Goal: Task Accomplishment & Management: Manage account settings

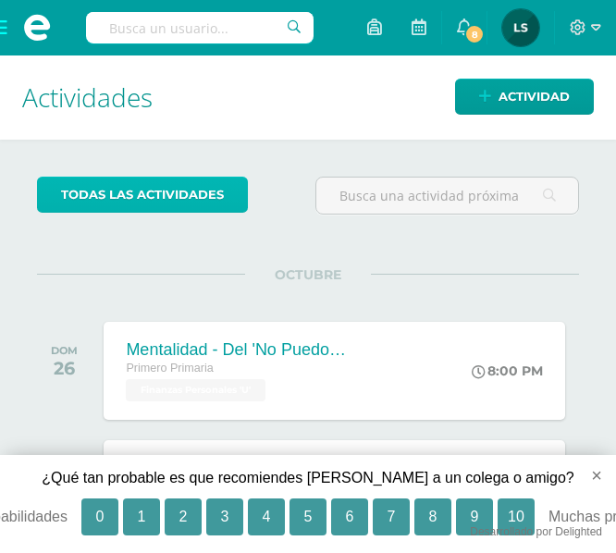
click at [149, 191] on link "todas las Actividades" at bounding box center [142, 195] width 211 height 36
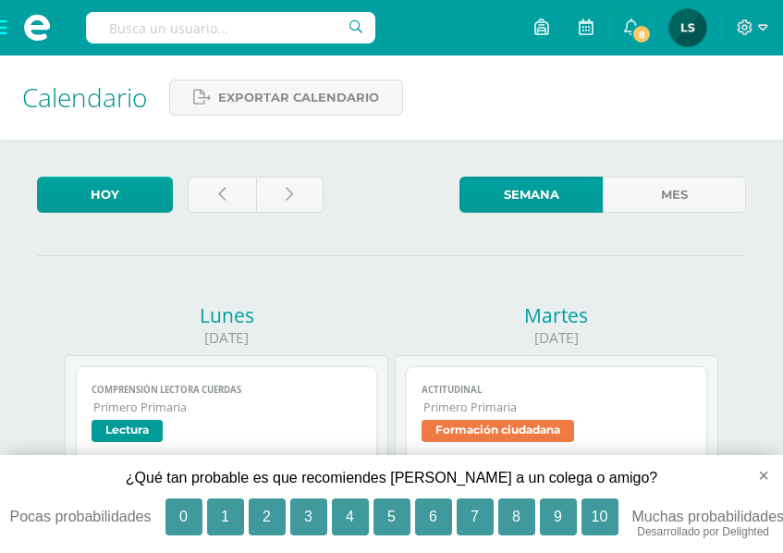
click at [293, 31] on input "text" at bounding box center [231, 27] width 290 height 31
type input "artes plasticas"
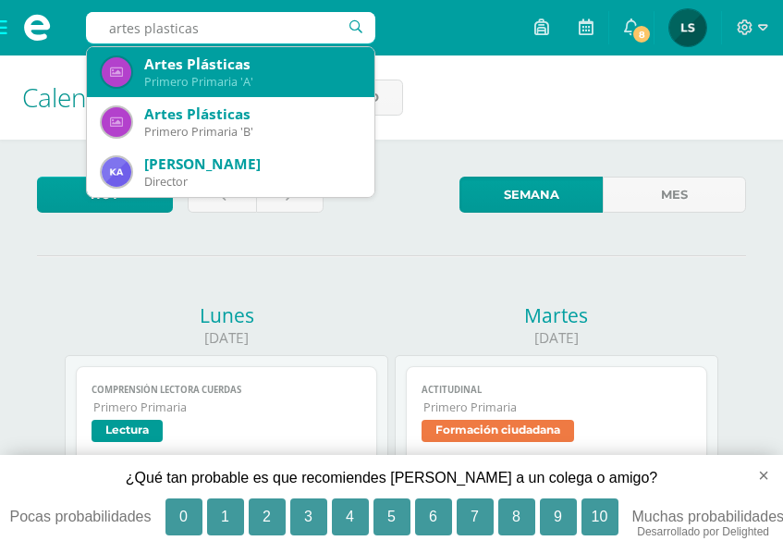
click at [168, 62] on div "Artes Plásticas" at bounding box center [252, 64] width 216 height 19
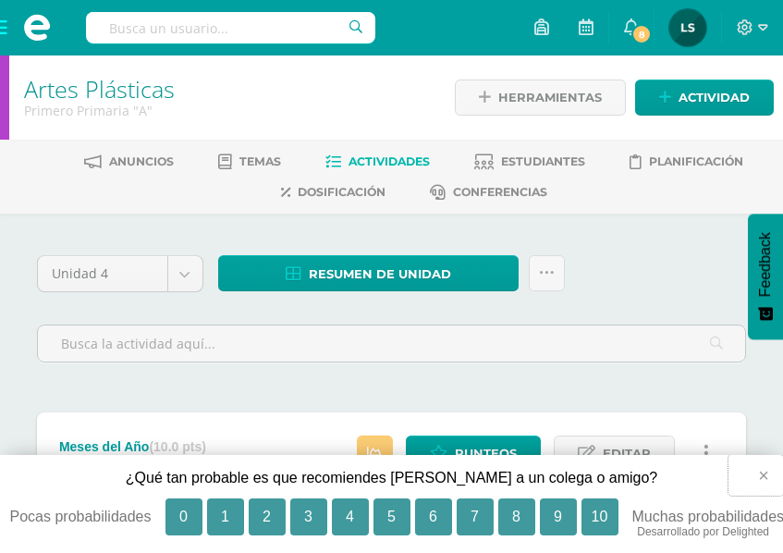
click at [762, 471] on button "×" at bounding box center [756, 475] width 55 height 41
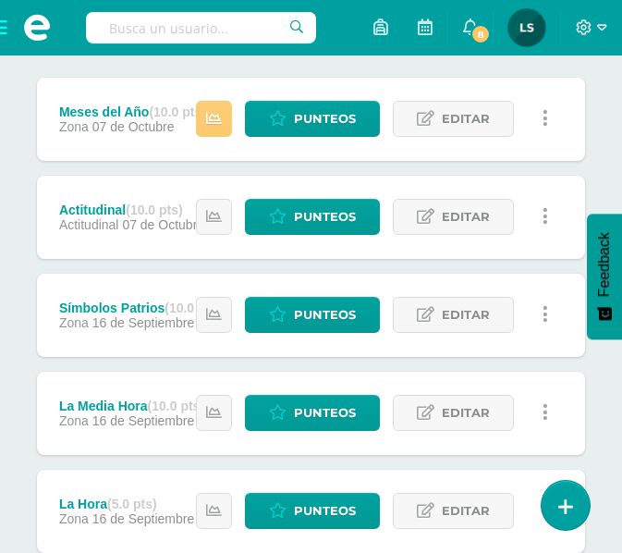
scroll to position [206, 0]
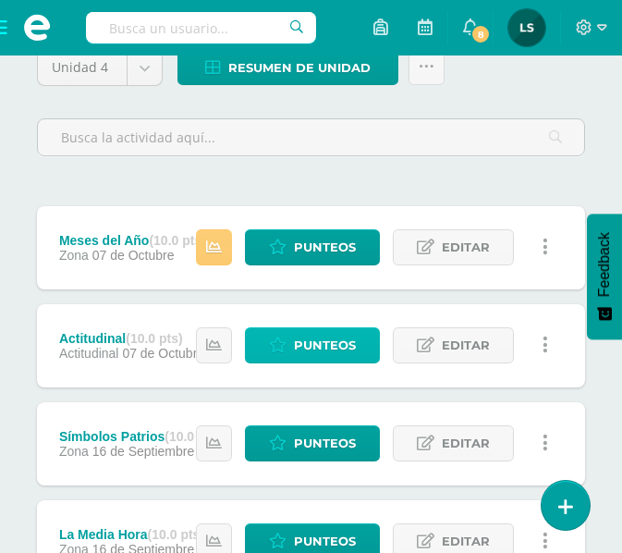
click at [340, 340] on span "Punteos" at bounding box center [325, 345] width 62 height 34
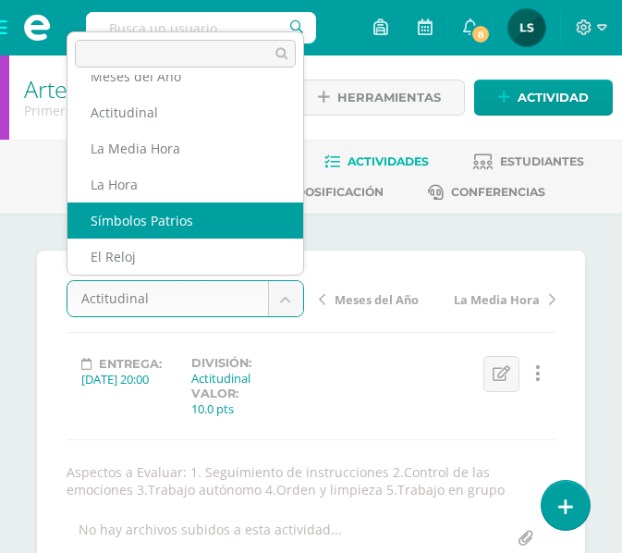
select select "/dashboard/teacher/grade-activity/109262/"
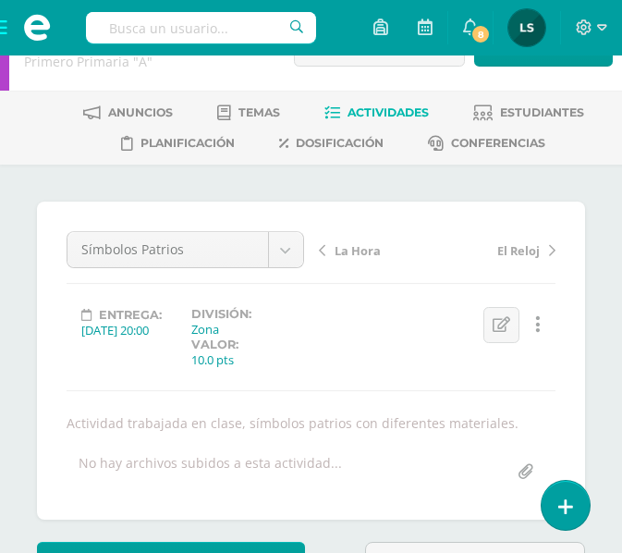
scroll to position [42, 0]
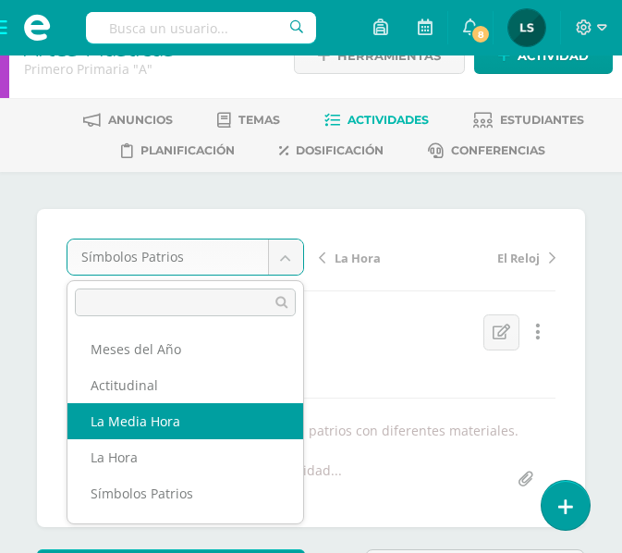
select select "/dashboard/teacher/grade-activity/109260/"
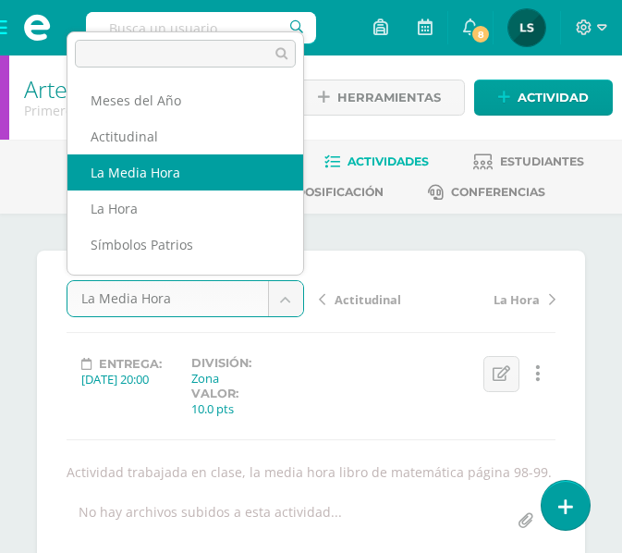
scroll to position [24, 0]
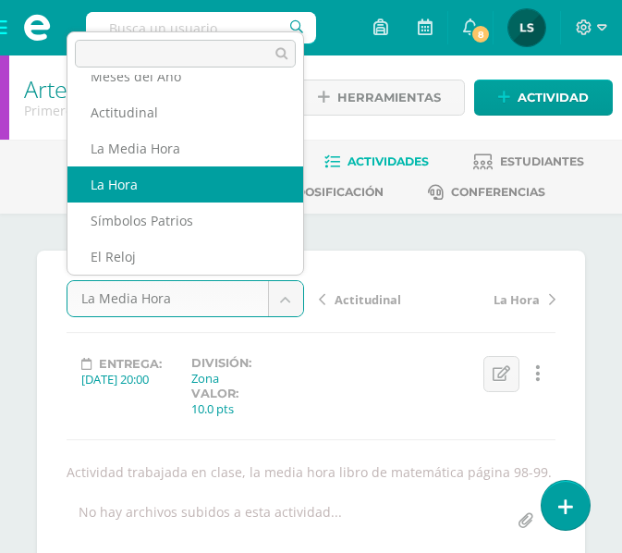
select select "/dashboard/teacher/grade-activity/109261/"
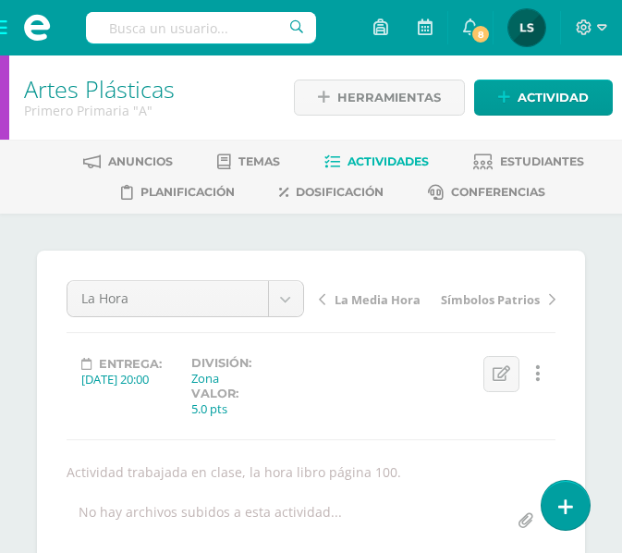
click at [378, 163] on span "Actividades" at bounding box center [388, 161] width 81 height 14
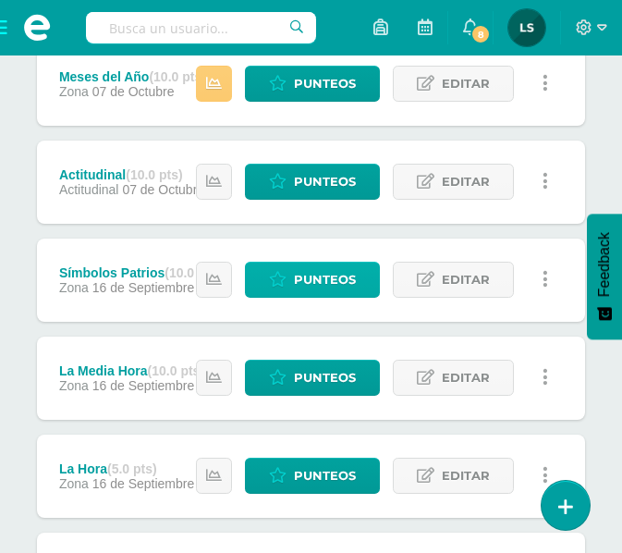
scroll to position [462, 0]
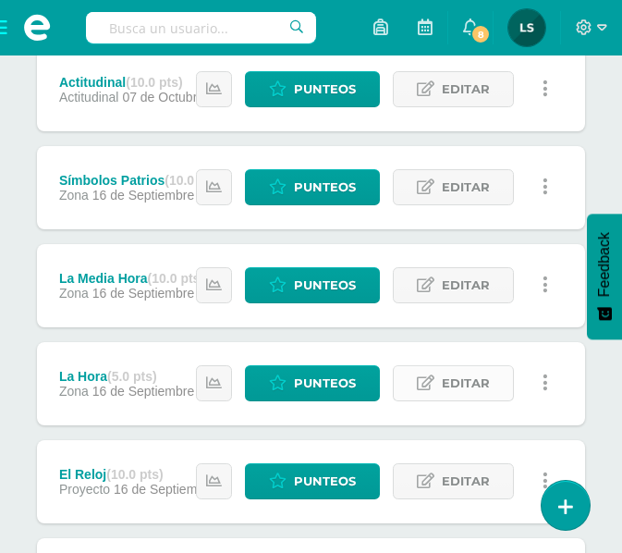
click at [456, 392] on span "Editar" at bounding box center [466, 383] width 48 height 34
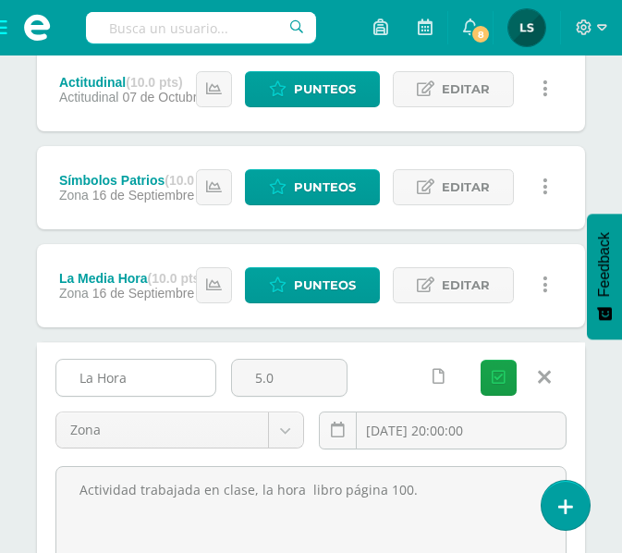
click at [126, 380] on input "La Hora" at bounding box center [135, 378] width 159 height 36
type input "La Hora 1"
click at [496, 376] on icon "submit" at bounding box center [499, 378] width 14 height 16
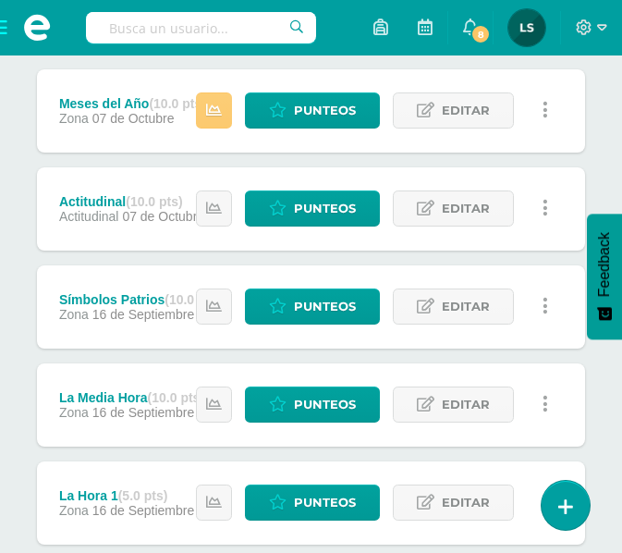
scroll to position [462, 0]
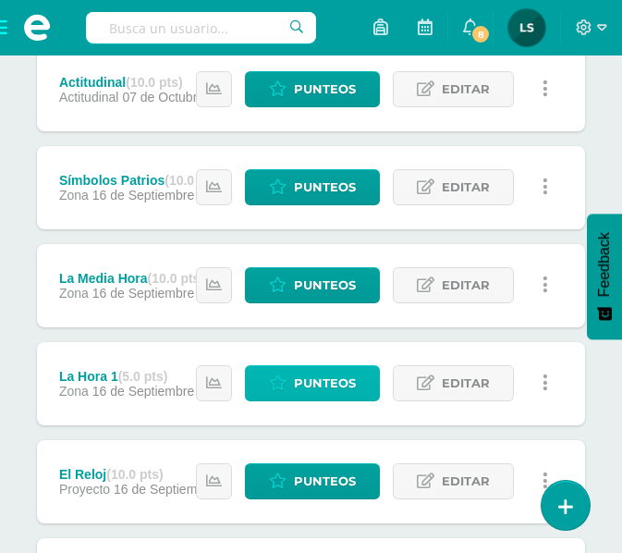
click at [328, 386] on span "Punteos" at bounding box center [325, 383] width 62 height 34
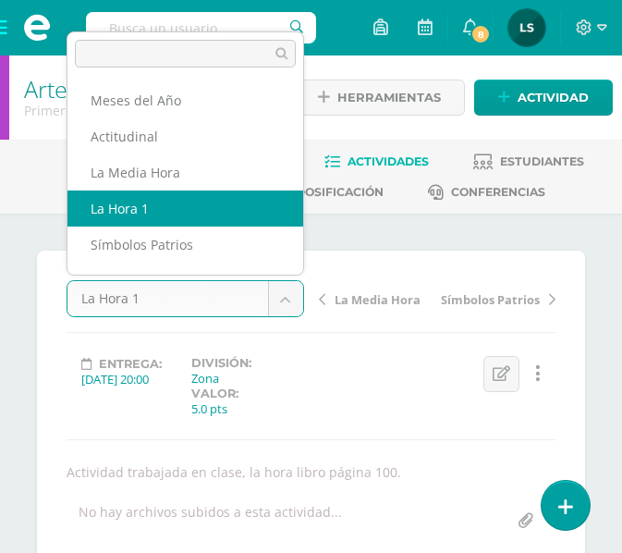
scroll to position [24, 0]
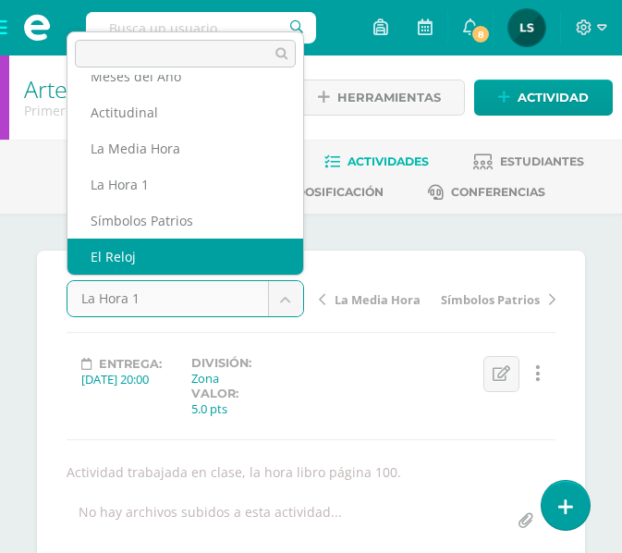
select select "/dashboard/teacher/grade-activity/109266/"
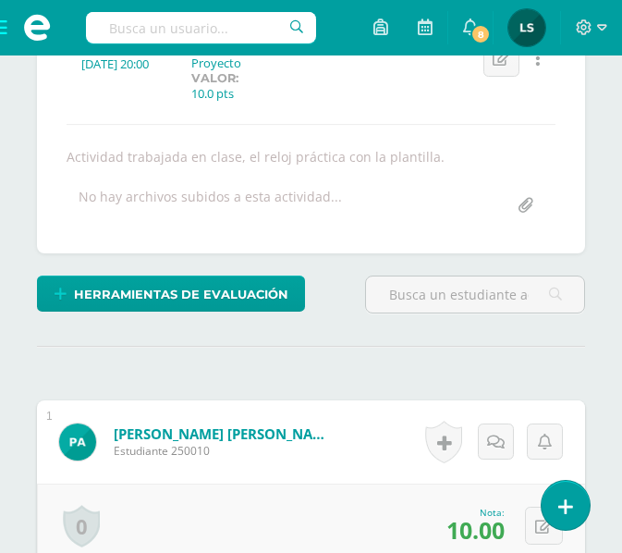
scroll to position [134, 0]
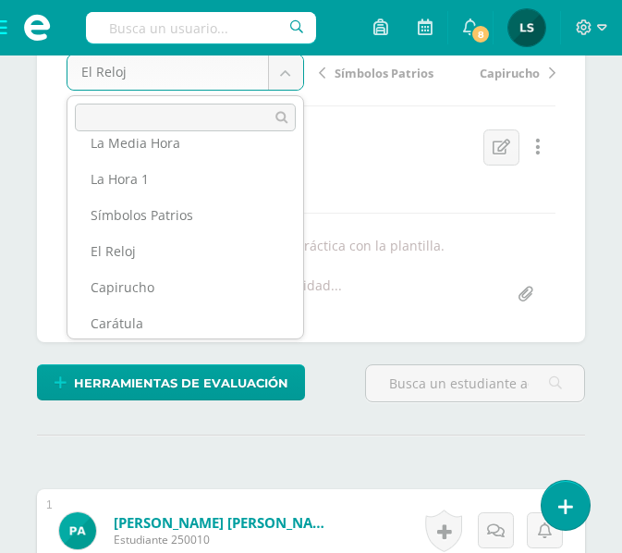
scroll to position [63, 0]
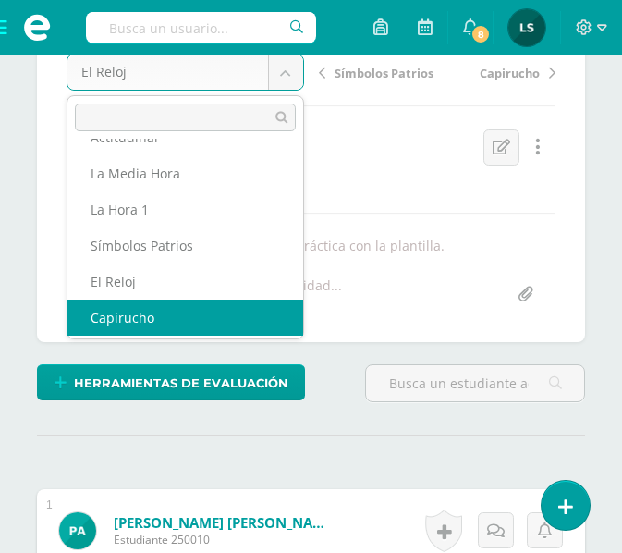
select select "/dashboard/teacher/grade-activity/109265/"
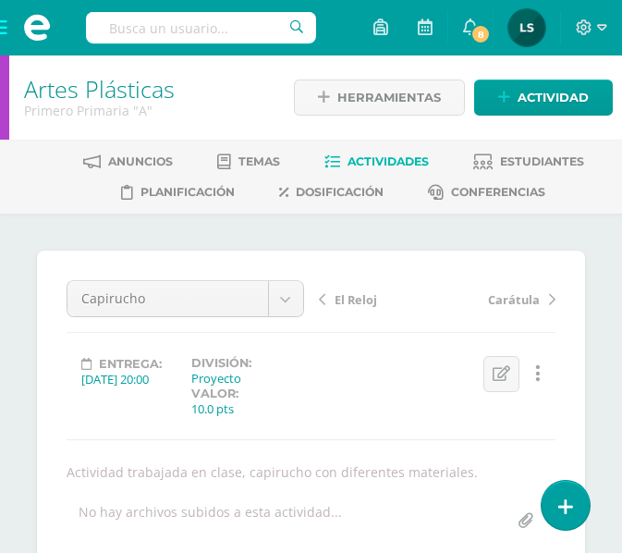
click at [388, 167] on span "Actividades" at bounding box center [388, 161] width 81 height 14
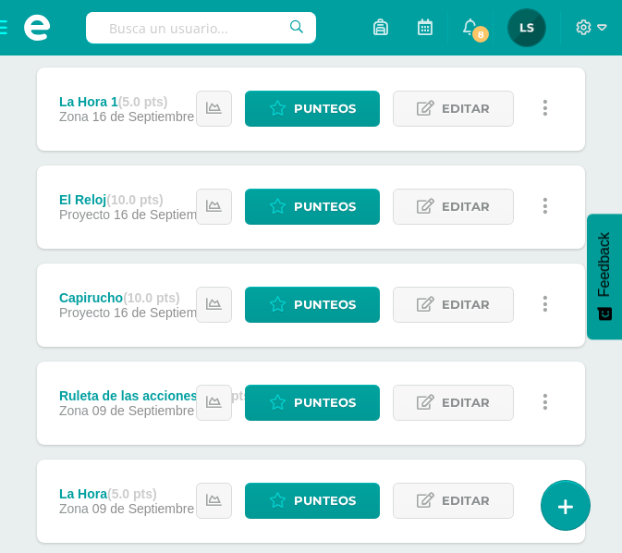
scroll to position [740, 0]
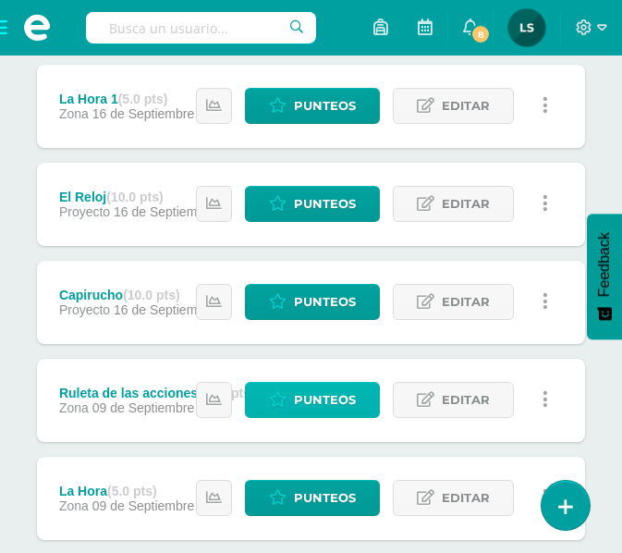
click at [326, 399] on span "Punteos" at bounding box center [325, 400] width 62 height 34
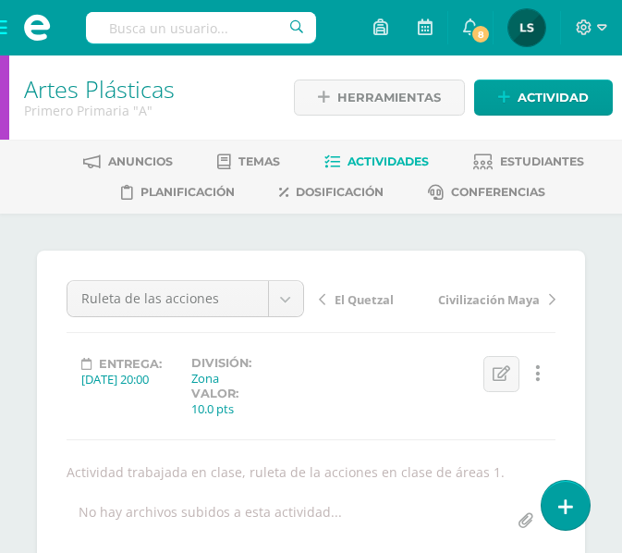
click at [380, 162] on span "Actividades" at bounding box center [388, 161] width 81 height 14
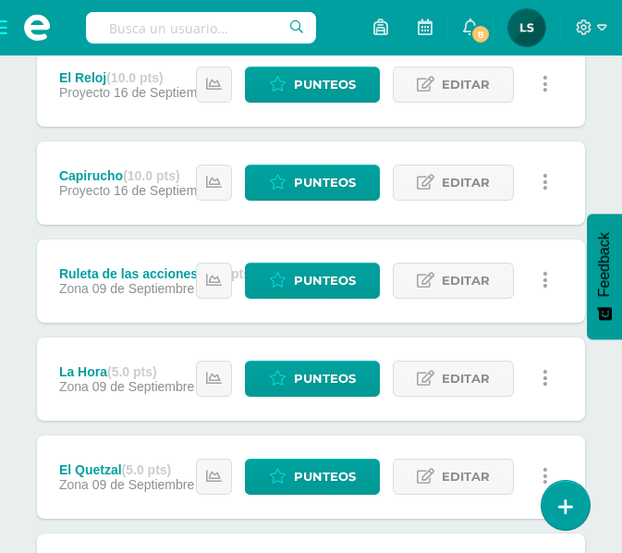
scroll to position [925, 0]
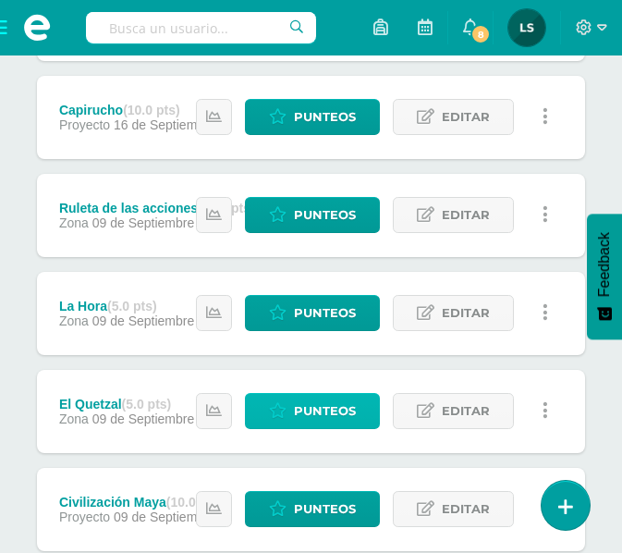
click at [326, 408] on span "Punteos" at bounding box center [325, 411] width 62 height 34
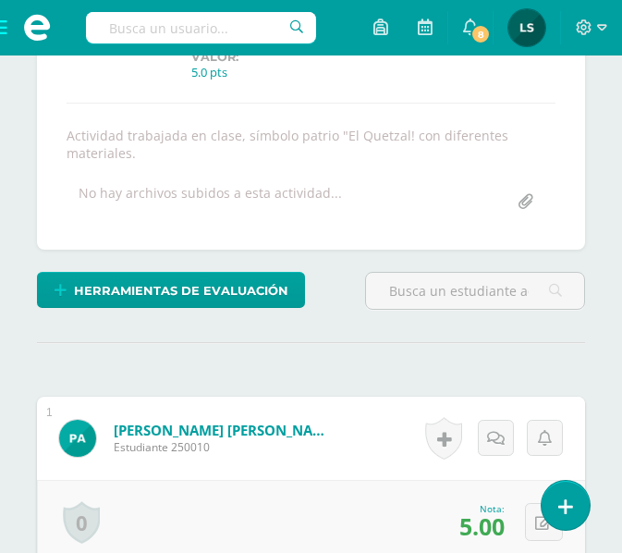
scroll to position [59, 0]
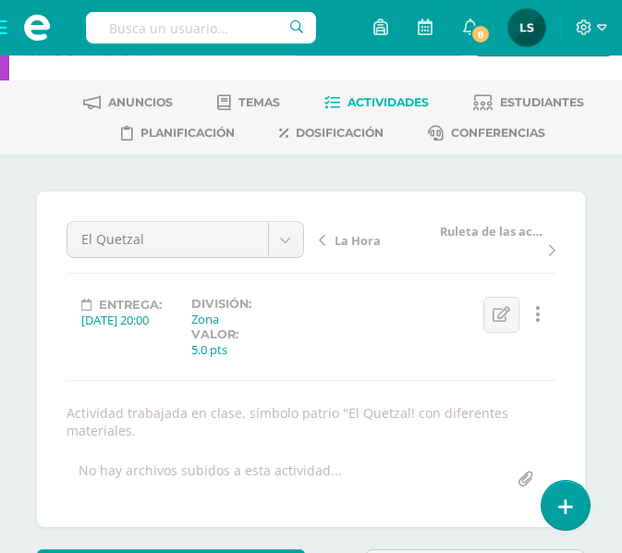
click at [389, 100] on span "Actividades" at bounding box center [388, 102] width 81 height 14
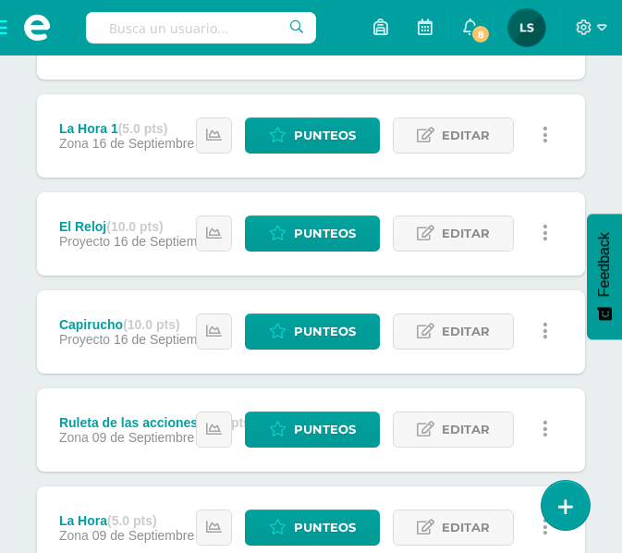
scroll to position [740, 0]
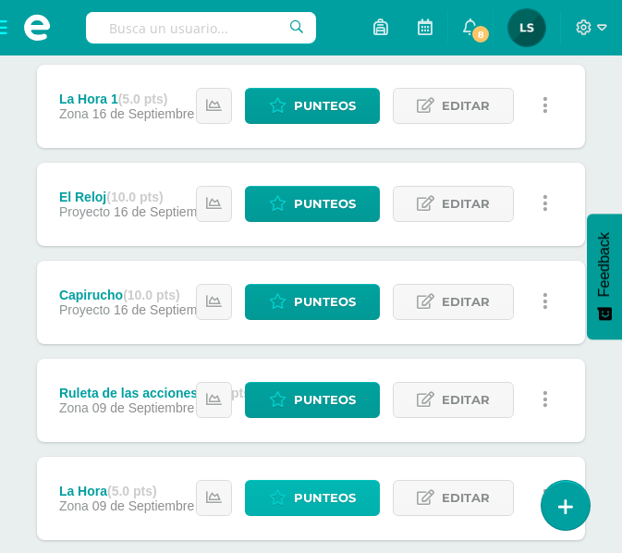
click at [301, 495] on span "Punteos" at bounding box center [325, 498] width 62 height 34
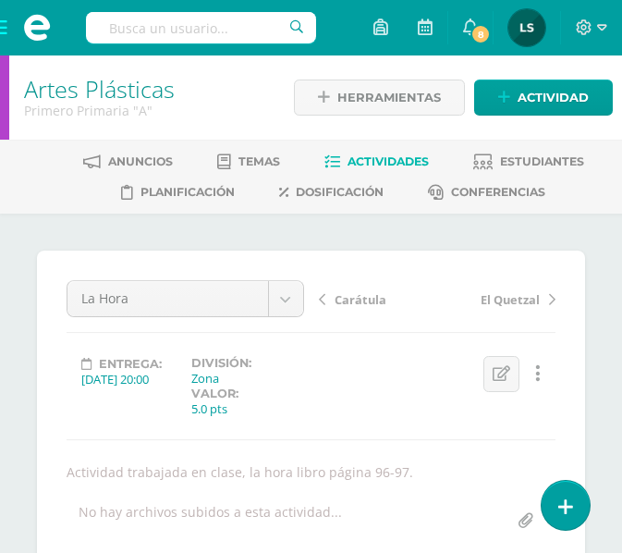
click at [398, 162] on span "Actividades" at bounding box center [388, 161] width 81 height 14
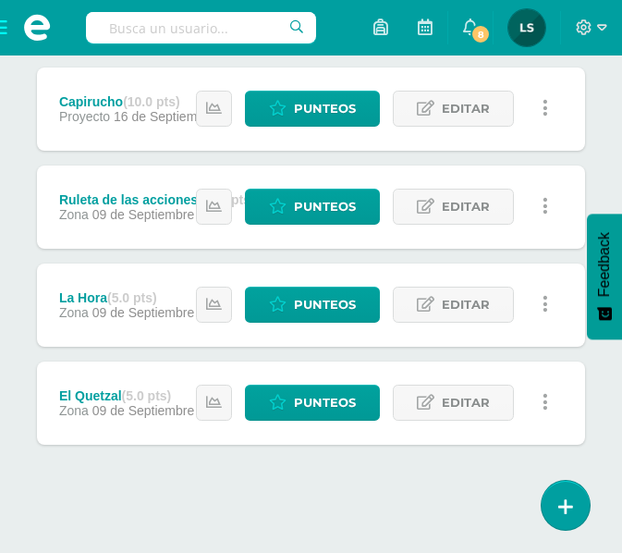
scroll to position [942, 0]
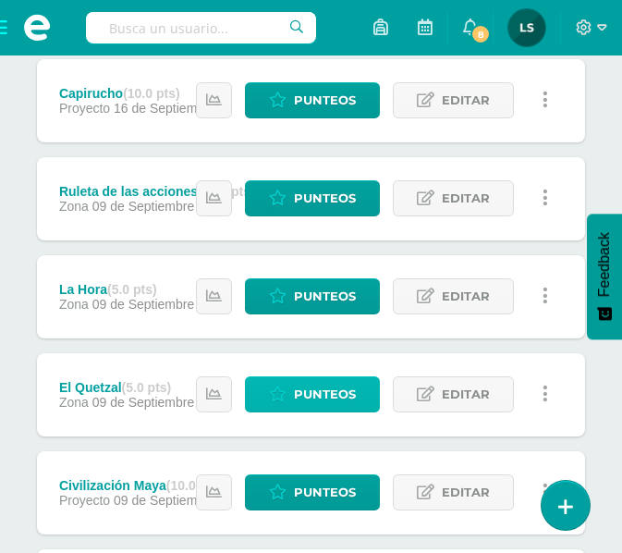
click at [350, 401] on span "Punteos" at bounding box center [325, 394] width 62 height 34
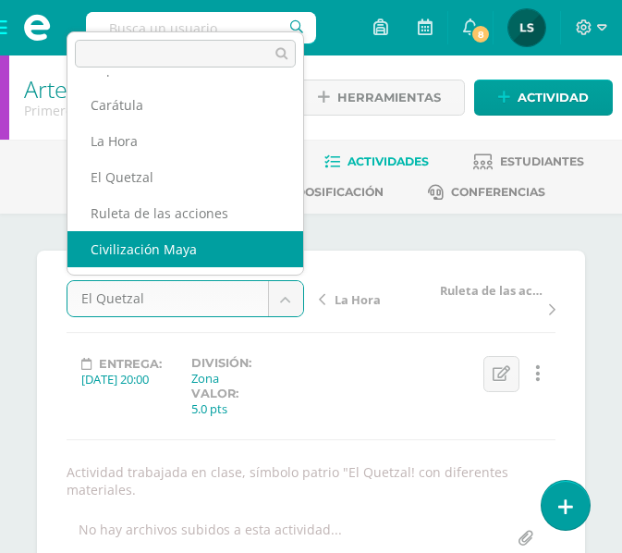
select select "/dashboard/teacher/grade-activity/108929/"
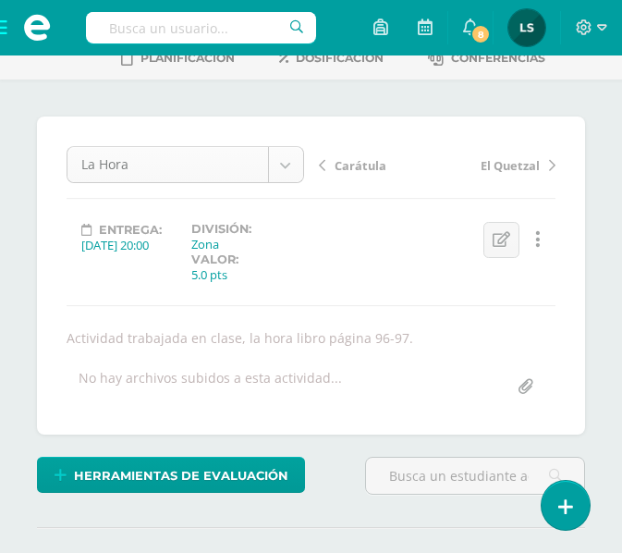
scroll to position [132, 0]
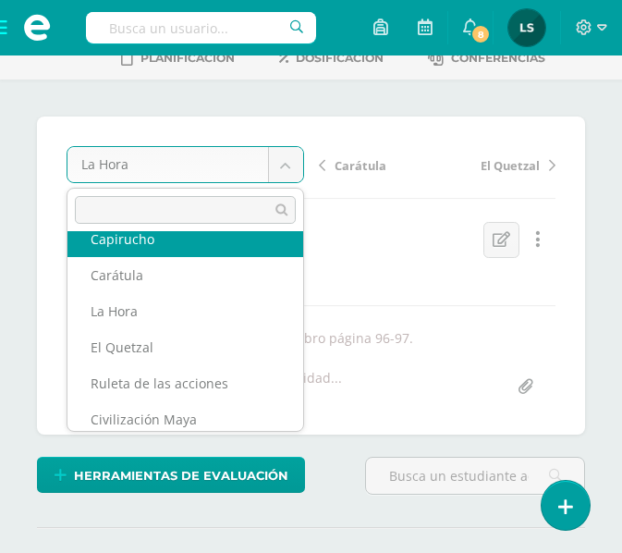
scroll to position [248, 0]
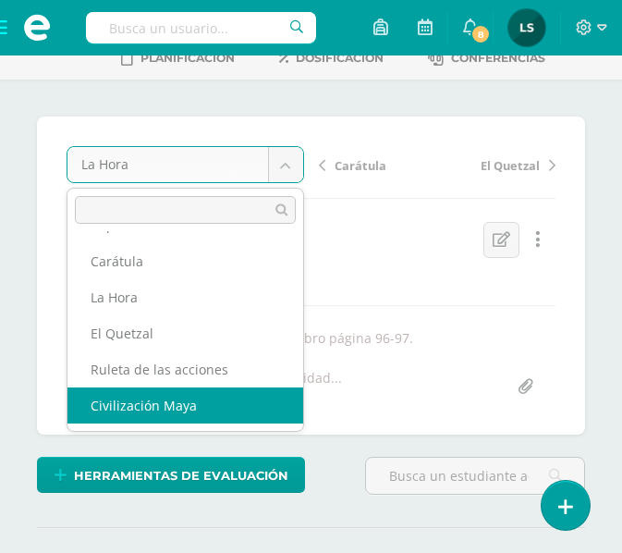
select select "/dashboard/teacher/grade-activity/108951/"
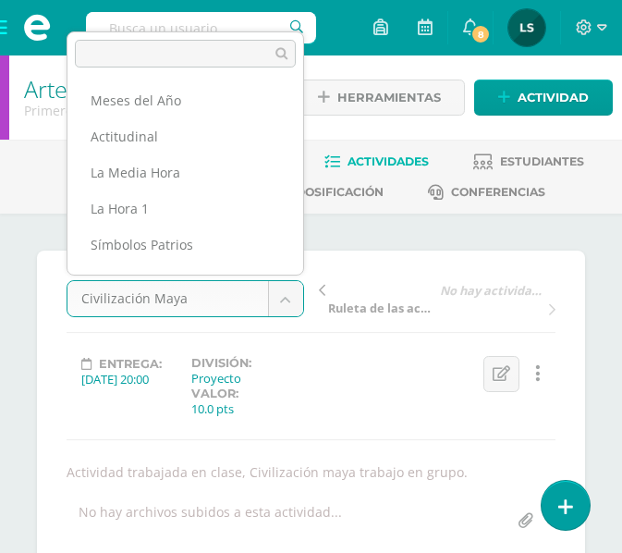
scroll to position [240, 0]
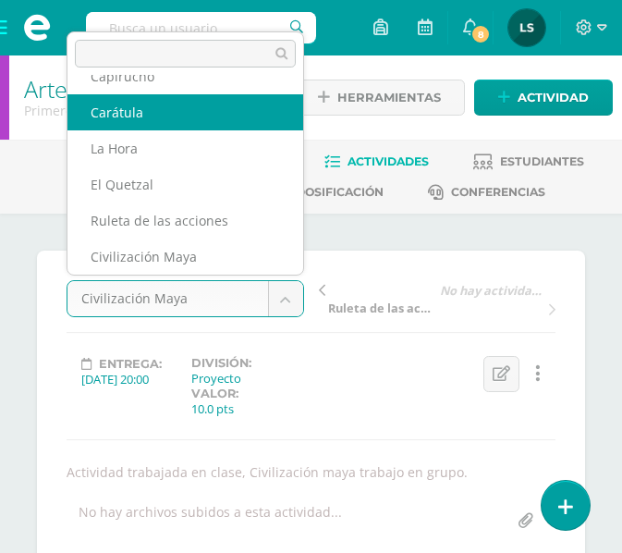
select select "/dashboard/teacher/grade-activity/108867/"
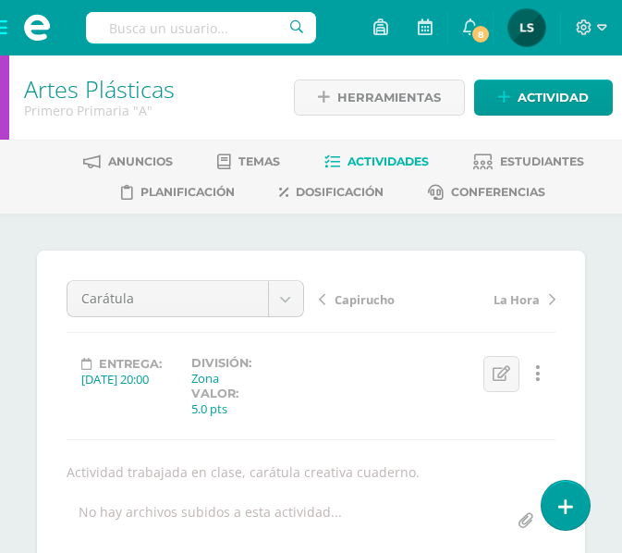
click at [185, 25] on input "text" at bounding box center [201, 27] width 230 height 31
type input "comu"
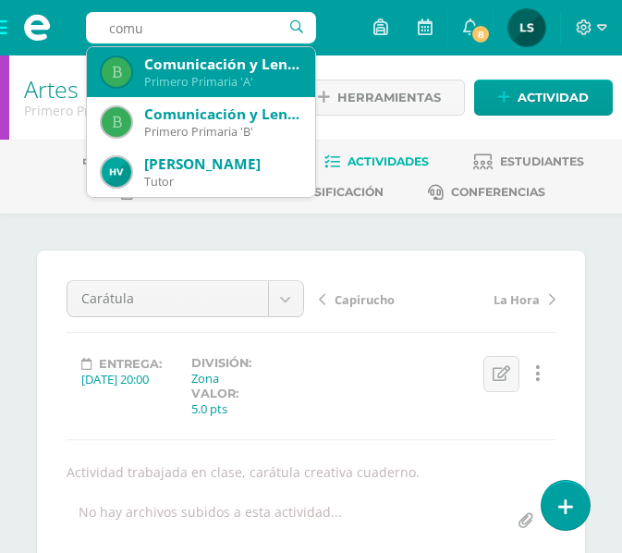
click at [191, 62] on div "Comunicación y Lenguaje" at bounding box center [222, 64] width 156 height 19
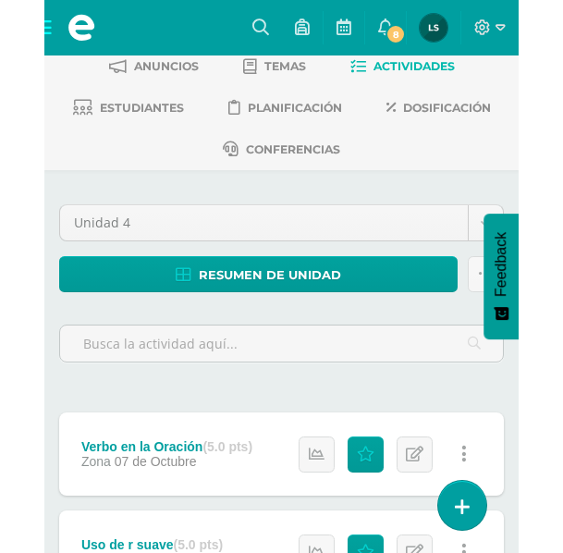
scroll to position [185, 0]
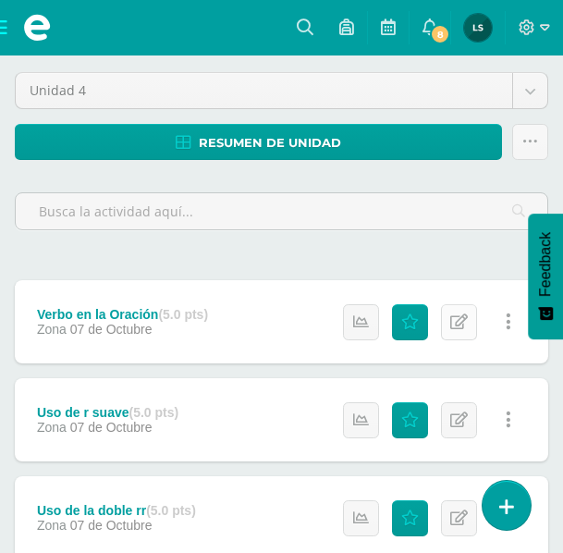
click at [459, 320] on icon at bounding box center [459, 322] width 18 height 16
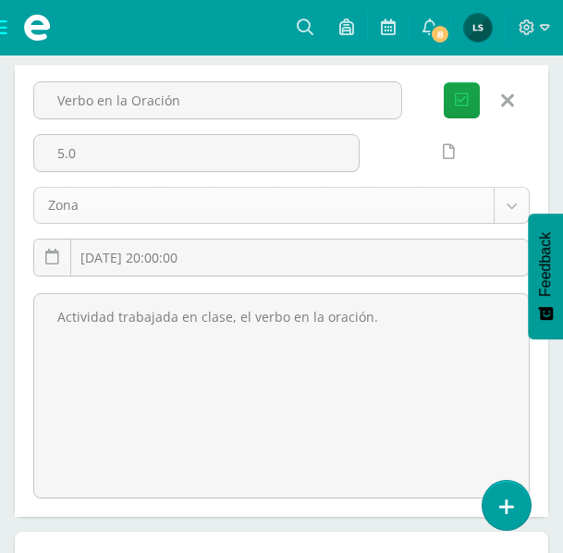
scroll to position [370, 0]
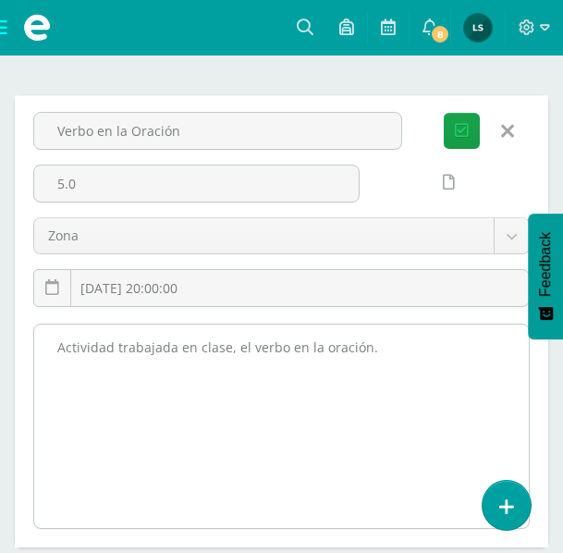
drag, startPoint x: 55, startPoint y: 343, endPoint x: 341, endPoint y: 350, distance: 286.8
click at [369, 351] on textarea "Actividad trabajada en clase, el verbo en la oración." at bounding box center [281, 426] width 495 height 203
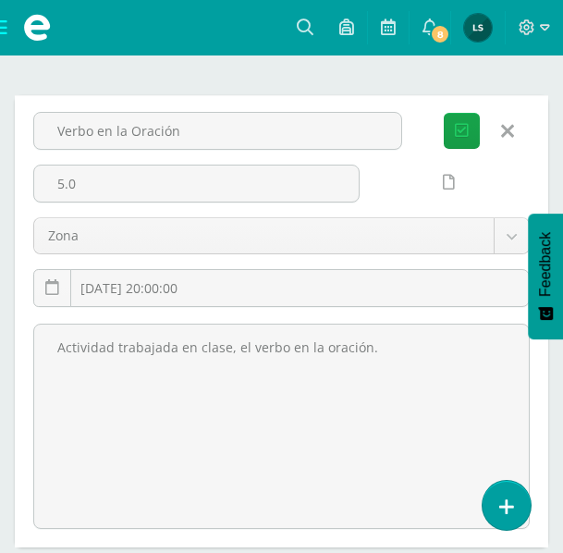
click at [510, 130] on icon at bounding box center [507, 131] width 13 height 20
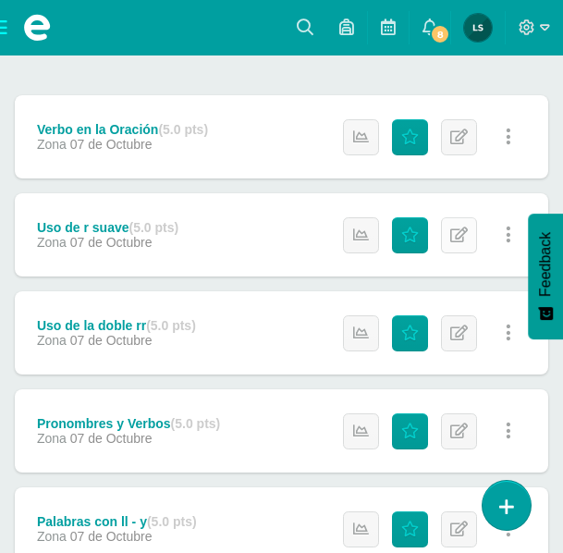
click at [461, 235] on icon at bounding box center [459, 236] width 18 height 16
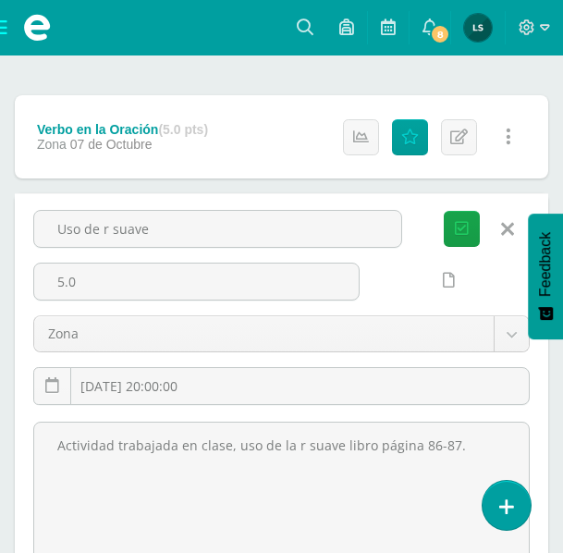
click at [503, 228] on icon at bounding box center [507, 229] width 13 height 20
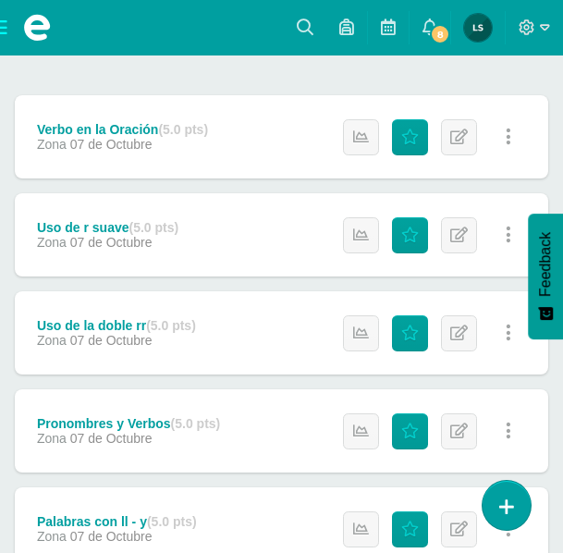
click at [99, 225] on div "Uso de r suave (5.0 pts)" at bounding box center [108, 227] width 142 height 15
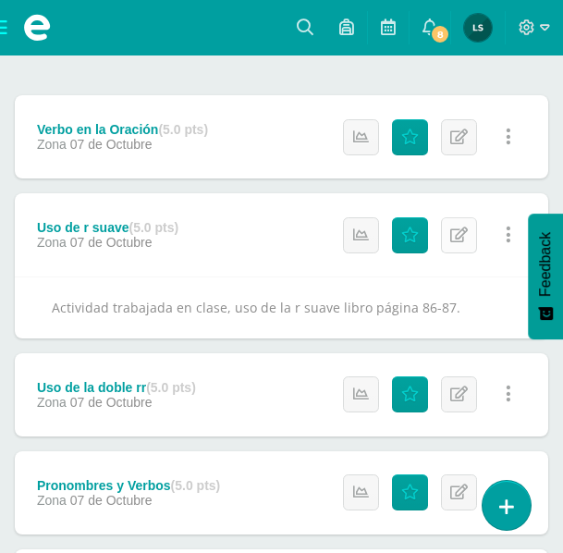
click at [453, 236] on icon at bounding box center [459, 236] width 18 height 16
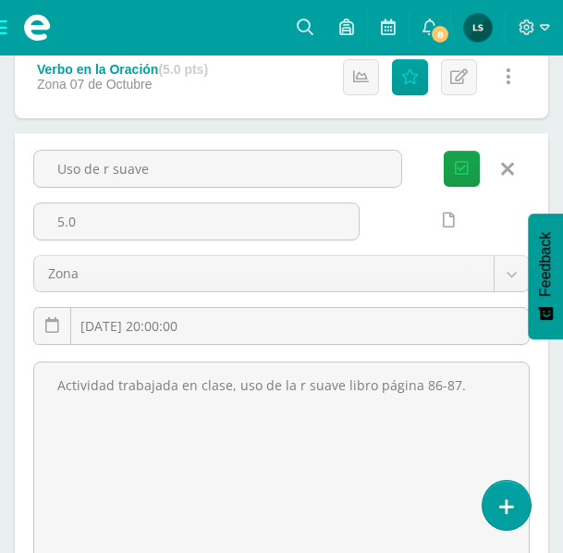
scroll to position [462, 0]
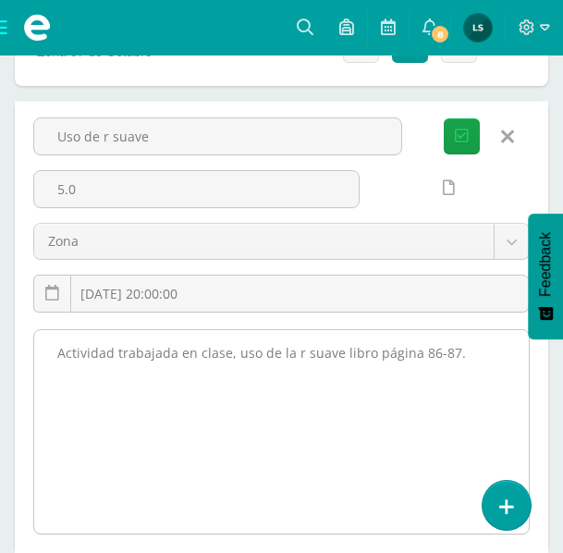
drag, startPoint x: 53, startPoint y: 351, endPoint x: 453, endPoint y: 359, distance: 400.6
click at [453, 359] on textarea "Actividad trabajada en clase, uso de la r suave libro página 86-87." at bounding box center [281, 431] width 495 height 203
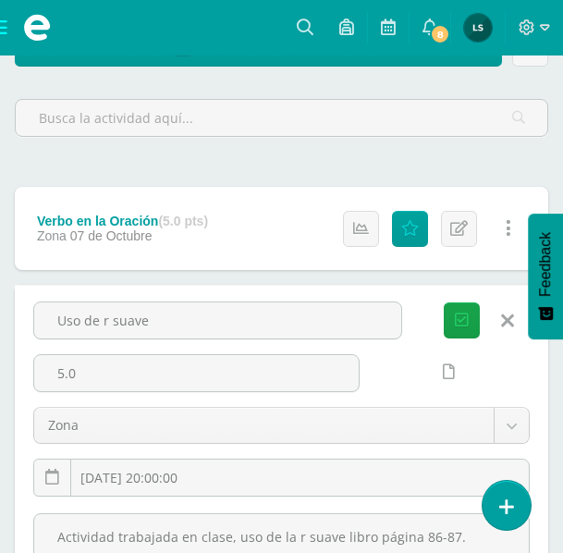
scroll to position [277, 0]
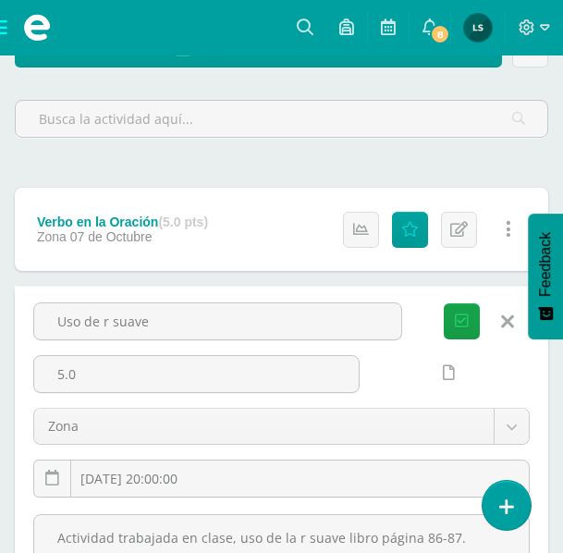
click at [508, 322] on icon at bounding box center [507, 322] width 13 height 20
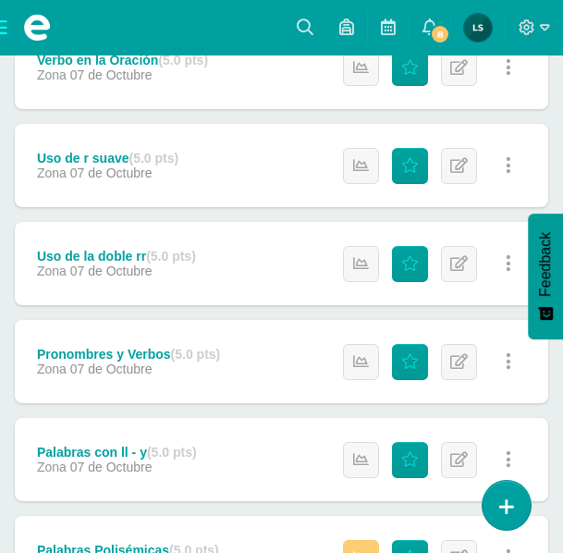
scroll to position [462, 0]
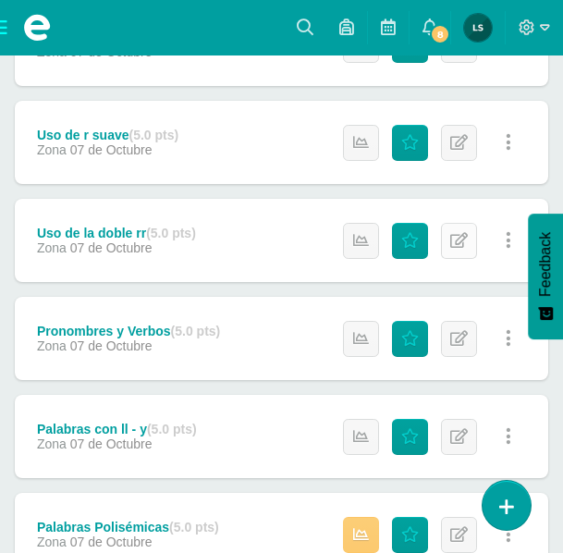
click at [465, 241] on icon at bounding box center [459, 241] width 18 height 16
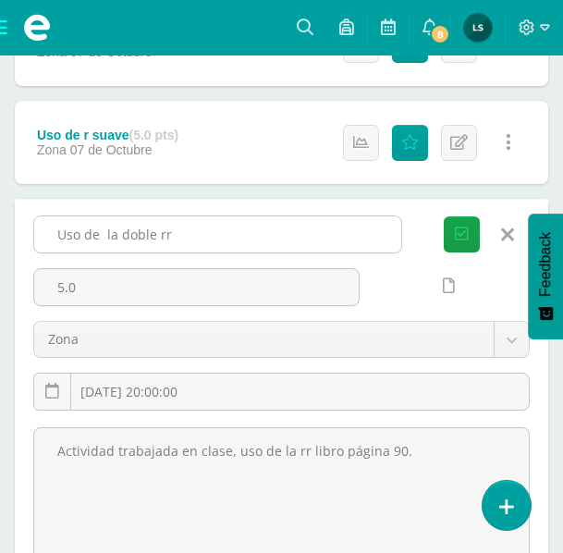
scroll to position [555, 0]
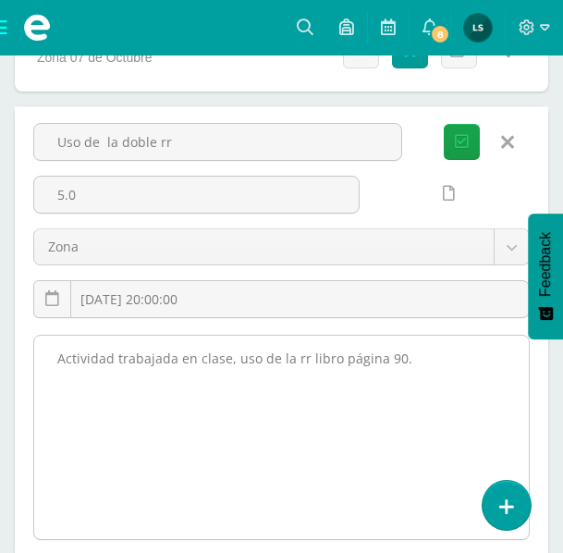
drag, startPoint x: 54, startPoint y: 358, endPoint x: 391, endPoint y: 356, distance: 337.6
click at [391, 356] on textarea "Actividad trabajada en clase, uso de la rr libro página 90." at bounding box center [281, 437] width 495 height 203
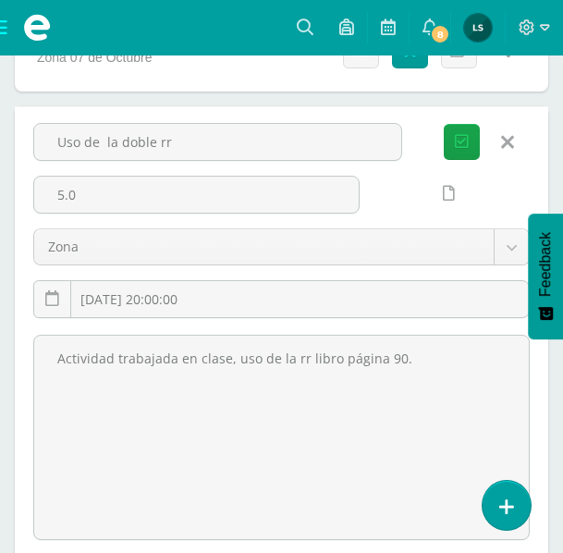
click at [506, 138] on icon at bounding box center [507, 142] width 13 height 20
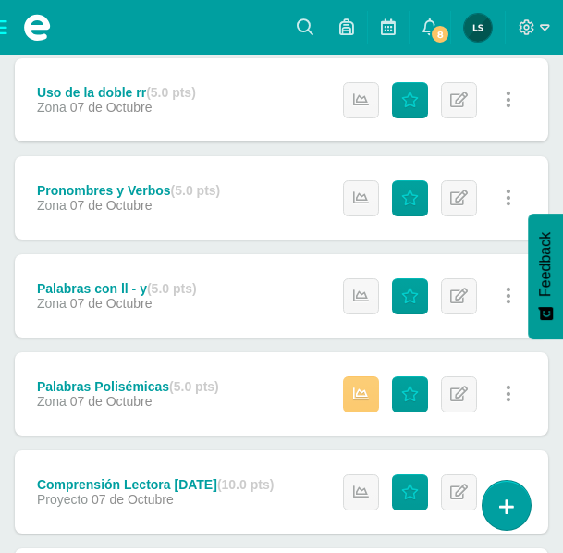
scroll to position [647, 0]
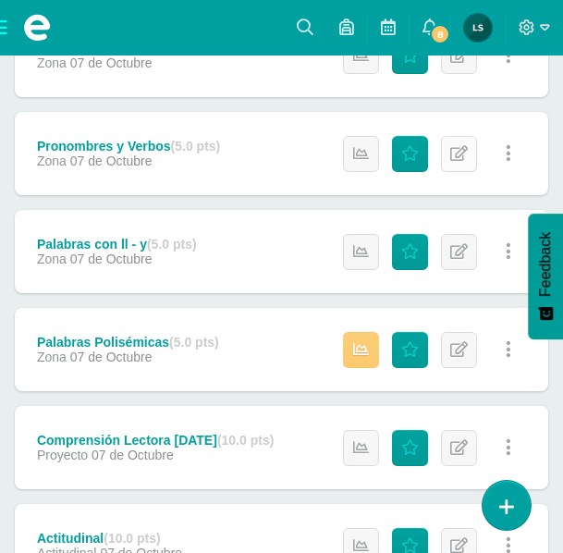
click at [453, 154] on icon at bounding box center [459, 154] width 18 height 16
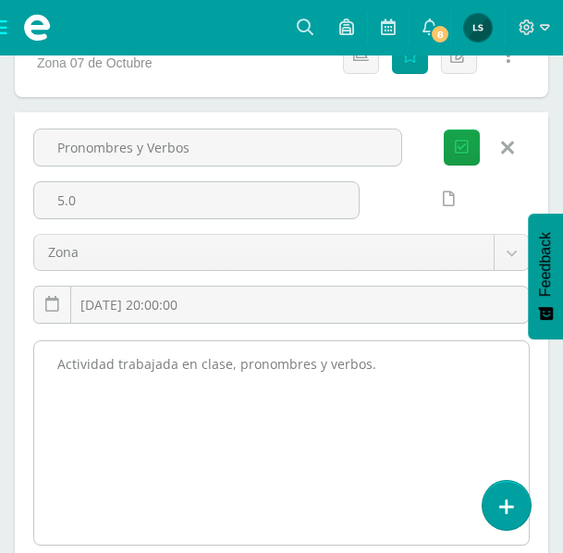
drag, startPoint x: 61, startPoint y: 362, endPoint x: 369, endPoint y: 370, distance: 308.1
click at [369, 370] on textarea "Actividad trabajada en clase, pronombres y verbos." at bounding box center [281, 442] width 495 height 203
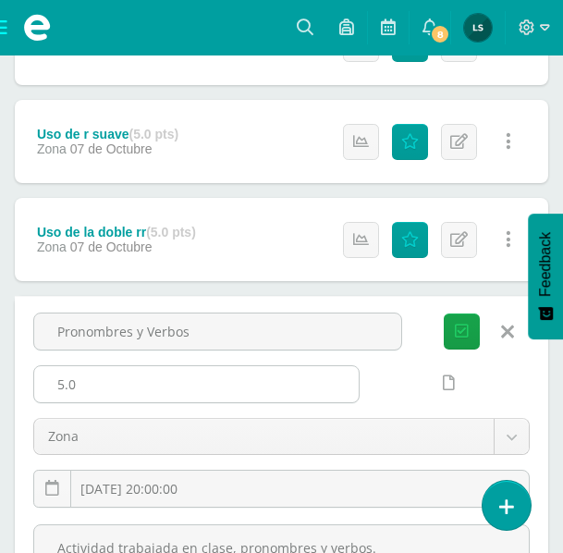
scroll to position [462, 0]
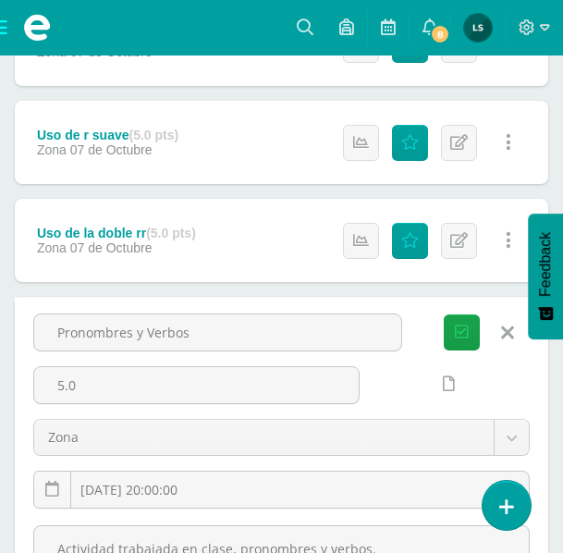
click at [504, 332] on icon at bounding box center [507, 333] width 13 height 20
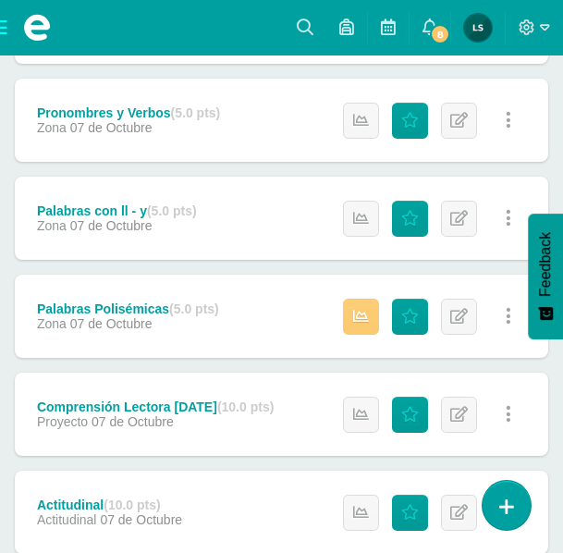
scroll to position [740, 0]
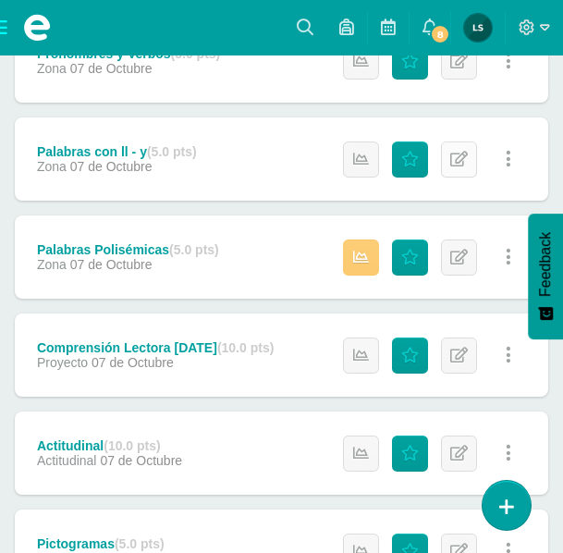
click at [465, 160] on icon at bounding box center [459, 160] width 18 height 16
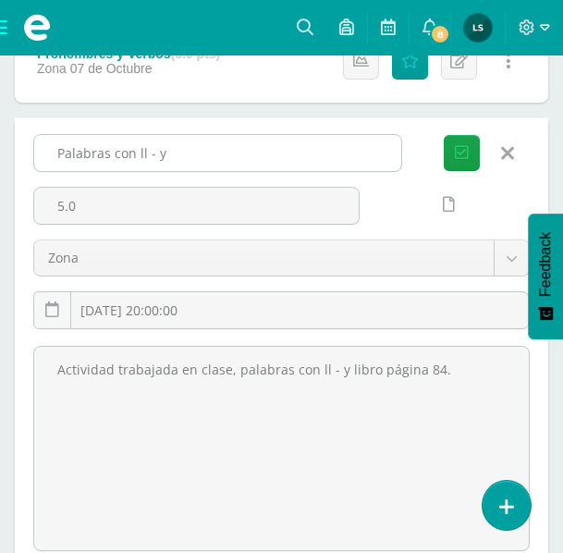
drag, startPoint x: 50, startPoint y: 150, endPoint x: 174, endPoint y: 151, distance: 123.9
click at [174, 151] on input "Palabras con ll - y" at bounding box center [217, 153] width 367 height 36
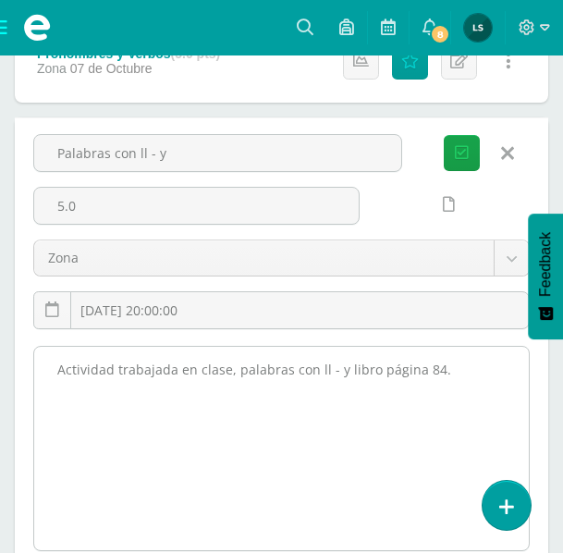
drag, startPoint x: 54, startPoint y: 366, endPoint x: 422, endPoint y: 373, distance: 368.2
click at [441, 376] on textarea "Actividad trabajada en clase, palabras con ll - y libro página 84." at bounding box center [281, 448] width 495 height 203
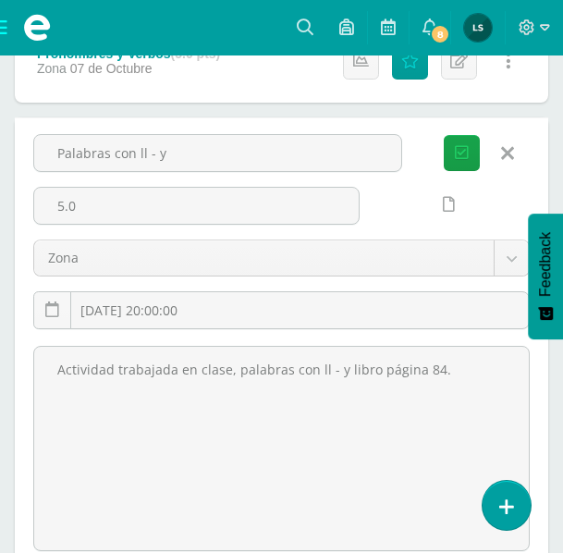
click at [513, 155] on link at bounding box center [507, 153] width 47 height 35
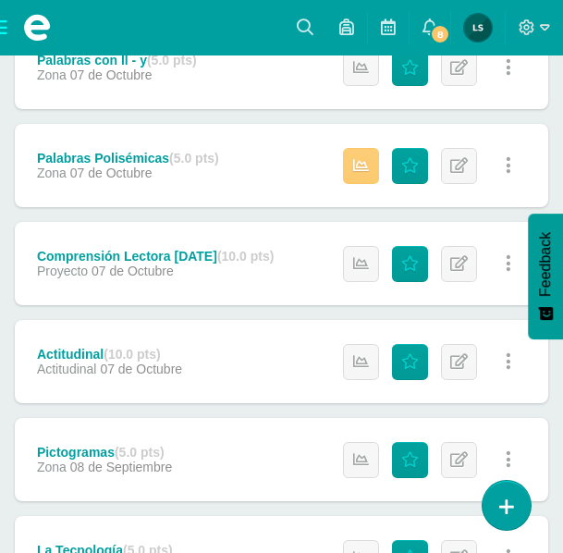
scroll to position [832, 0]
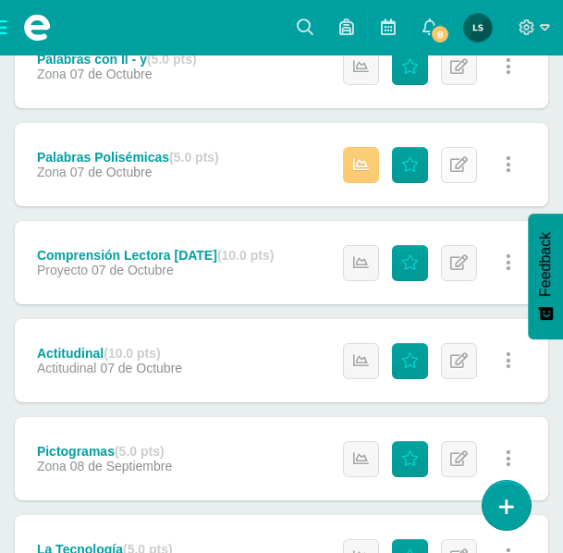
click at [453, 160] on icon at bounding box center [459, 165] width 18 height 16
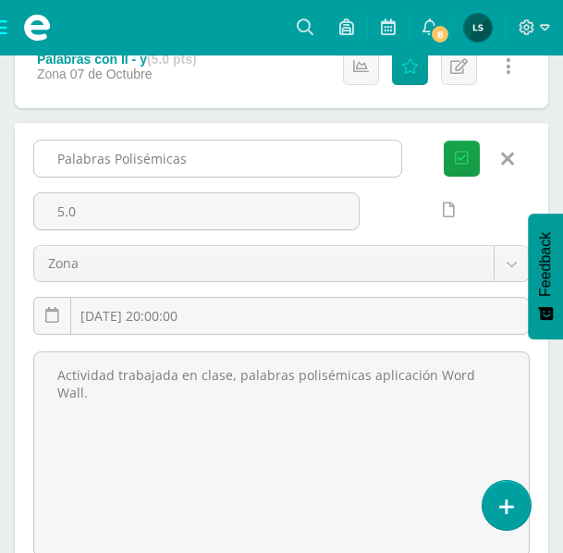
drag, startPoint x: 55, startPoint y: 160, endPoint x: 198, endPoint y: 159, distance: 143.4
click at [198, 159] on input "Palabras Polisémicas" at bounding box center [217, 159] width 367 height 36
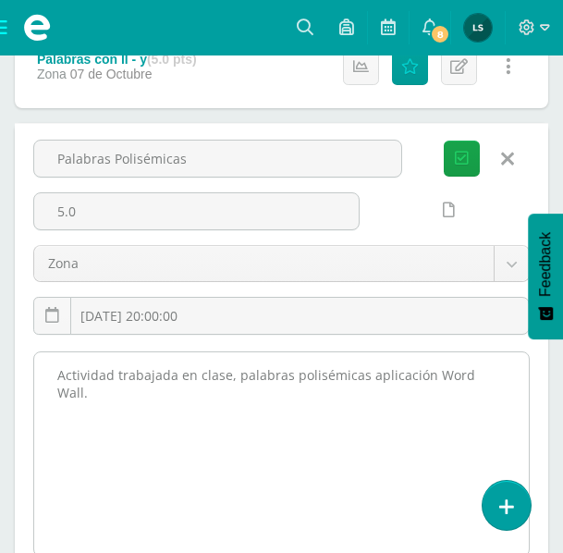
drag, startPoint x: 61, startPoint y: 376, endPoint x: 483, endPoint y: 372, distance: 421.8
click at [496, 375] on textarea "Actividad trabajada en clase, palabras polisémicas aplicación Word Wall." at bounding box center [281, 453] width 495 height 203
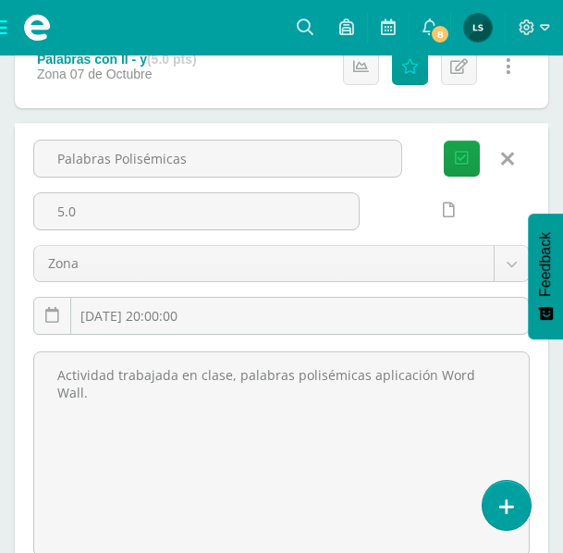
click at [504, 155] on icon at bounding box center [507, 159] width 13 height 20
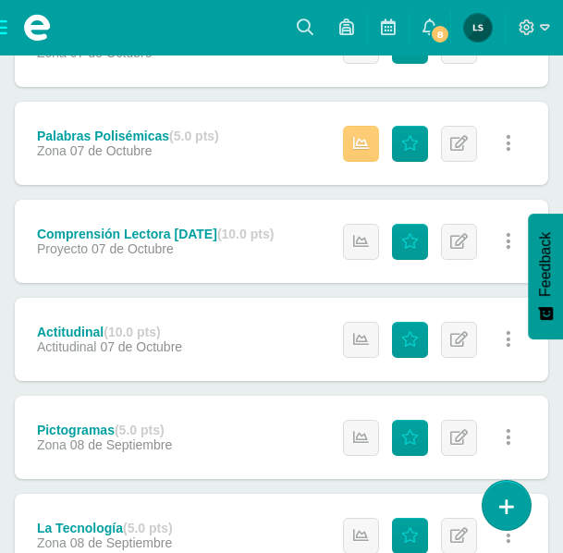
scroll to position [925, 0]
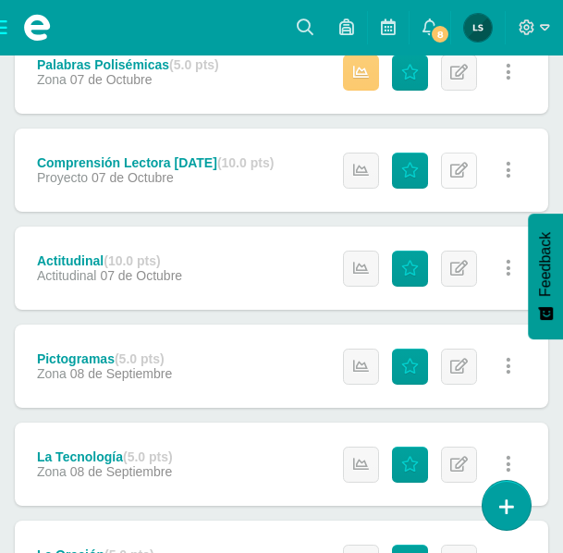
click at [461, 169] on icon at bounding box center [459, 171] width 18 height 16
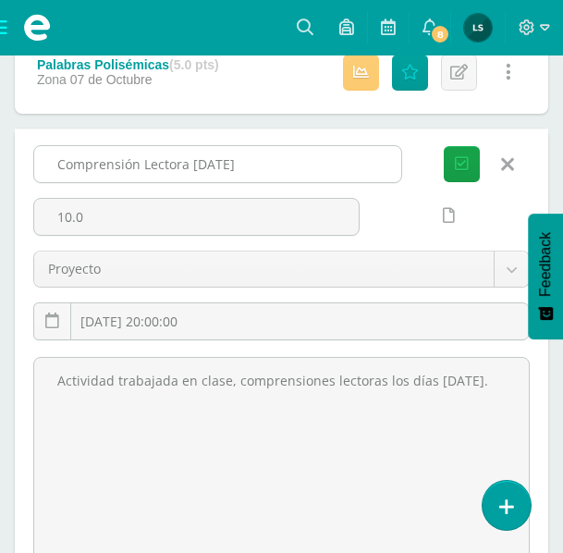
drag, startPoint x: 55, startPoint y: 160, endPoint x: 220, endPoint y: 155, distance: 165.6
click at [253, 152] on input "Comprensión Lectora [DATE]" at bounding box center [217, 164] width 367 height 36
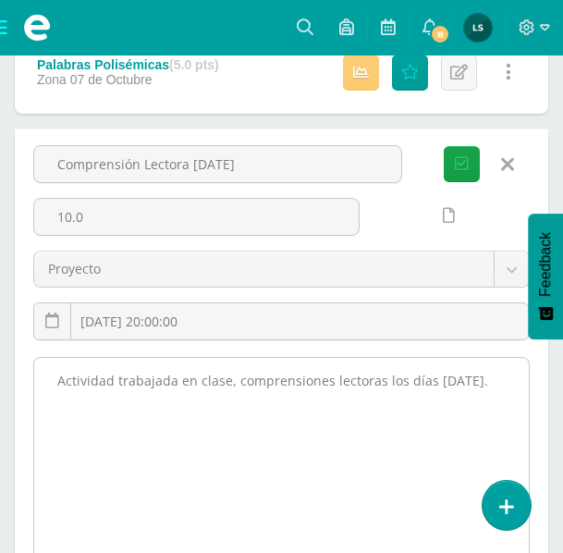
drag, startPoint x: 55, startPoint y: 377, endPoint x: 490, endPoint y: 401, distance: 436.3
click at [490, 401] on textarea "Actividad trabajada en clase, comprensiones lectoras los días [DATE]." at bounding box center [281, 459] width 495 height 203
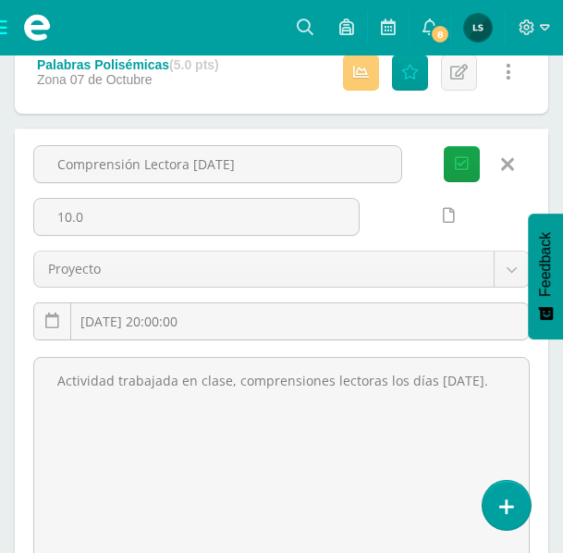
click at [504, 164] on icon at bounding box center [507, 164] width 13 height 20
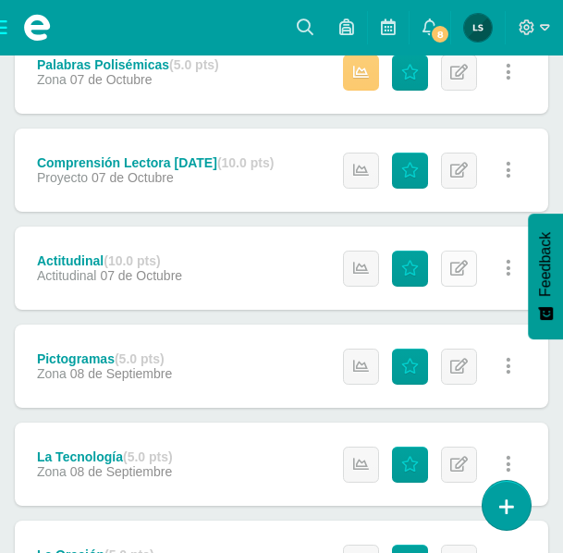
click at [466, 264] on icon at bounding box center [459, 269] width 18 height 16
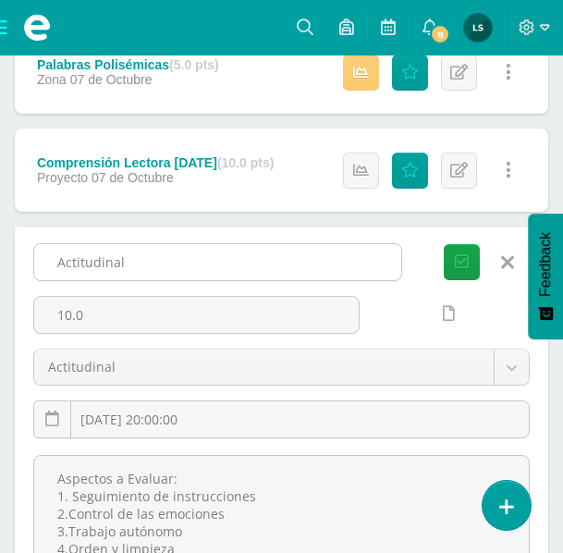
drag, startPoint x: 51, startPoint y: 262, endPoint x: 124, endPoint y: 258, distance: 73.2
click at [124, 258] on input "Actitudinal" at bounding box center [217, 262] width 367 height 36
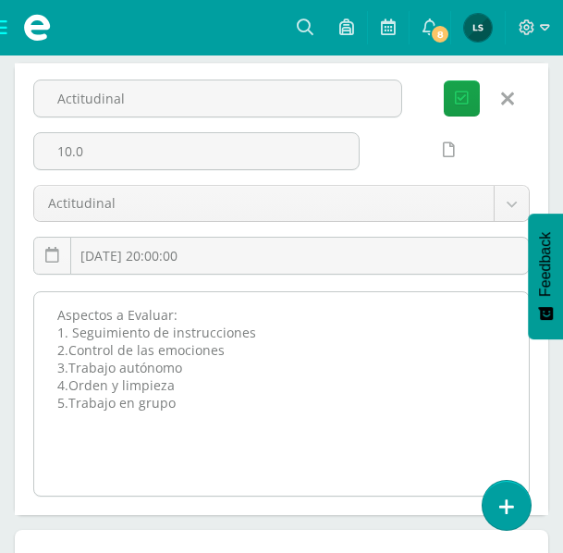
scroll to position [1110, 0]
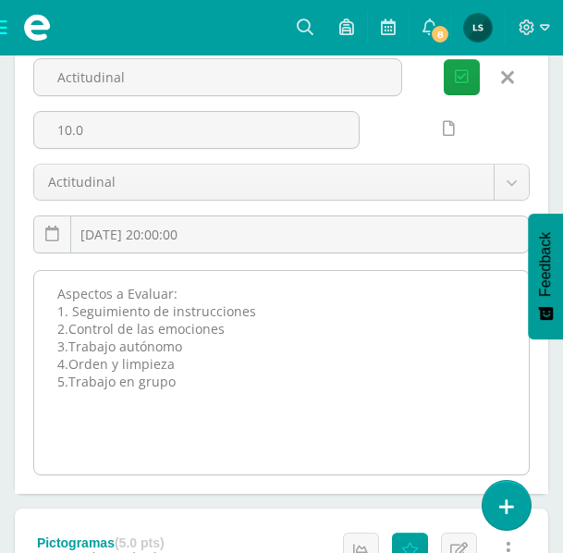
drag, startPoint x: 55, startPoint y: 292, endPoint x: 179, endPoint y: 376, distance: 149.8
click at [179, 376] on textarea "Aspectos a Evaluar: 1. Seguimiento de instrucciones 2.Control de las emociones …" at bounding box center [281, 372] width 495 height 203
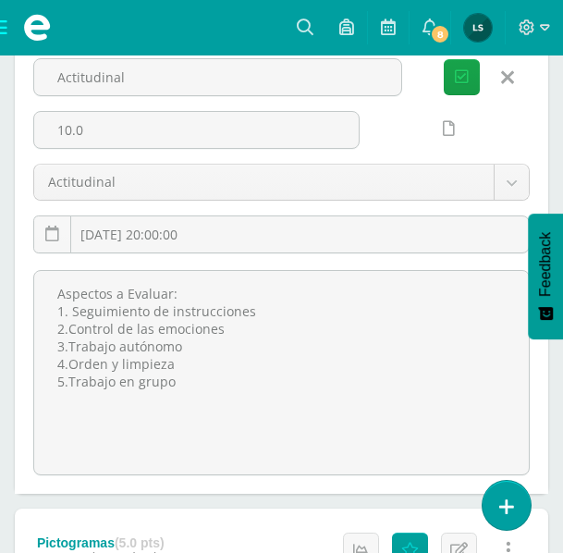
click at [507, 73] on icon at bounding box center [507, 78] width 13 height 20
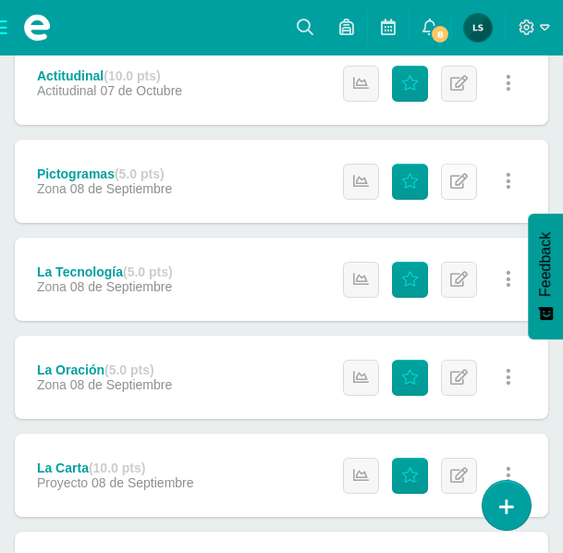
click at [456, 185] on icon at bounding box center [459, 182] width 18 height 16
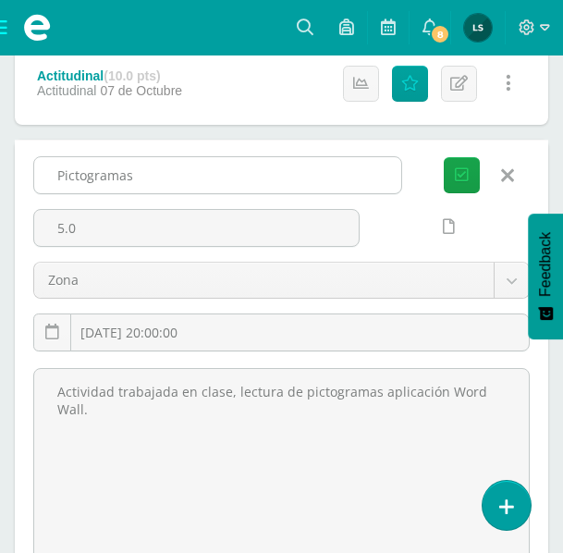
drag, startPoint x: 57, startPoint y: 173, endPoint x: 142, endPoint y: 173, distance: 84.2
click at [142, 173] on input "Pictogramas" at bounding box center [217, 175] width 367 height 36
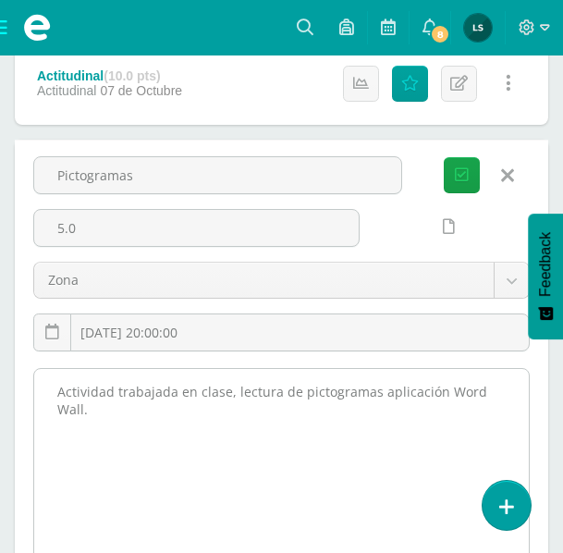
drag, startPoint x: 56, startPoint y: 388, endPoint x: 505, endPoint y: 396, distance: 448.7
click at [505, 396] on textarea "Actividad trabajada en clase, lectura de pictogramas aplicación Word Wall." at bounding box center [281, 470] width 495 height 203
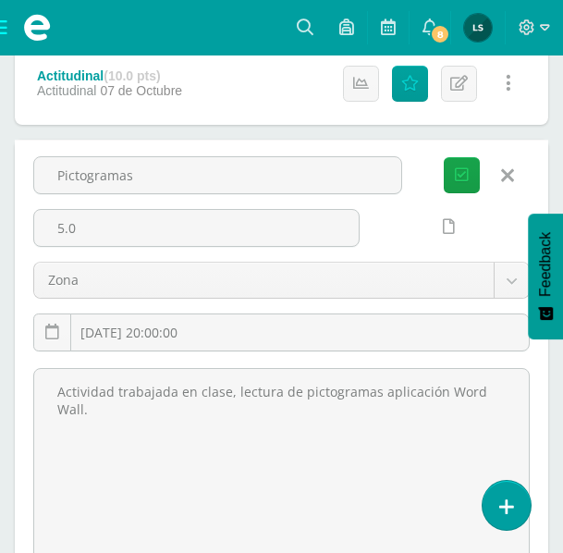
click at [504, 172] on icon at bounding box center [507, 176] width 13 height 20
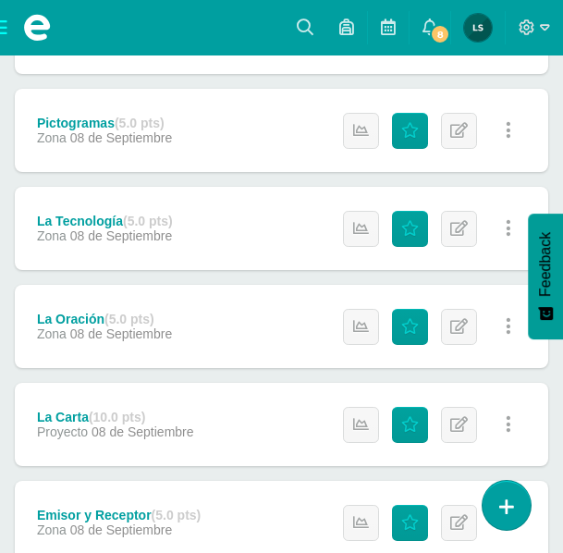
scroll to position [1202, 0]
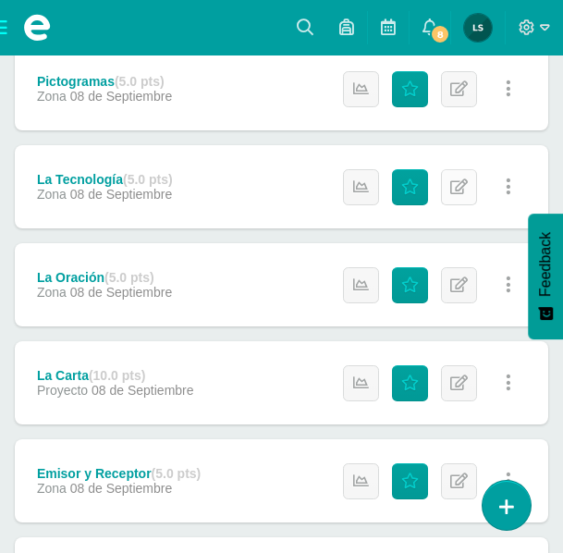
click at [460, 191] on icon at bounding box center [459, 187] width 18 height 16
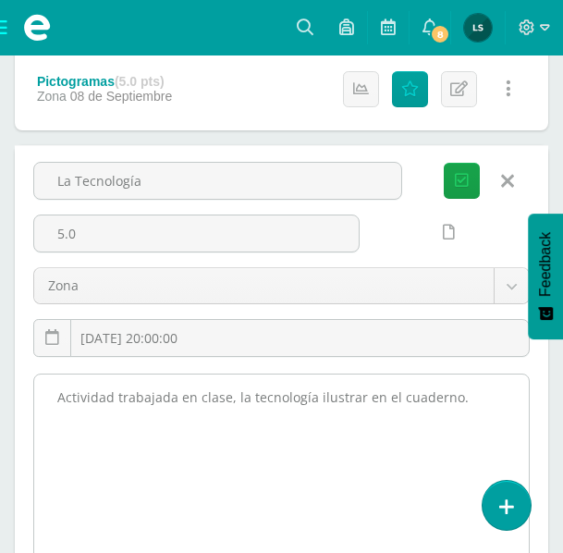
drag, startPoint x: 52, startPoint y: 392, endPoint x: 455, endPoint y: 389, distance: 403.3
click at [455, 389] on textarea "Actividad trabajada en clase, la tecnología ilustrar en el cuaderno." at bounding box center [281, 476] width 495 height 203
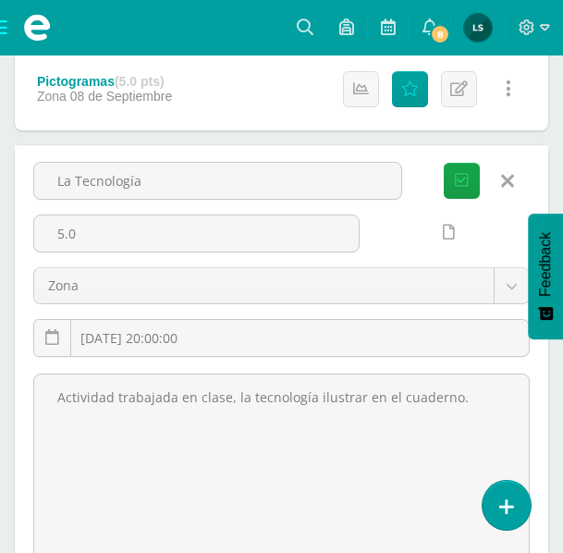
click at [510, 180] on icon at bounding box center [507, 181] width 13 height 20
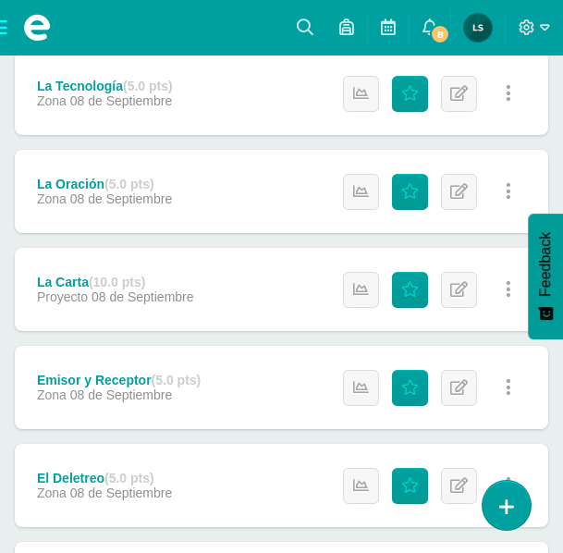
scroll to position [1295, 0]
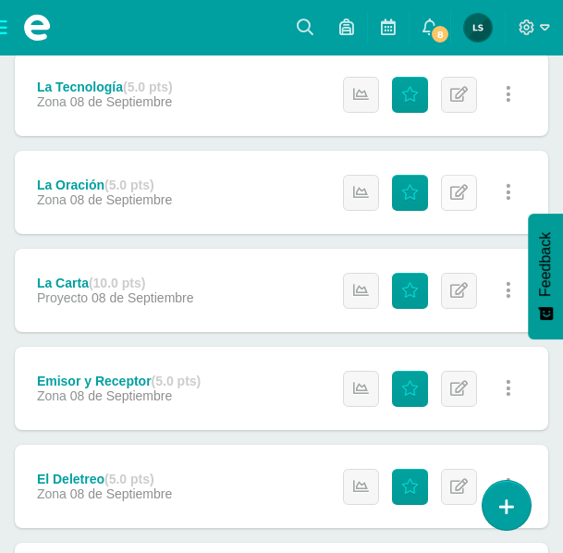
click at [461, 196] on icon at bounding box center [459, 193] width 18 height 16
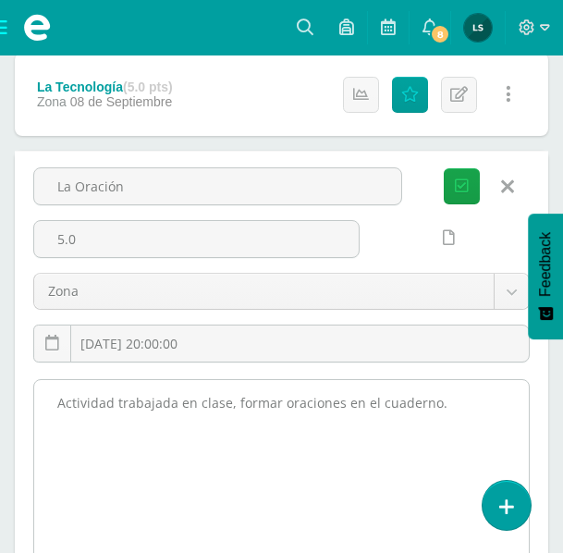
drag, startPoint x: 56, startPoint y: 409, endPoint x: 420, endPoint y: 406, distance: 363.5
click at [425, 406] on textarea "Actividad trabajada en clase, formar oraciones en el cuaderno." at bounding box center [281, 481] width 495 height 203
drag, startPoint x: 435, startPoint y: 406, endPoint x: 56, endPoint y: 398, distance: 378.4
click at [56, 398] on textarea "Actividad trabajada en clase, formar oraciones en el cuaderno." at bounding box center [281, 481] width 495 height 203
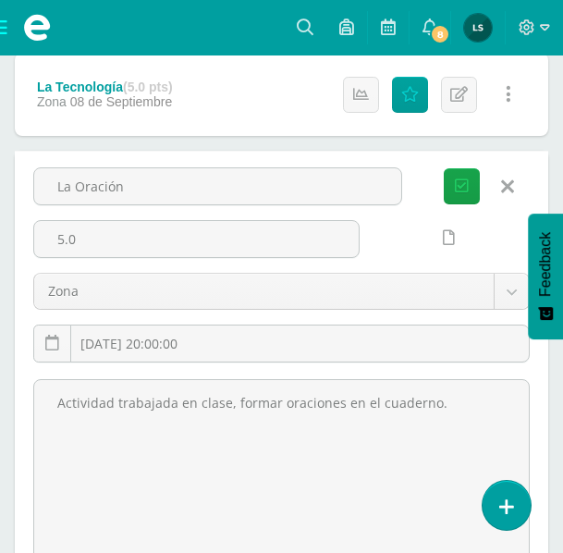
click at [506, 182] on icon at bounding box center [507, 187] width 13 height 20
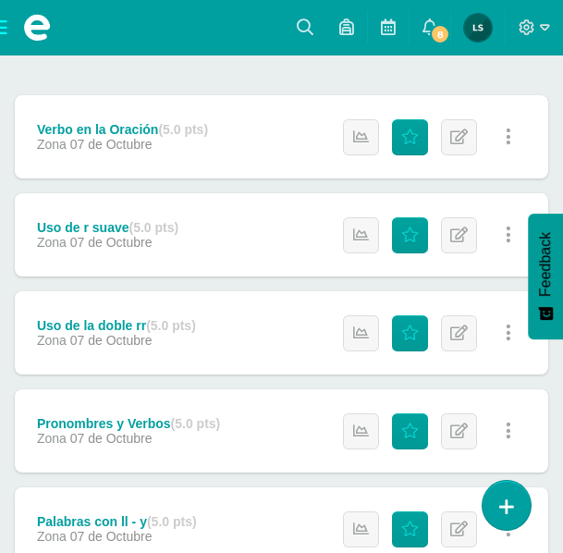
scroll to position [277, 0]
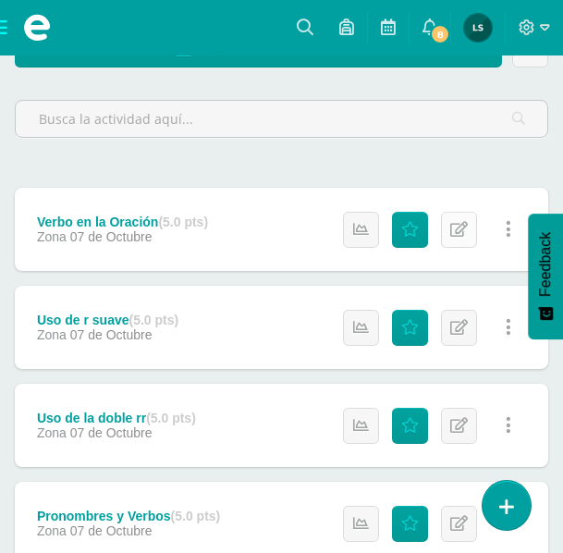
click at [457, 229] on icon at bounding box center [459, 230] width 18 height 16
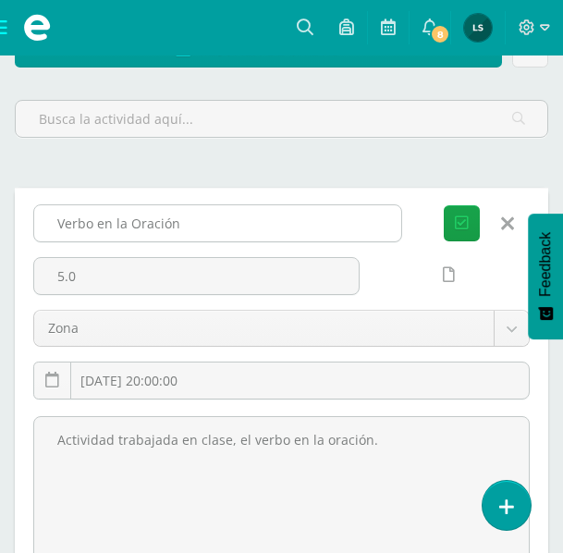
click at [141, 226] on input "Verbo en la Oración" at bounding box center [217, 223] width 367 height 36
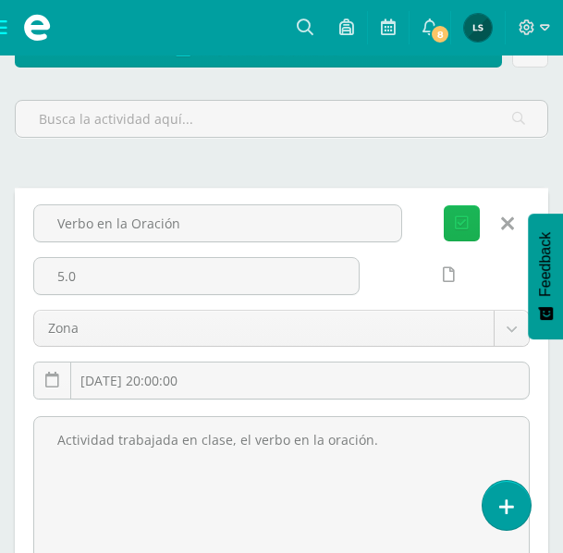
click at [466, 224] on icon "submit" at bounding box center [462, 224] width 14 height 16
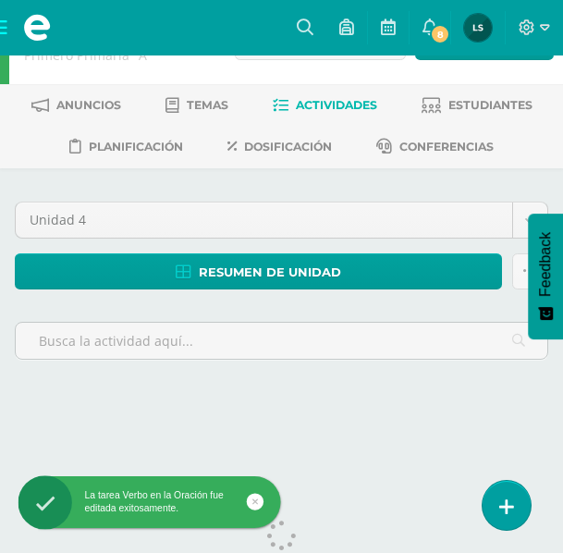
scroll to position [106, 0]
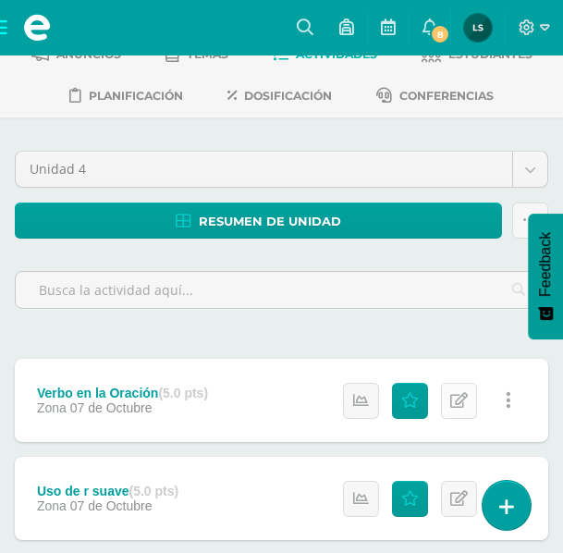
click at [452, 398] on icon at bounding box center [459, 401] width 18 height 16
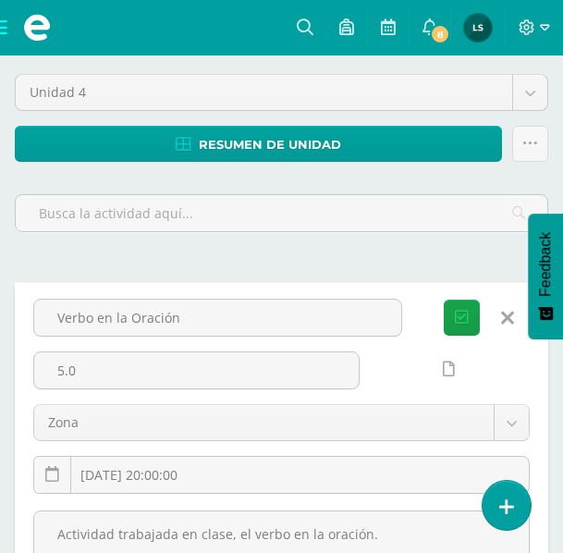
scroll to position [185, 0]
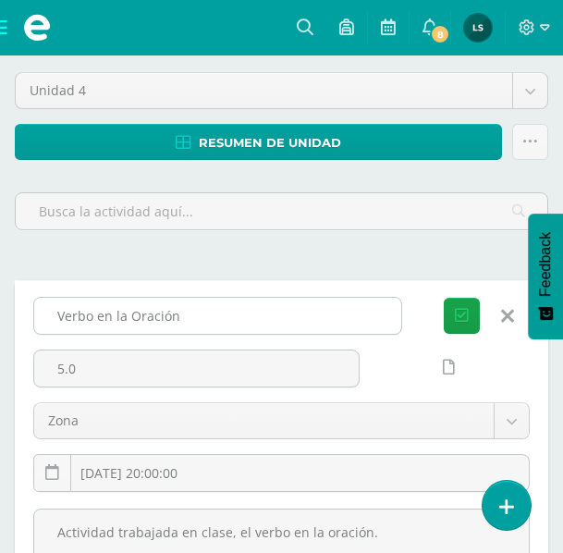
click at [142, 320] on input "Verbo en la Oración" at bounding box center [217, 316] width 367 height 36
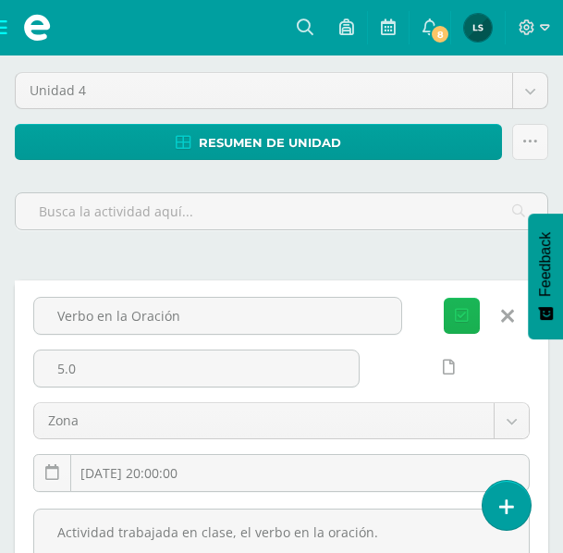
click at [462, 314] on icon "submit" at bounding box center [462, 316] width 14 height 16
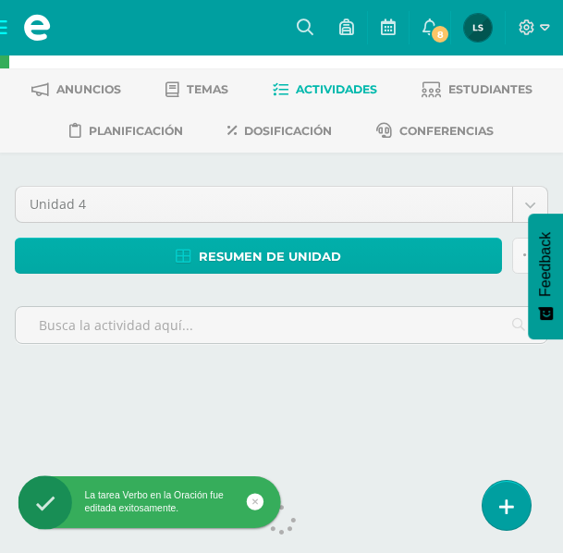
scroll to position [106, 0]
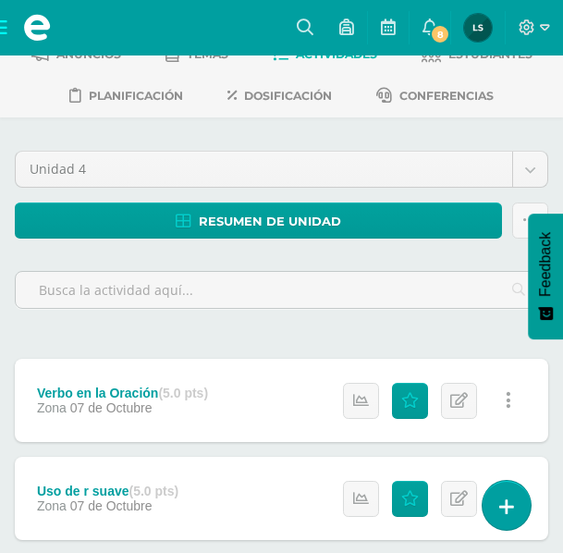
click at [134, 396] on div "Verbo en la Oración (5.0 pts)" at bounding box center [122, 393] width 171 height 15
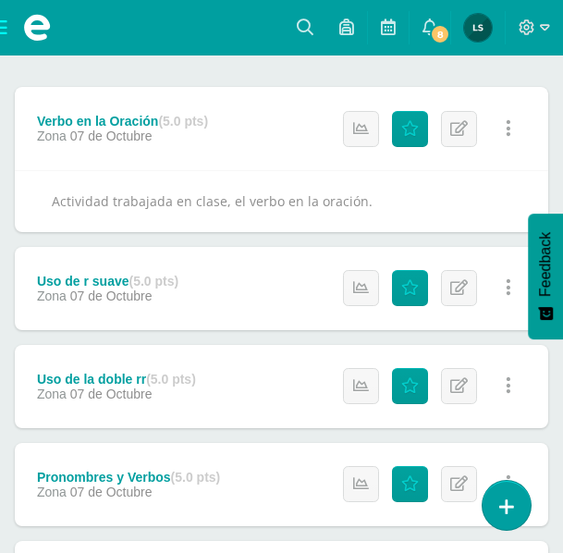
scroll to position [199, 0]
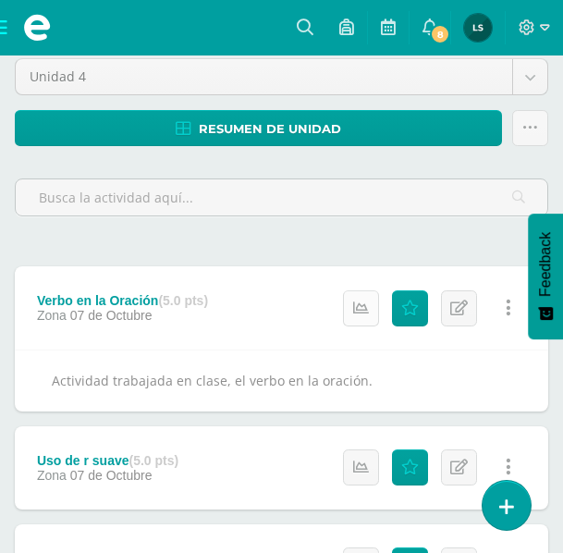
click at [364, 313] on icon at bounding box center [361, 309] width 16 height 16
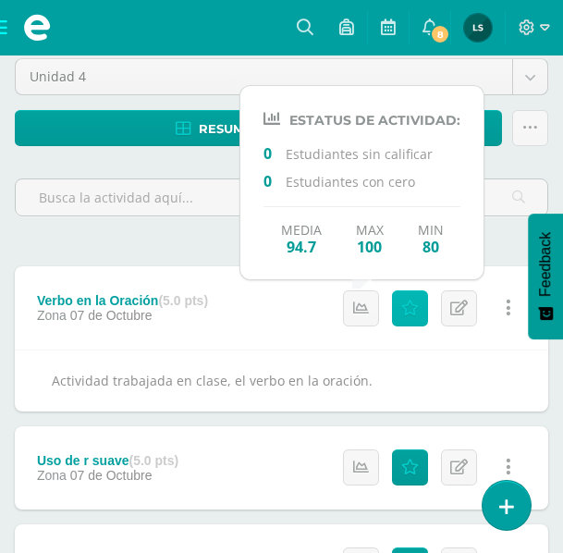
click at [414, 314] on icon at bounding box center [410, 309] width 18 height 16
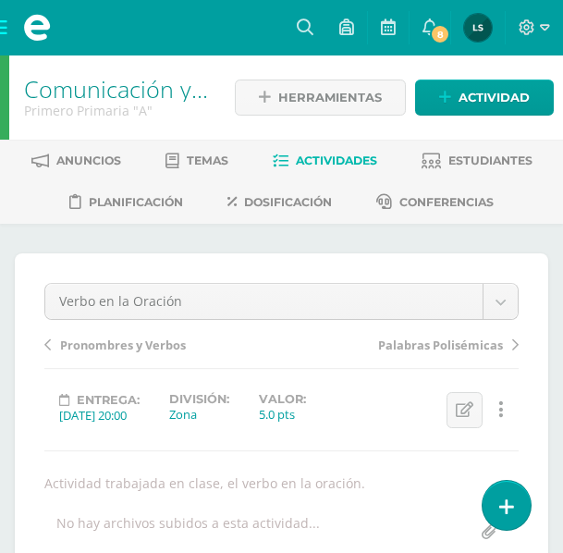
click at [346, 167] on span "Actividades" at bounding box center [336, 161] width 81 height 14
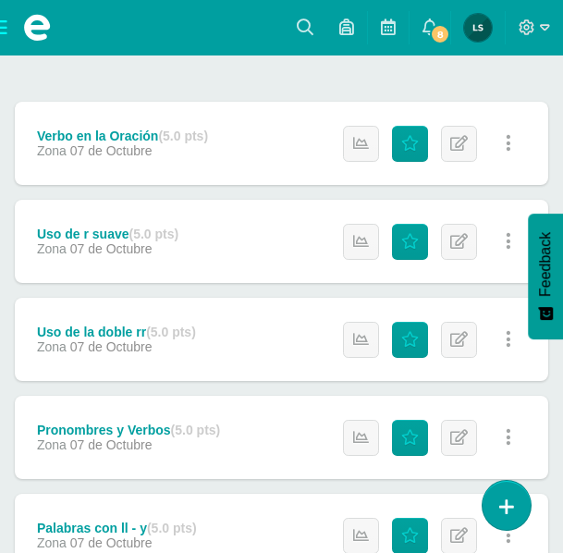
scroll to position [370, 0]
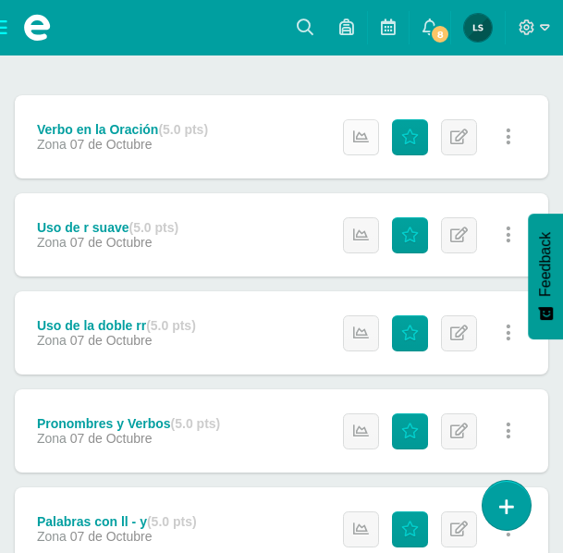
click at [358, 137] on icon at bounding box center [361, 137] width 16 height 16
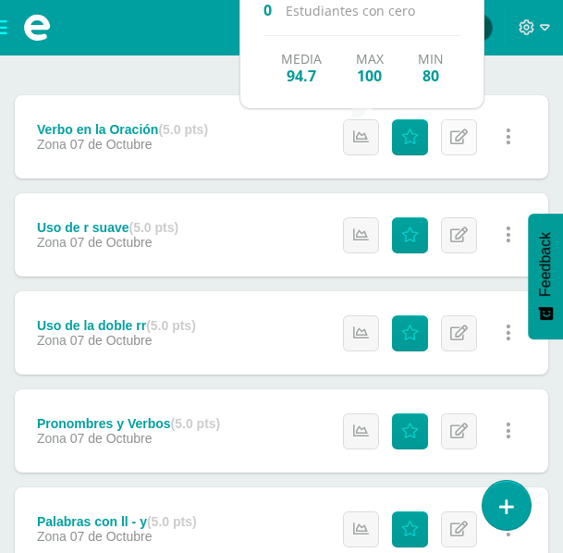
click at [464, 143] on icon at bounding box center [459, 137] width 18 height 16
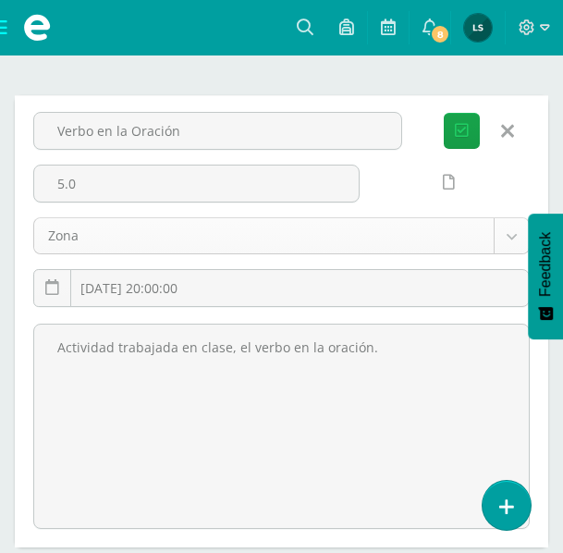
click at [451, 129] on button "Guardar" at bounding box center [462, 131] width 36 height 36
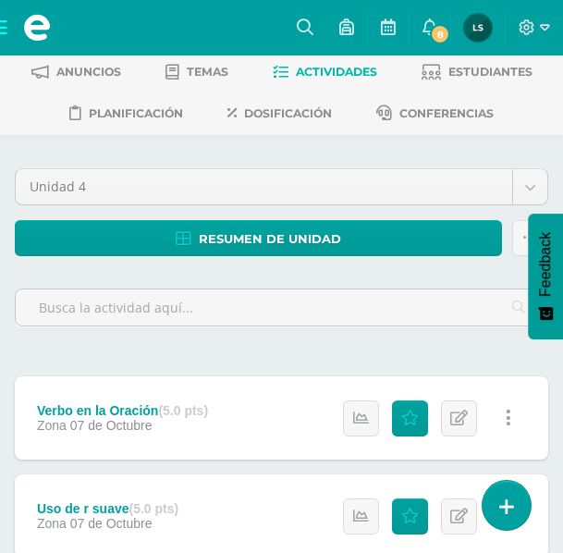
scroll to position [277, 0]
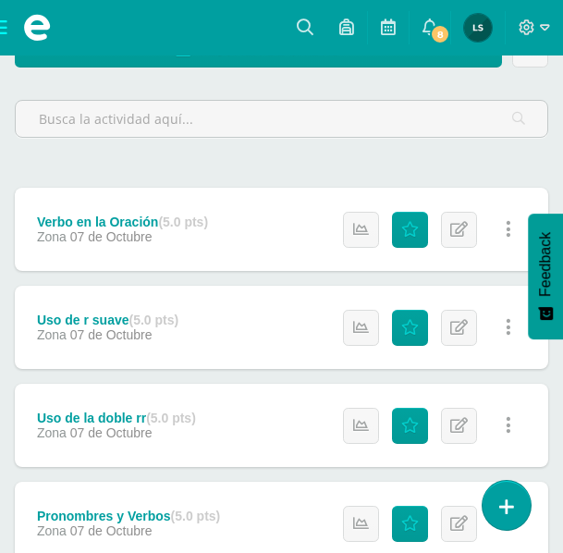
click at [128, 218] on div "Verbo en la Oración (5.0 pts)" at bounding box center [122, 222] width 171 height 15
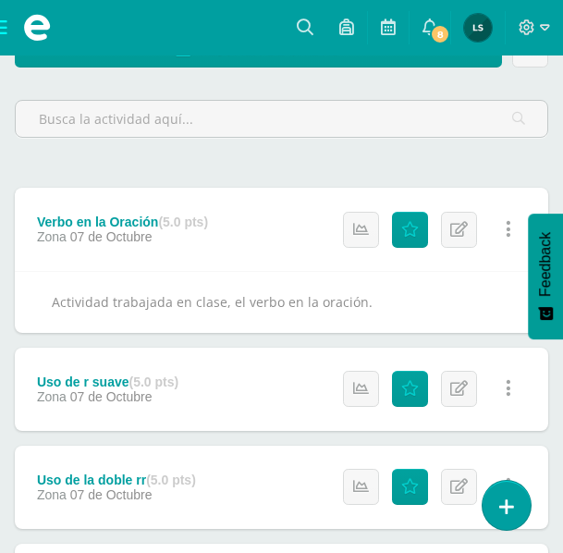
click at [128, 218] on div "Verbo en la Oración (5.0 pts)" at bounding box center [122, 222] width 171 height 15
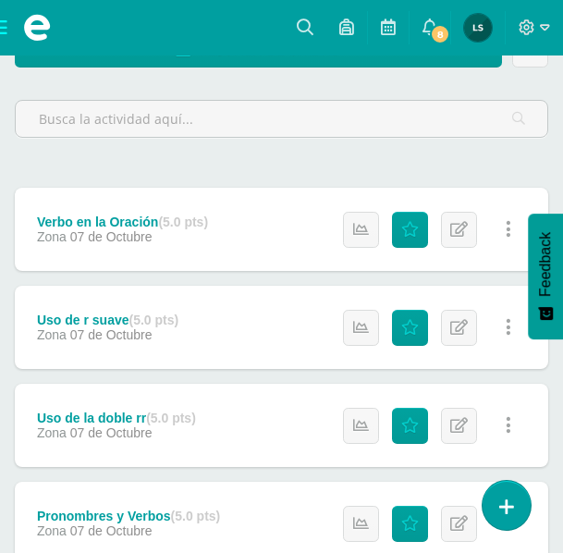
click at [128, 218] on div "Verbo en la Oración (5.0 pts)" at bounding box center [122, 222] width 171 height 15
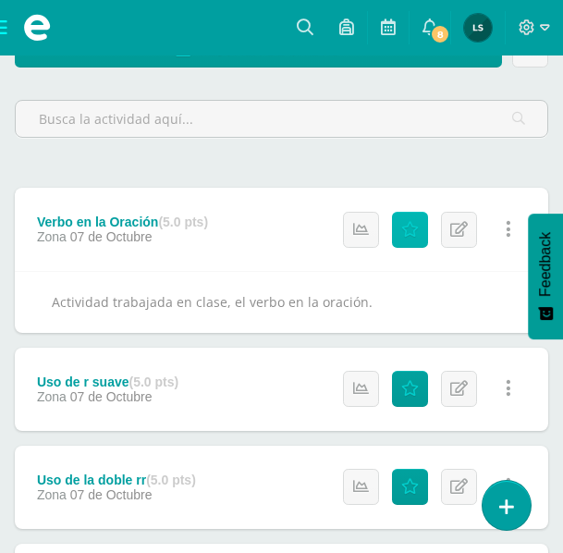
click at [410, 228] on icon at bounding box center [410, 230] width 18 height 16
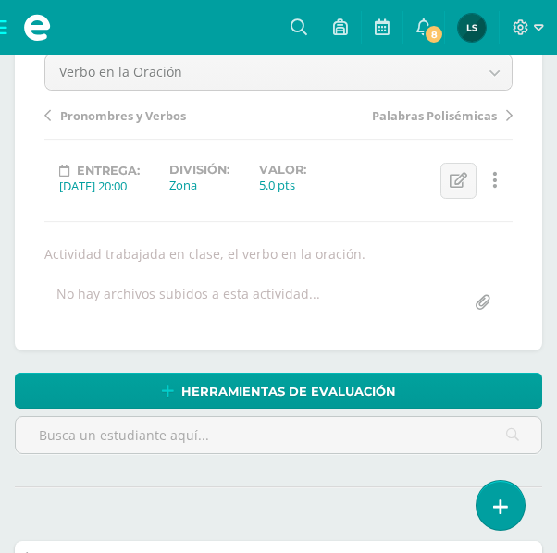
scroll to position [221, 0]
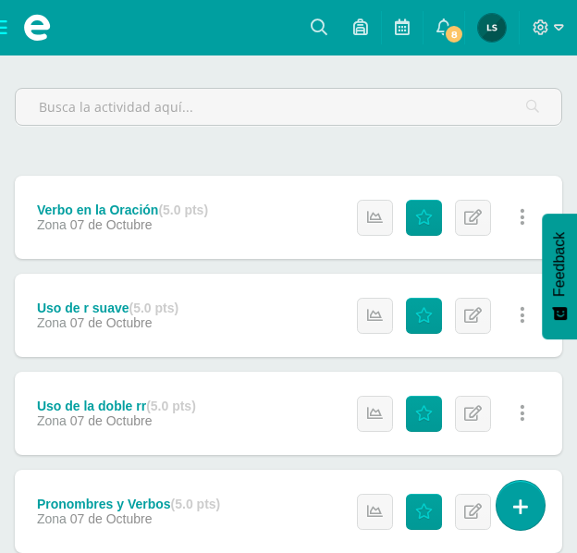
scroll to position [291, 0]
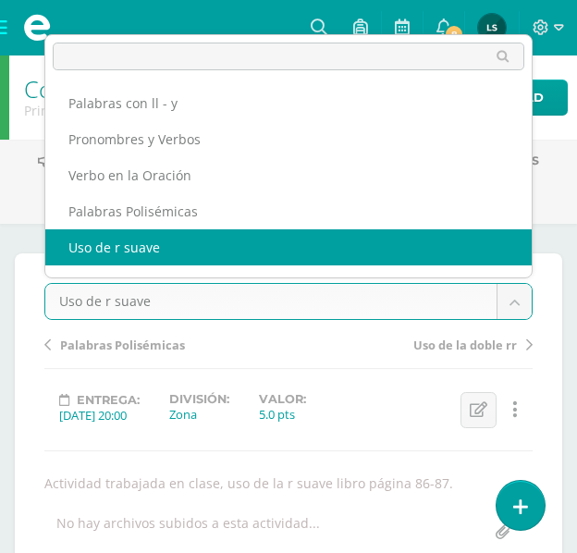
scroll to position [24, 0]
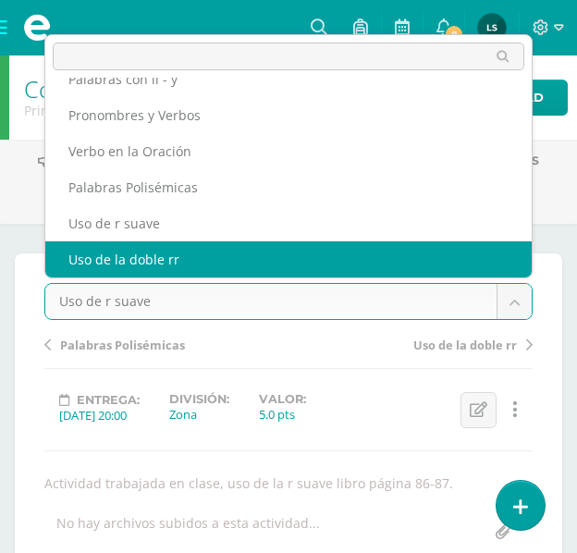
select select "/dashboard/teacher/grade-activity/110646/"
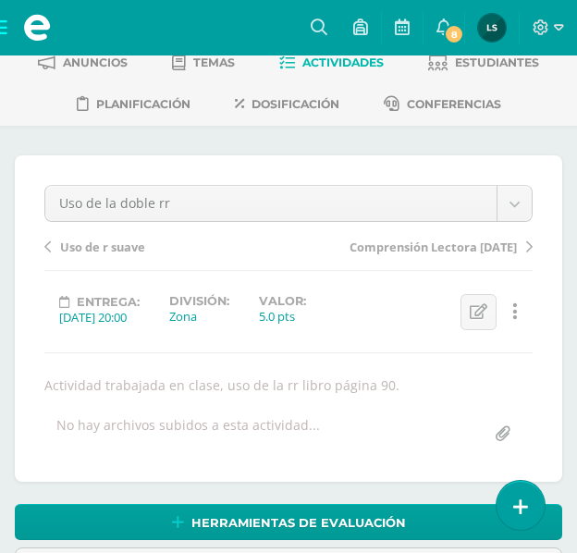
scroll to position [52, 0]
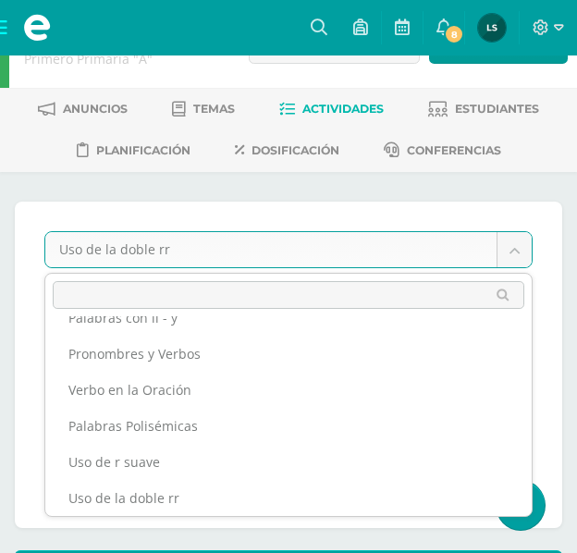
scroll to position [0, 0]
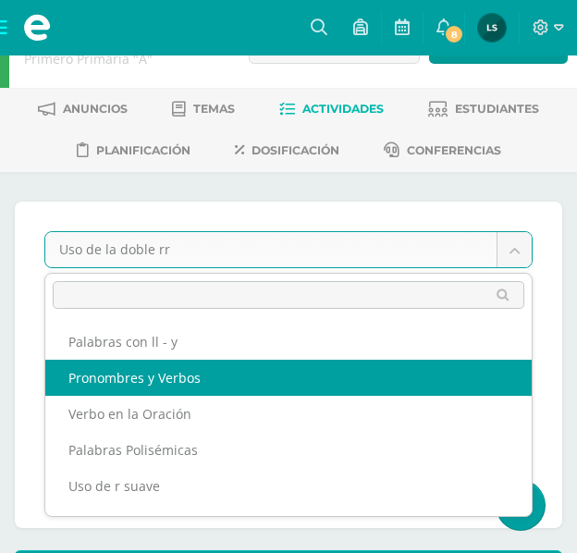
select select "/dashboard/teacher/grade-activity/110642/"
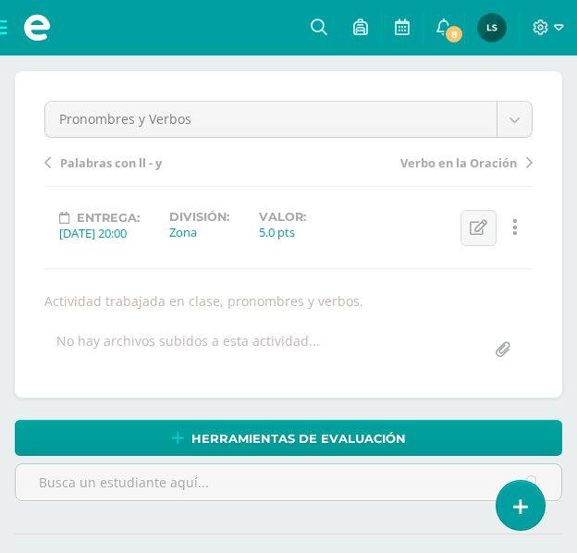
scroll to position [180, 0]
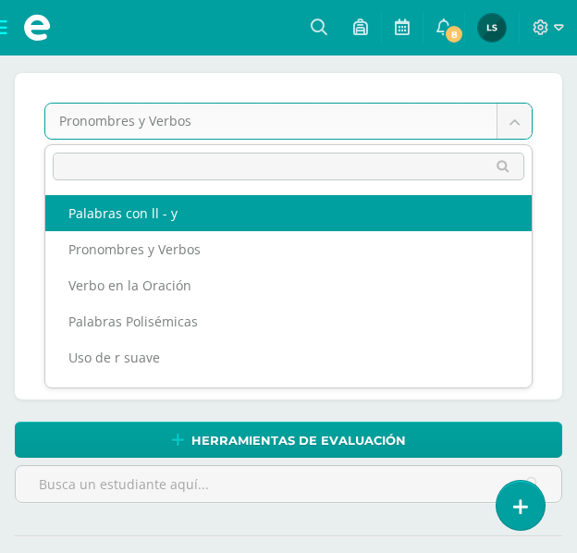
select select "/dashboard/teacher/grade-activity/110641/"
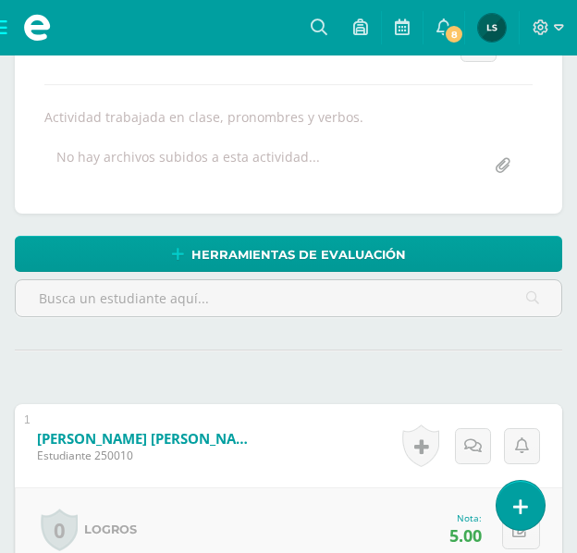
scroll to position [365, 0]
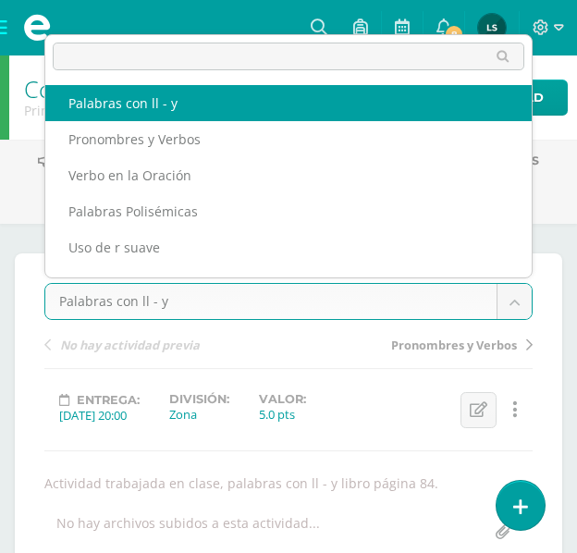
scroll to position [24, 0]
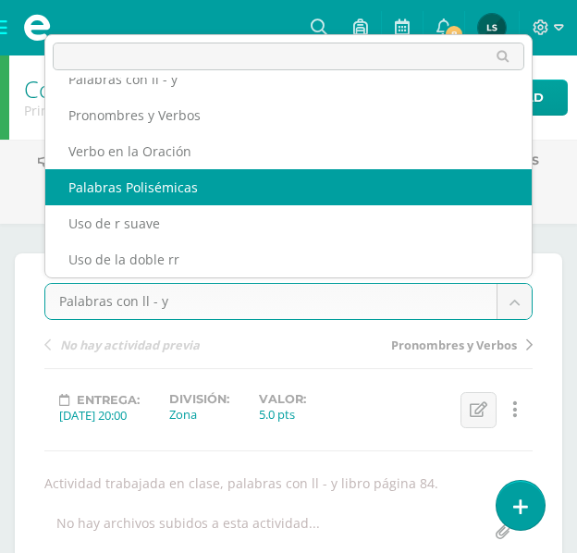
select select "/dashboard/teacher/grade-activity/110644/"
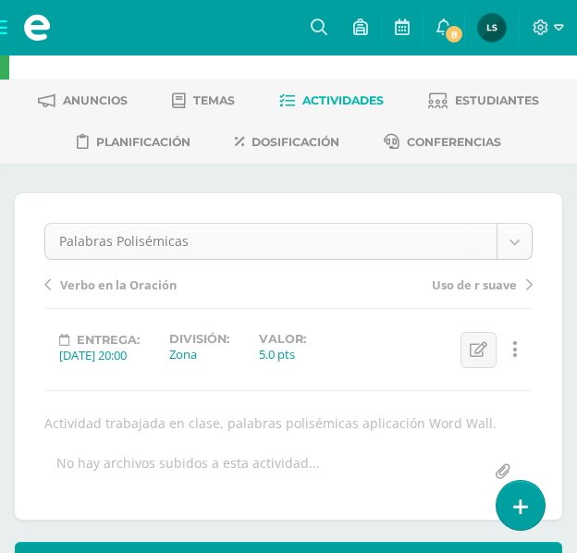
scroll to position [59, 0]
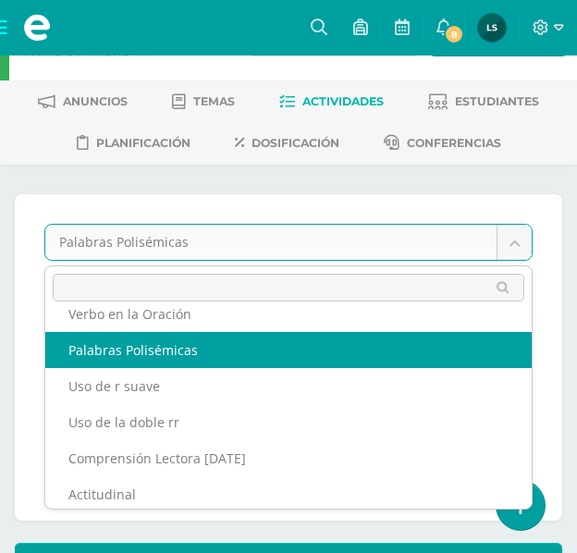
scroll to position [185, 0]
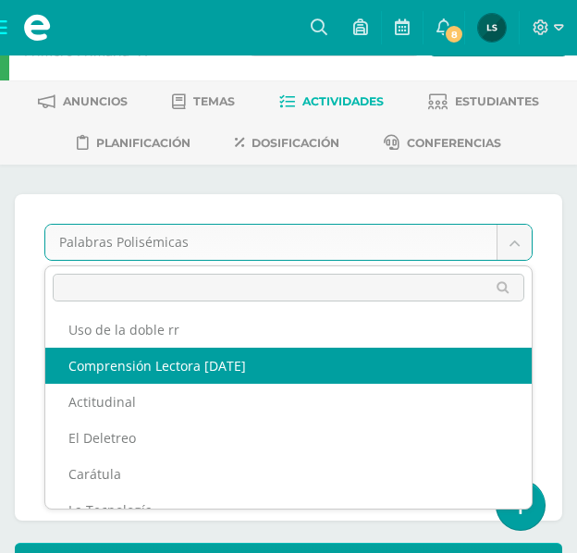
select select "/dashboard/teacher/grade-activity/110639/"
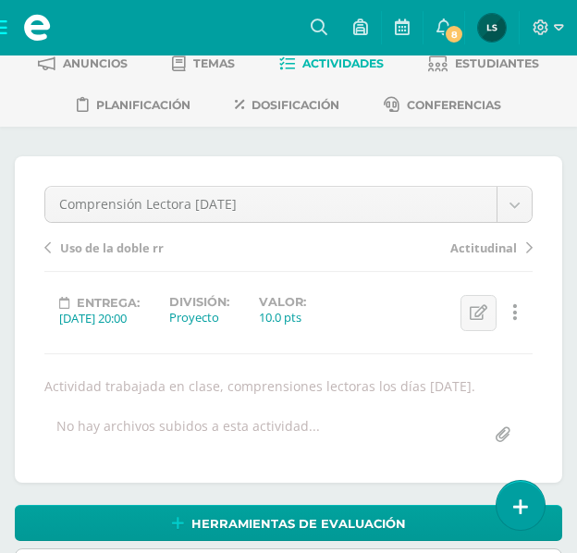
scroll to position [95, 0]
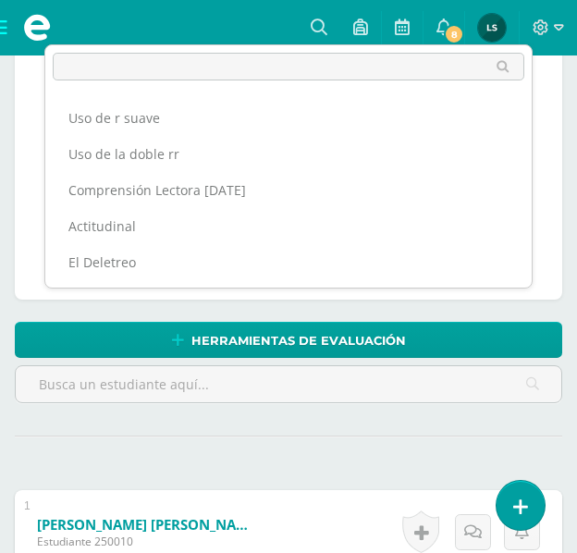
scroll to position [115, 0]
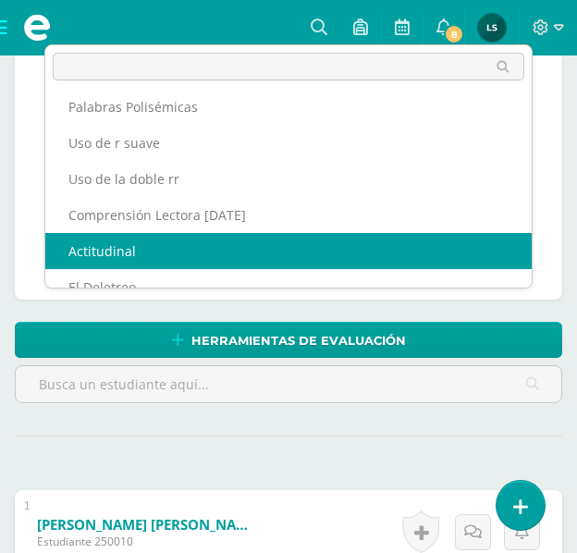
select select "/dashboard/teacher/grade-activity/110640/"
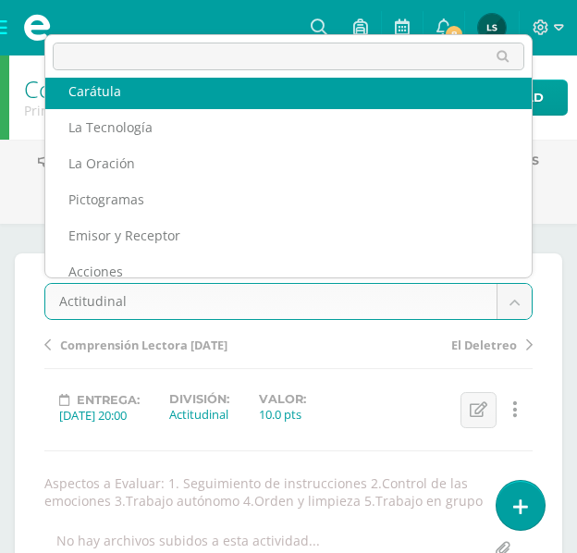
scroll to position [374, 0]
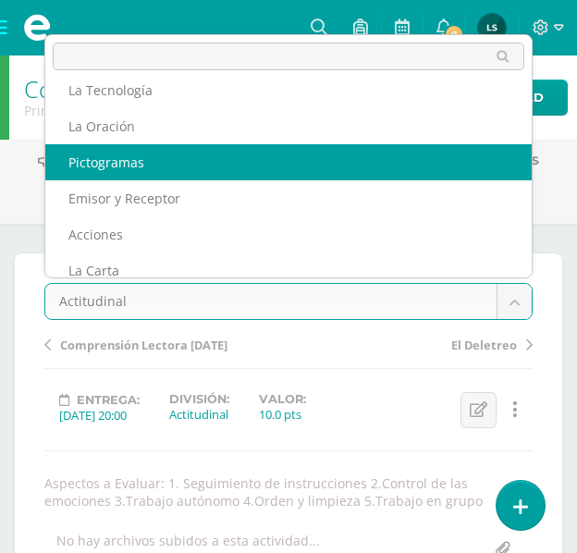
select select "/dashboard/teacher/grade-activity/108453/"
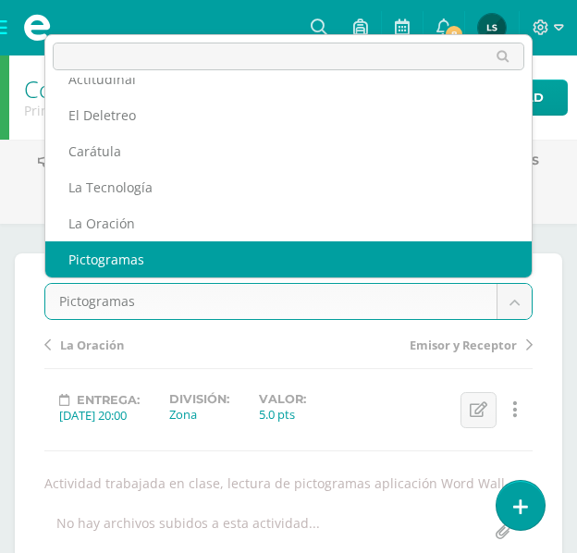
scroll to position [313, 0]
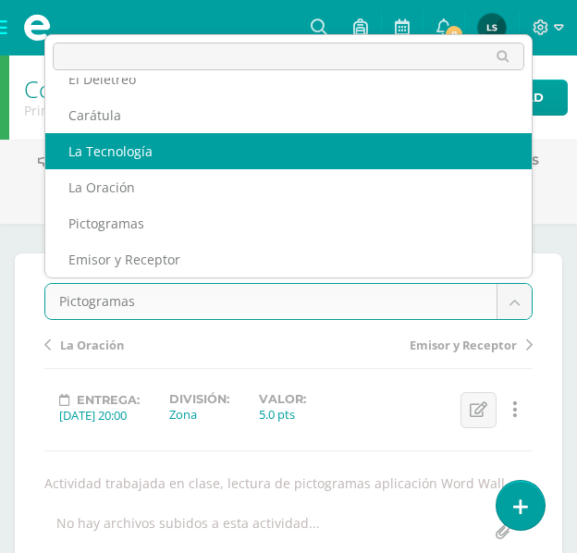
select select "/dashboard/teacher/grade-activity/108441/"
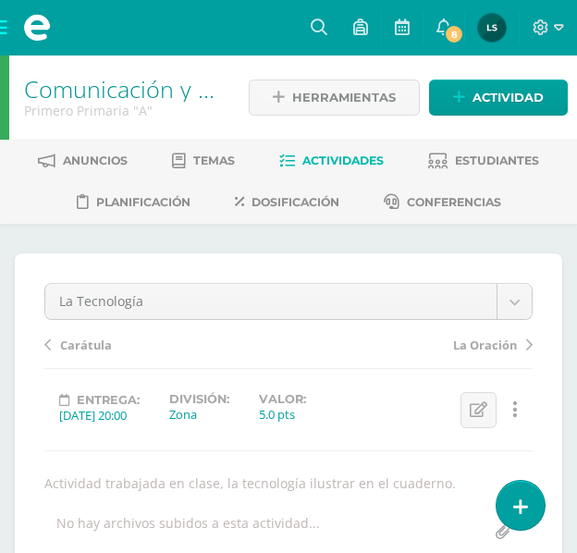
click at [340, 155] on span "Actividades" at bounding box center [342, 161] width 81 height 14
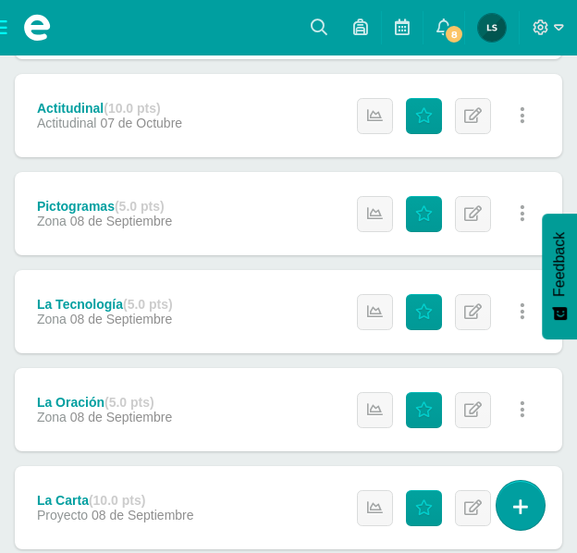
scroll to position [1110, 0]
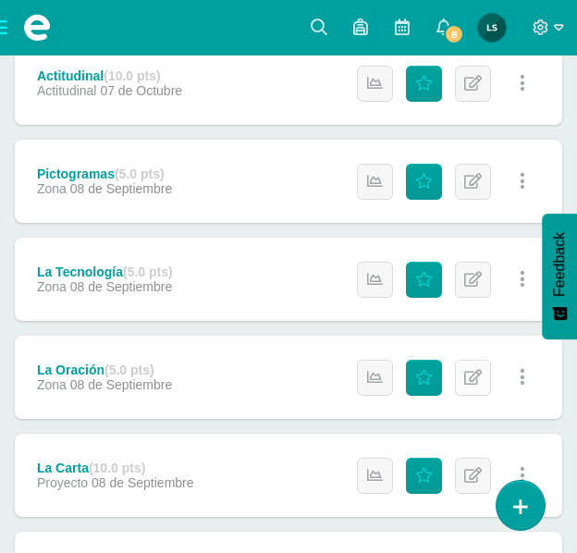
click at [472, 380] on icon at bounding box center [473, 378] width 18 height 16
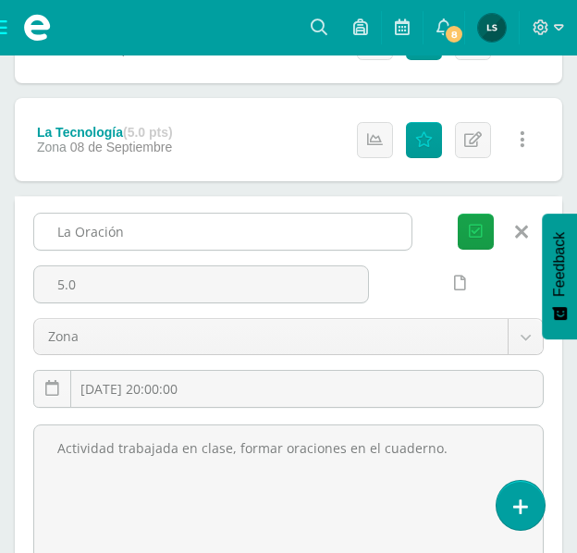
scroll to position [1295, 0]
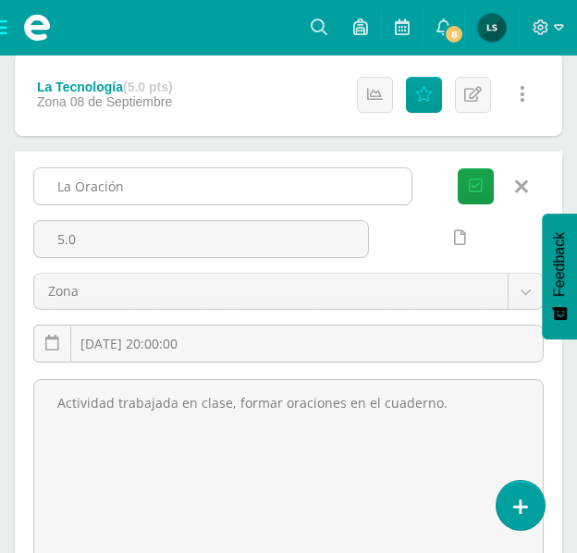
drag, startPoint x: 54, startPoint y: 179, endPoint x: 124, endPoint y: 186, distance: 70.6
click at [124, 186] on input "La Oración" at bounding box center [222, 186] width 377 height 36
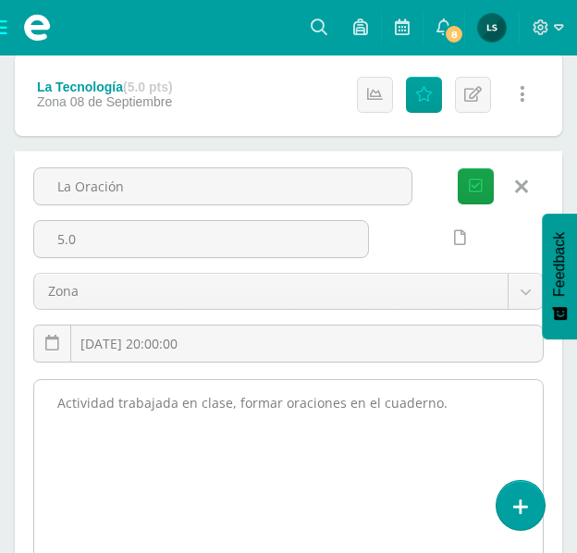
drag, startPoint x: 55, startPoint y: 402, endPoint x: 444, endPoint y: 406, distance: 388.5
click at [444, 406] on textarea "Actividad trabajada en clase, formar oraciones en el cuaderno." at bounding box center [288, 481] width 509 height 203
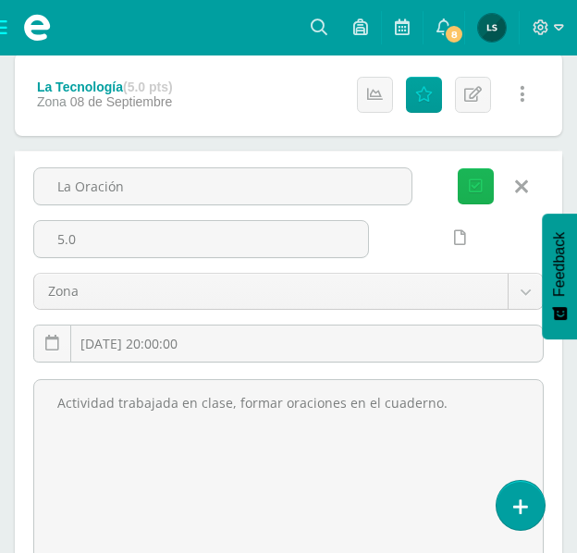
click at [478, 184] on icon "submit" at bounding box center [476, 187] width 14 height 16
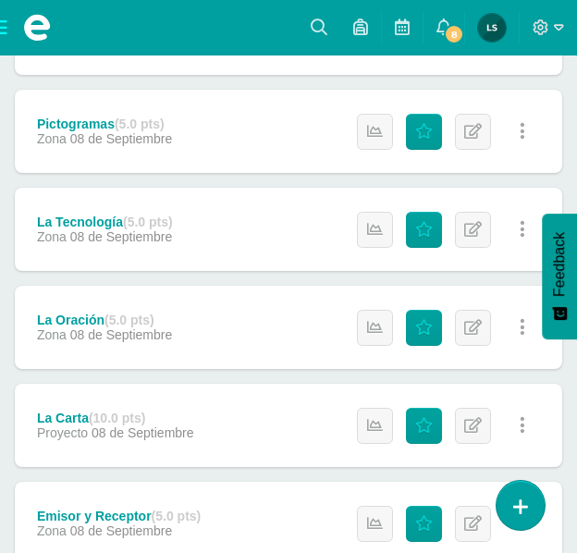
scroll to position [1172, 0]
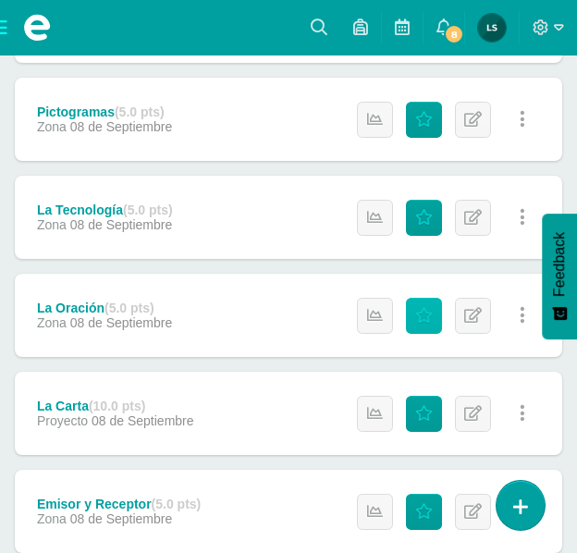
click at [422, 314] on icon at bounding box center [424, 316] width 18 height 16
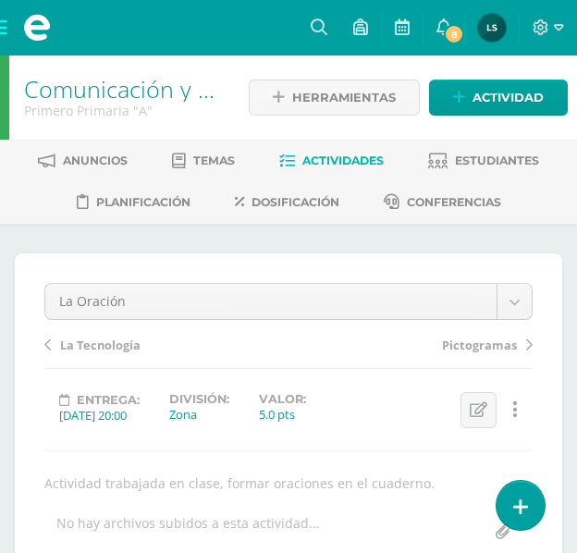
click at [356, 158] on span "Actividades" at bounding box center [342, 161] width 81 height 14
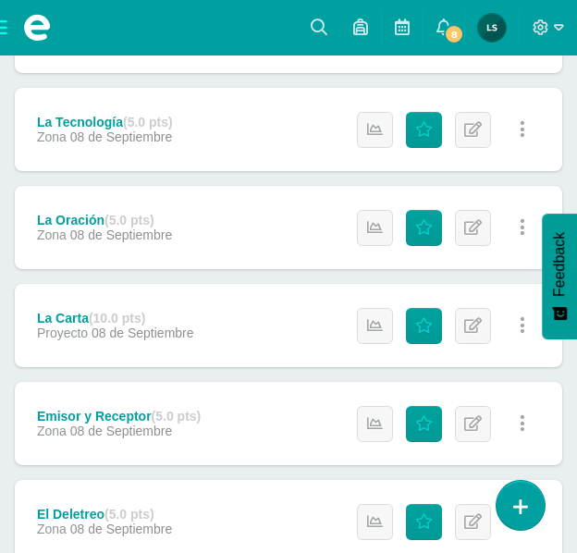
scroll to position [1264, 0]
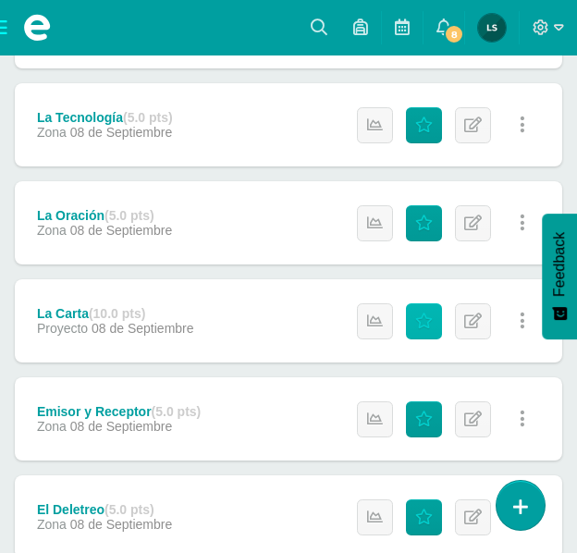
click at [423, 324] on icon at bounding box center [424, 322] width 18 height 16
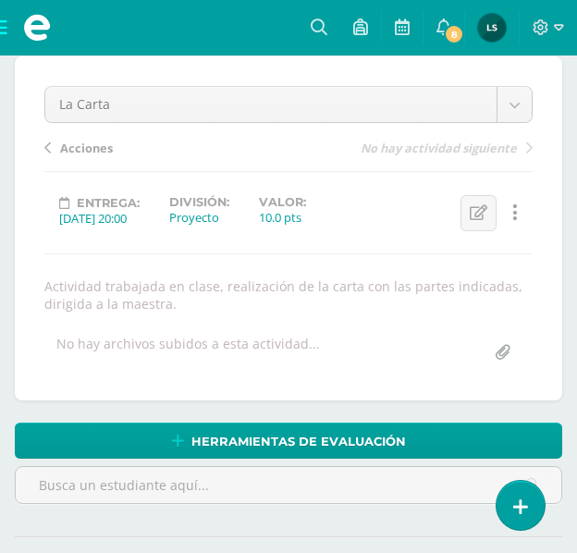
scroll to position [198, 0]
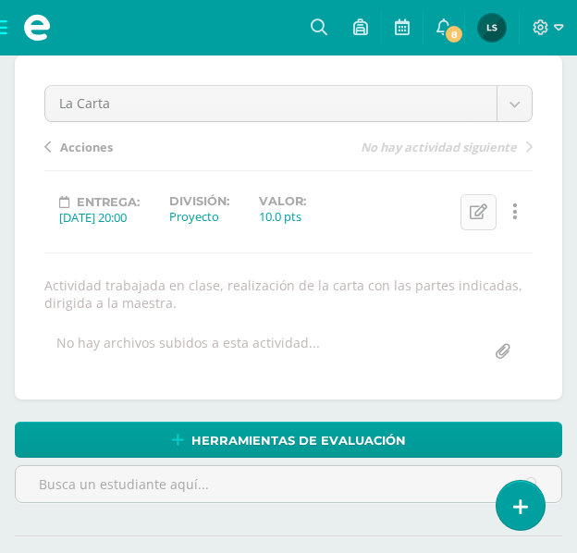
click at [485, 207] on icon at bounding box center [479, 212] width 18 height 16
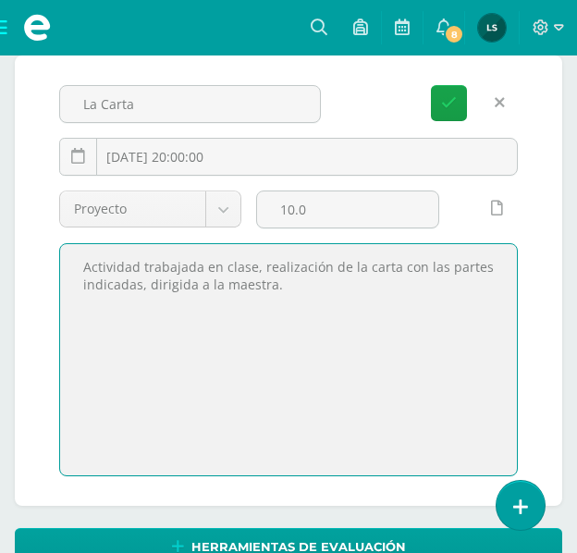
drag, startPoint x: 81, startPoint y: 267, endPoint x: 280, endPoint y: 277, distance: 199.1
click at [280, 277] on textarea "Actividad trabajada en clase, realización de la carta con las partes indicadas,…" at bounding box center [288, 359] width 457 height 231
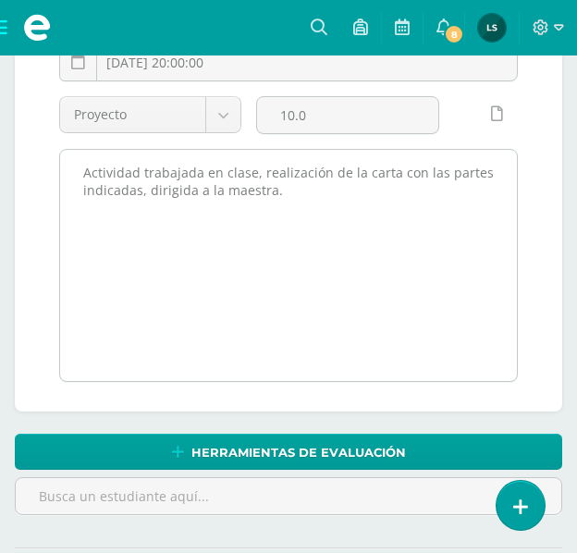
scroll to position [290, 0]
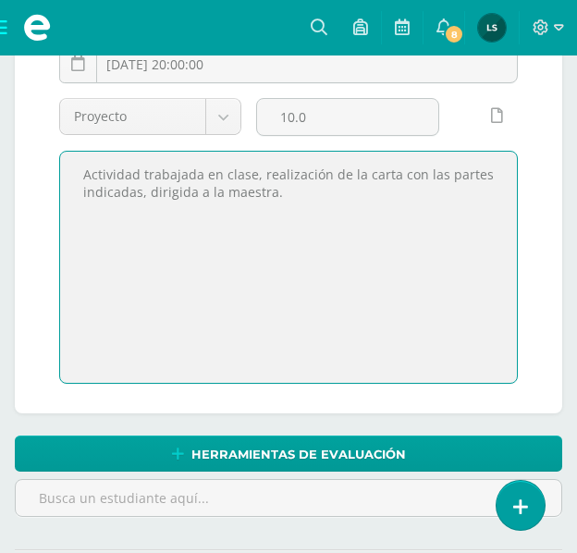
click at [298, 287] on textarea "Actividad trabajada en clase, realización de la carta con las partes indicadas,…" at bounding box center [288, 267] width 457 height 231
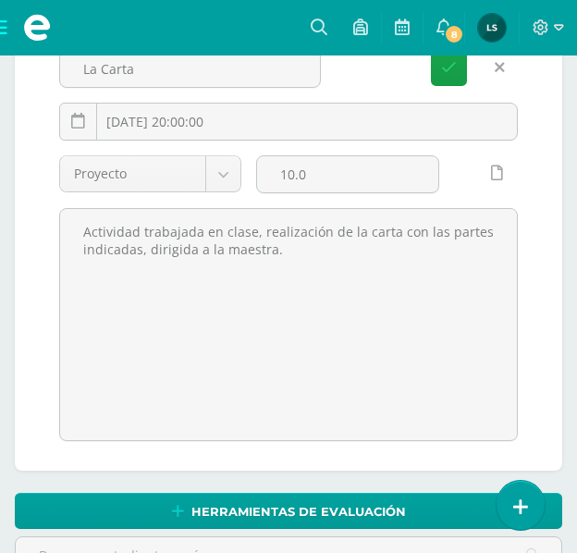
scroll to position [0, 0]
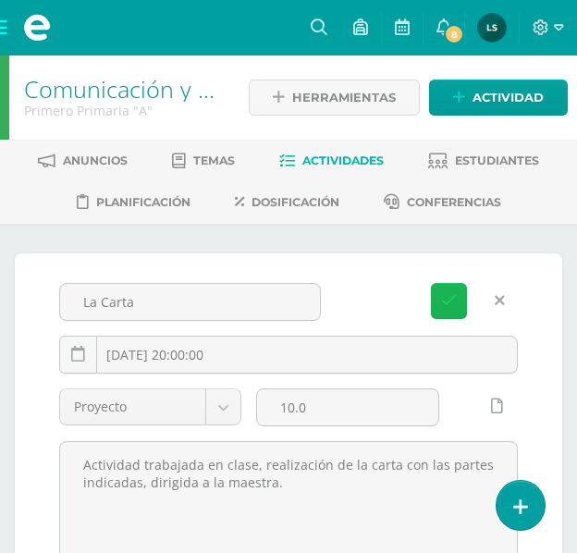
click at [452, 301] on icon "submit" at bounding box center [449, 301] width 16 height 16
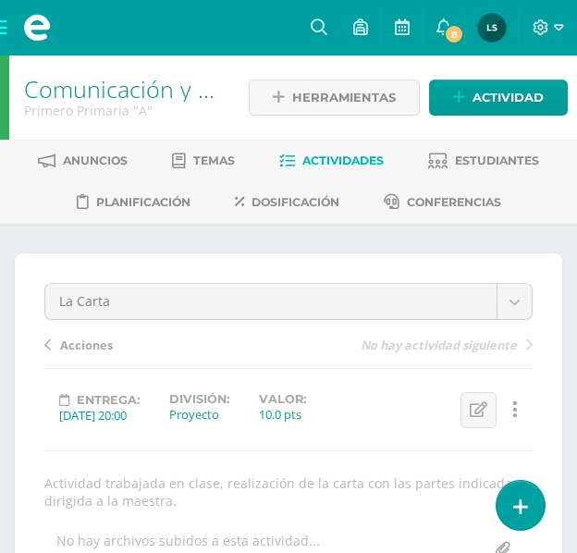
click at [366, 154] on span "Actividades" at bounding box center [342, 161] width 81 height 14
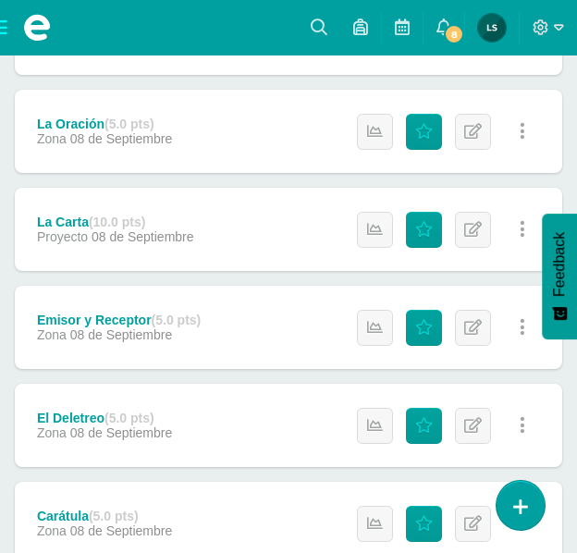
scroll to position [1357, 0]
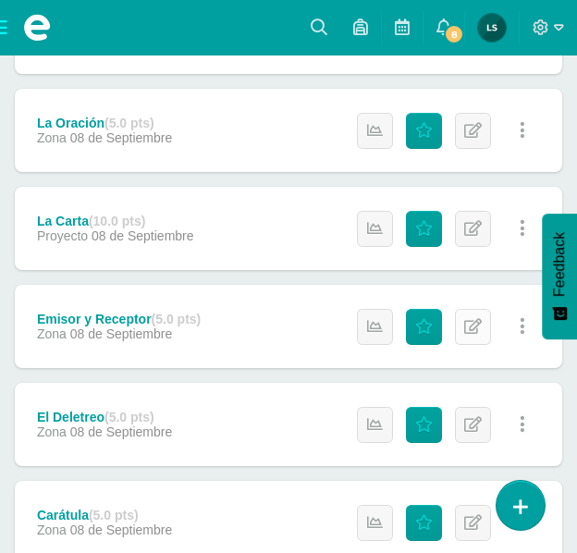
click at [473, 325] on icon at bounding box center [473, 327] width 18 height 16
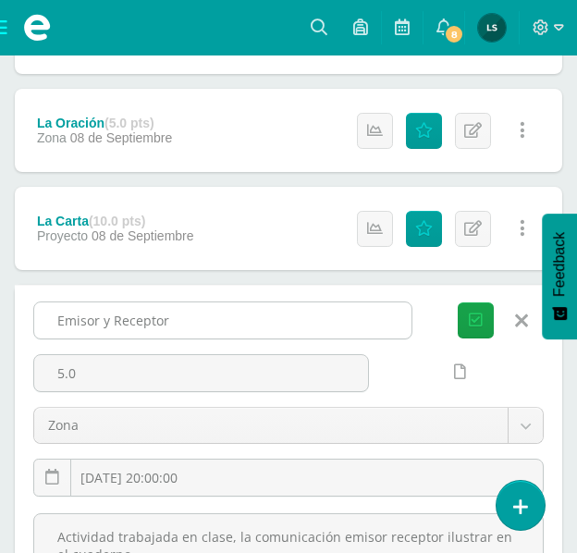
drag, startPoint x: 57, startPoint y: 316, endPoint x: 186, endPoint y: 320, distance: 128.6
click at [186, 320] on input "Emisor y Receptor" at bounding box center [222, 320] width 377 height 36
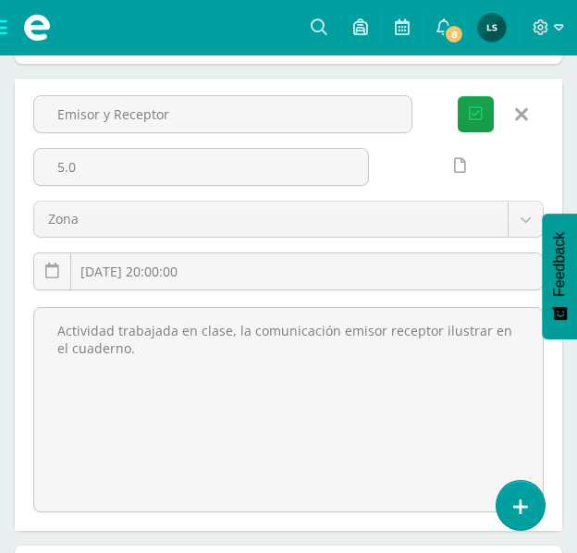
scroll to position [1634, 0]
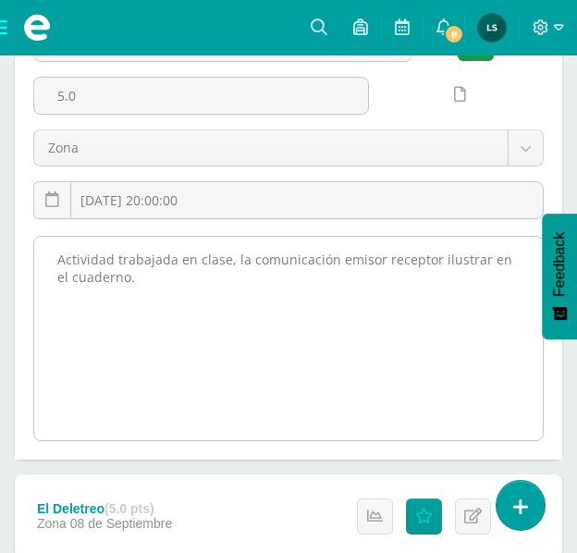
drag, startPoint x: 56, startPoint y: 259, endPoint x: 121, endPoint y: 279, distance: 67.9
click at [121, 279] on textarea "Actividad trabajada en clase, la comunicación emisor receptor ilustrar en el cu…" at bounding box center [288, 338] width 509 height 203
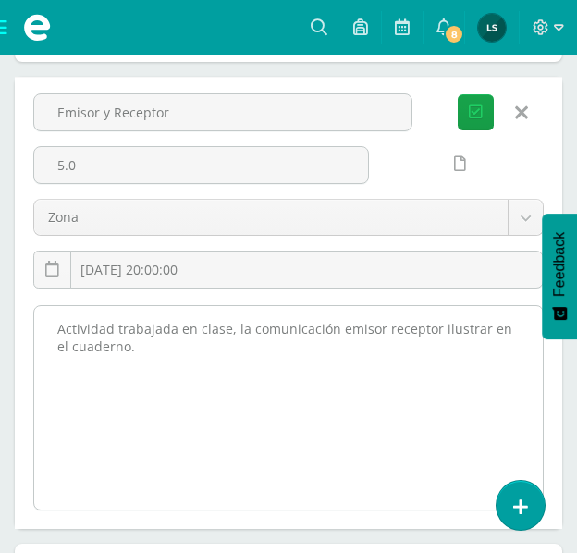
scroll to position [1542, 0]
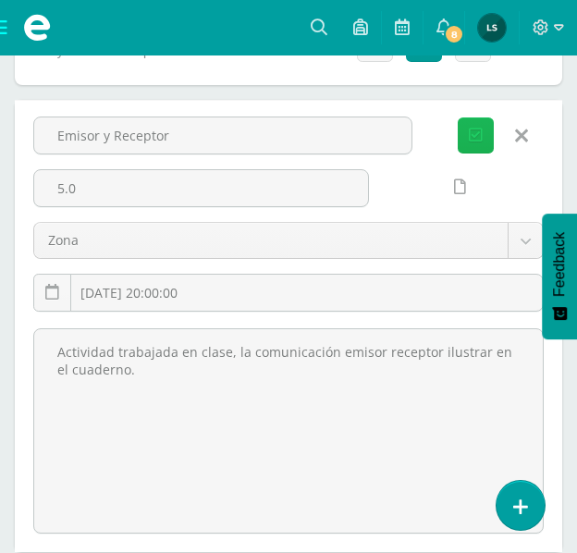
click at [472, 131] on icon "submit" at bounding box center [476, 136] width 14 height 16
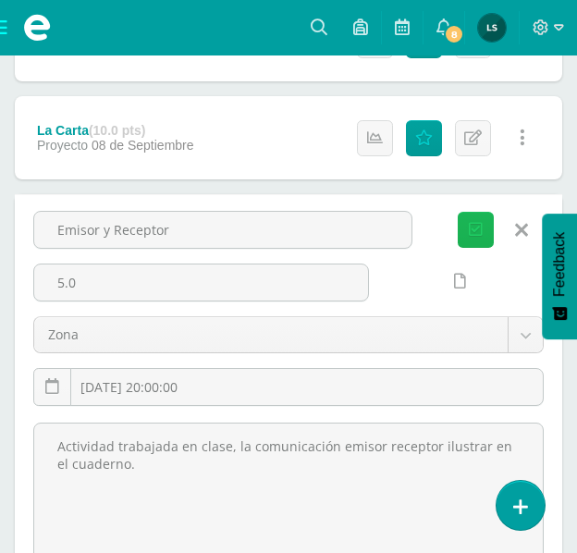
scroll to position [1357, 0]
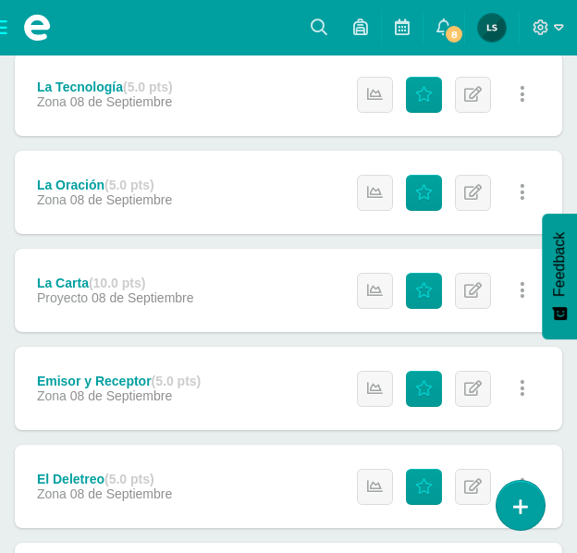
scroll to position [1387, 0]
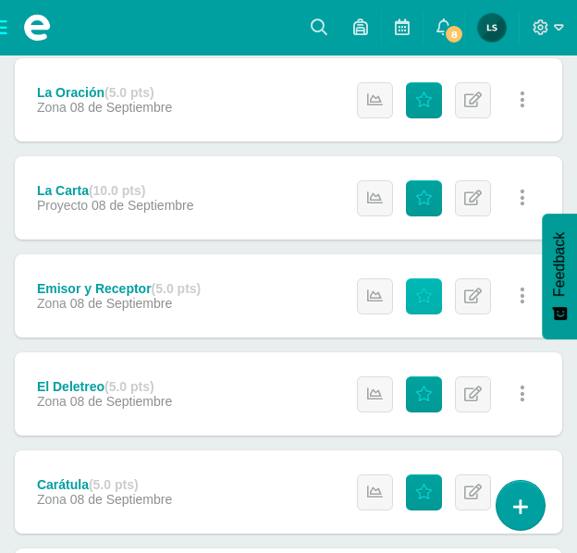
click at [431, 299] on icon at bounding box center [424, 297] width 18 height 16
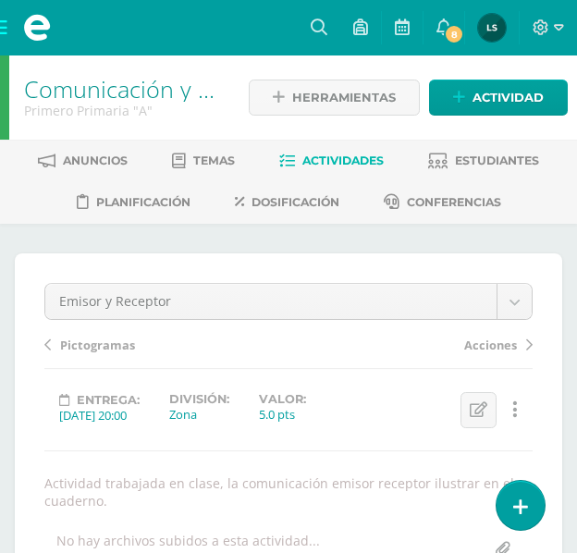
click at [364, 154] on span "Actividades" at bounding box center [342, 161] width 81 height 14
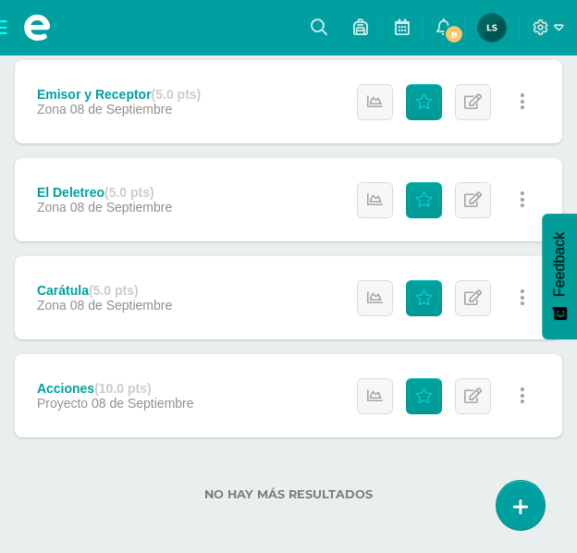
scroll to position [1489, 0]
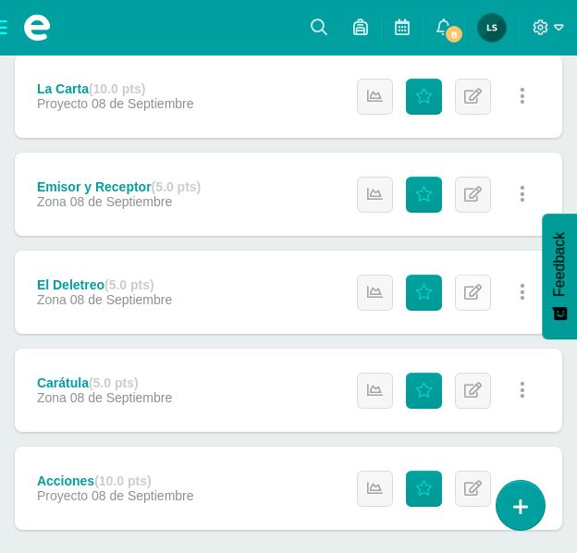
click at [468, 293] on icon at bounding box center [473, 293] width 18 height 16
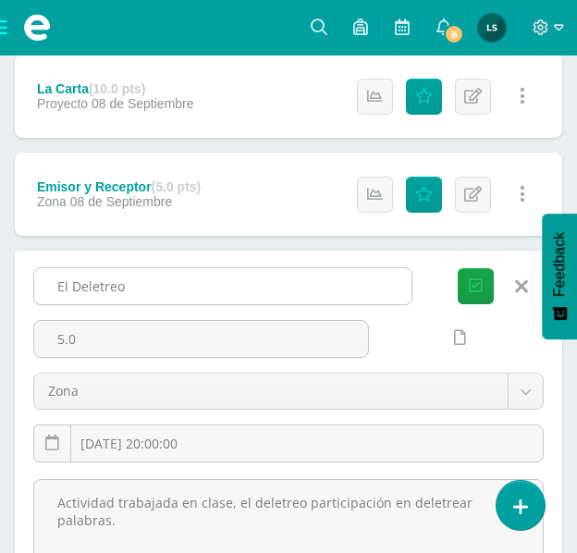
drag, startPoint x: 54, startPoint y: 285, endPoint x: 149, endPoint y: 286, distance: 95.3
click at [149, 286] on input "El Deletreo" at bounding box center [222, 286] width 377 height 36
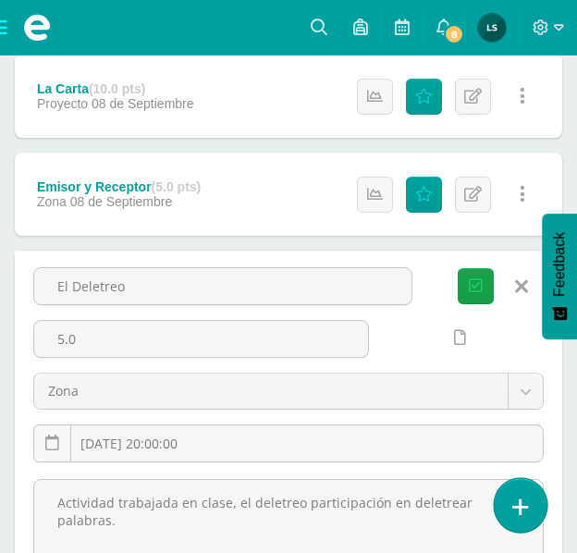
drag, startPoint x: 51, startPoint y: 500, endPoint x: 516, endPoint y: 500, distance: 465.2
click at [478, 284] on icon "submit" at bounding box center [476, 286] width 14 height 16
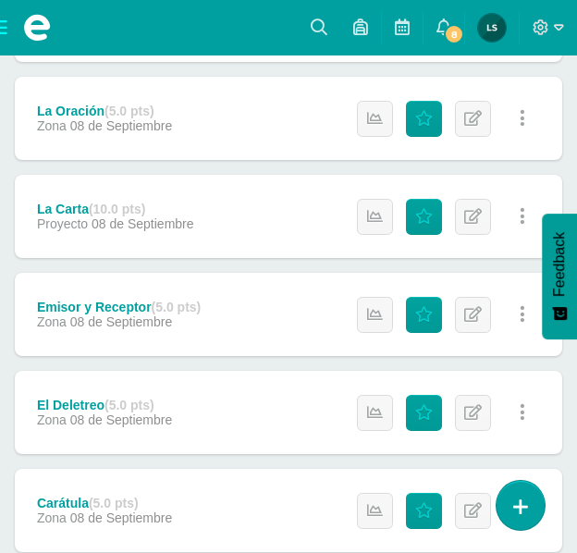
scroll to position [1387, 0]
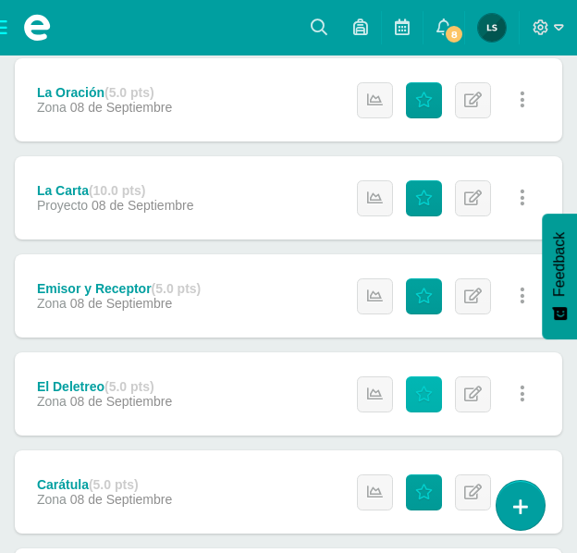
click at [416, 394] on icon at bounding box center [424, 395] width 18 height 16
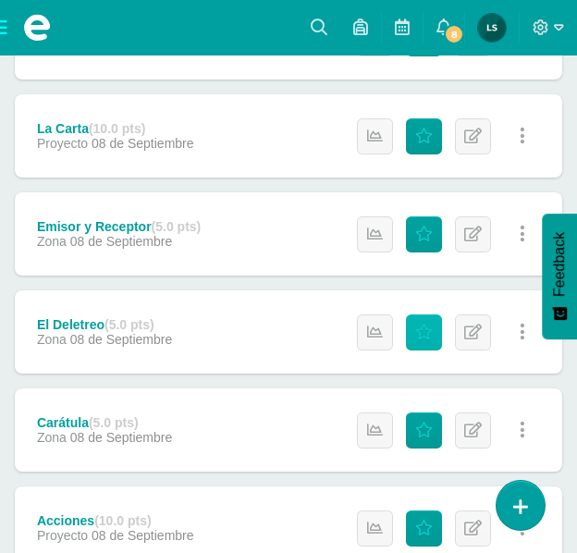
scroll to position [1480, 0]
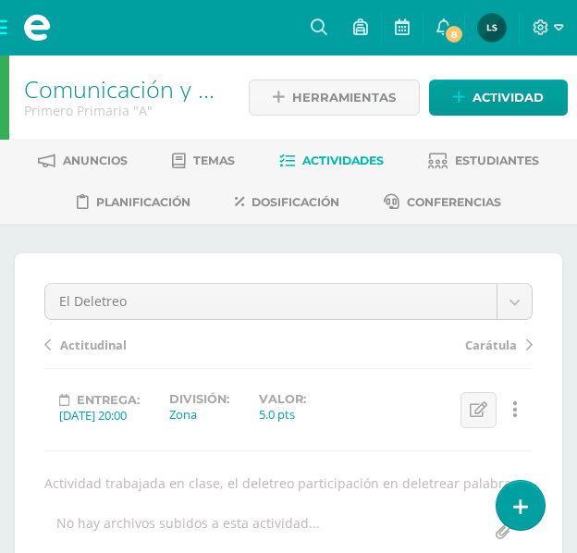
click at [351, 157] on span "Actividades" at bounding box center [342, 161] width 81 height 14
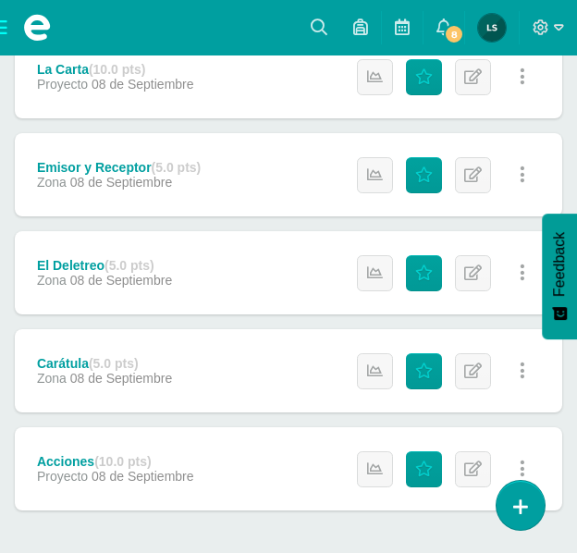
scroll to position [1542, 0]
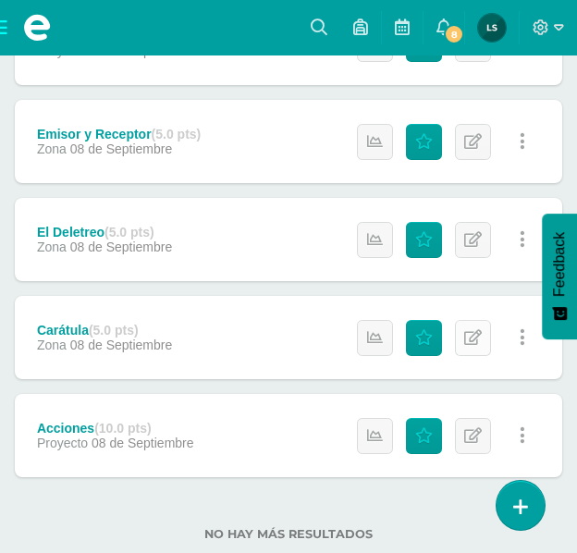
click at [478, 334] on icon at bounding box center [473, 338] width 18 height 16
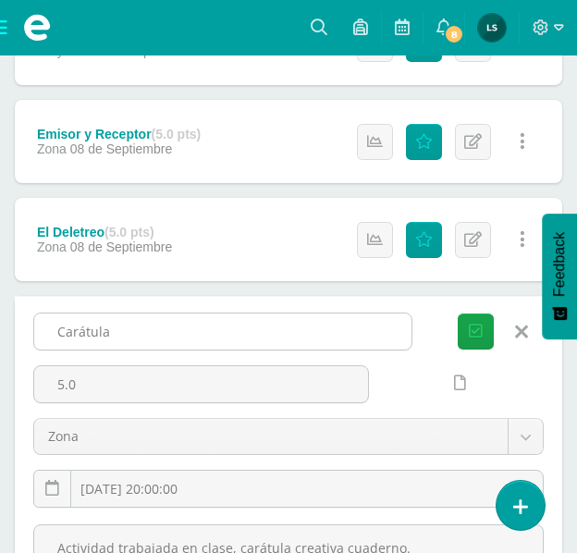
drag, startPoint x: 57, startPoint y: 326, endPoint x: 117, endPoint y: 328, distance: 60.1
click at [117, 328] on input "Carátula" at bounding box center [222, 332] width 377 height 36
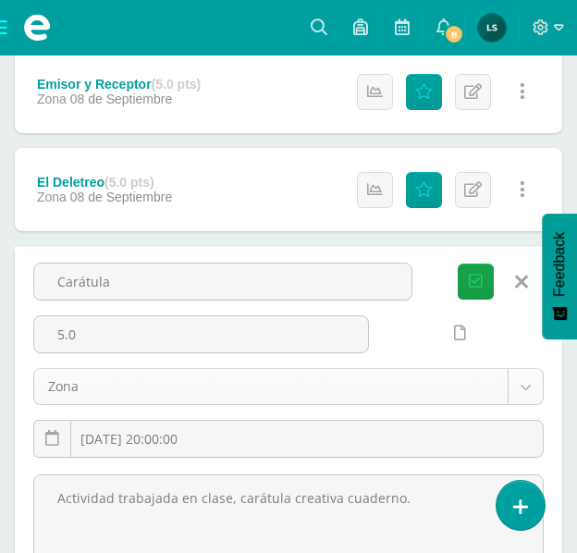
scroll to position [1727, 0]
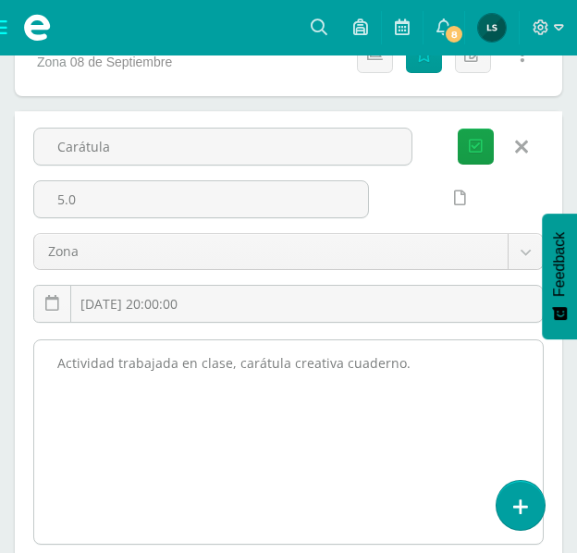
drag, startPoint x: 55, startPoint y: 358, endPoint x: 396, endPoint y: 370, distance: 341.5
click at [396, 370] on textarea "Actividad trabajada en clase, carátula creativa cuaderno." at bounding box center [288, 441] width 509 height 203
click at [198, 360] on textarea "Actividad trabajada en clase, carátula creativa cuaderno." at bounding box center [288, 441] width 509 height 203
drag, startPoint x: 57, startPoint y: 360, endPoint x: 382, endPoint y: 365, distance: 324.7
click at [411, 366] on textarea "Actividad trabajada en clase, carátula creativa cuaderno." at bounding box center [288, 441] width 509 height 203
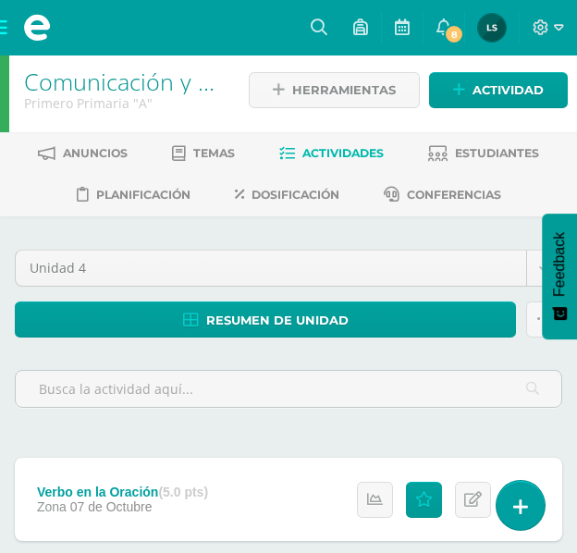
scroll to position [0, 0]
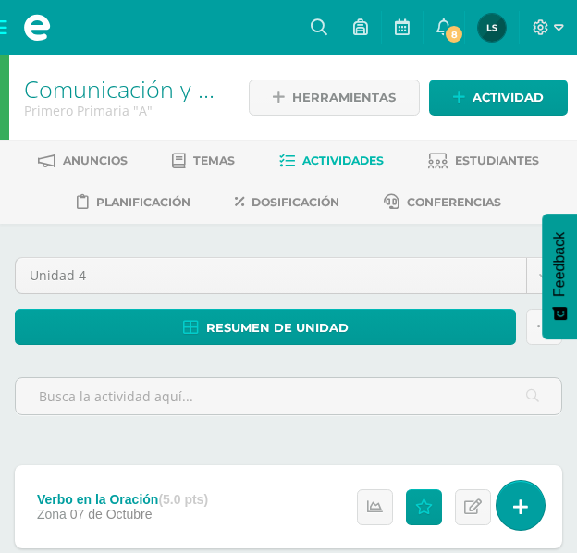
click at [350, 154] on span "Actividades" at bounding box center [342, 161] width 81 height 14
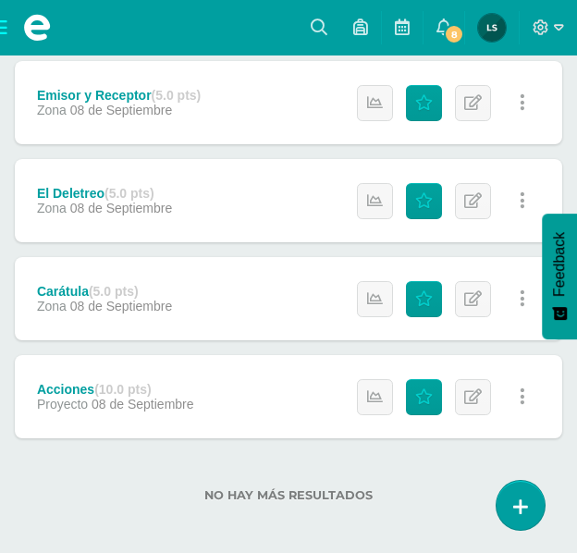
scroll to position [1582, 0]
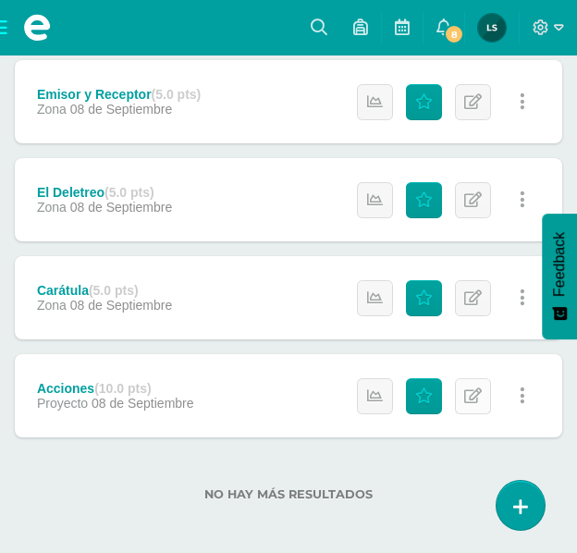
click at [474, 399] on icon at bounding box center [473, 396] width 18 height 16
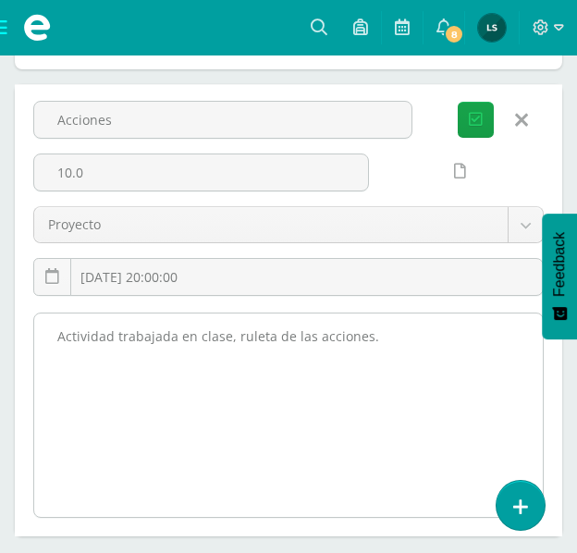
scroll to position [1859, 0]
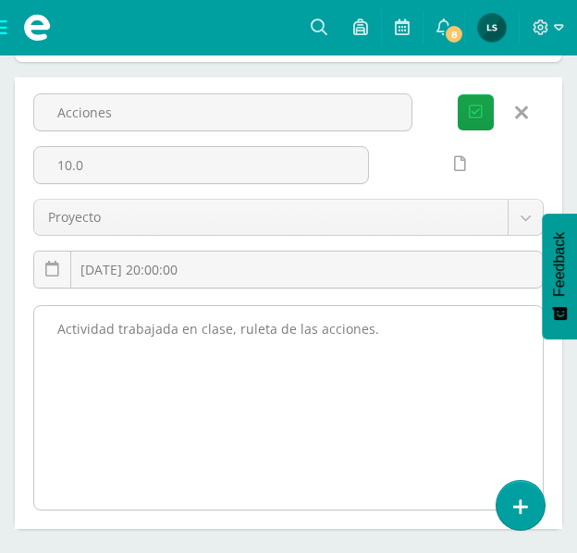
drag, startPoint x: 53, startPoint y: 323, endPoint x: 373, endPoint y: 328, distance: 320.1
click at [373, 328] on textarea "Actividad trabajada en clase, ruleta de las acciones." at bounding box center [288, 407] width 509 height 203
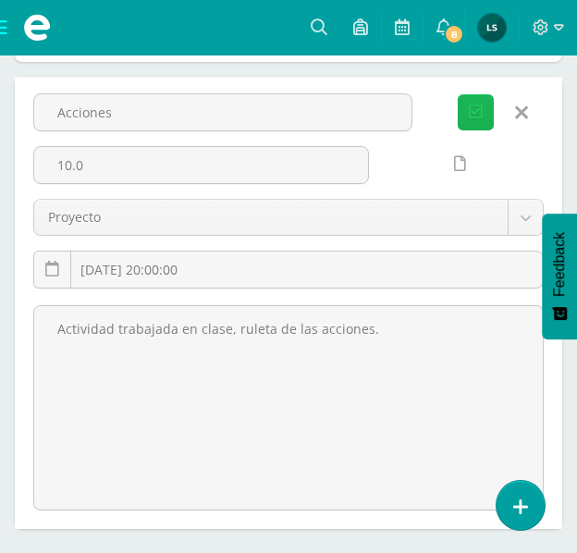
click at [484, 111] on button "Guardar" at bounding box center [476, 112] width 36 height 36
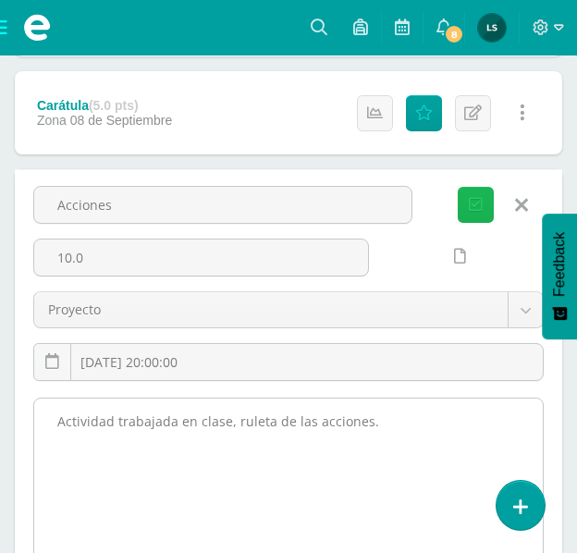
scroll to position [1766, 0]
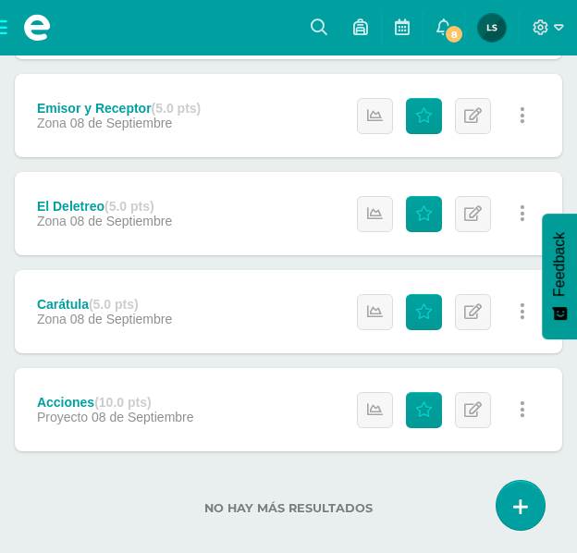
scroll to position [1582, 0]
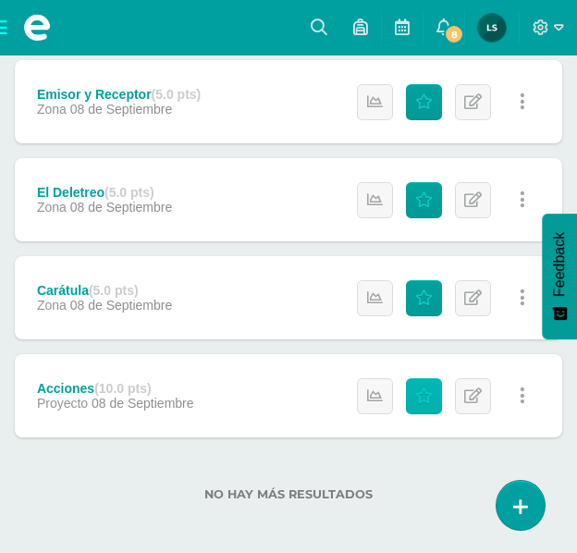
click at [428, 384] on link "Punteos" at bounding box center [424, 396] width 36 height 36
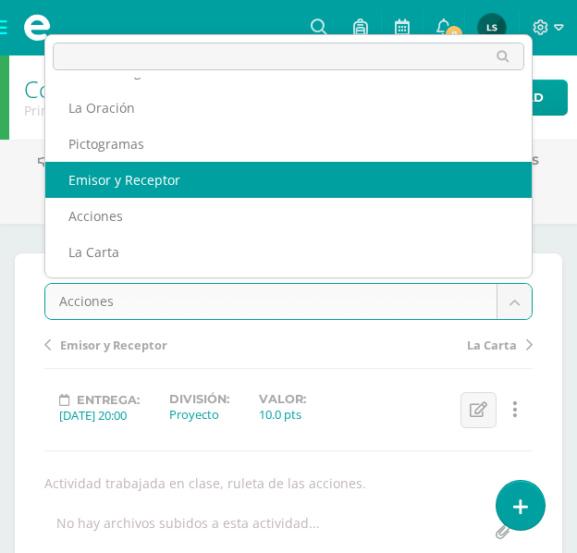
scroll to position [300, 0]
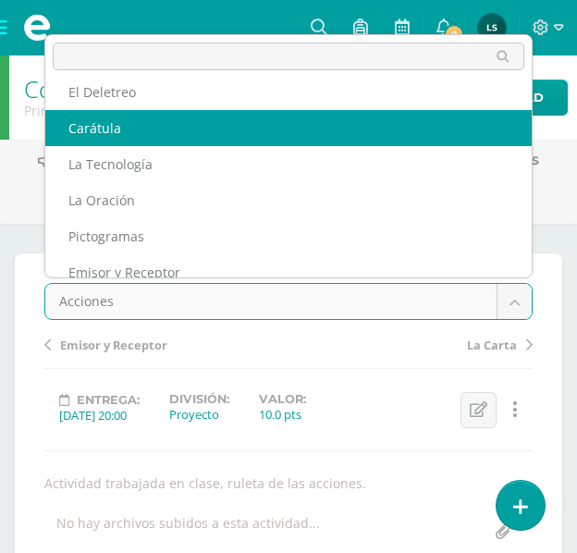
select select "/dashboard/teacher/grade-activity/108439/"
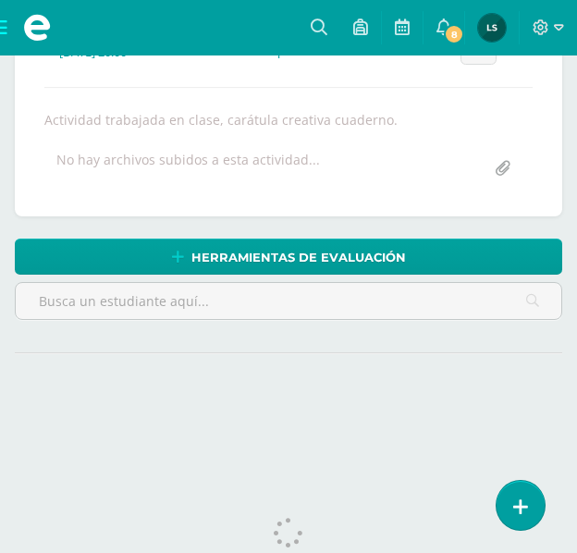
scroll to position [271, 0]
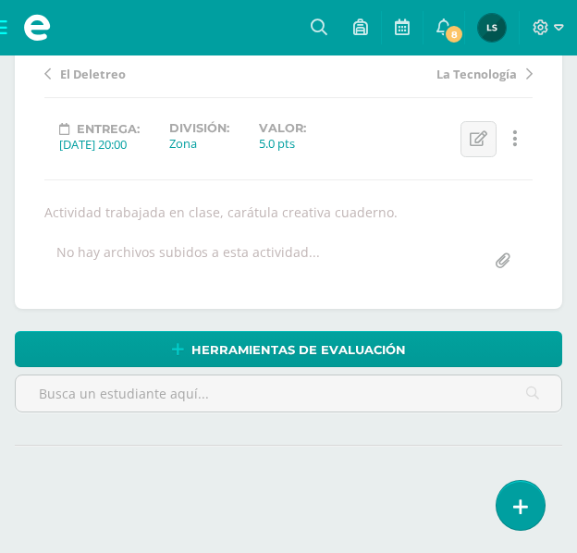
drag, startPoint x: 47, startPoint y: 214, endPoint x: 388, endPoint y: 222, distance: 341.4
click at [388, 222] on div "Carátula Palabras con ll - y Pronombres y Verbos Verbo en la Oración Palabras P…" at bounding box center [288, 145] width 488 height 267
drag, startPoint x: 44, startPoint y: 207, endPoint x: 388, endPoint y: 220, distance: 344.3
click at [388, 220] on div "Actividad trabajada en clase, carátula creativa cuaderno." at bounding box center [288, 212] width 503 height 18
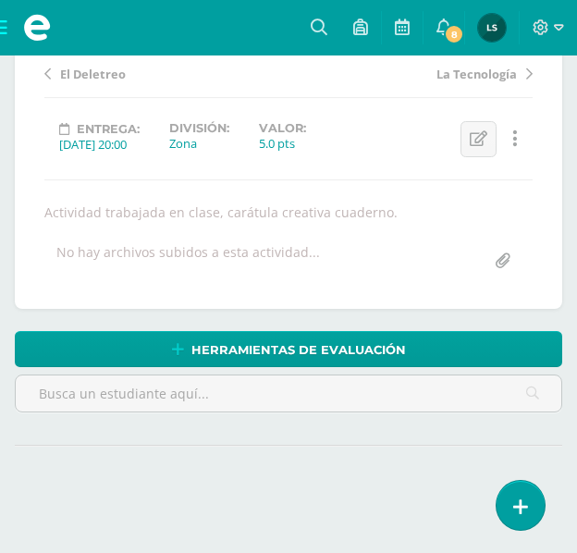
copy div "Actividad trabajada en clase, carátula creativa cuaderno."
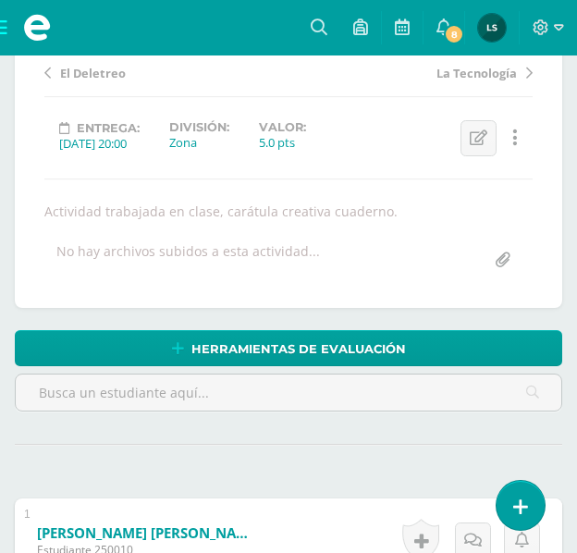
scroll to position [273, 0]
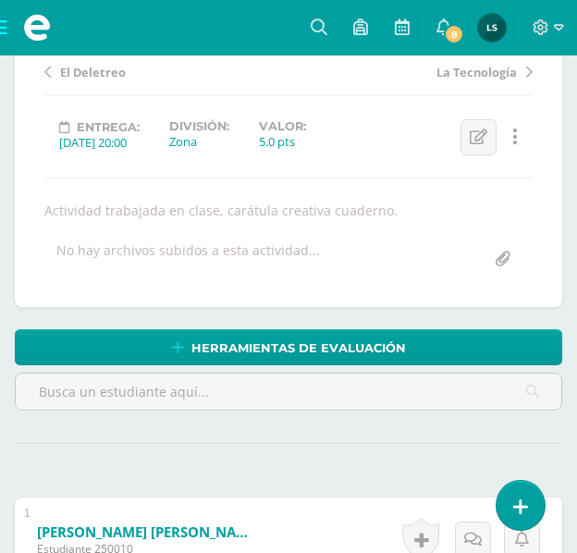
copy div "Actividad trabajada en clase, carátula creativa cuaderno."
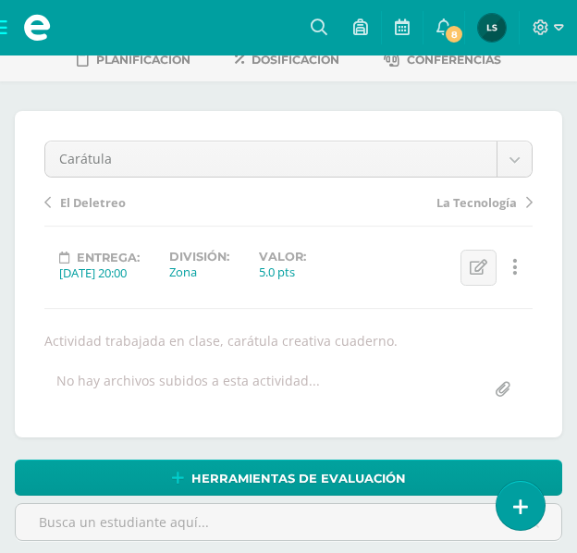
scroll to position [0, 0]
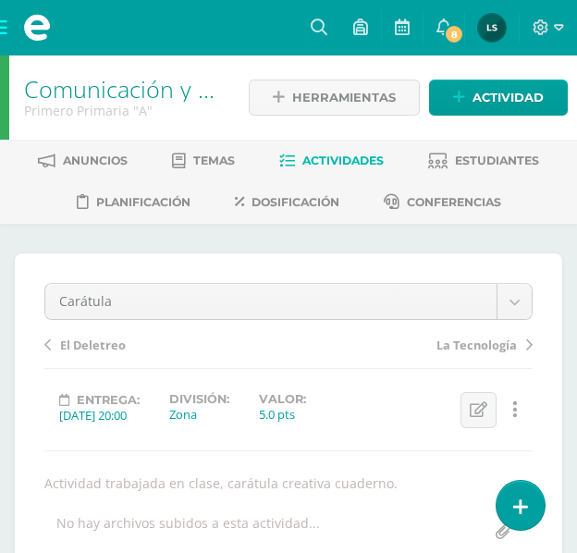
click at [342, 162] on span "Actividades" at bounding box center [342, 161] width 81 height 14
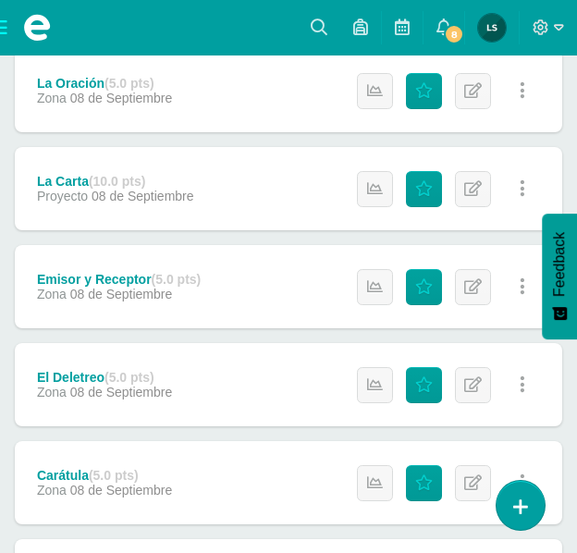
scroll to position [1489, 0]
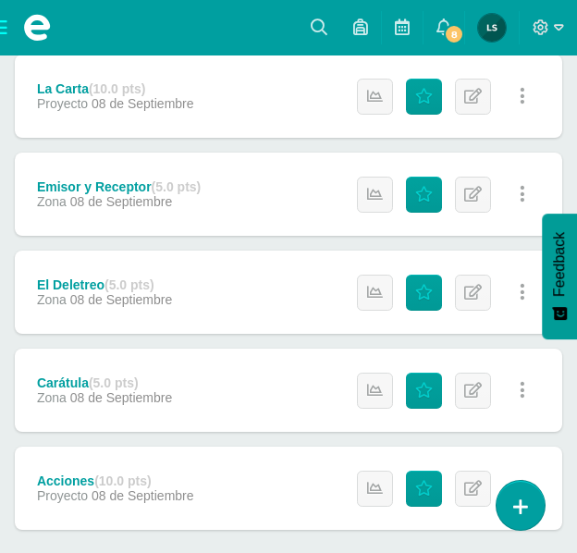
click at [78, 384] on div "Carátula (5.0 pts)" at bounding box center [104, 383] width 135 height 15
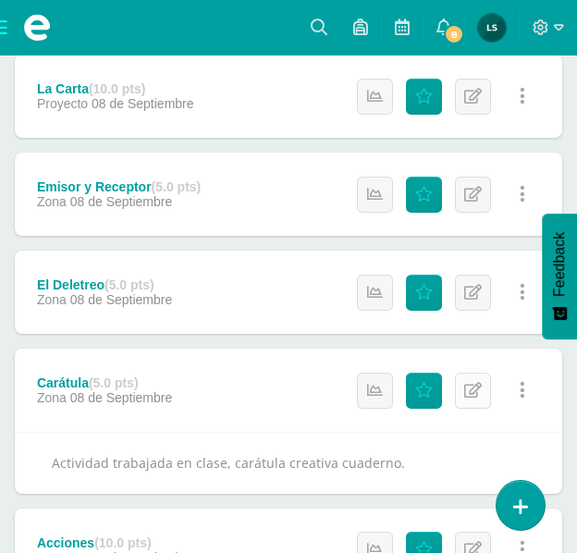
click at [472, 397] on icon at bounding box center [473, 391] width 18 height 16
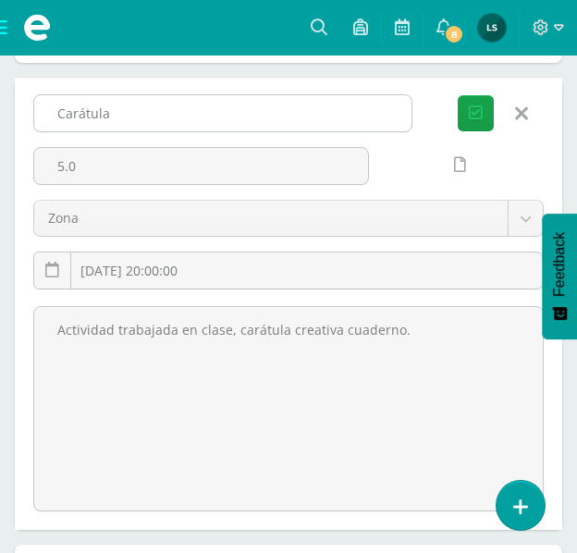
scroll to position [1767, 0]
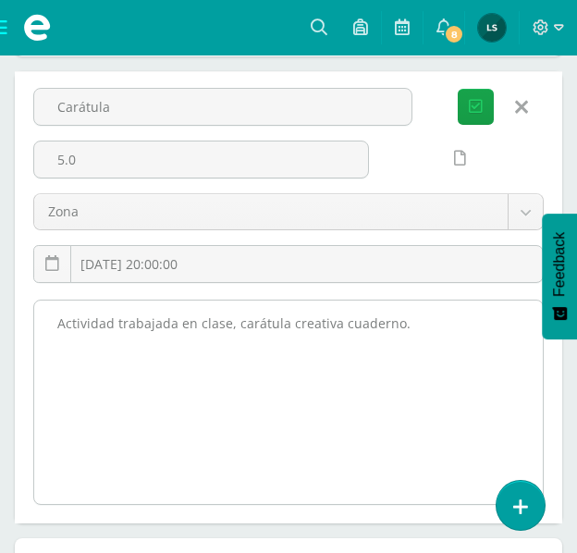
drag, startPoint x: 54, startPoint y: 322, endPoint x: 412, endPoint y: 335, distance: 358.2
click at [412, 335] on textarea "Actividad trabajada en clase, carátula creativa cuaderno." at bounding box center [288, 402] width 509 height 203
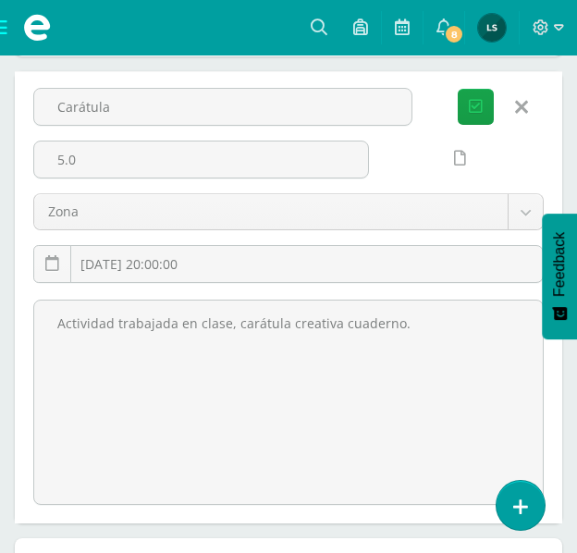
click at [384, 170] on div at bounding box center [441, 167] width 131 height 53
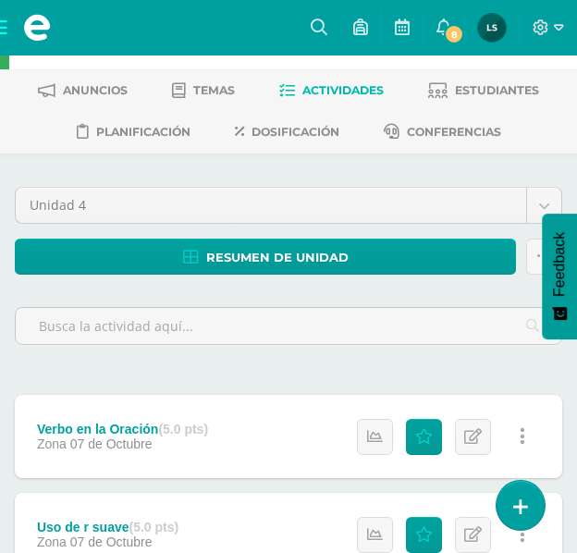
scroll to position [0, 0]
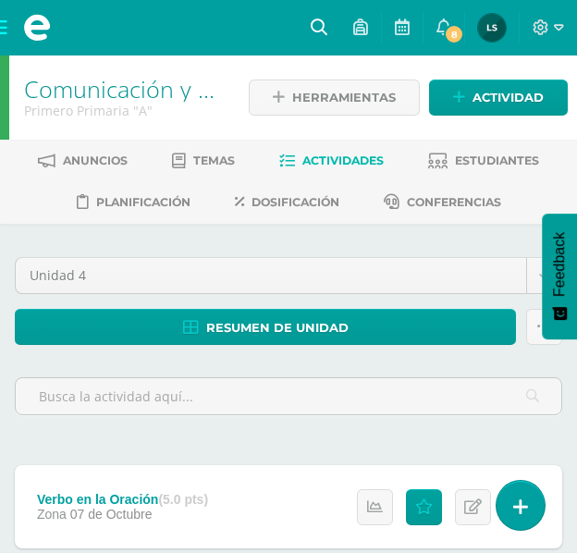
click at [321, 25] on icon at bounding box center [319, 26] width 17 height 17
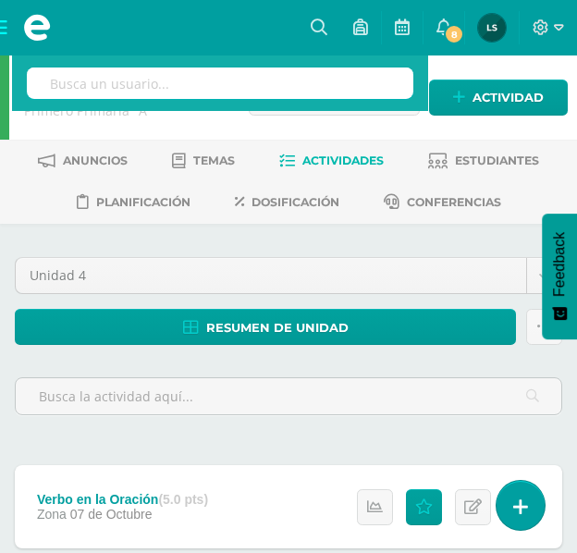
click at [279, 89] on input "text" at bounding box center [220, 83] width 387 height 31
type input "FOR"
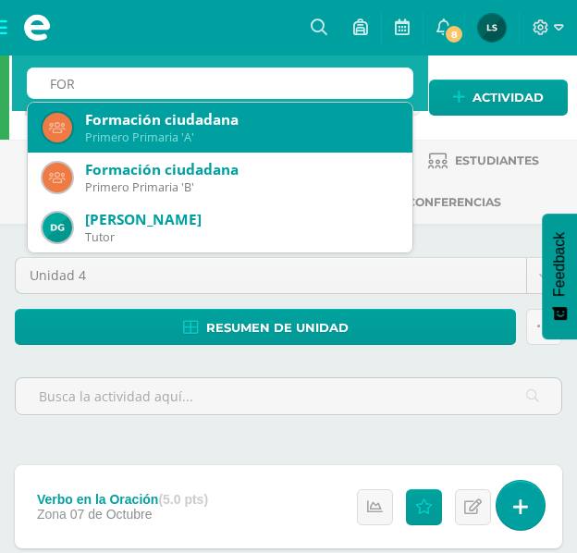
click at [209, 122] on div "Formación ciudadana" at bounding box center [241, 119] width 313 height 19
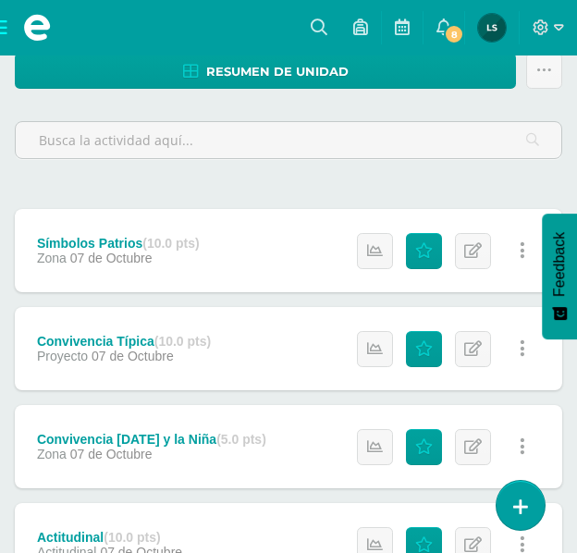
scroll to position [277, 0]
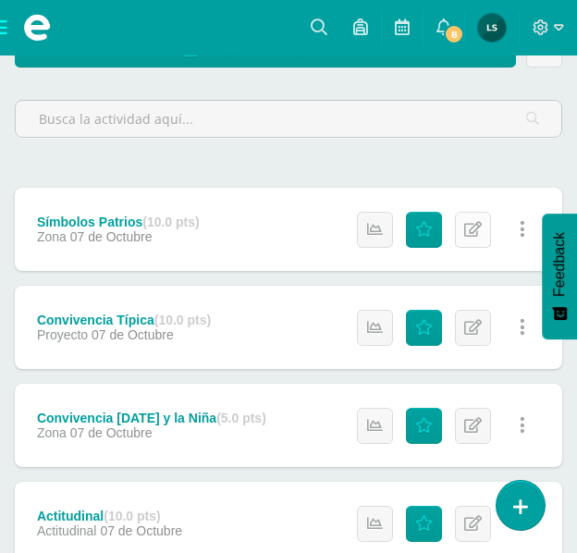
click at [474, 228] on icon at bounding box center [473, 230] width 18 height 16
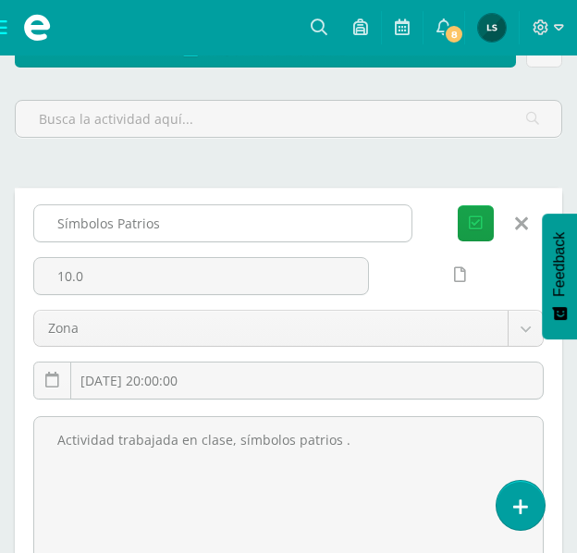
drag, startPoint x: 58, startPoint y: 219, endPoint x: 184, endPoint y: 228, distance: 126.1
click at [187, 228] on input "Símbolos Patrios" at bounding box center [222, 223] width 377 height 36
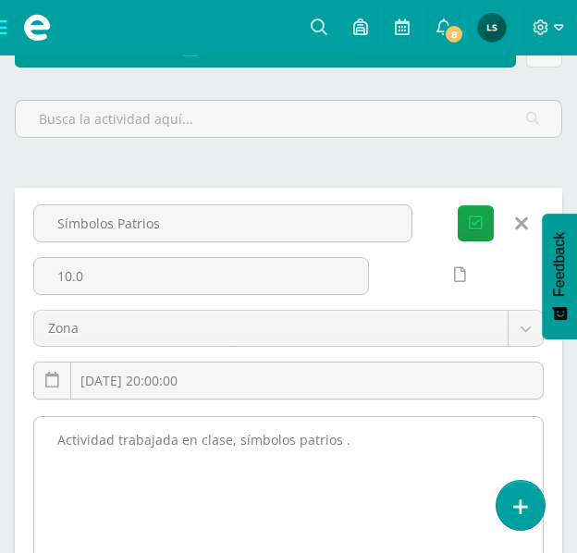
drag, startPoint x: 59, startPoint y: 432, endPoint x: 350, endPoint y: 447, distance: 290.8
click at [350, 447] on textarea "Actividad trabajada en clase, símbolos patrios ." at bounding box center [288, 518] width 509 height 203
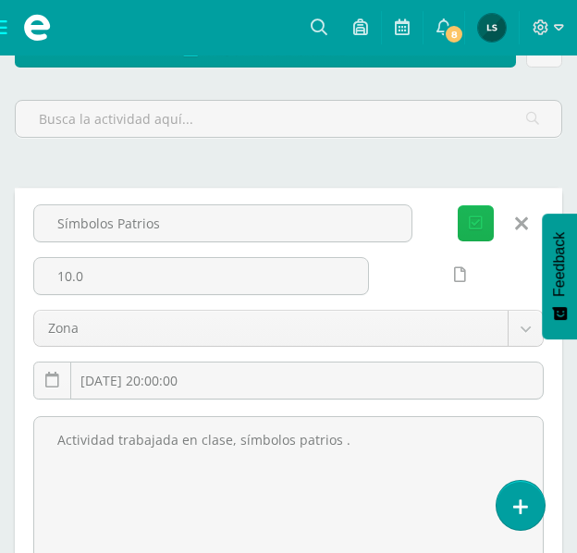
click at [475, 216] on icon "submit" at bounding box center [476, 224] width 14 height 16
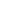
click at [0, 0] on html at bounding box center [0, 0] width 0 height 0
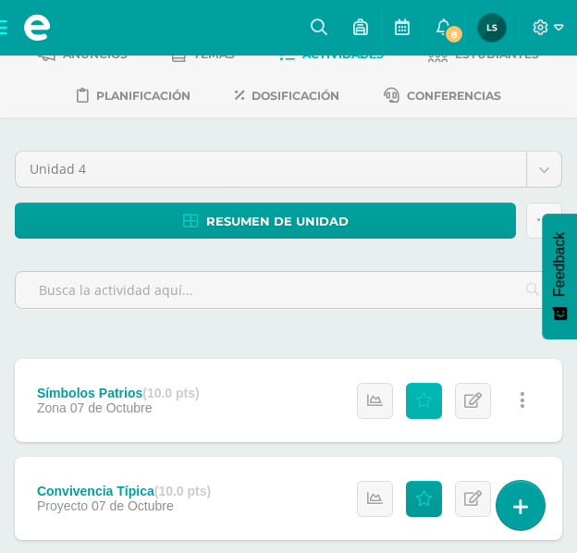
click at [424, 399] on icon at bounding box center [424, 401] width 18 height 16
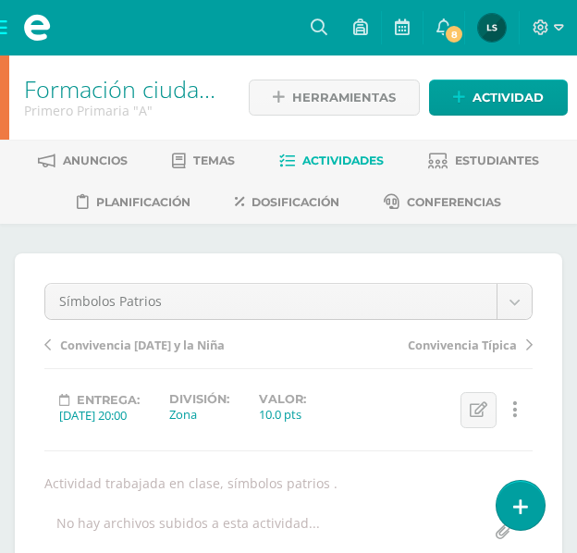
click at [332, 155] on span "Actividades" at bounding box center [342, 161] width 81 height 14
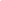
click at [0, 0] on html at bounding box center [0, 0] width 0 height 0
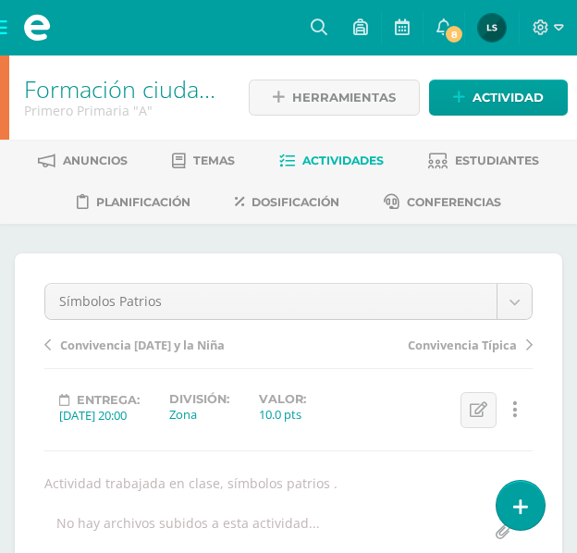
scroll to position [1, 0]
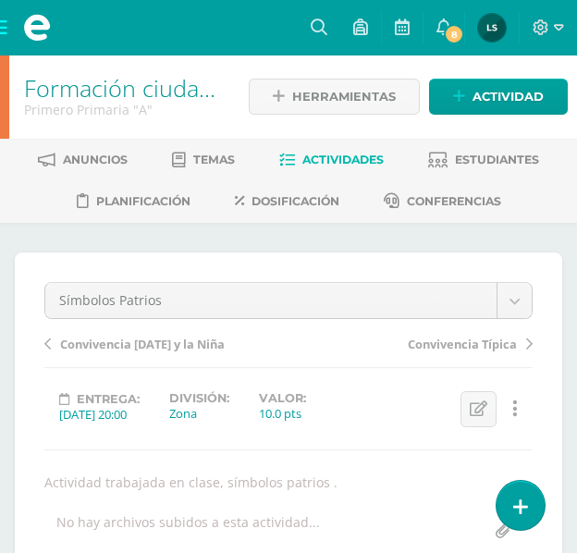
click at [327, 161] on span "Actividades" at bounding box center [342, 160] width 81 height 14
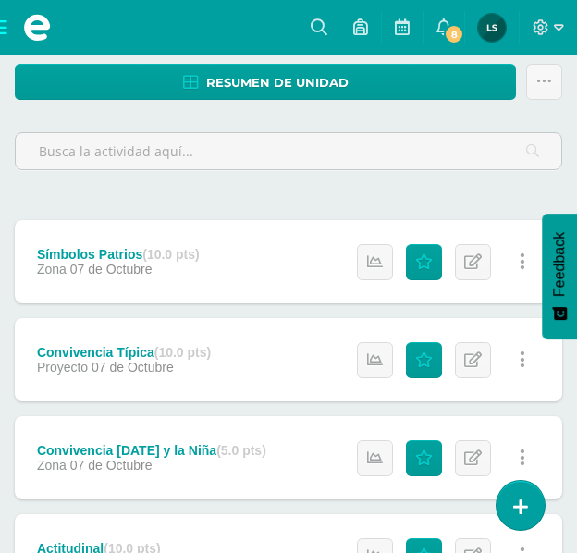
scroll to position [277, 0]
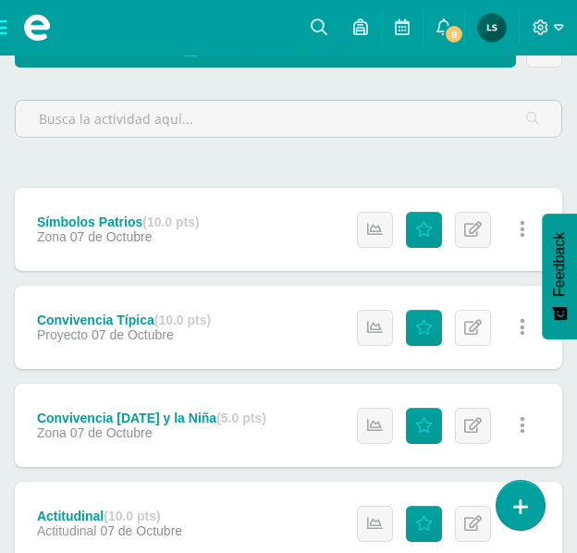
click at [477, 328] on icon at bounding box center [473, 328] width 18 height 16
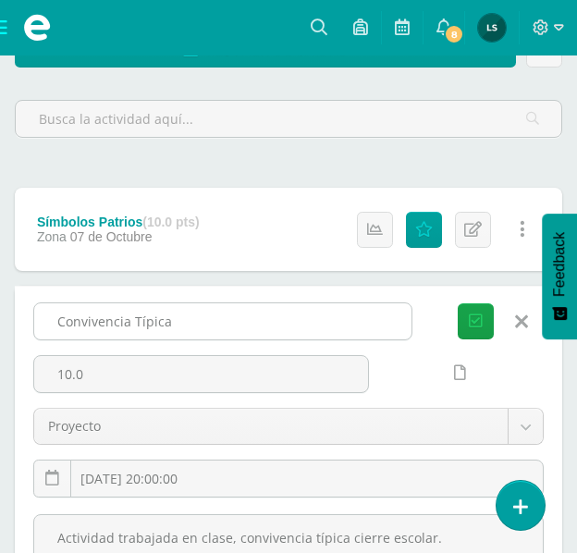
drag, startPoint x: 56, startPoint y: 316, endPoint x: 169, endPoint y: 321, distance: 112.9
click at [169, 321] on input "Convivencia Típica" at bounding box center [222, 321] width 377 height 36
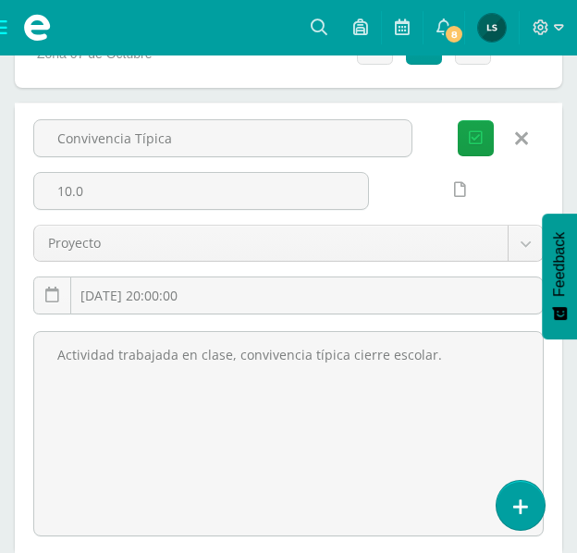
scroll to position [462, 0]
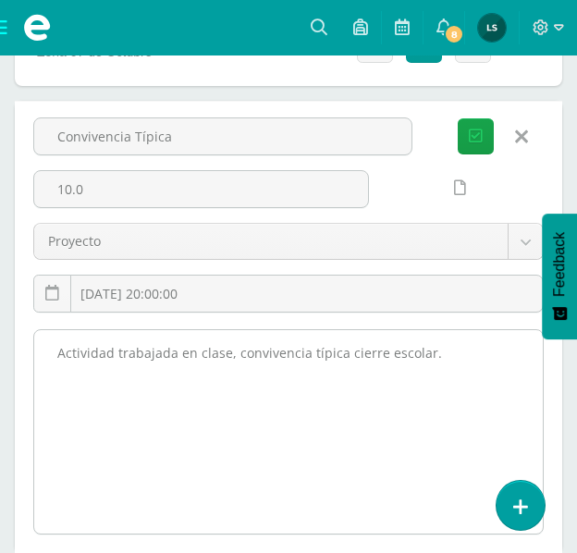
drag, startPoint x: 59, startPoint y: 348, endPoint x: 442, endPoint y: 367, distance: 383.4
click at [442, 367] on textarea "Actividad trabajada en clase, convivencia típica cierre escolar." at bounding box center [288, 431] width 509 height 203
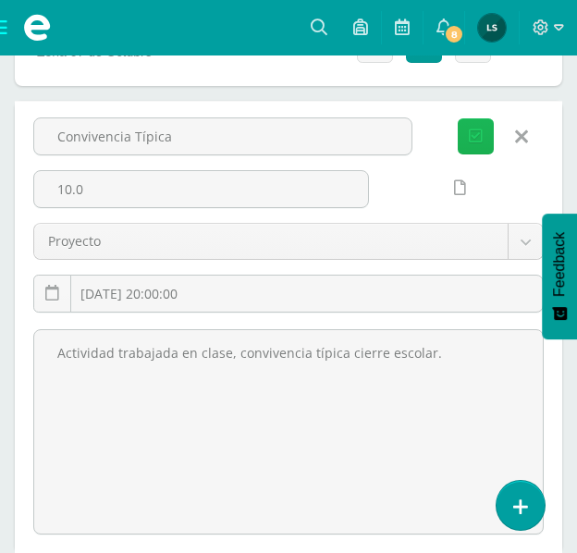
click at [471, 134] on icon "submit" at bounding box center [476, 137] width 14 height 16
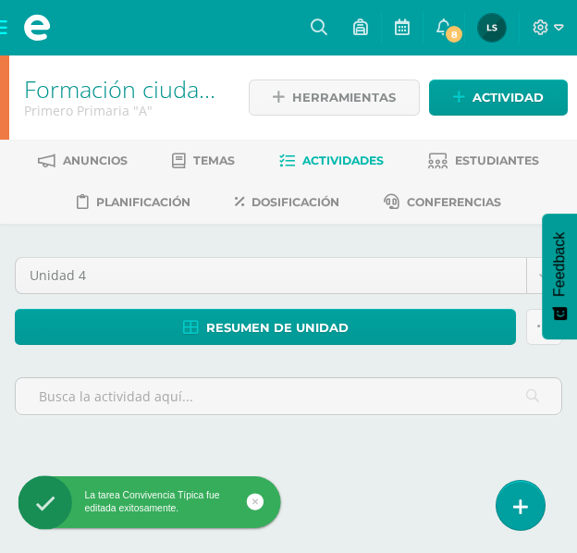
click at [349, 156] on span "Actividades" at bounding box center [342, 161] width 81 height 14
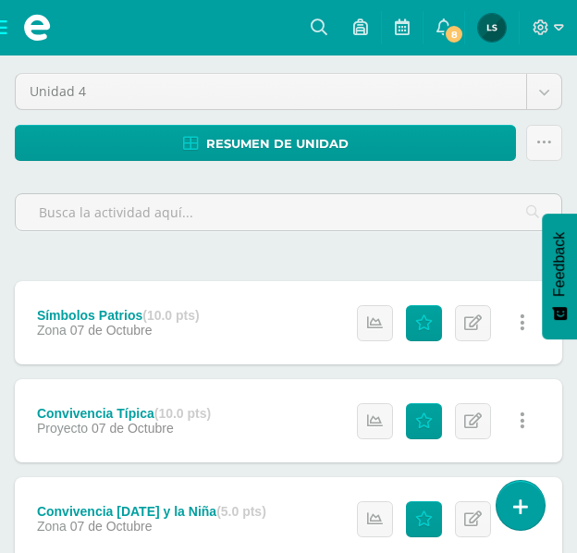
scroll to position [185, 0]
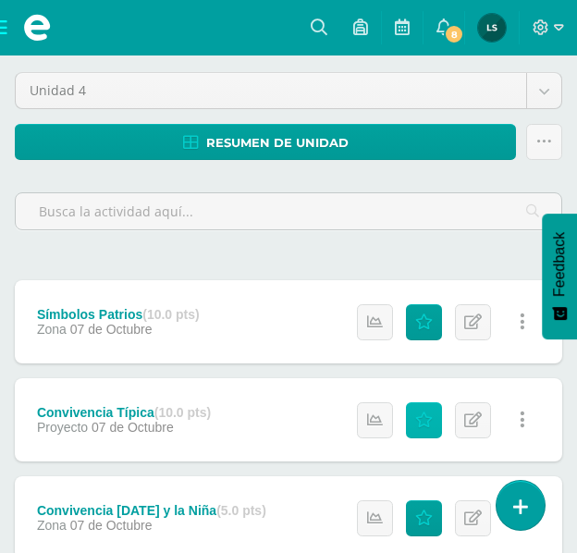
click at [426, 413] on icon at bounding box center [424, 421] width 18 height 16
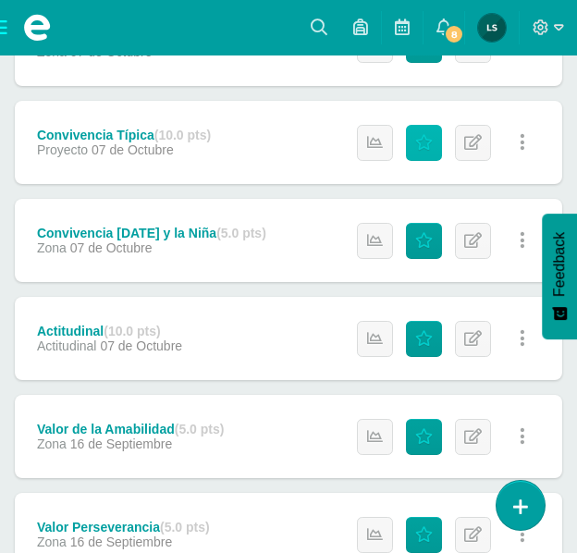
scroll to position [277, 0]
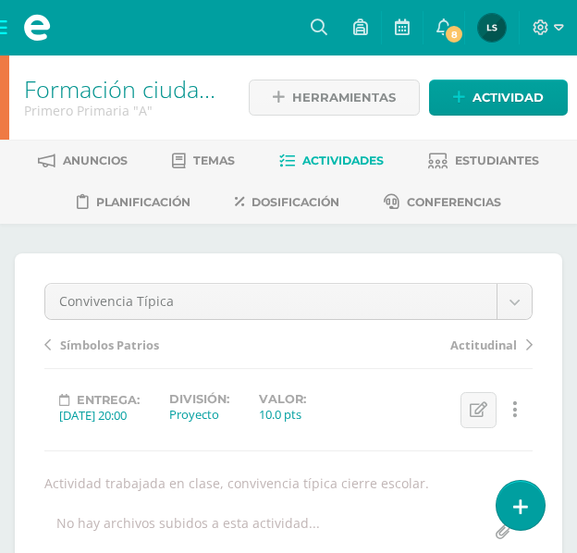
click at [363, 158] on span "Actividades" at bounding box center [342, 161] width 81 height 14
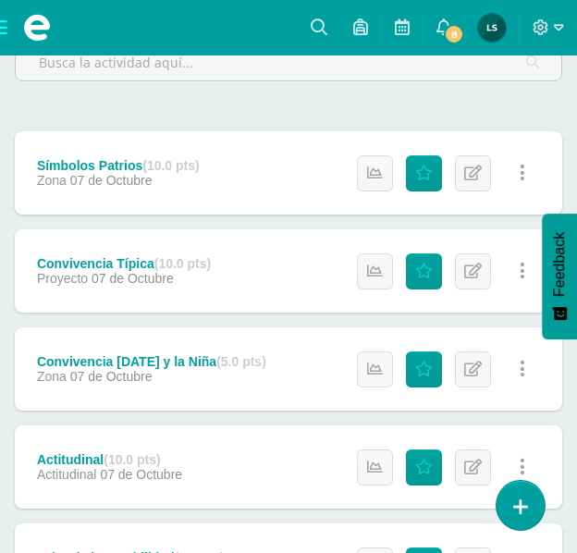
scroll to position [370, 0]
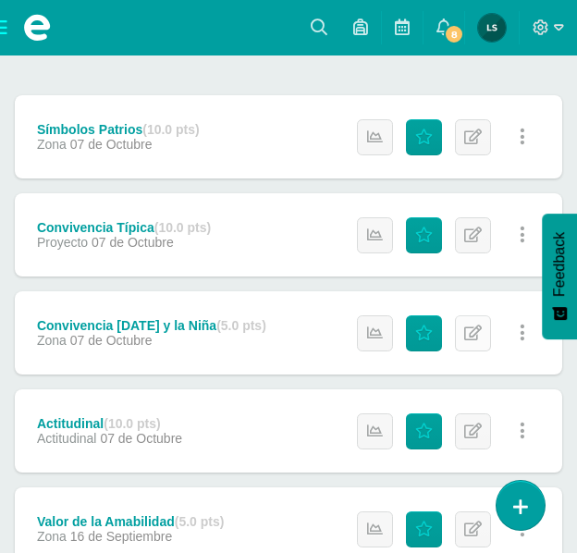
click at [466, 337] on icon at bounding box center [473, 334] width 18 height 16
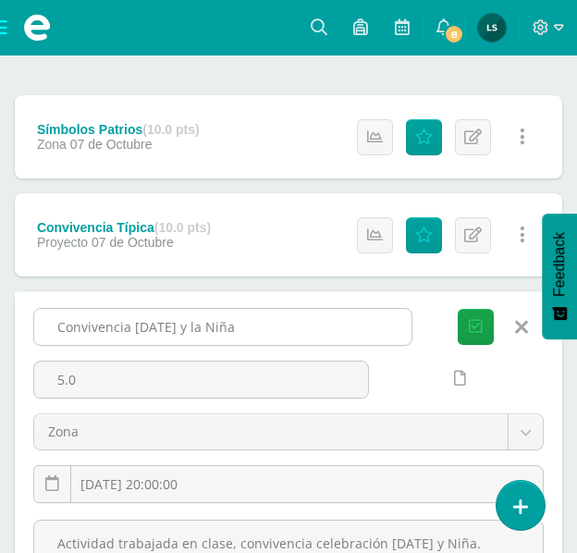
drag, startPoint x: 53, startPoint y: 326, endPoint x: 272, endPoint y: 330, distance: 219.3
click at [272, 330] on input "Convivencia [DATE] y la Niña" at bounding box center [222, 327] width 377 height 36
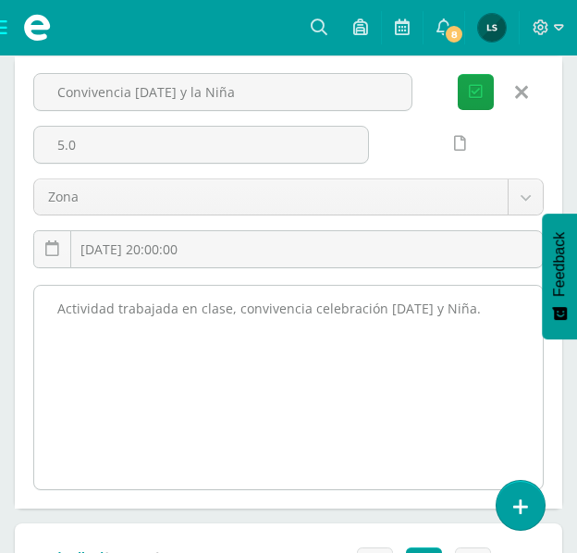
scroll to position [647, 0]
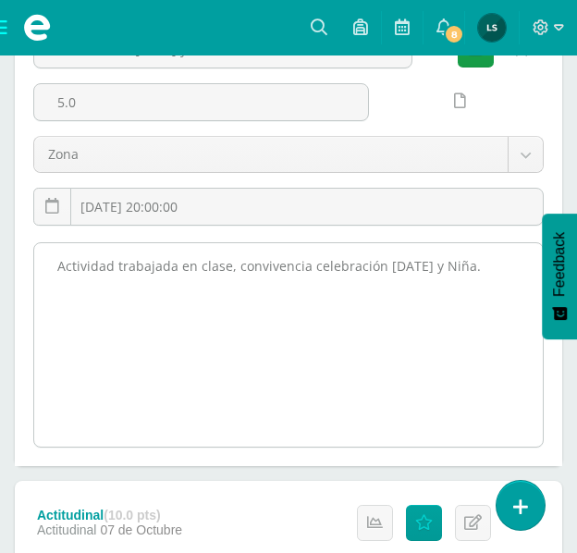
drag, startPoint x: 56, startPoint y: 267, endPoint x: 484, endPoint y: 279, distance: 427.5
click at [497, 290] on textarea "Actividad trabajada en clase, convivencia celebración [DATE] y Niña." at bounding box center [288, 344] width 509 height 203
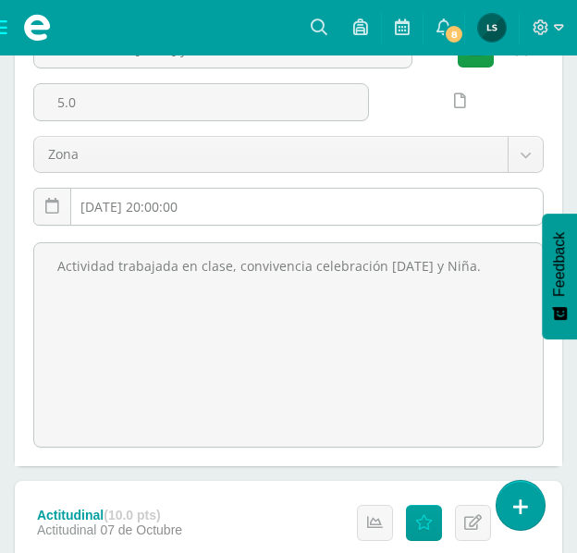
scroll to position [462, 0]
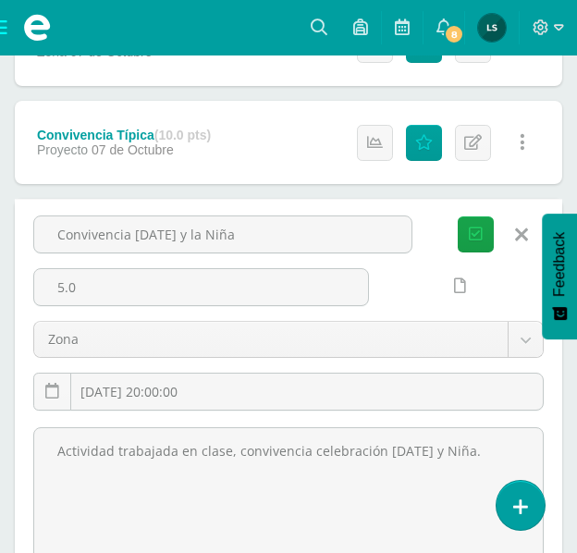
click at [520, 230] on icon at bounding box center [521, 235] width 13 height 20
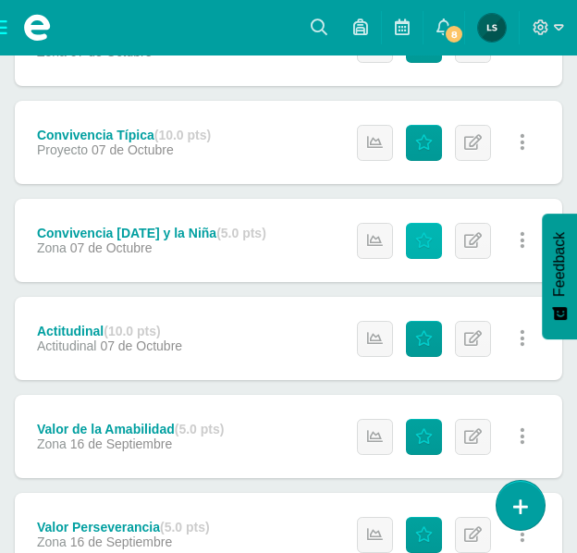
click at [424, 240] on icon at bounding box center [424, 241] width 18 height 16
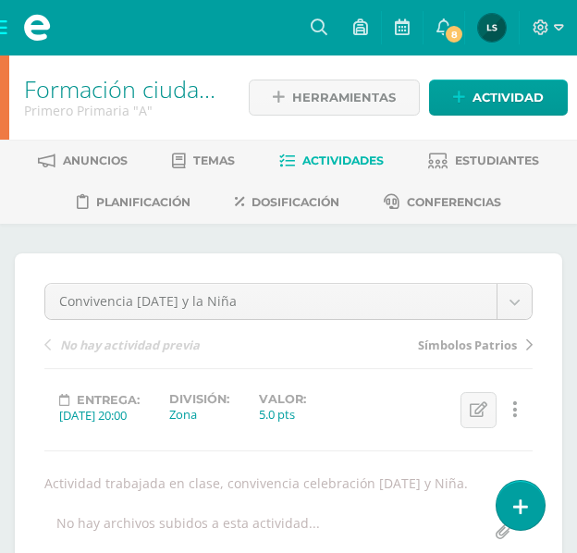
click at [349, 160] on span "Actividades" at bounding box center [342, 161] width 81 height 14
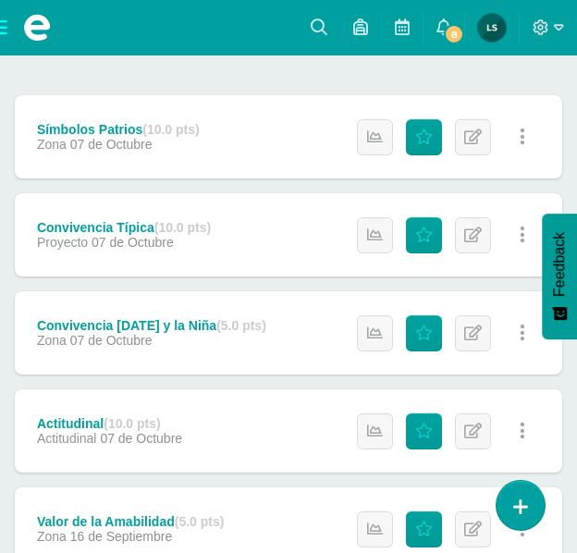
scroll to position [462, 0]
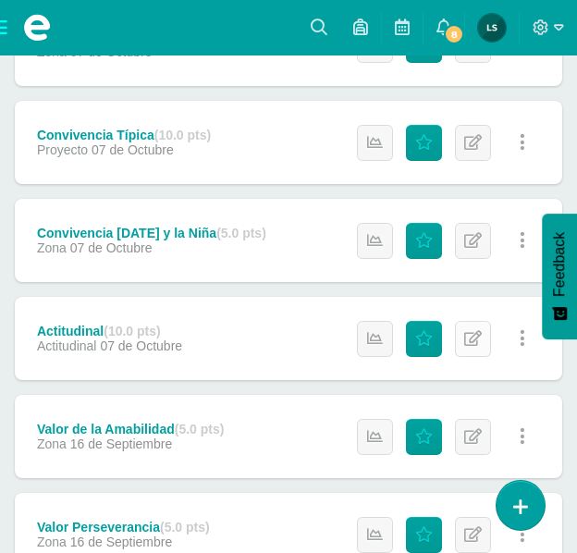
click at [470, 338] on icon at bounding box center [473, 339] width 18 height 16
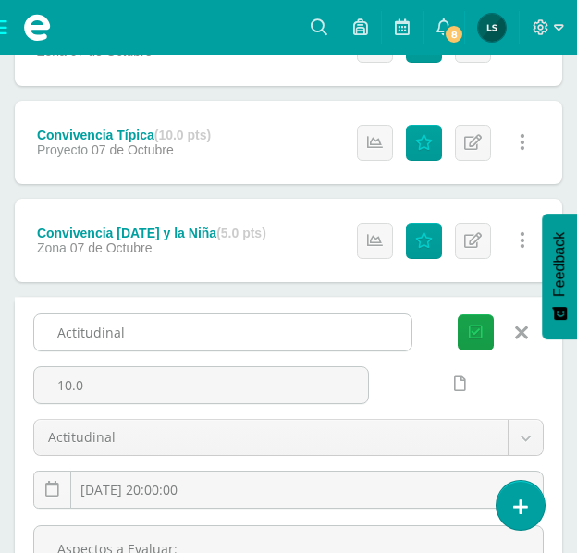
drag, startPoint x: 54, startPoint y: 336, endPoint x: 123, endPoint y: 336, distance: 69.4
click at [147, 334] on input "Actitudinal" at bounding box center [222, 332] width 377 height 36
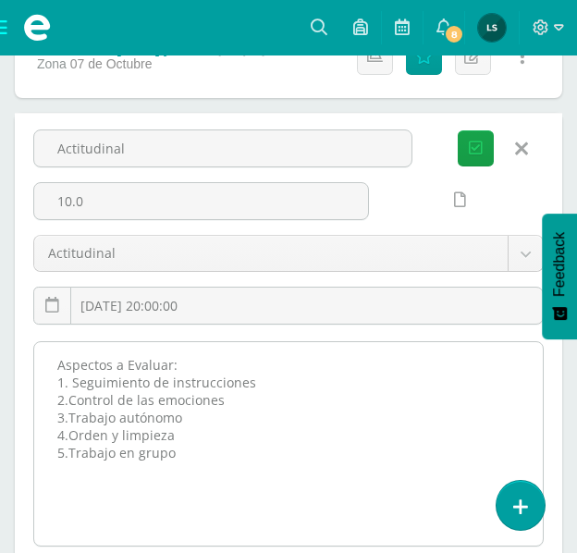
scroll to position [647, 0]
drag, startPoint x: 54, startPoint y: 363, endPoint x: 178, endPoint y: 453, distance: 153.0
click at [179, 456] on textarea "Aspectos a Evaluar: 1. Seguimiento de instrucciones 2.Control de las emociones …" at bounding box center [288, 442] width 509 height 203
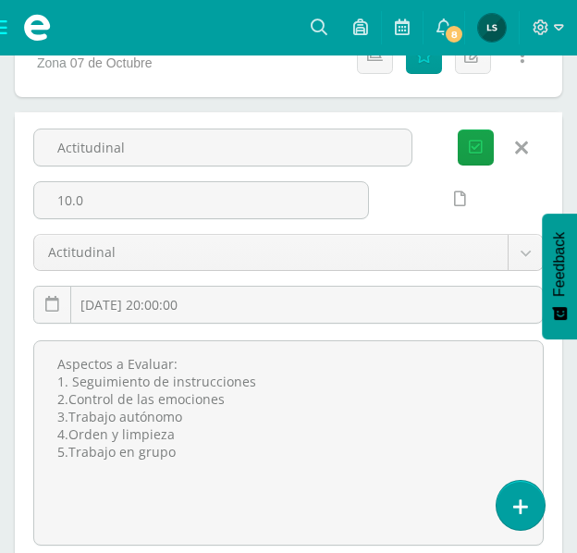
click at [529, 143] on link at bounding box center [521, 147] width 47 height 35
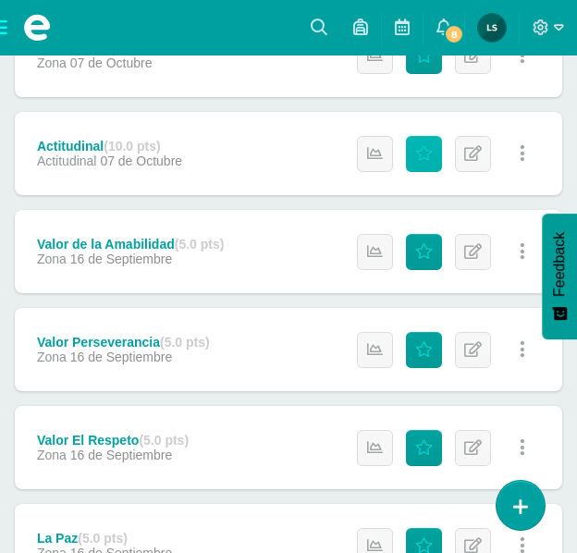
click at [424, 152] on icon at bounding box center [424, 154] width 18 height 16
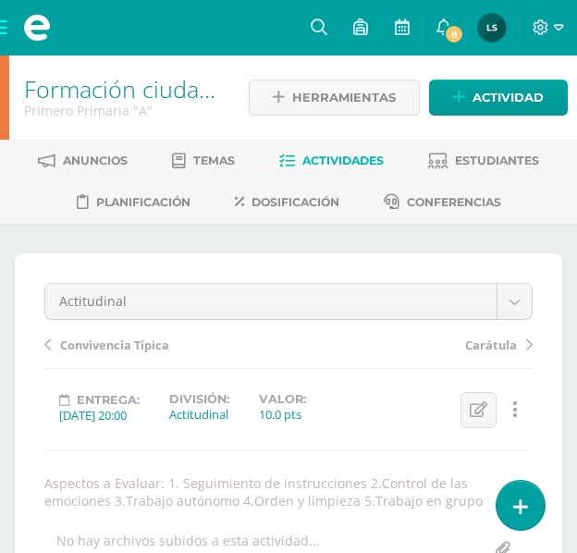
click at [352, 165] on span "Actividades" at bounding box center [342, 161] width 81 height 14
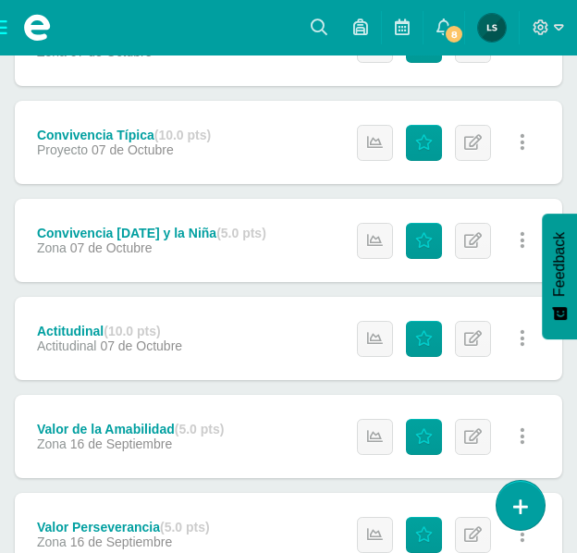
scroll to position [555, 0]
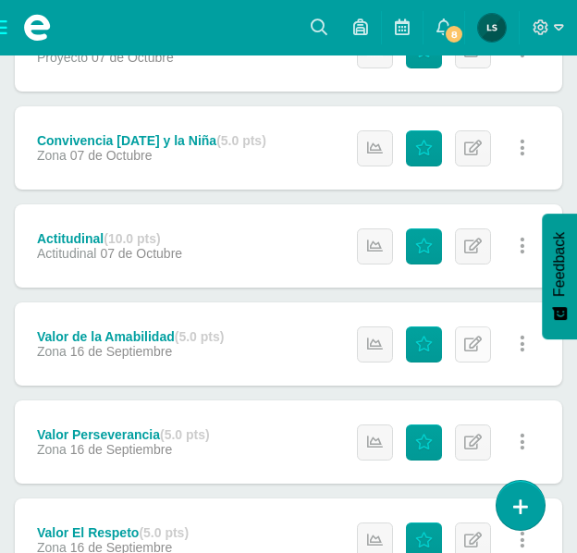
click at [478, 340] on icon at bounding box center [473, 345] width 18 height 16
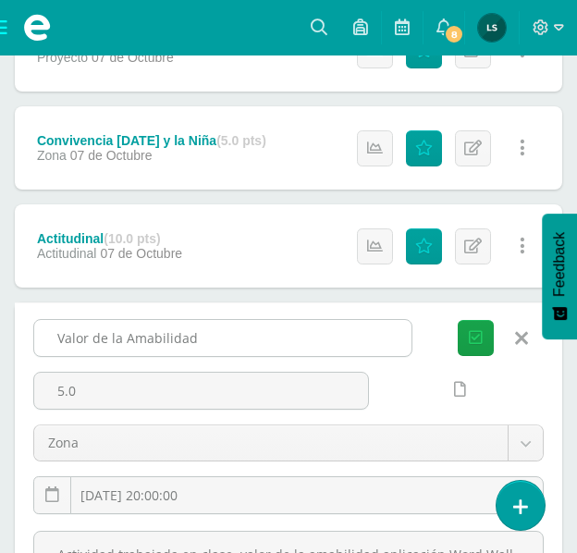
drag, startPoint x: 56, startPoint y: 336, endPoint x: 191, endPoint y: 341, distance: 135.2
click at [191, 341] on input "Valor de la Amabilidad" at bounding box center [222, 338] width 377 height 36
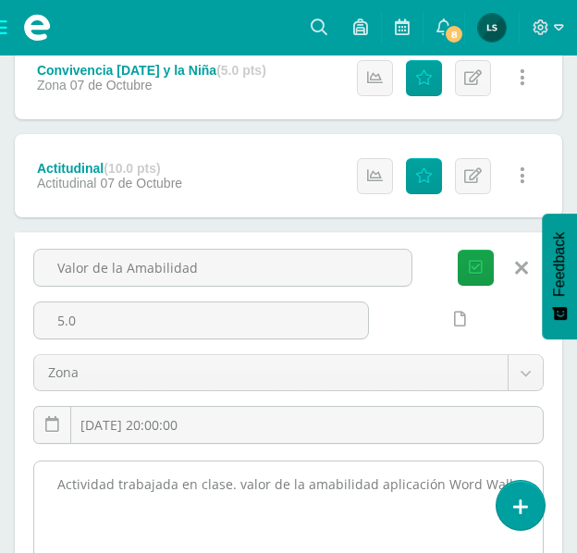
scroll to position [832, 0]
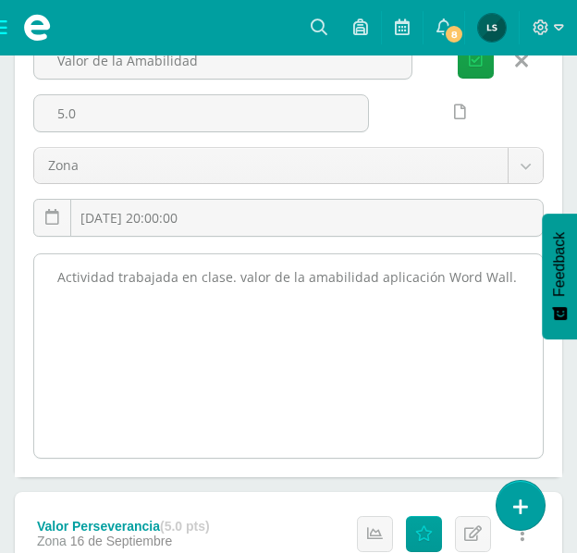
drag, startPoint x: 55, startPoint y: 277, endPoint x: 483, endPoint y: 278, distance: 428.2
click at [511, 277] on textarea "Actividad trabajada en clase. valor de la amabilidad aplicación Word Wall." at bounding box center [288, 355] width 509 height 203
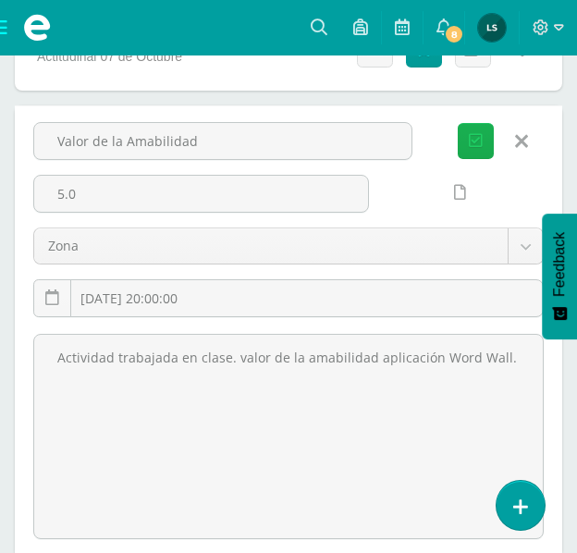
scroll to position [647, 0]
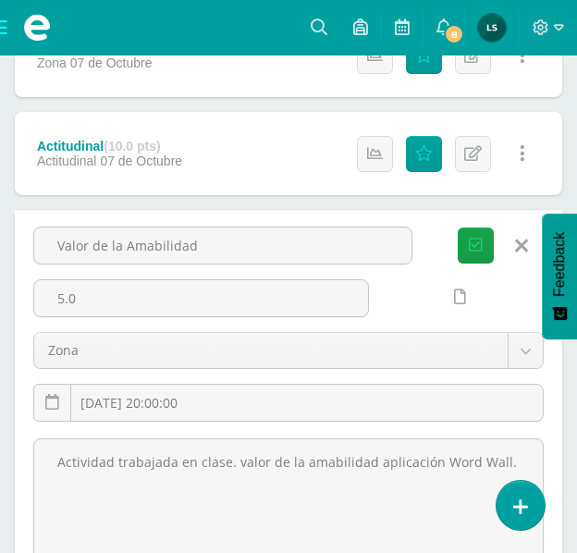
click at [515, 240] on icon at bounding box center [521, 246] width 13 height 20
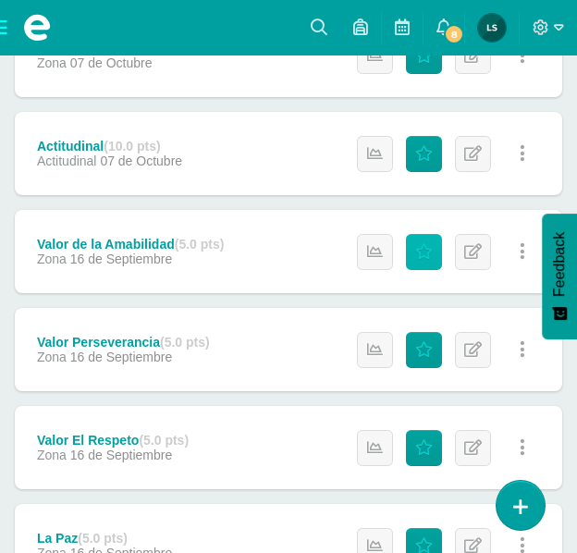
click at [433, 252] on icon at bounding box center [424, 252] width 18 height 16
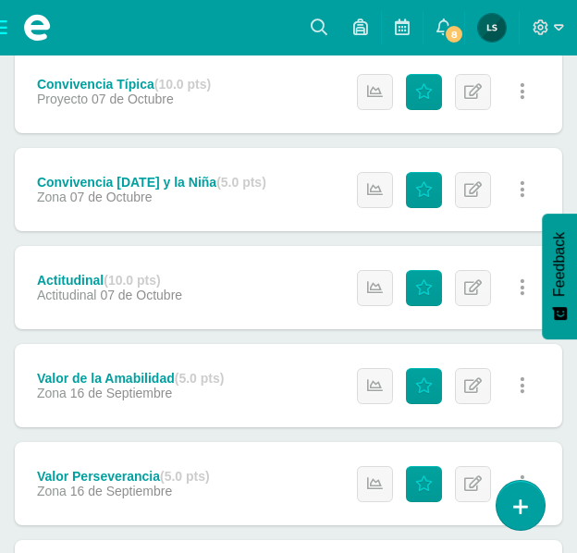
scroll to position [569, 0]
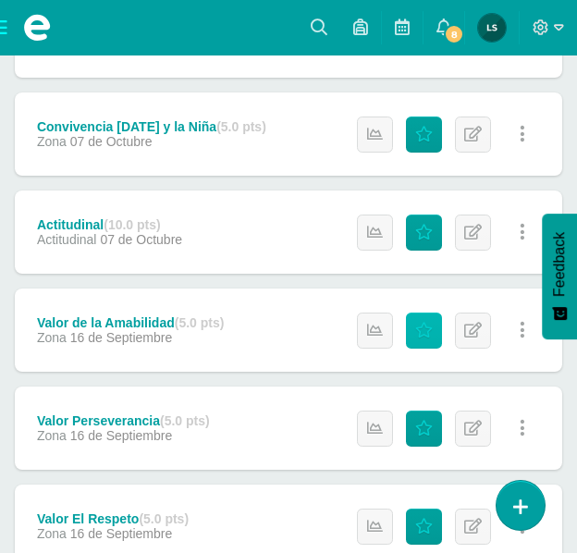
click at [416, 321] on link "Punteos" at bounding box center [424, 331] width 36 height 36
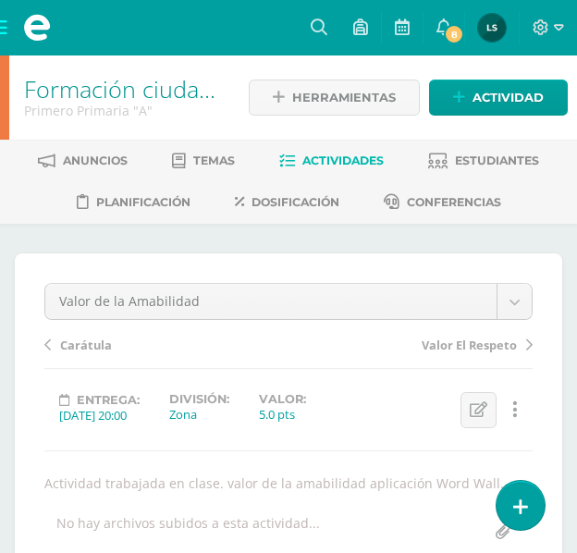
click at [352, 153] on link "Actividades" at bounding box center [331, 161] width 105 height 30
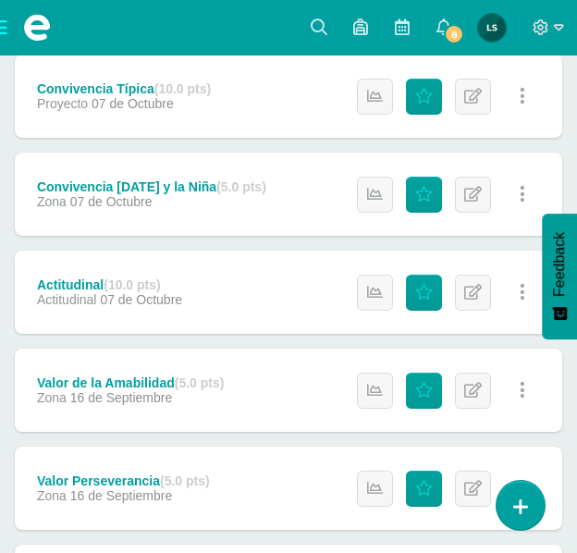
scroll to position [555, 0]
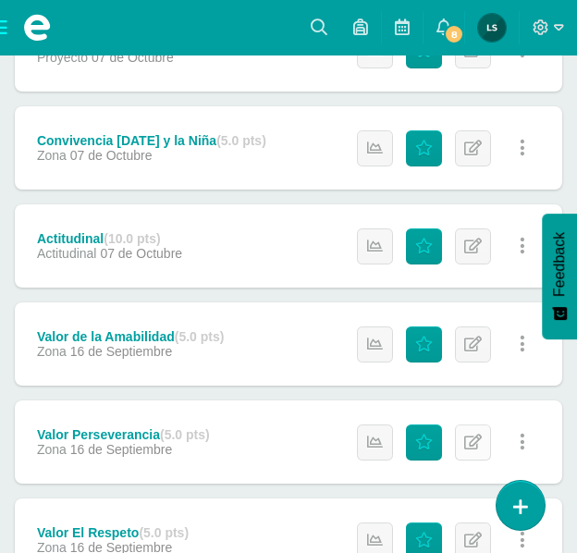
click at [476, 445] on icon at bounding box center [473, 443] width 18 height 16
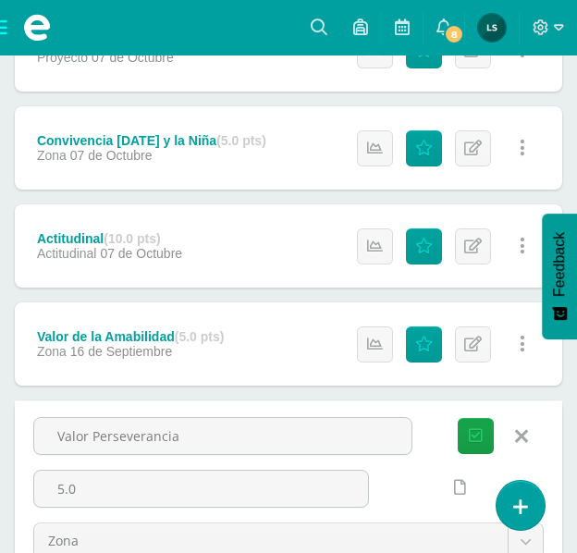
scroll to position [647, 0]
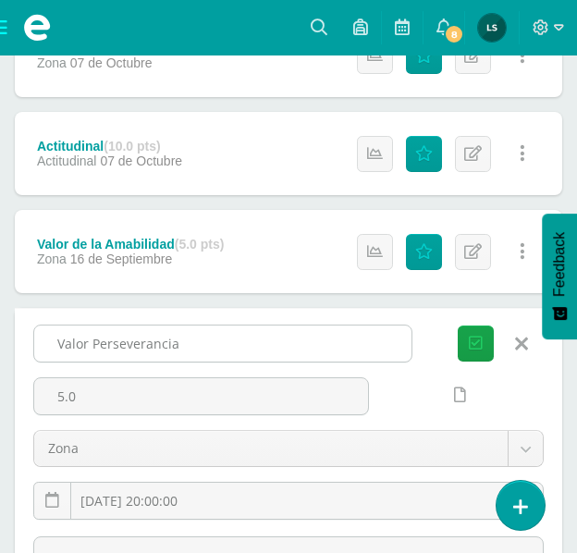
drag, startPoint x: 57, startPoint y: 340, endPoint x: 187, endPoint y: 347, distance: 129.7
click at [187, 347] on input "Valor Perseverancia" at bounding box center [222, 344] width 377 height 36
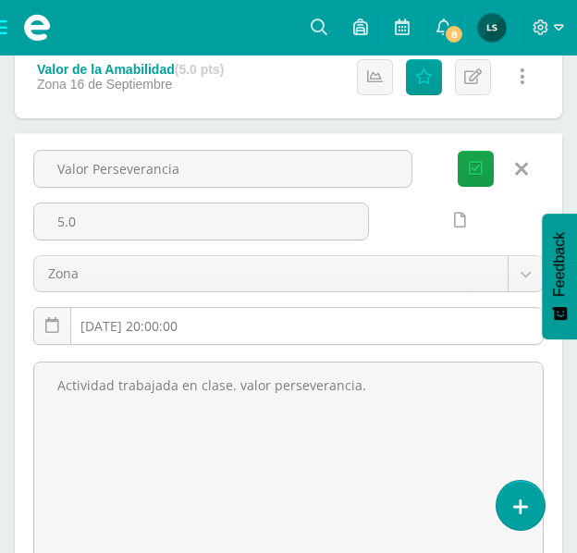
scroll to position [832, 0]
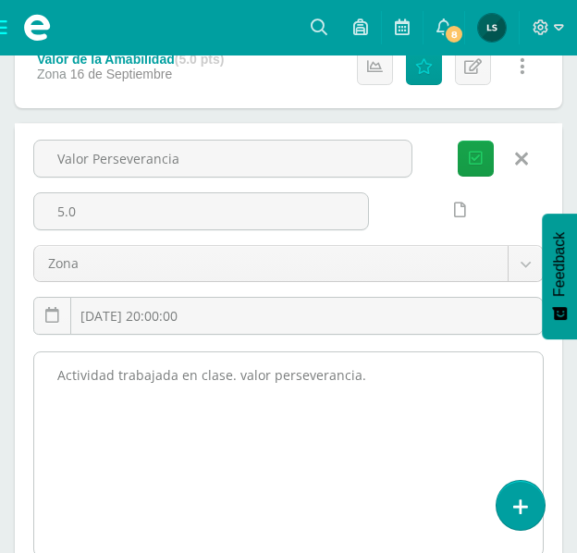
drag, startPoint x: 60, startPoint y: 374, endPoint x: 363, endPoint y: 386, distance: 302.7
click at [363, 386] on textarea "Actividad trabajada en clase. valor perseverancia." at bounding box center [288, 453] width 509 height 203
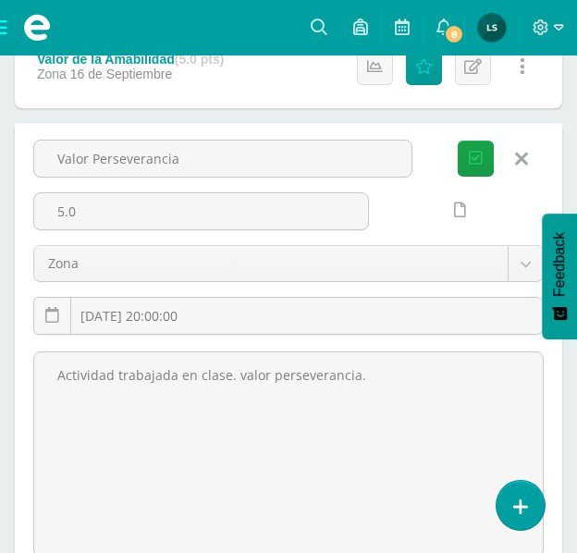
click at [524, 161] on icon at bounding box center [521, 159] width 13 height 20
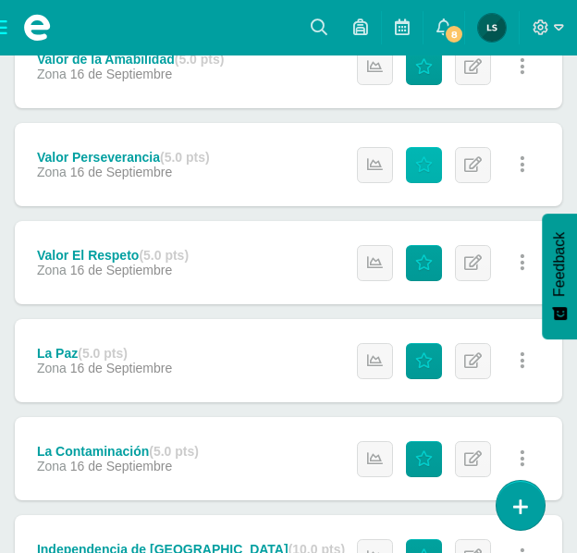
click at [421, 162] on icon at bounding box center [424, 165] width 18 height 16
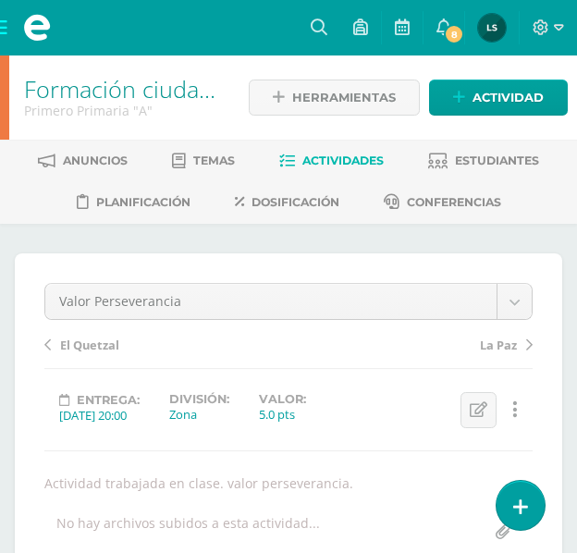
click at [367, 154] on span "Actividades" at bounding box center [342, 161] width 81 height 14
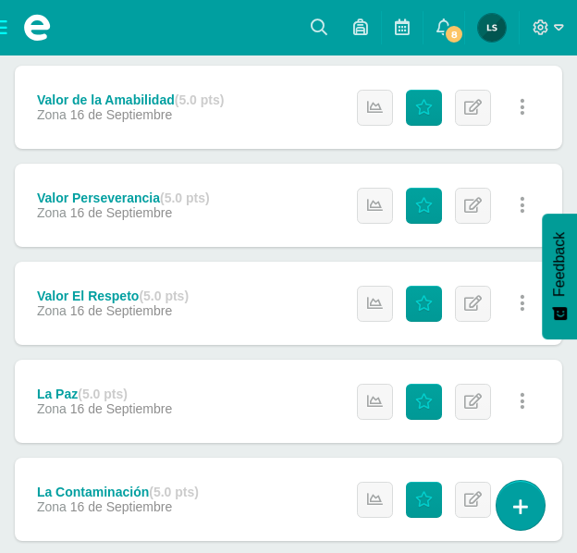
scroll to position [832, 0]
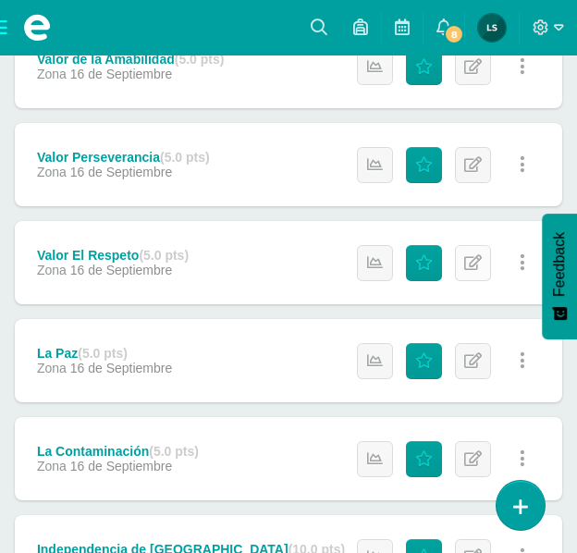
click at [463, 265] on link "Editar" at bounding box center [473, 263] width 36 height 36
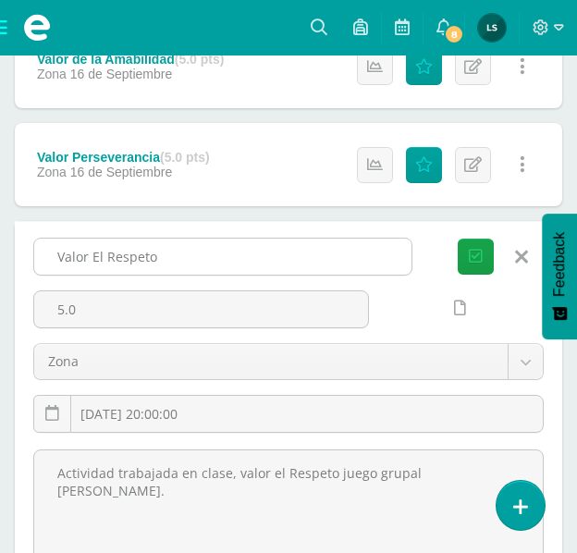
drag, startPoint x: 55, startPoint y: 249, endPoint x: 154, endPoint y: 265, distance: 101.3
click at [154, 265] on input "Valor El Respeto" at bounding box center [222, 257] width 377 height 36
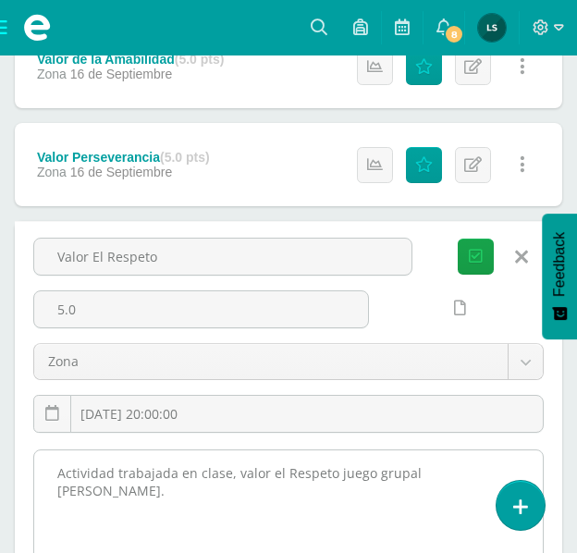
drag, startPoint x: 52, startPoint y: 470, endPoint x: 102, endPoint y: 492, distance: 54.7
click at [102, 492] on textarea "Actividad trabajada en clase, valor el Respeto juego grupal [PERSON_NAME]." at bounding box center [288, 551] width 509 height 203
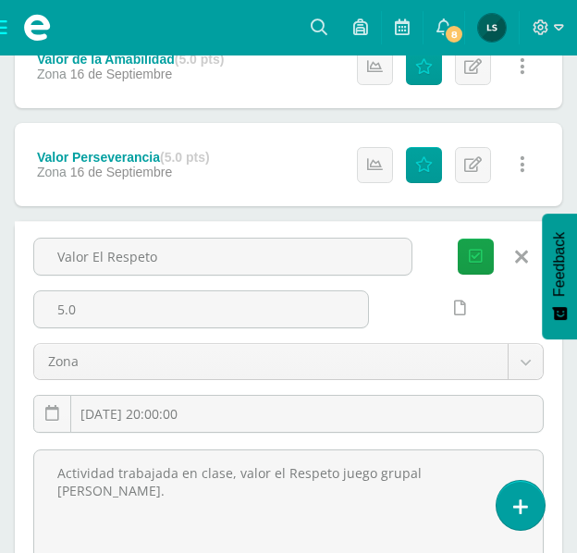
click at [522, 261] on icon at bounding box center [521, 257] width 13 height 20
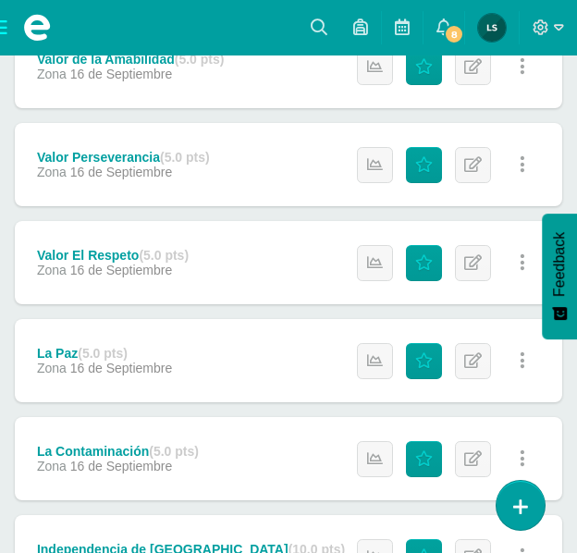
click at [113, 253] on div "Valor El Respeto (5.0 pts)" at bounding box center [113, 255] width 152 height 15
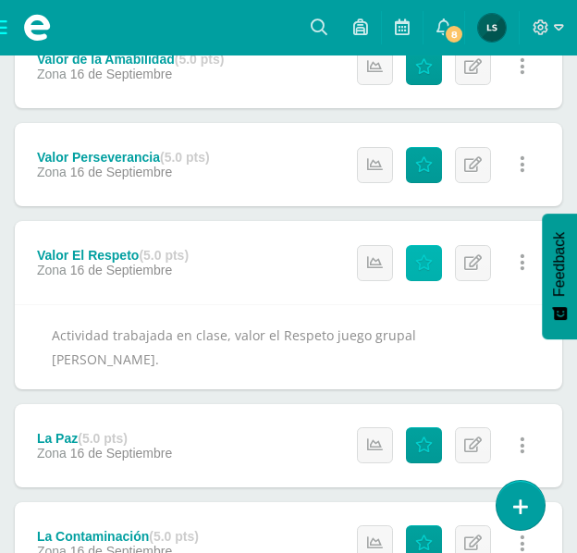
click at [425, 258] on icon at bounding box center [424, 263] width 18 height 16
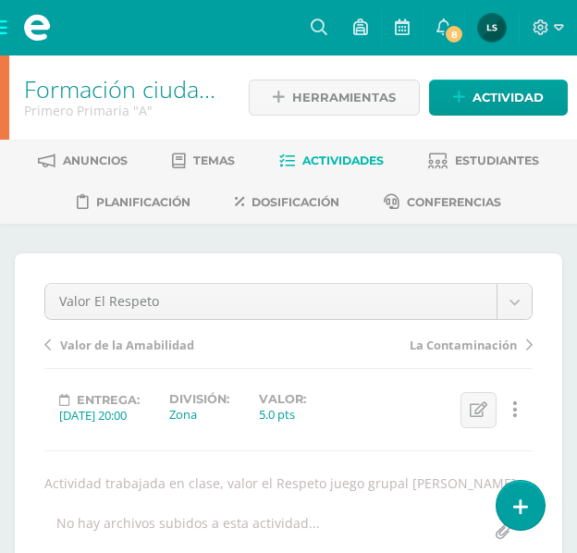
click at [351, 153] on link "Actividades" at bounding box center [331, 161] width 105 height 30
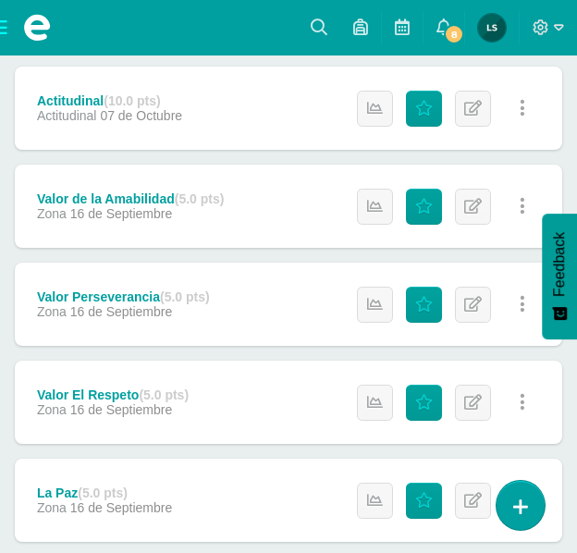
scroll to position [740, 0]
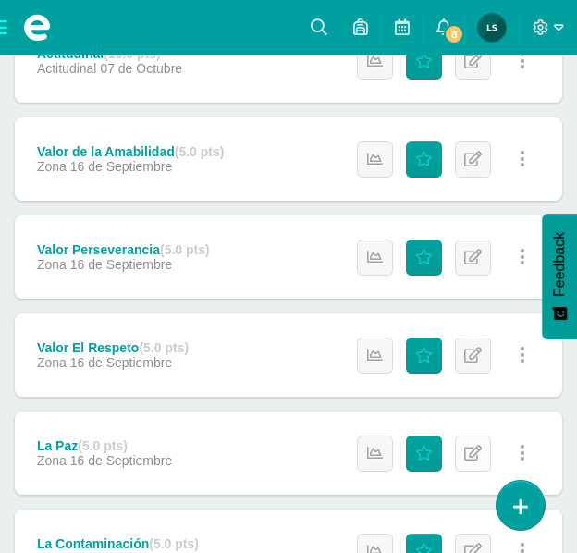
click at [463, 455] on link "Editar" at bounding box center [473, 454] width 36 height 36
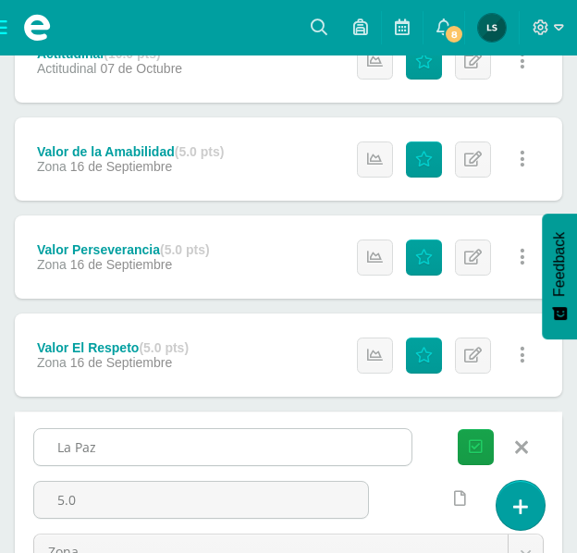
drag, startPoint x: 55, startPoint y: 447, endPoint x: 97, endPoint y: 449, distance: 41.7
click at [97, 449] on input "La Paz" at bounding box center [222, 447] width 377 height 36
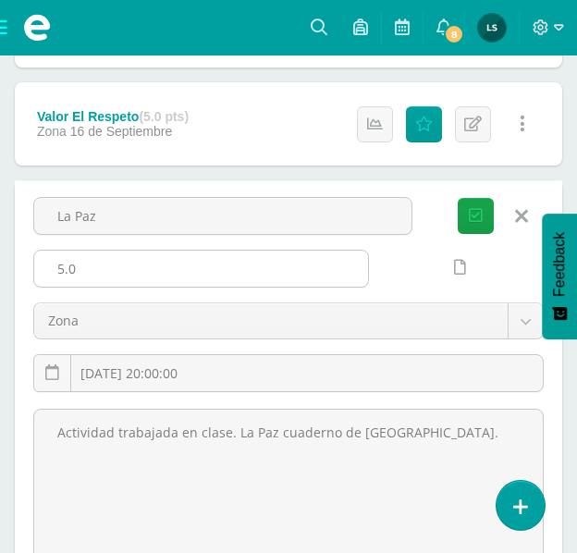
scroll to position [1017, 0]
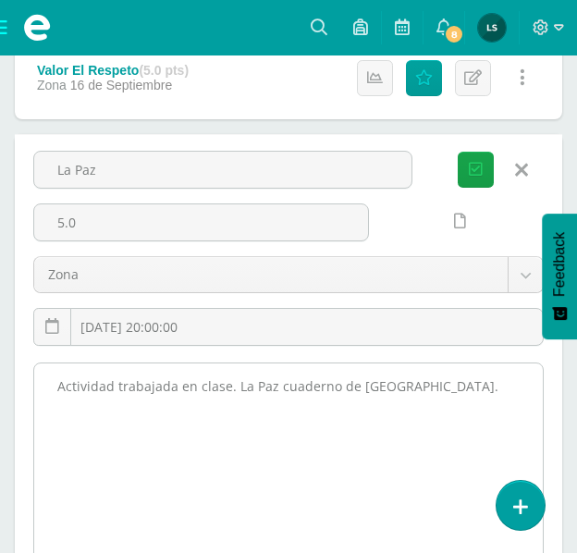
drag, startPoint x: 55, startPoint y: 386, endPoint x: 405, endPoint y: 384, distance: 349.6
click at [414, 389] on textarea "Actividad trabajada en clase. La Paz cuaderno de Bitácora." at bounding box center [288, 464] width 509 height 203
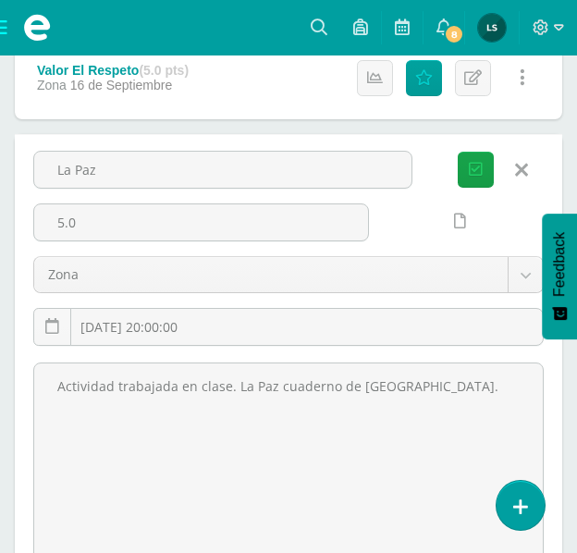
click at [526, 165] on icon at bounding box center [521, 170] width 13 height 20
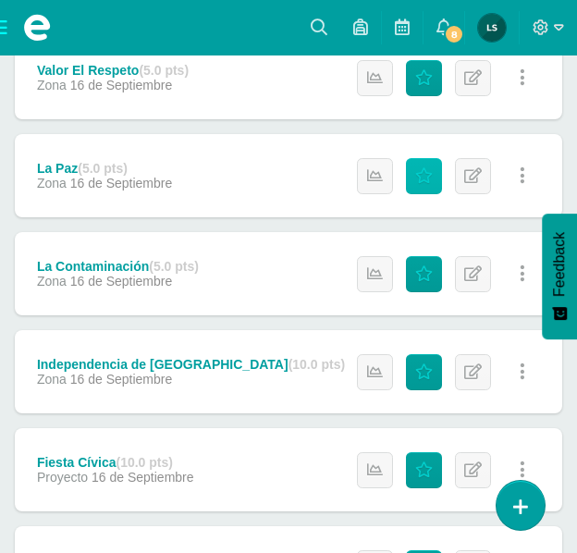
click at [433, 172] on icon at bounding box center [424, 176] width 18 height 16
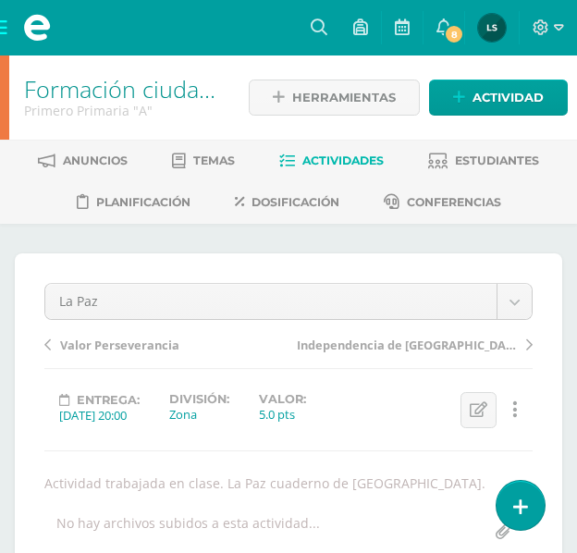
click at [346, 156] on span "Actividades" at bounding box center [342, 161] width 81 height 14
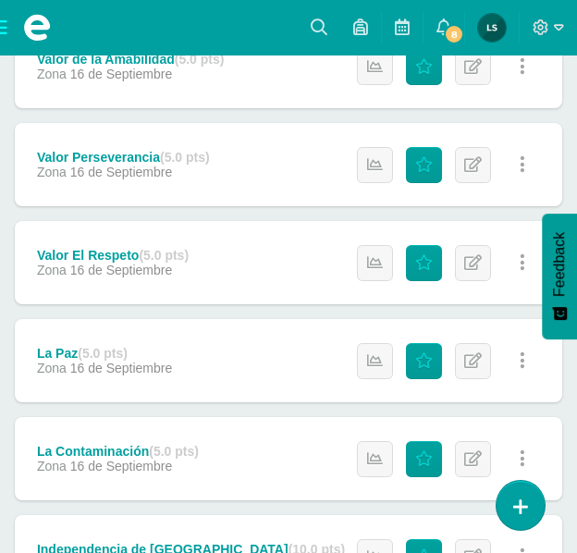
scroll to position [925, 0]
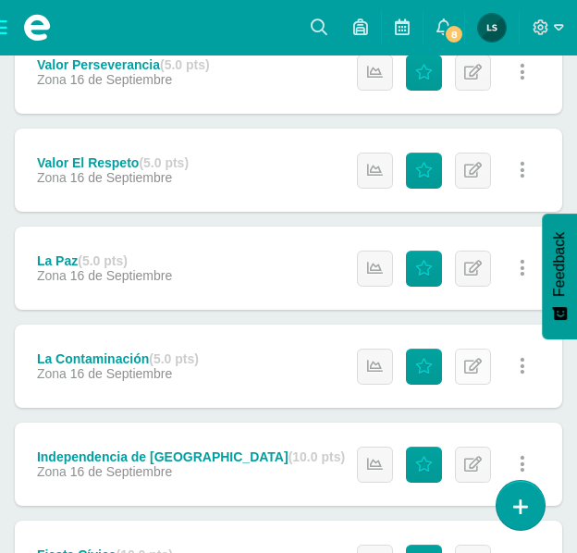
click at [474, 369] on icon at bounding box center [473, 367] width 18 height 16
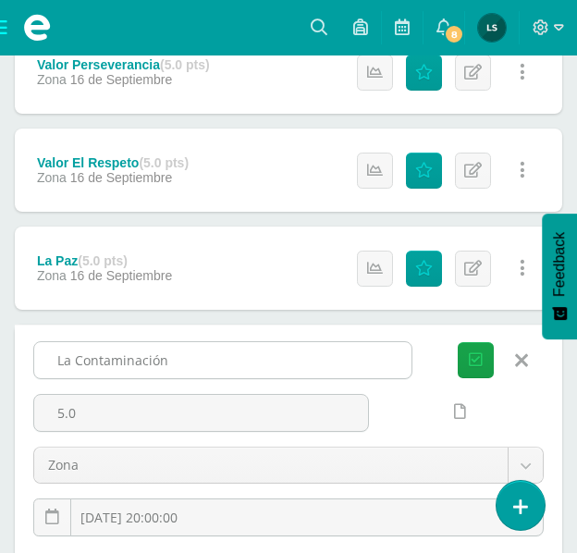
drag, startPoint x: 56, startPoint y: 358, endPoint x: 180, endPoint y: 367, distance: 124.3
click at [180, 367] on input "La Contaminación" at bounding box center [222, 360] width 377 height 36
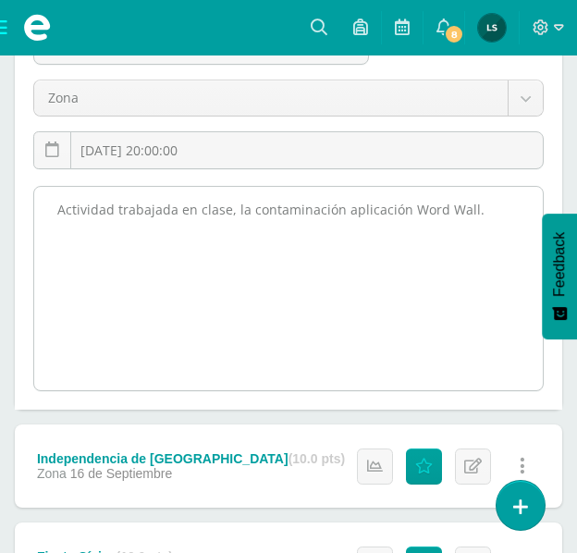
scroll to position [1295, 0]
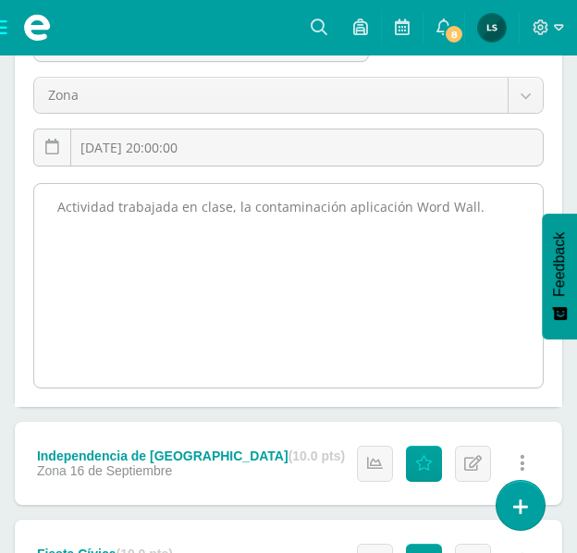
drag, startPoint x: 56, startPoint y: 203, endPoint x: 474, endPoint y: 222, distance: 417.6
click at [474, 222] on textarea "Actividad trabajada en clase, la contaminación aplicación Word Wall." at bounding box center [288, 285] width 509 height 203
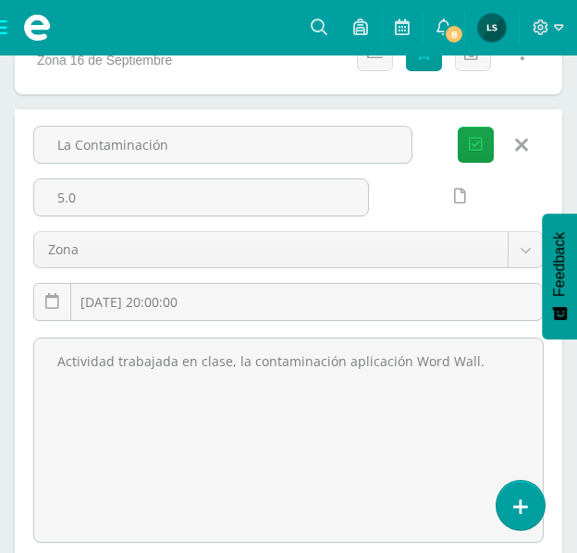
scroll to position [1110, 0]
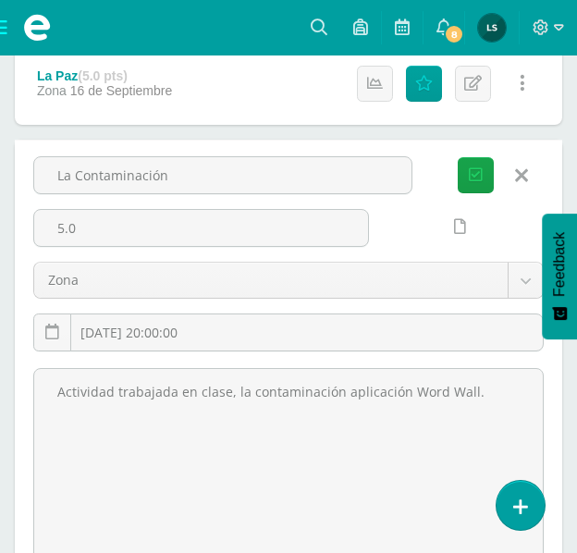
click at [518, 168] on icon at bounding box center [521, 176] width 13 height 20
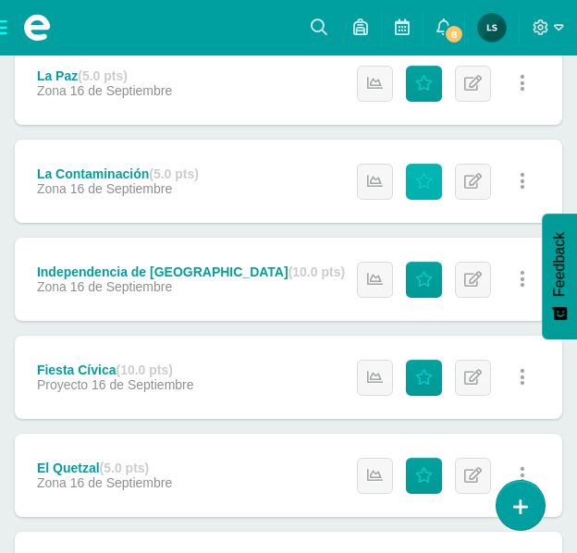
click at [427, 176] on icon at bounding box center [424, 182] width 18 height 16
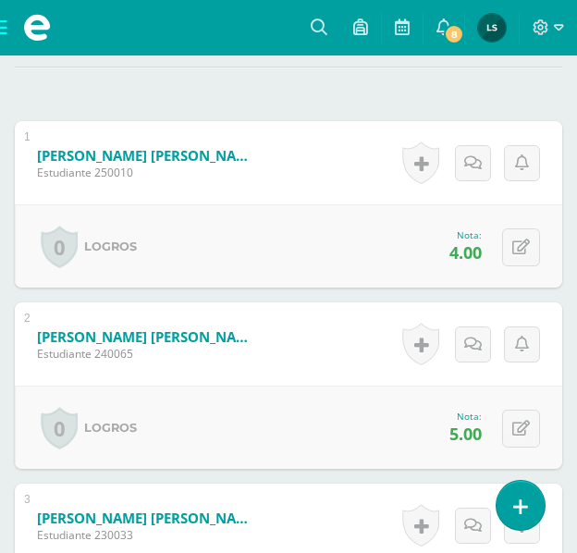
scroll to position [11, 0]
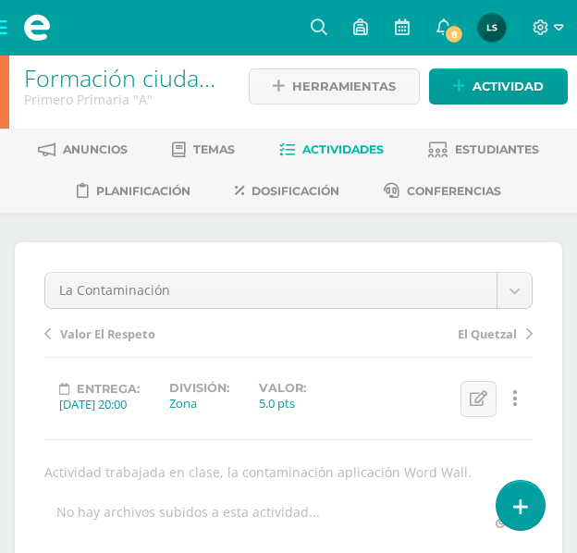
click at [350, 143] on span "Actividades" at bounding box center [342, 149] width 81 height 14
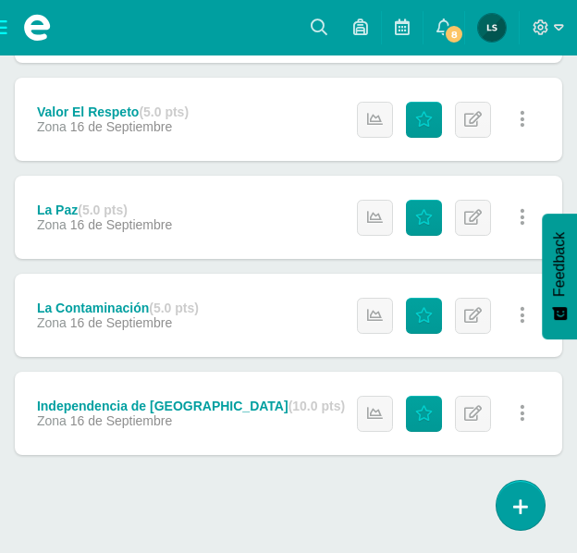
scroll to position [987, 0]
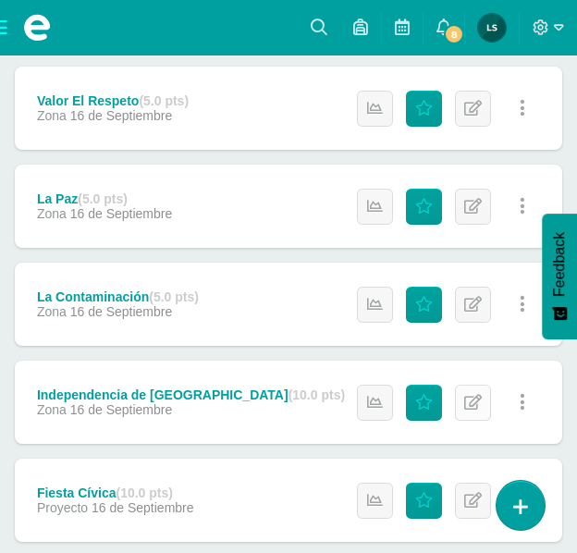
click at [478, 402] on icon at bounding box center [473, 403] width 18 height 16
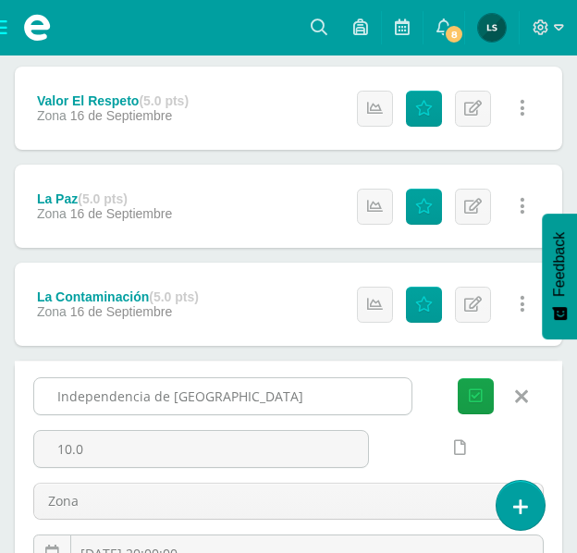
drag, startPoint x: 52, startPoint y: 394, endPoint x: 272, endPoint y: 415, distance: 221.2
click at [272, 415] on div "Independencia de [GEOGRAPHIC_DATA]" at bounding box center [222, 396] width 379 height 38
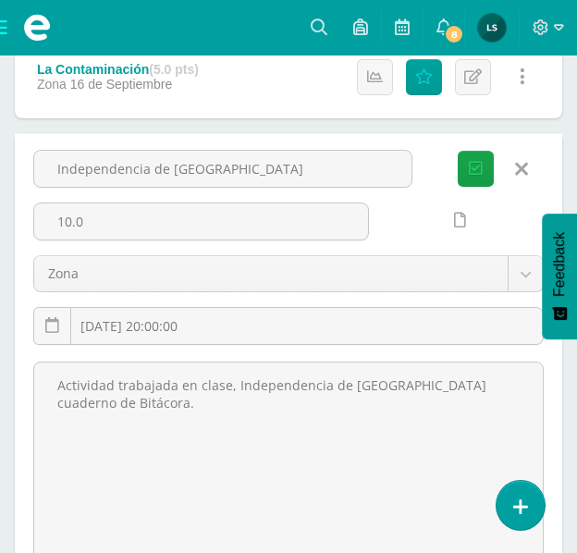
scroll to position [1264, 0]
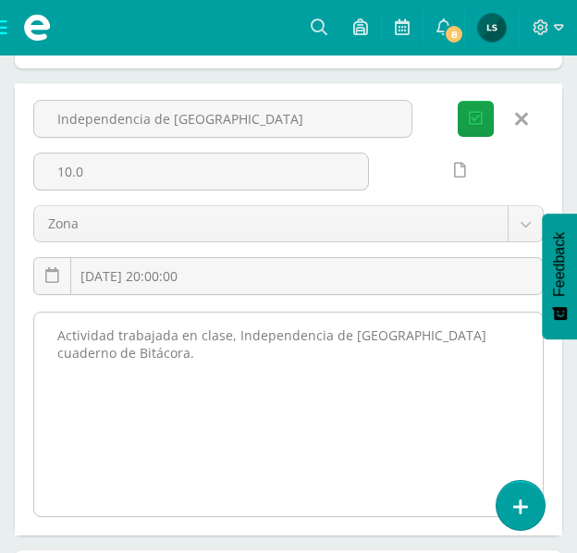
drag, startPoint x: 54, startPoint y: 337, endPoint x: 116, endPoint y: 355, distance: 64.7
click at [116, 355] on textarea "Actividad trabajada en clase, Independencia de [GEOGRAPHIC_DATA] cuaderno de Bi…" at bounding box center [288, 414] width 509 height 203
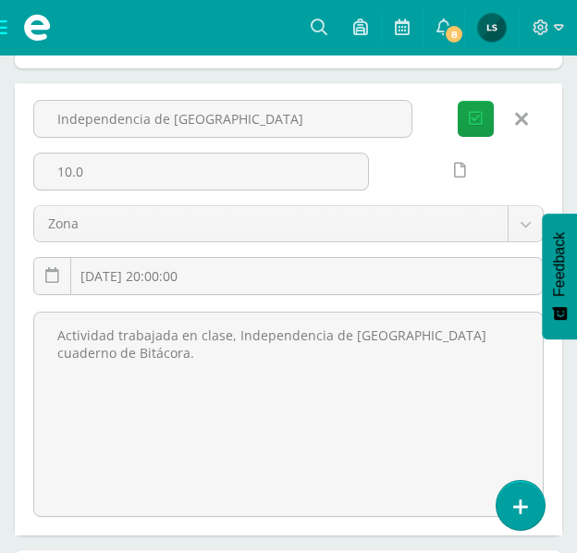
click at [521, 118] on icon at bounding box center [521, 119] width 13 height 20
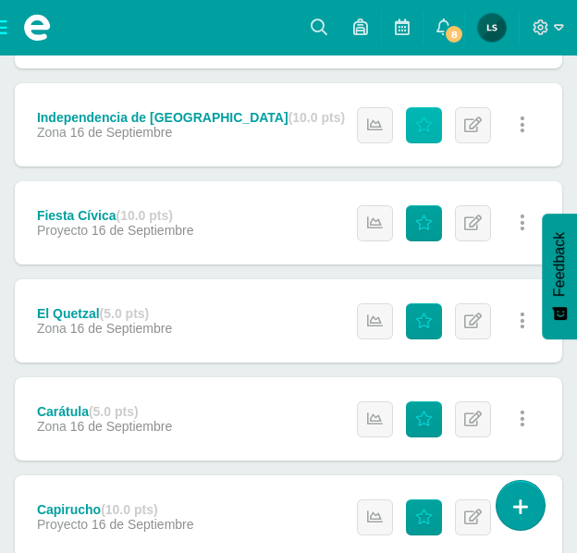
click at [428, 121] on icon at bounding box center [424, 125] width 18 height 16
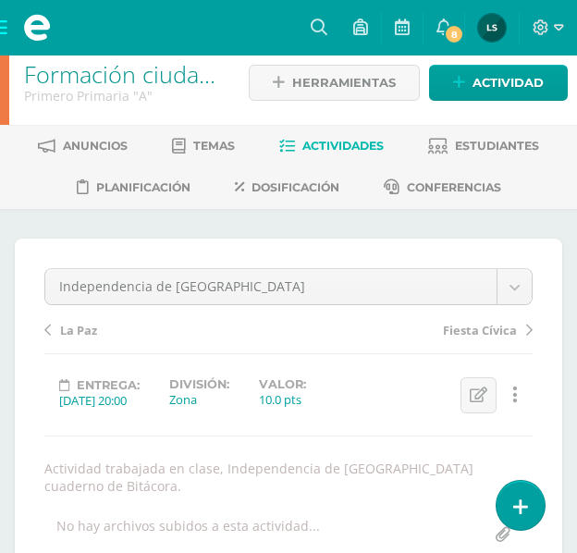
scroll to position [13, 0]
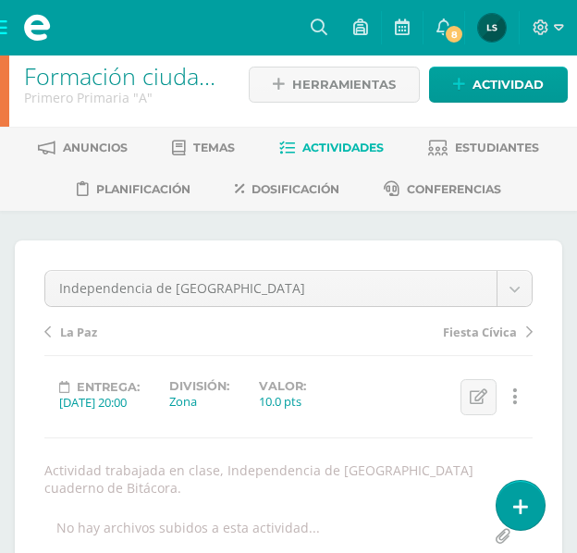
click at [372, 144] on span "Actividades" at bounding box center [342, 148] width 81 height 14
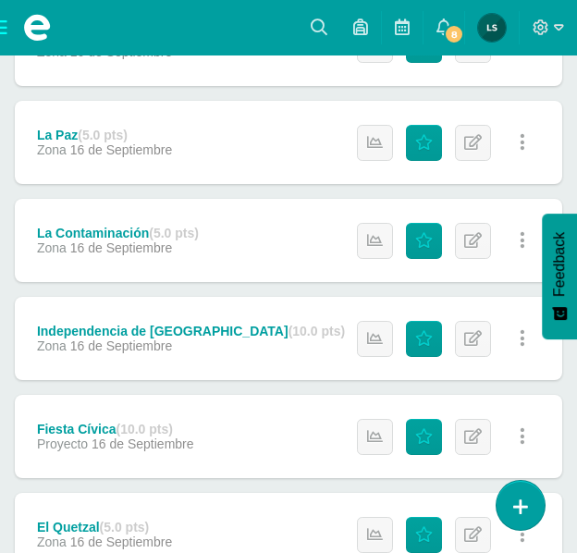
scroll to position [1079, 0]
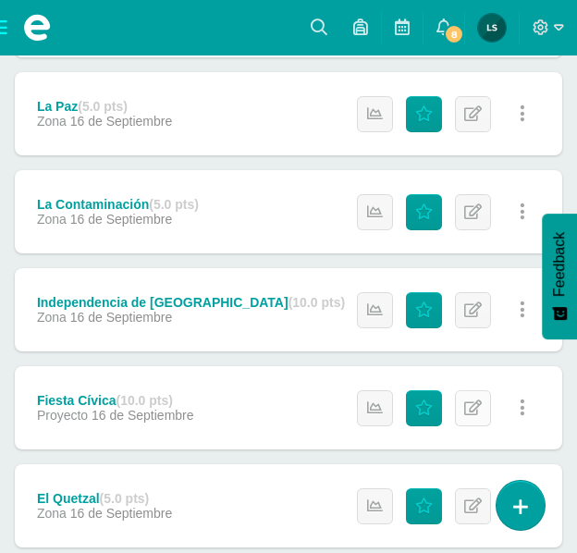
click at [472, 409] on icon at bounding box center [473, 408] width 18 height 16
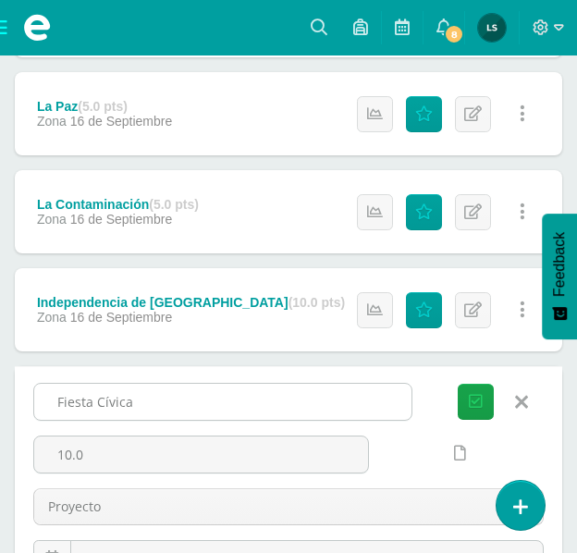
drag, startPoint x: 54, startPoint y: 397, endPoint x: 137, endPoint y: 402, distance: 83.4
click at [137, 402] on input "Fiesta Cívica" at bounding box center [222, 402] width 377 height 36
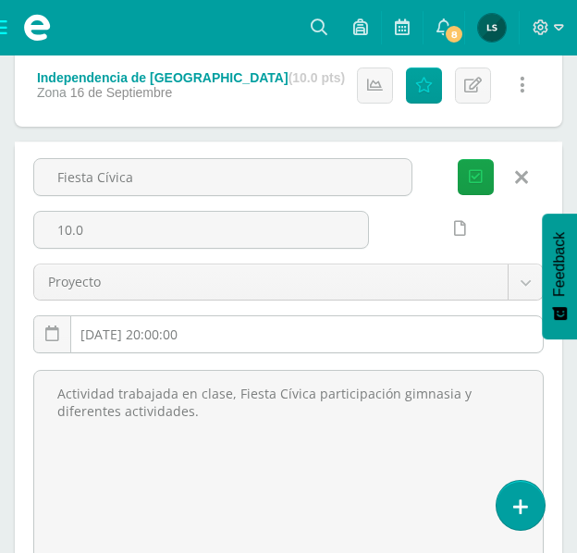
scroll to position [1357, 0]
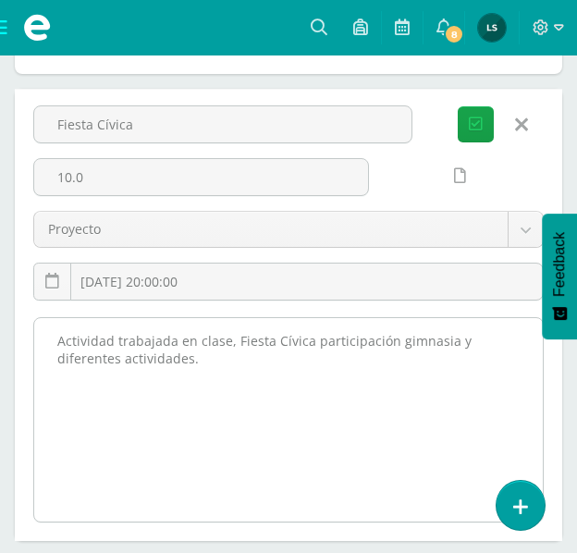
drag, startPoint x: 55, startPoint y: 340, endPoint x: 129, endPoint y: 367, distance: 77.8
click at [129, 367] on textarea "Actividad trabajada en clase, Fiesta Cívica participación gimnasia y diferentes…" at bounding box center [288, 419] width 509 height 203
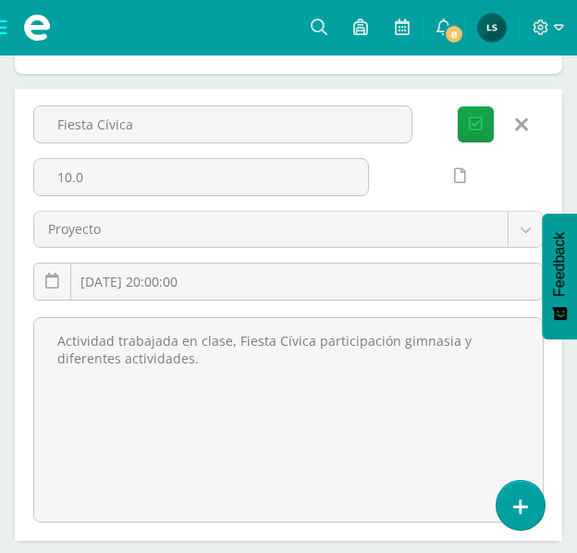
click at [519, 123] on icon at bounding box center [521, 125] width 13 height 20
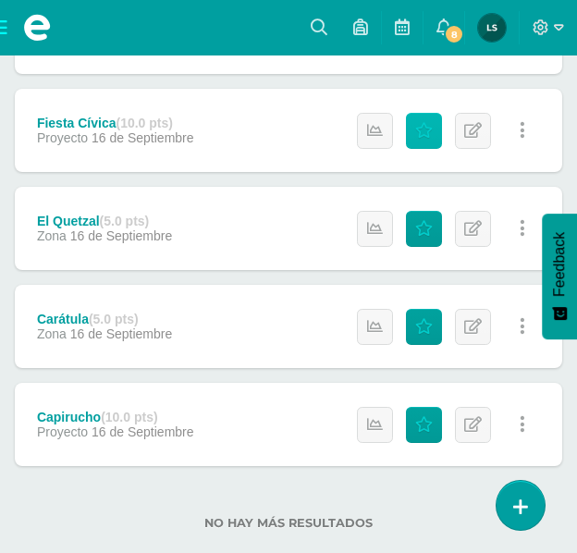
click at [419, 136] on icon at bounding box center [424, 131] width 18 height 16
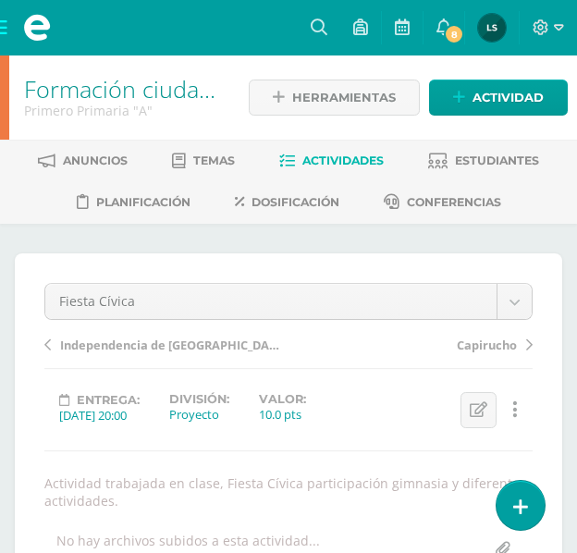
click at [335, 156] on span "Actividades" at bounding box center [342, 161] width 81 height 14
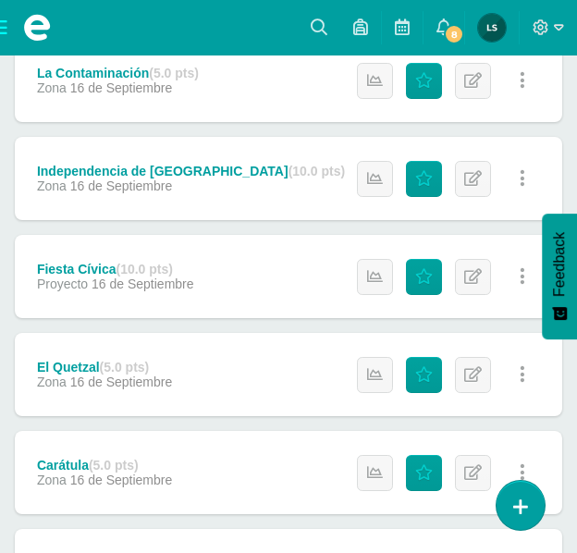
scroll to position [1264, 0]
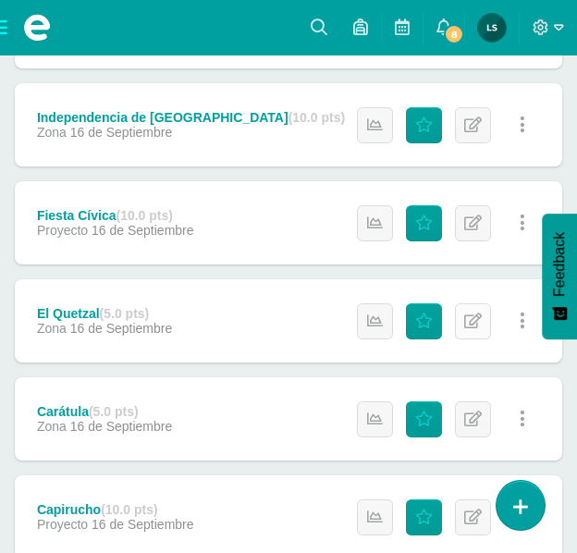
click at [470, 315] on icon at bounding box center [473, 322] width 18 height 16
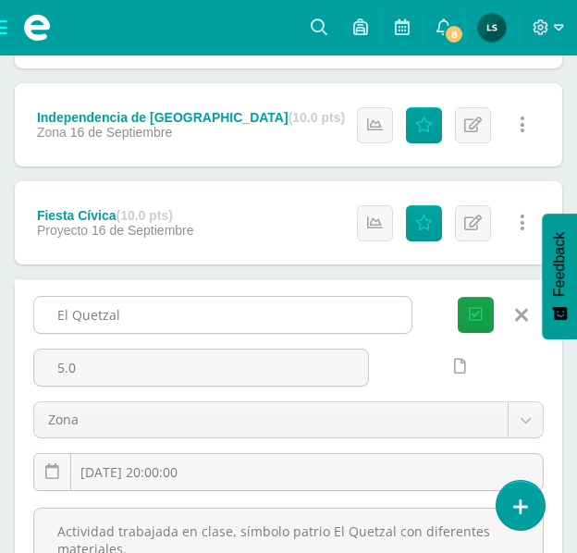
drag, startPoint x: 51, startPoint y: 307, endPoint x: 129, endPoint y: 312, distance: 77.8
click at [129, 312] on input "El Quetzal" at bounding box center [222, 315] width 377 height 36
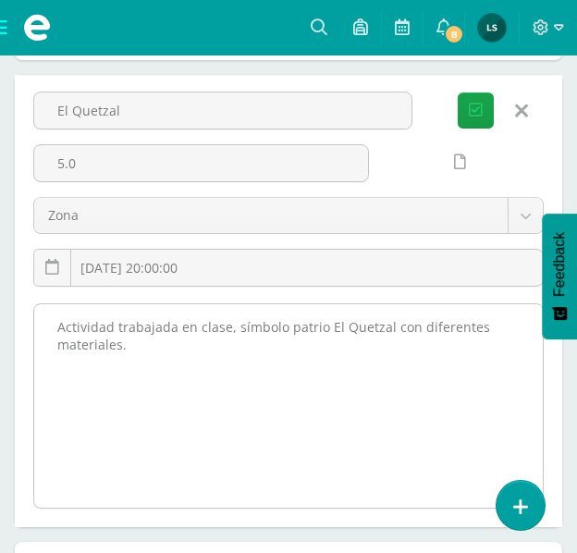
scroll to position [1542, 0]
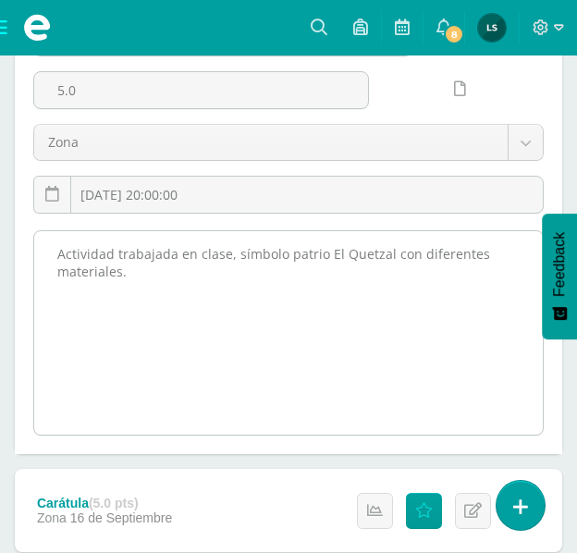
drag, startPoint x: 59, startPoint y: 255, endPoint x: 117, endPoint y: 265, distance: 59.0
click at [126, 269] on textarea "Actividad trabajada en clase, símbolo patrio El Quetzal con diferentes material…" at bounding box center [288, 332] width 509 height 203
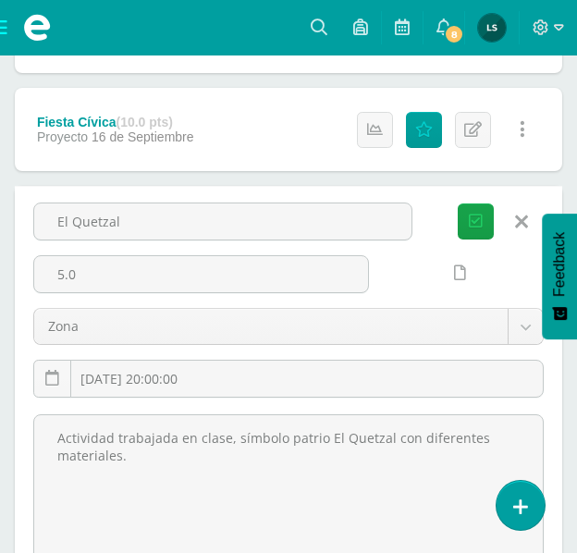
scroll to position [1357, 0]
click at [520, 222] on icon at bounding box center [521, 223] width 13 height 20
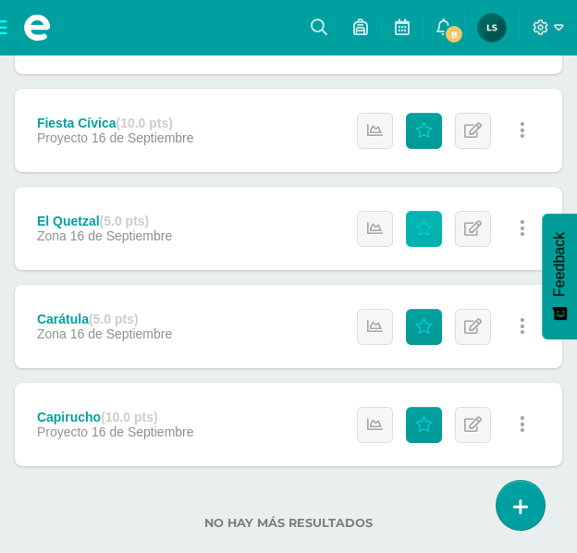
click at [416, 226] on icon at bounding box center [424, 229] width 18 height 16
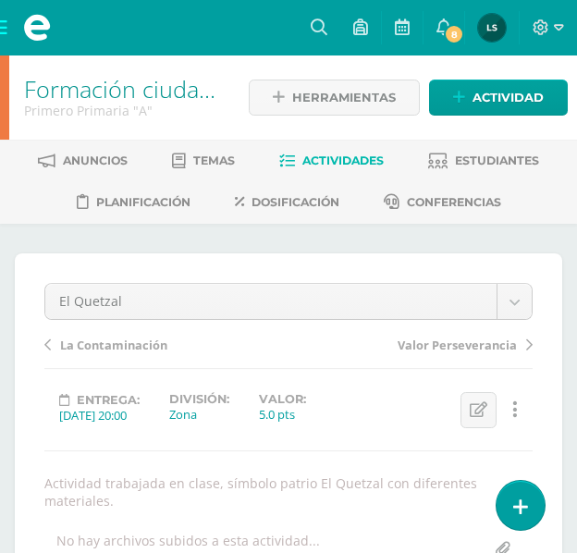
click at [351, 159] on span "Actividades" at bounding box center [342, 161] width 81 height 14
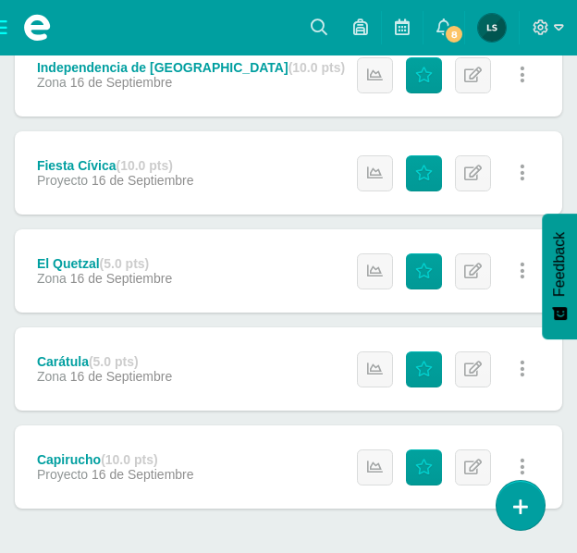
scroll to position [1357, 0]
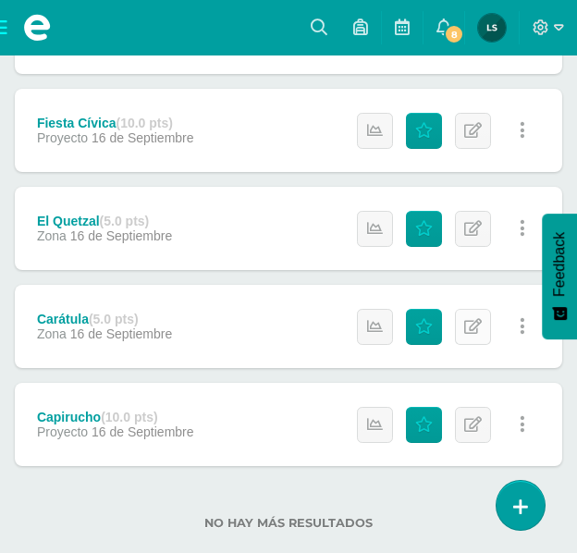
click at [468, 326] on icon at bounding box center [473, 327] width 18 height 16
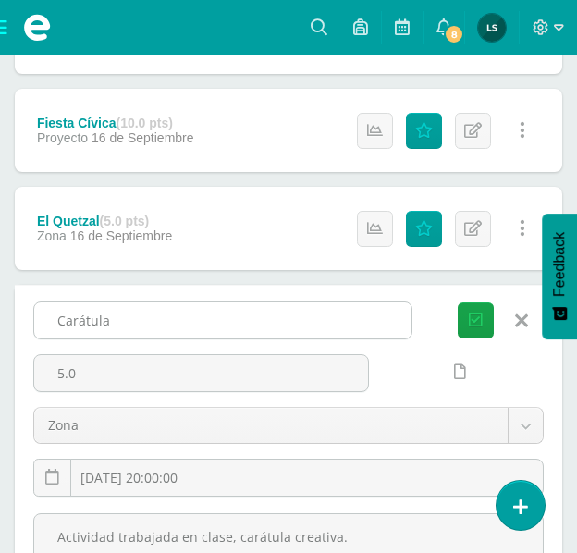
drag, startPoint x: 56, startPoint y: 315, endPoint x: 112, endPoint y: 314, distance: 55.5
click at [112, 314] on input "Carátula" at bounding box center [222, 320] width 377 height 36
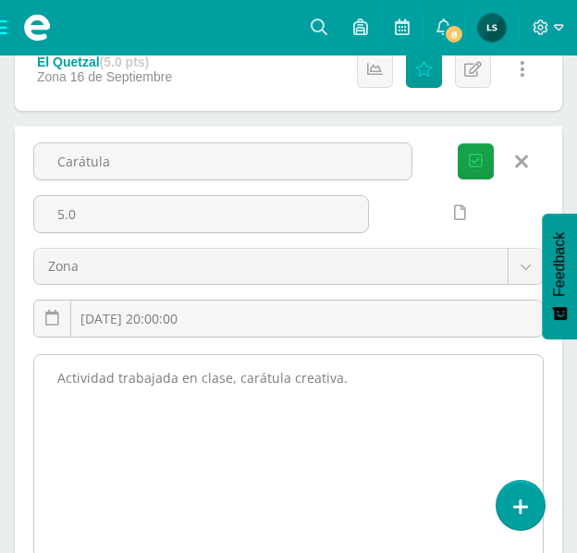
scroll to position [1542, 0]
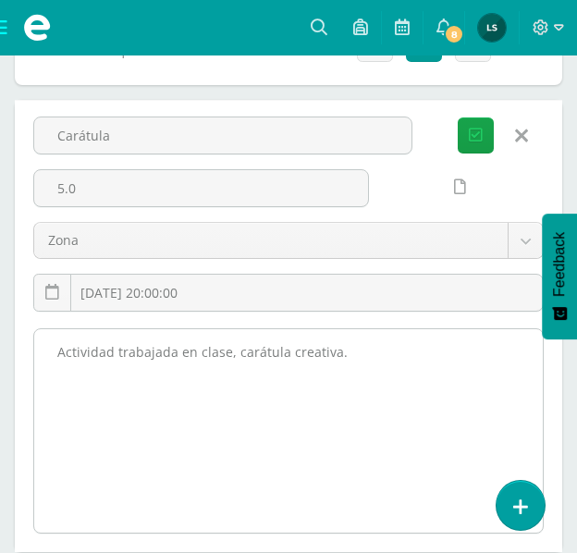
drag, startPoint x: 57, startPoint y: 351, endPoint x: 328, endPoint y: 354, distance: 271.0
click at [381, 354] on textarea "Actividad trabajada en clase, carátula creativa." at bounding box center [288, 430] width 509 height 203
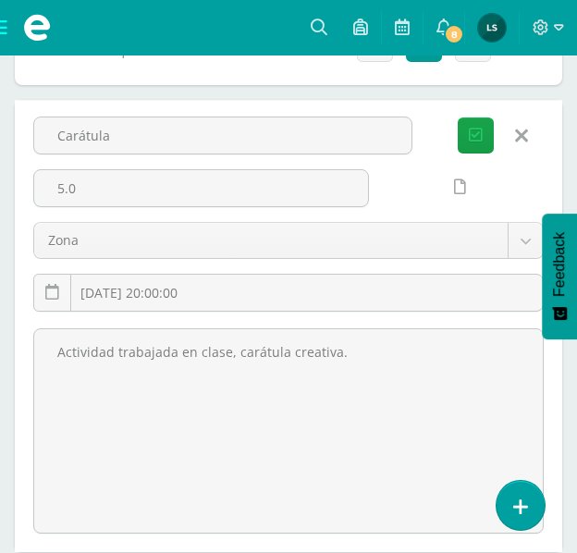
click at [526, 133] on icon at bounding box center [521, 136] width 13 height 20
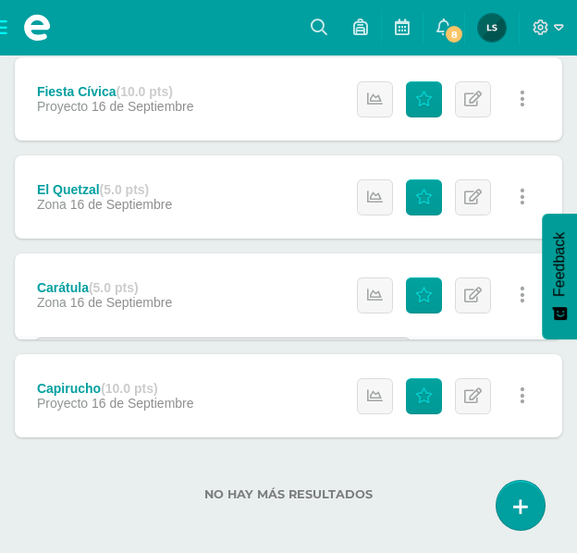
scroll to position [1386, 0]
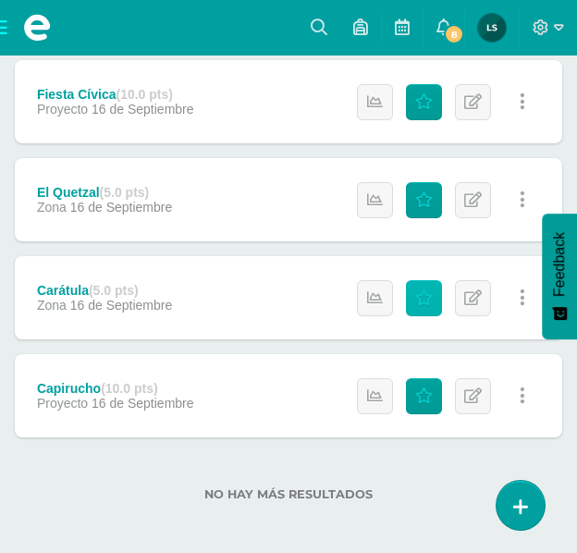
click at [419, 300] on icon at bounding box center [424, 298] width 18 height 16
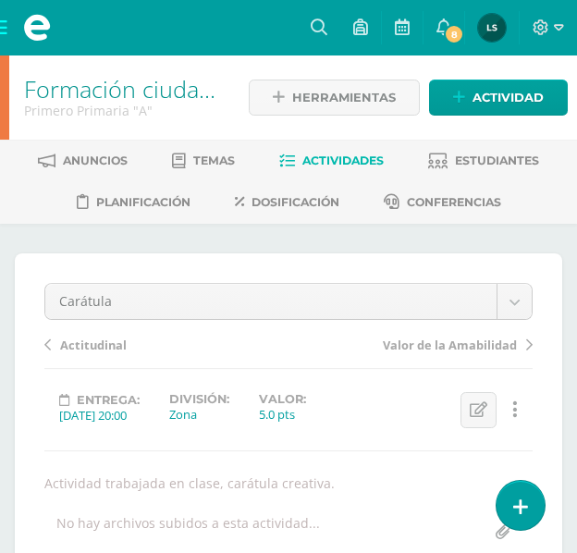
click at [351, 154] on span "Actividades" at bounding box center [342, 161] width 81 height 14
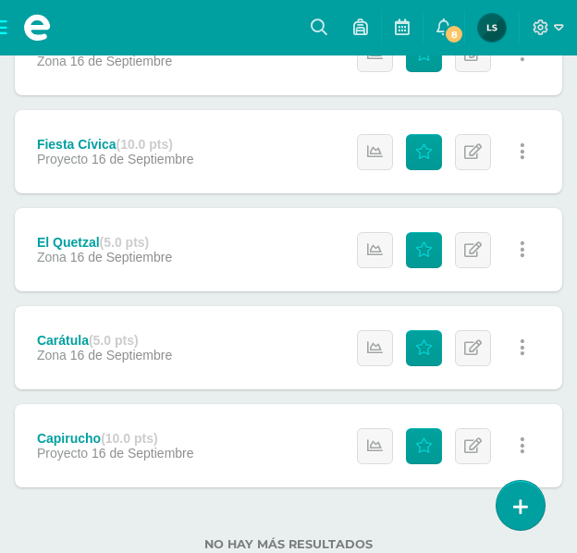
scroll to position [1357, 0]
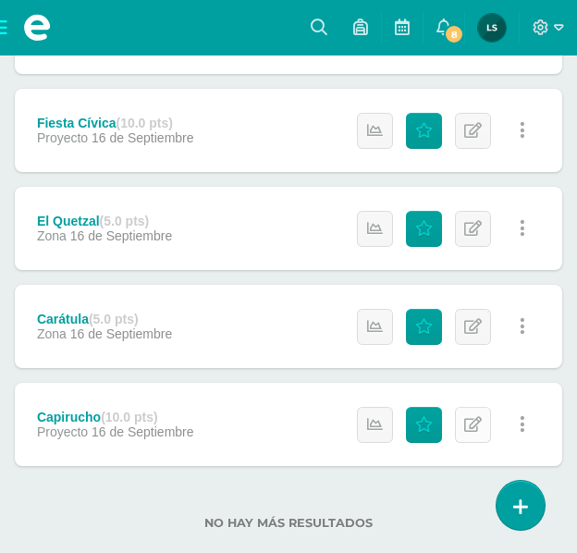
click at [464, 421] on icon at bounding box center [473, 425] width 18 height 16
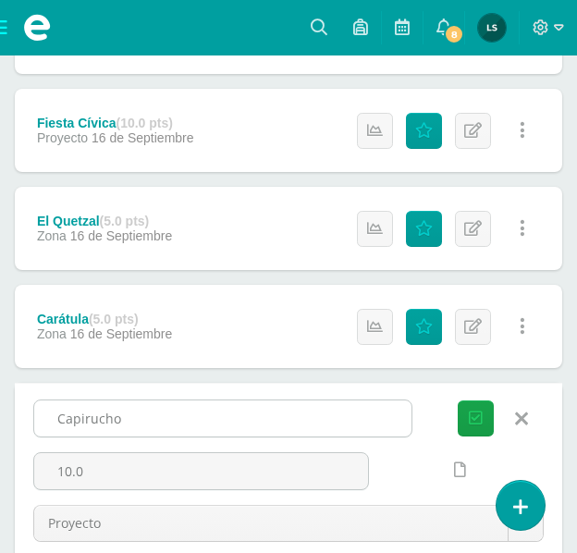
drag, startPoint x: 57, startPoint y: 419, endPoint x: 122, endPoint y: 419, distance: 64.7
click at [122, 419] on input "Capirucho" at bounding box center [222, 418] width 377 height 36
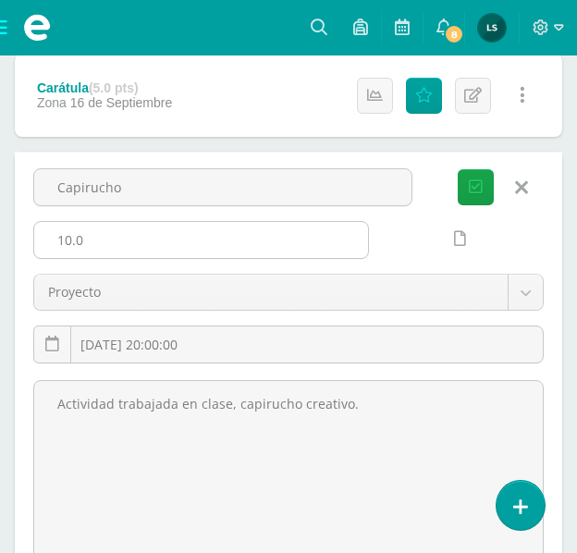
scroll to position [1634, 0]
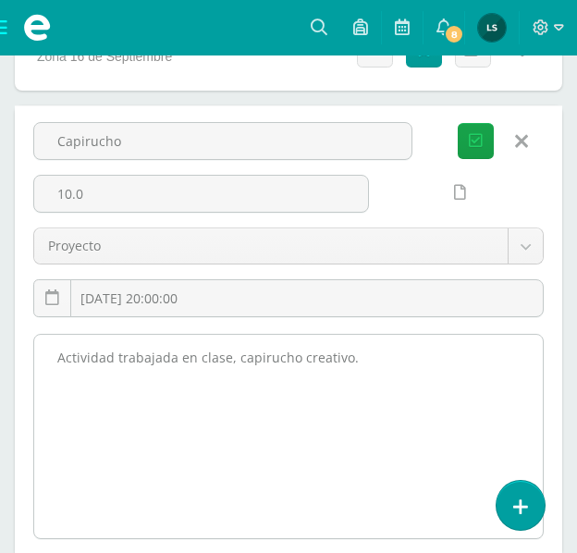
drag, startPoint x: 56, startPoint y: 356, endPoint x: 354, endPoint y: 356, distance: 297.8
click at [354, 356] on textarea "Actividad trabajada en clase, capirucho creativo." at bounding box center [288, 436] width 509 height 203
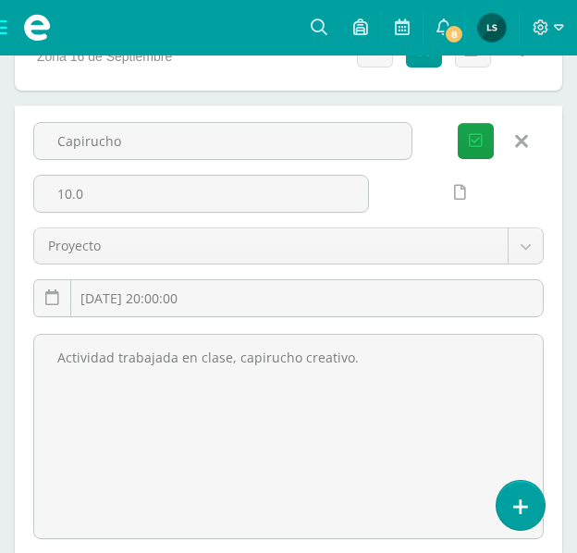
click at [524, 138] on icon at bounding box center [521, 141] width 13 height 20
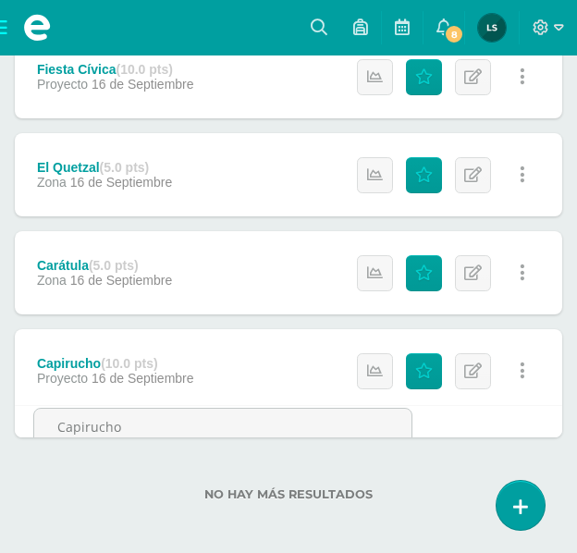
scroll to position [1386, 0]
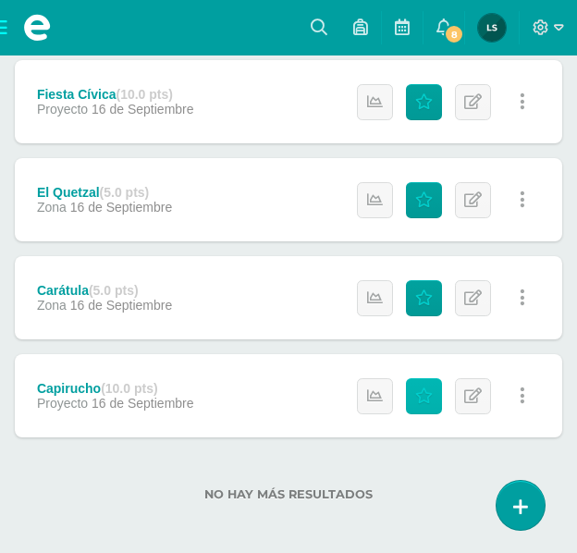
click at [422, 392] on icon at bounding box center [424, 396] width 18 height 16
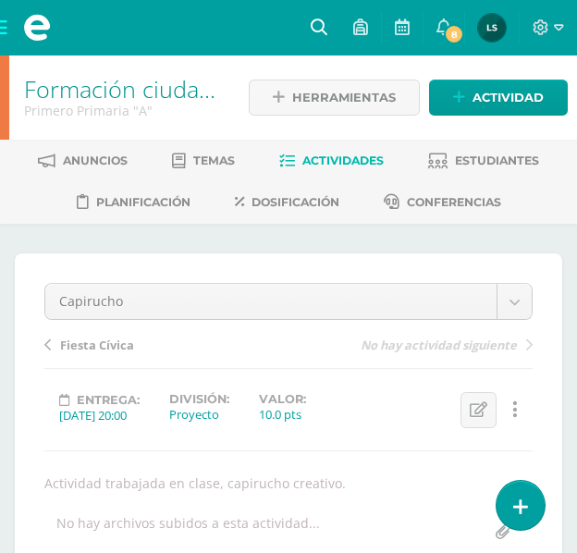
click at [319, 22] on icon at bounding box center [319, 26] width 17 height 17
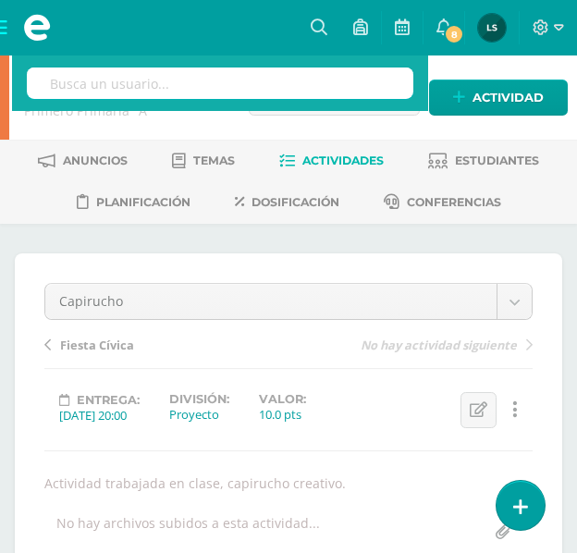
click at [272, 91] on input "text" at bounding box center [220, 83] width 387 height 31
type input "lec"
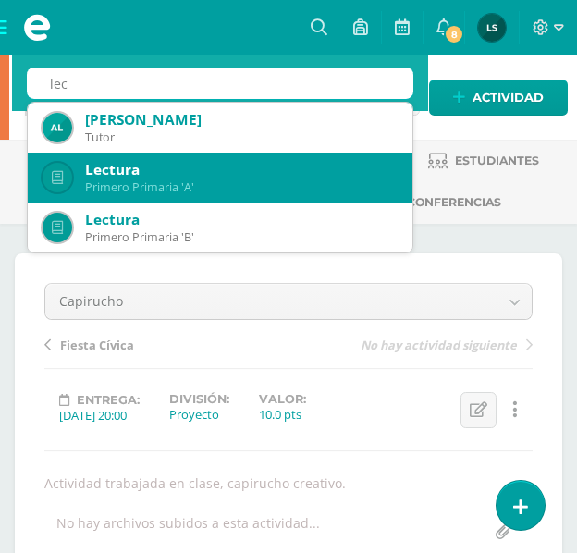
click at [112, 170] on div "Lectura" at bounding box center [241, 169] width 313 height 19
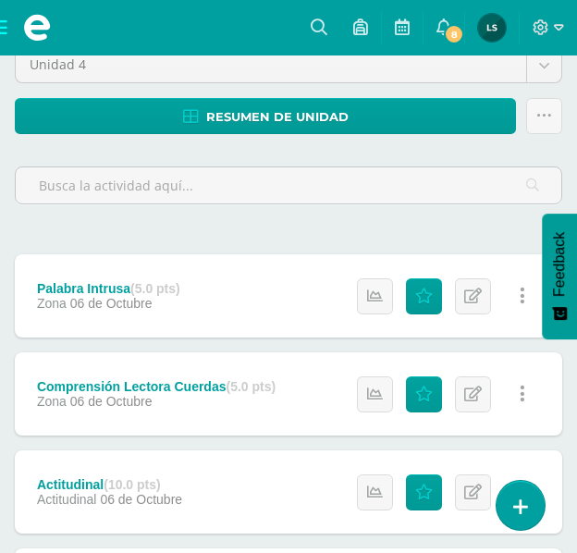
scroll to position [189, 0]
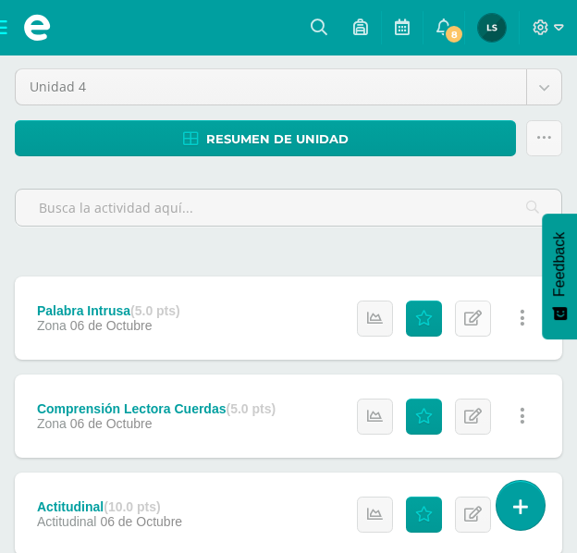
click at [465, 311] on icon at bounding box center [473, 319] width 18 height 16
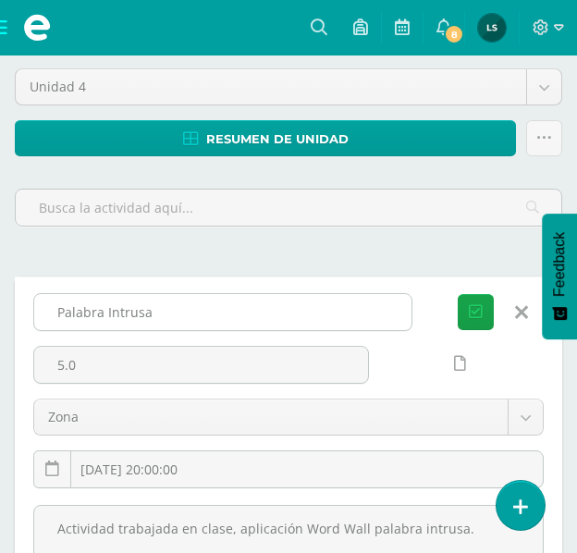
drag, startPoint x: 51, startPoint y: 310, endPoint x: 168, endPoint y: 308, distance: 117.5
click at [168, 308] on input "Palabra Intrusa" at bounding box center [222, 312] width 377 height 36
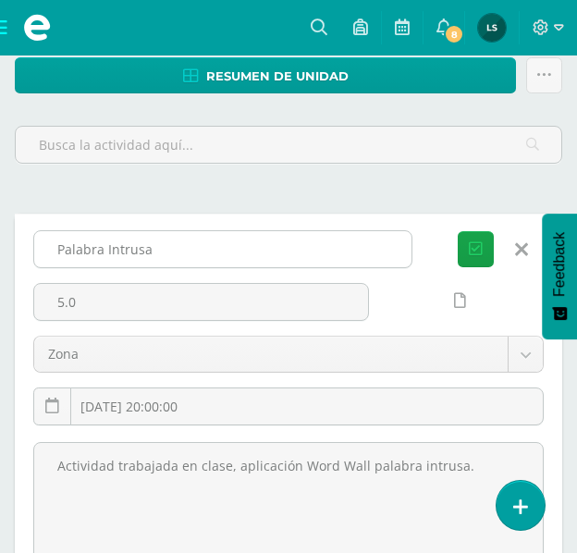
scroll to position [277, 0]
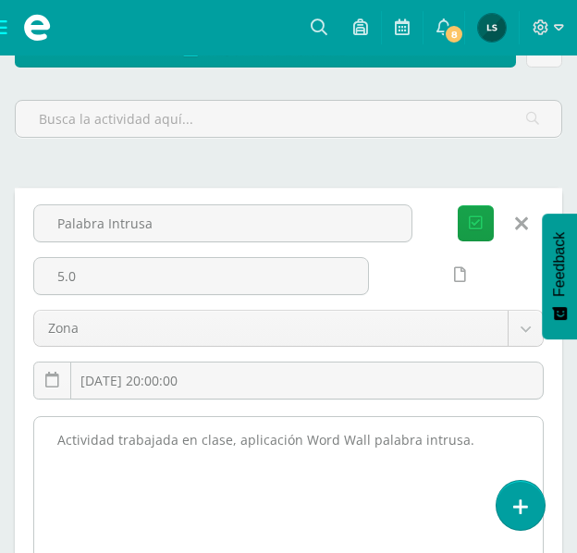
drag, startPoint x: 58, startPoint y: 439, endPoint x: 421, endPoint y: 450, distance: 362.7
click at [455, 440] on textarea "Actividad trabajada en clase, aplicación Word Wall palabra intrusa." at bounding box center [288, 518] width 509 height 203
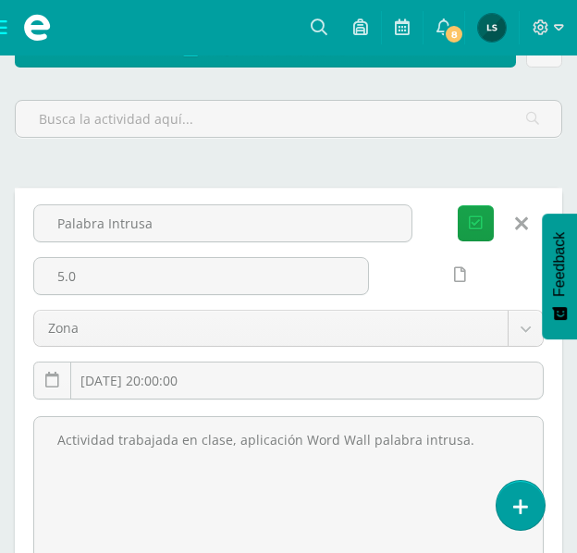
click at [520, 224] on icon at bounding box center [521, 224] width 13 height 20
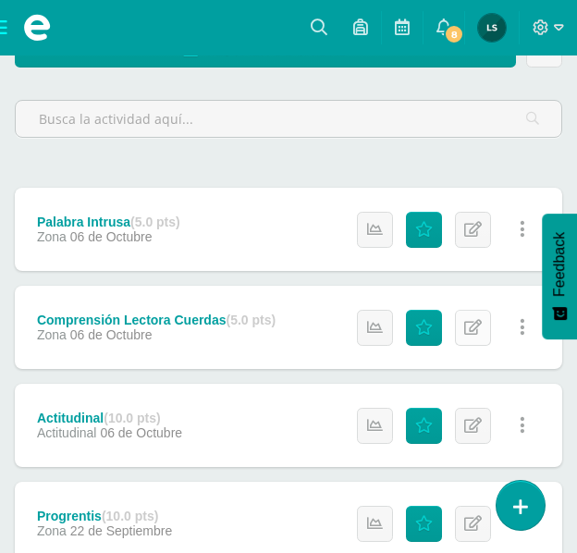
click at [475, 326] on icon at bounding box center [473, 328] width 18 height 16
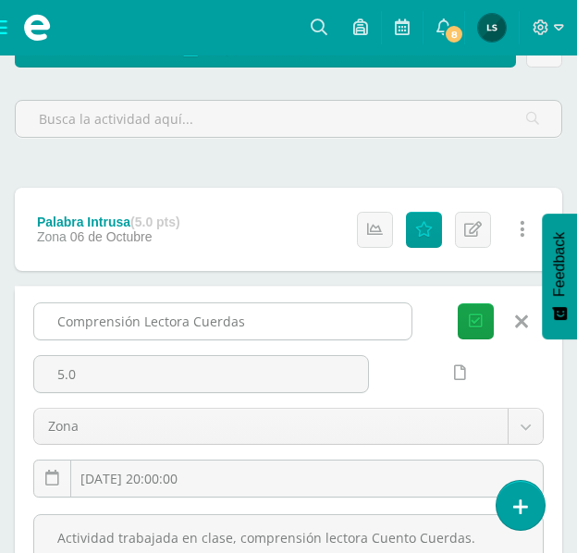
drag, startPoint x: 59, startPoint y: 322, endPoint x: 248, endPoint y: 326, distance: 188.7
click at [249, 326] on input "Comprensión Lectora Cuerdas" at bounding box center [222, 321] width 377 height 36
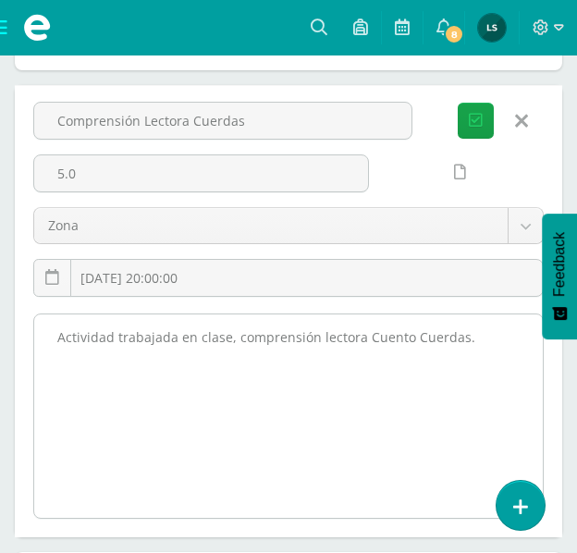
scroll to position [555, 0]
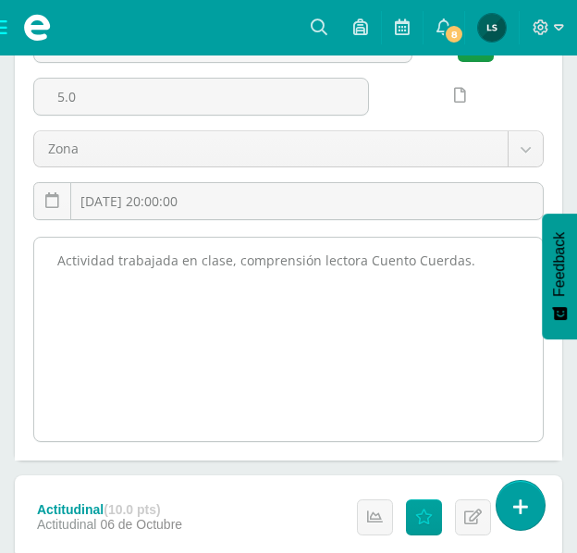
drag, startPoint x: 57, startPoint y: 256, endPoint x: 460, endPoint y: 264, distance: 402.4
click at [459, 260] on textarea "Actividad trabajada en clase, comprensión lectora Cuento Cuerdas." at bounding box center [288, 339] width 509 height 203
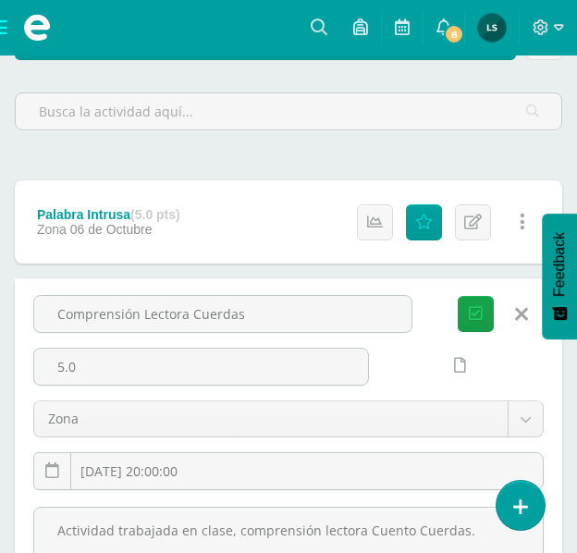
scroll to position [277, 0]
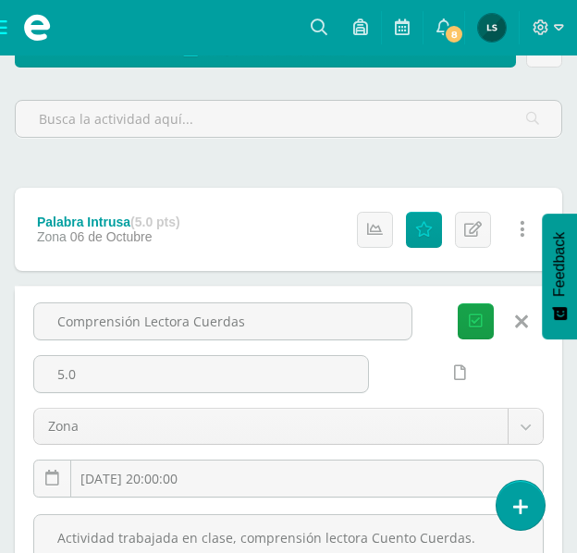
click at [519, 323] on icon at bounding box center [521, 322] width 13 height 20
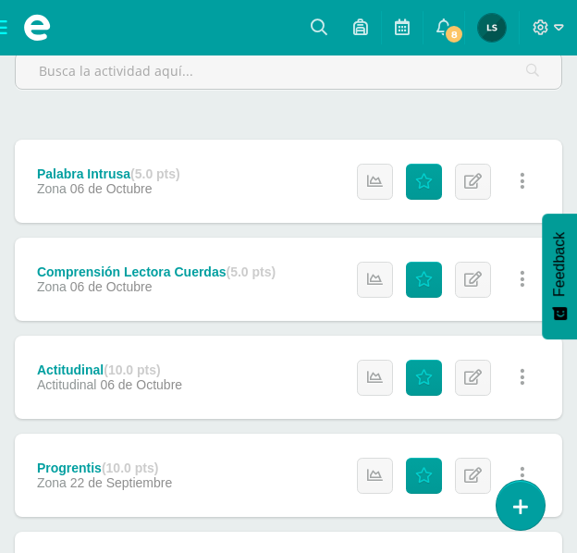
scroll to position [370, 0]
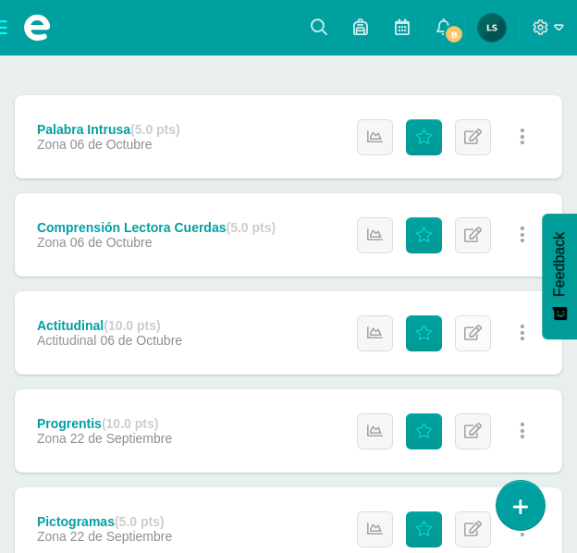
click at [470, 327] on icon at bounding box center [473, 334] width 18 height 16
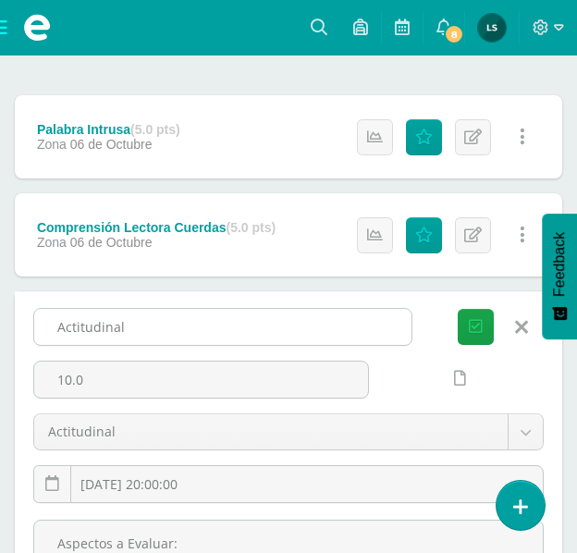
drag, startPoint x: 57, startPoint y: 324, endPoint x: 138, endPoint y: 326, distance: 80.5
click at [141, 326] on input "Actitudinal" at bounding box center [222, 327] width 377 height 36
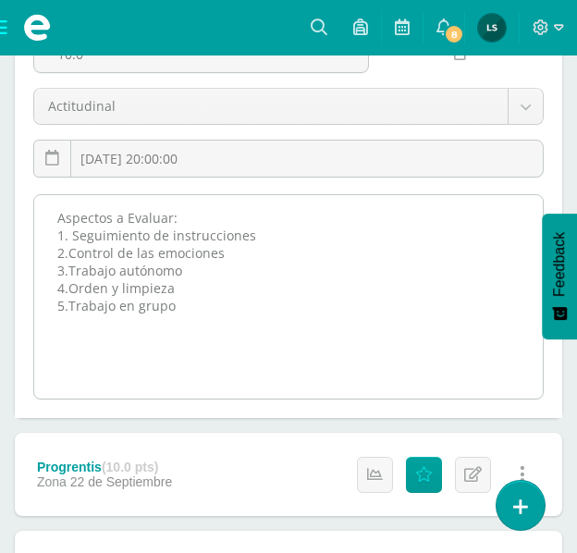
scroll to position [740, 0]
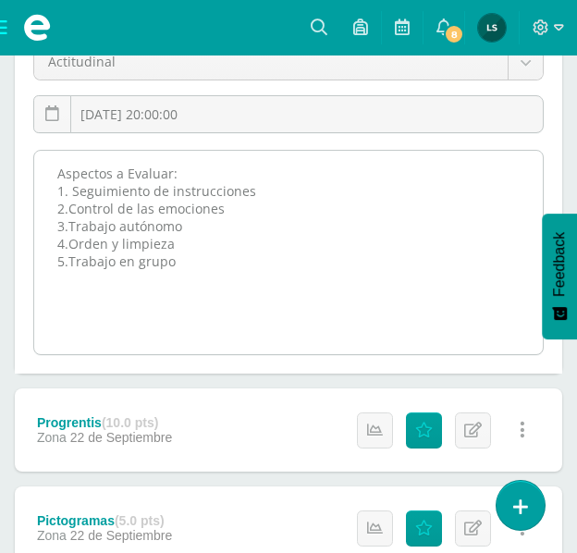
drag, startPoint x: 55, startPoint y: 171, endPoint x: 173, endPoint y: 258, distance: 146.1
click at [175, 261] on textarea "Aspectos a Evaluar: 1. Seguimiento de instrucciones 2.Control de las emociones …" at bounding box center [288, 252] width 509 height 203
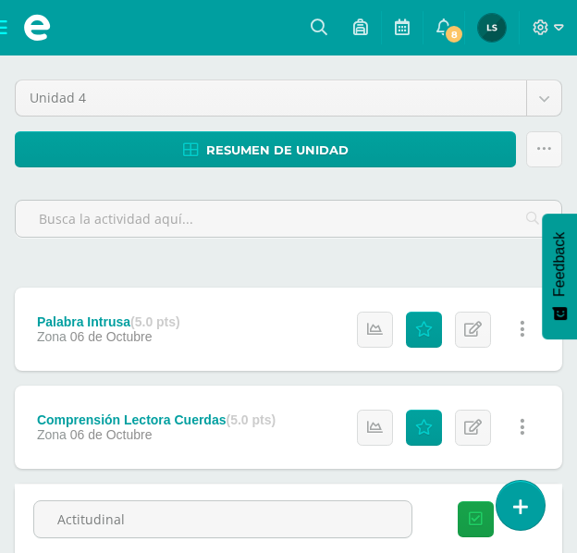
scroll to position [555, 0]
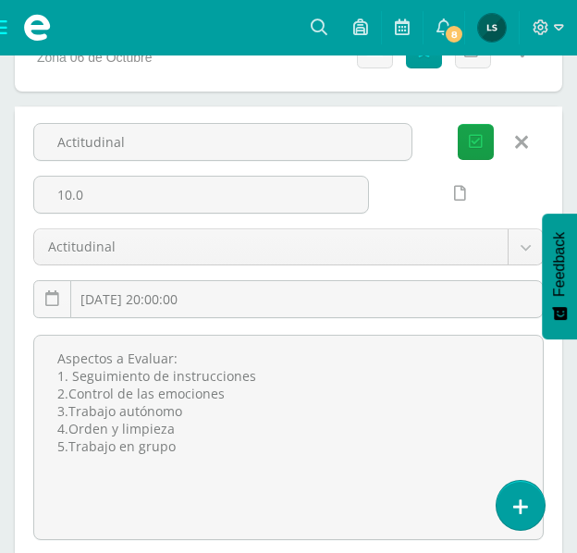
click at [526, 142] on icon at bounding box center [521, 142] width 13 height 20
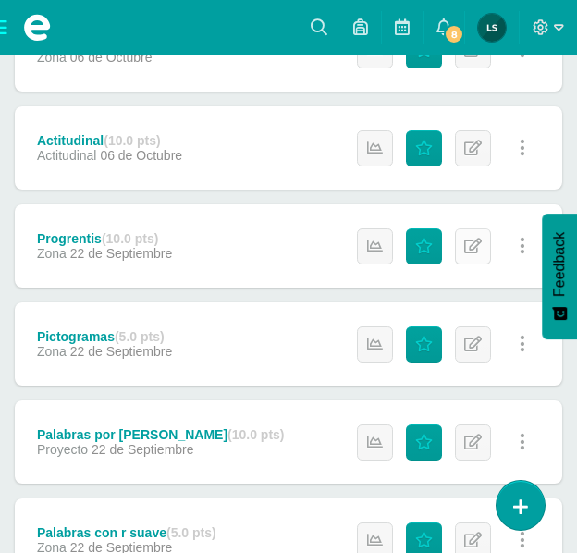
click at [466, 242] on icon at bounding box center [473, 247] width 18 height 16
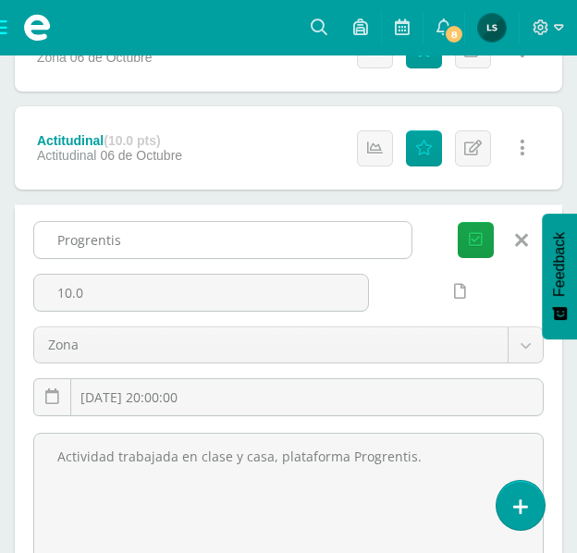
drag, startPoint x: 56, startPoint y: 237, endPoint x: 132, endPoint y: 243, distance: 76.1
click at [132, 243] on input "Progrentis" at bounding box center [222, 240] width 377 height 36
drag, startPoint x: 105, startPoint y: 241, endPoint x: 78, endPoint y: 237, distance: 28.1
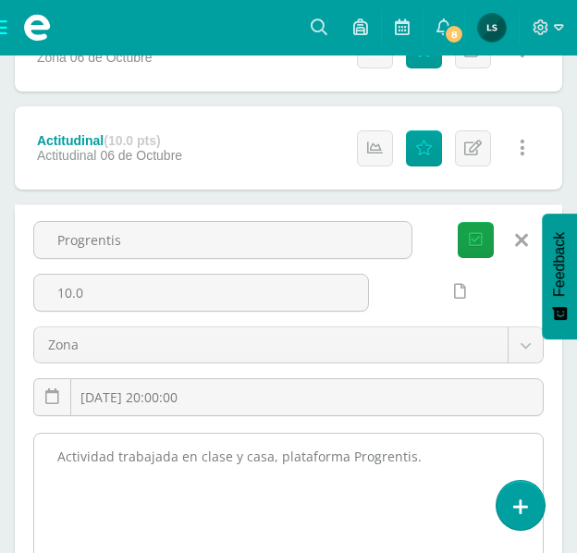
drag, startPoint x: 57, startPoint y: 451, endPoint x: 406, endPoint y: 460, distance: 348.8
click at [406, 460] on textarea "Actividad trabajada en clase y casa, plataforma Progrentis." at bounding box center [288, 535] width 509 height 203
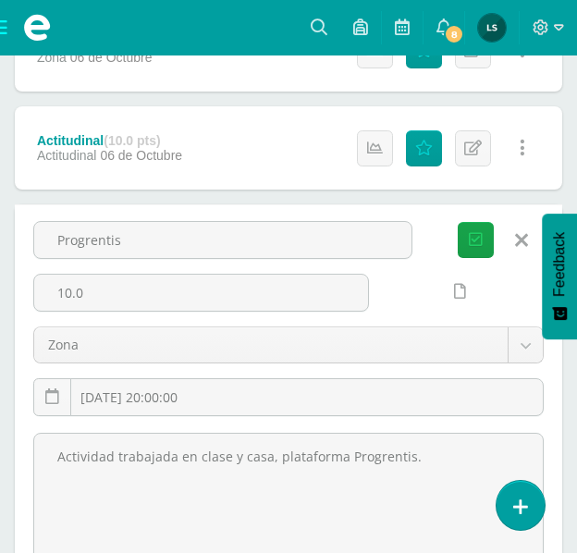
click at [522, 238] on icon at bounding box center [521, 240] width 13 height 20
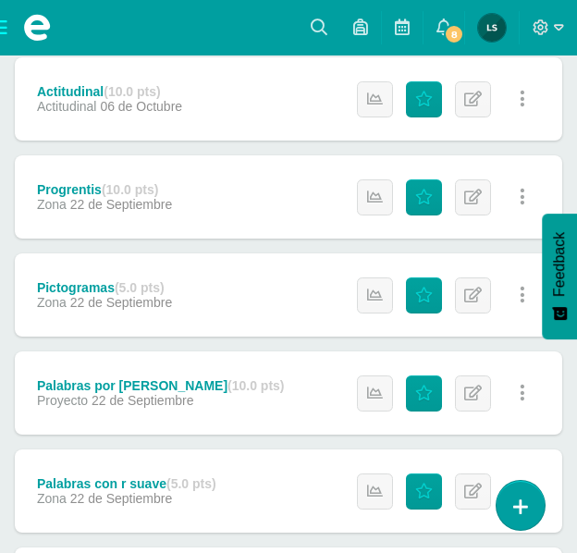
scroll to position [647, 0]
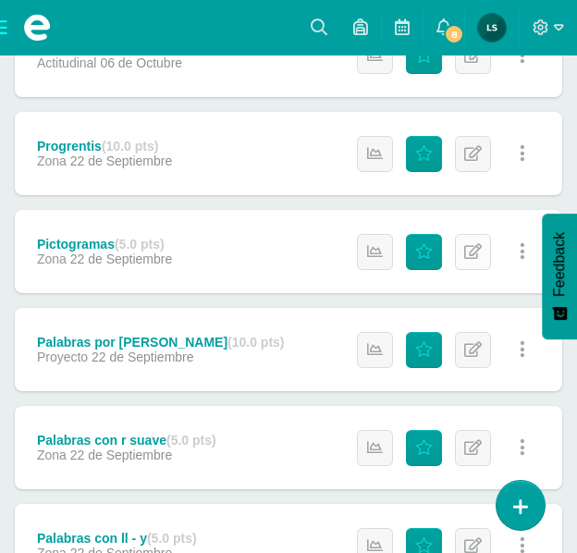
click at [462, 245] on link "Editar" at bounding box center [473, 252] width 36 height 36
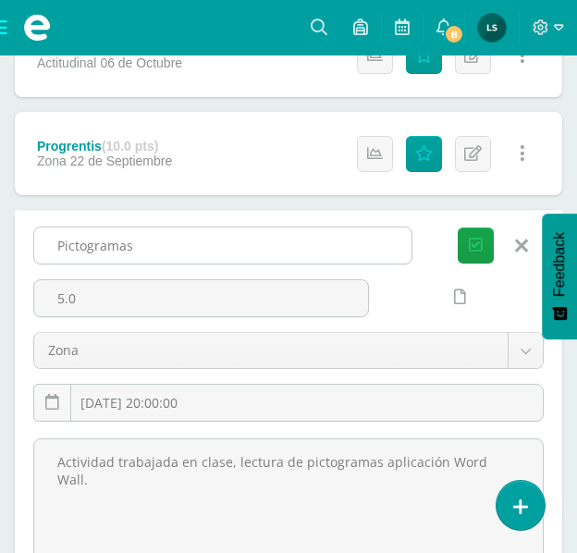
drag, startPoint x: 56, startPoint y: 243, endPoint x: 143, endPoint y: 244, distance: 86.9
click at [143, 244] on input "Pictogramas" at bounding box center [222, 246] width 377 height 36
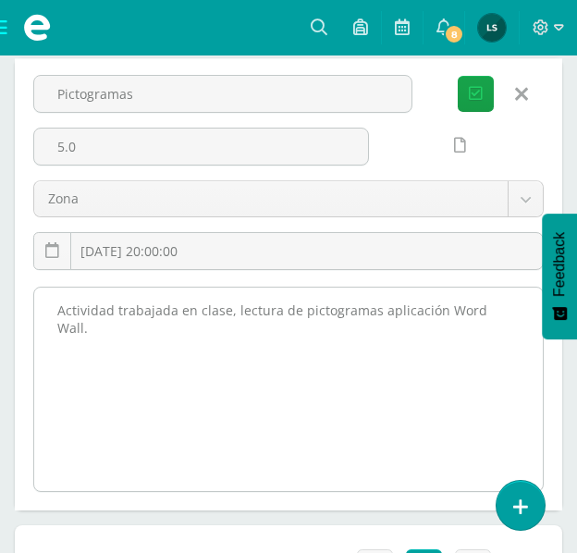
scroll to position [832, 0]
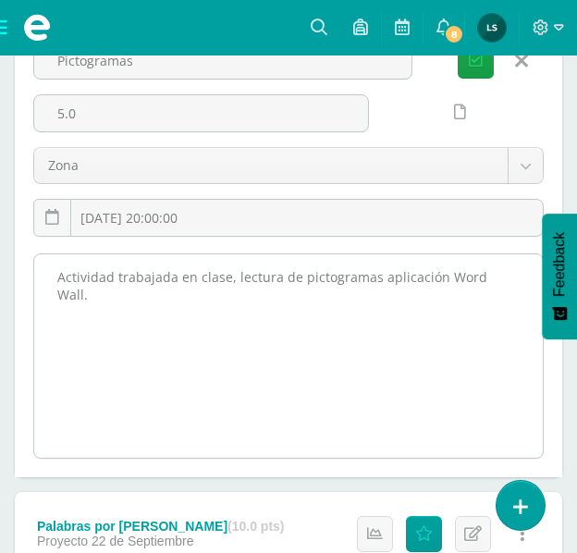
drag, startPoint x: 55, startPoint y: 277, endPoint x: 474, endPoint y: 283, distance: 420.0
click at [515, 292] on textarea "Actividad trabajada en clase, lectura de pictogramas aplicación Word Wall." at bounding box center [288, 355] width 509 height 203
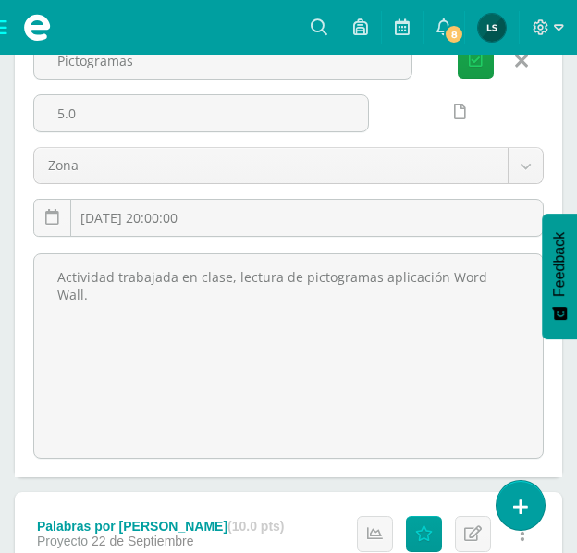
click at [521, 60] on icon at bounding box center [521, 61] width 13 height 20
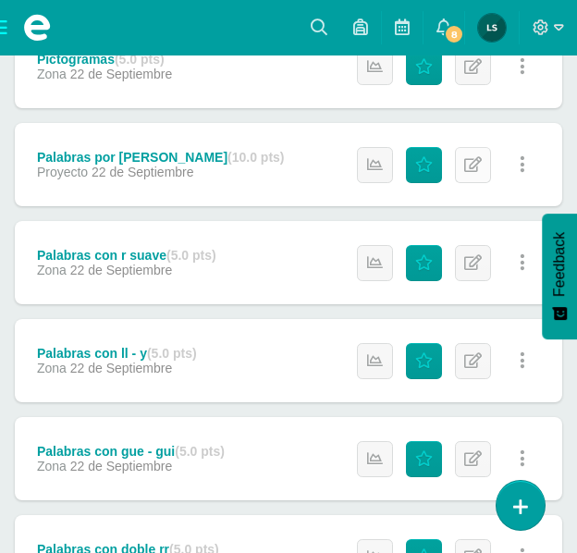
click at [472, 161] on icon at bounding box center [473, 165] width 18 height 16
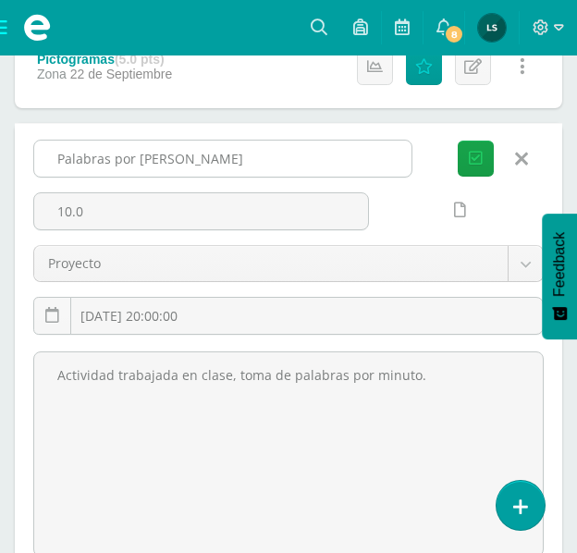
drag, startPoint x: 56, startPoint y: 158, endPoint x: 185, endPoint y: 157, distance: 128.6
click at [185, 157] on input "Palabras por Minuto" at bounding box center [222, 159] width 377 height 36
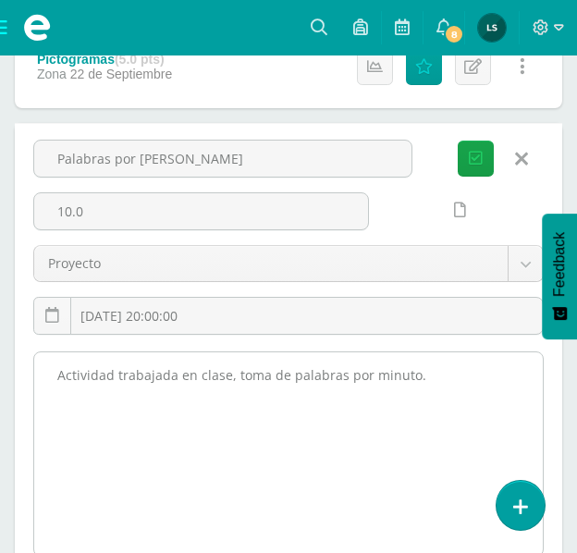
drag, startPoint x: 55, startPoint y: 376, endPoint x: 408, endPoint y: 384, distance: 352.5
click at [408, 384] on textarea "Actividad trabajada en clase, toma de palabras por minuto." at bounding box center [288, 453] width 509 height 203
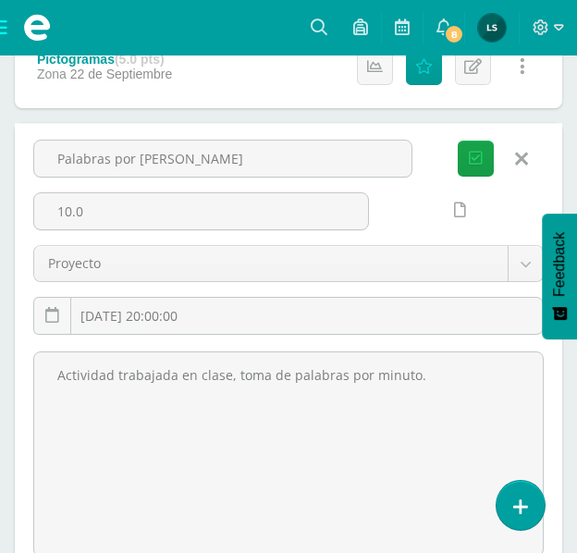
click at [519, 146] on link at bounding box center [521, 159] width 47 height 35
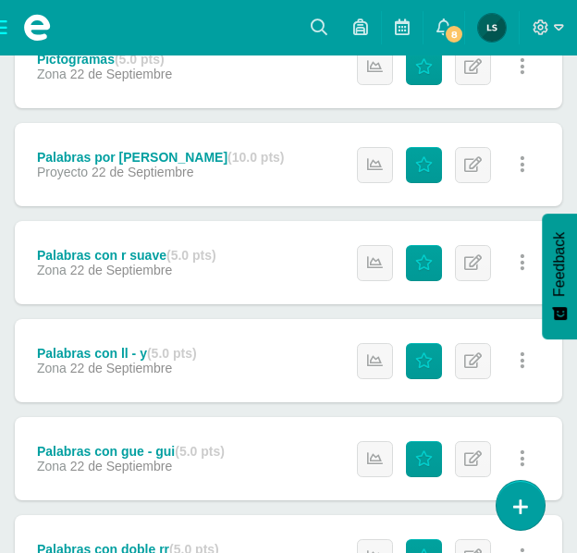
scroll to position [925, 0]
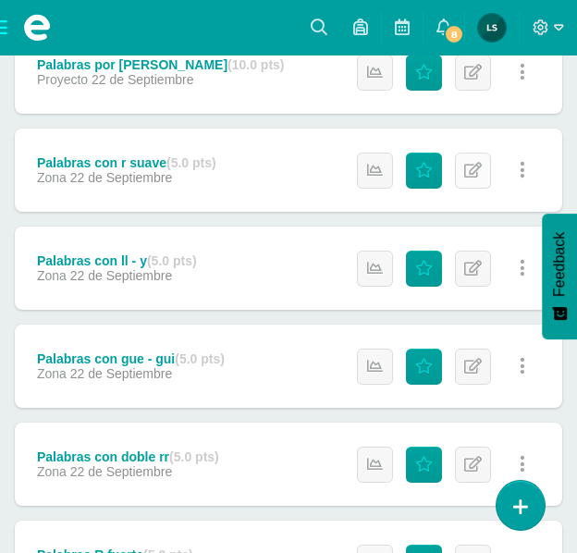
click at [472, 169] on icon at bounding box center [473, 171] width 18 height 16
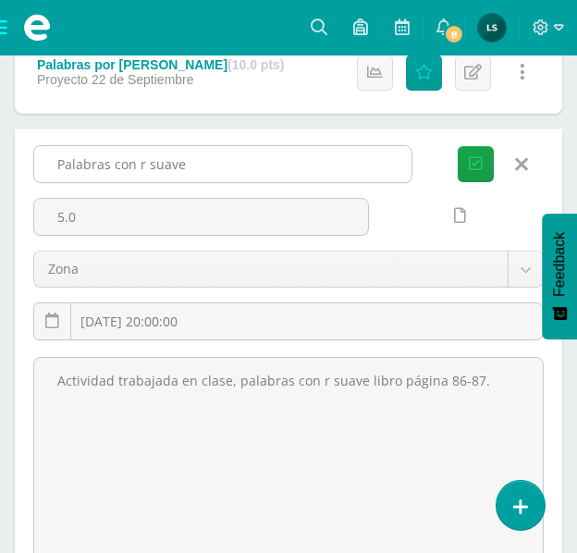
drag, startPoint x: 55, startPoint y: 163, endPoint x: 190, endPoint y: 164, distance: 134.1
click at [190, 164] on input "Palabras con r suave" at bounding box center [222, 164] width 377 height 36
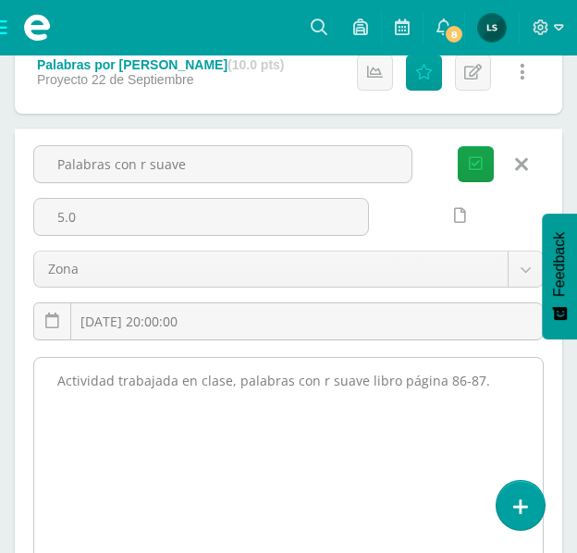
drag, startPoint x: 54, startPoint y: 376, endPoint x: 423, endPoint y: 384, distance: 369.1
click at [485, 384] on textarea "Actividad trabajada en clase, palabras con r suave libro página 86-87." at bounding box center [288, 459] width 509 height 203
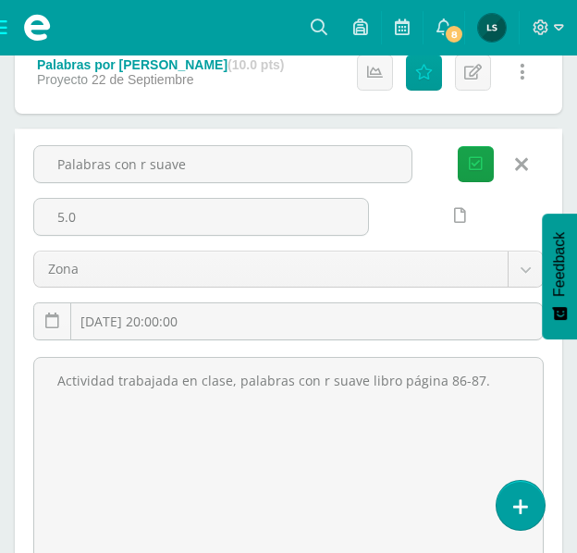
click at [524, 168] on icon at bounding box center [521, 164] width 13 height 20
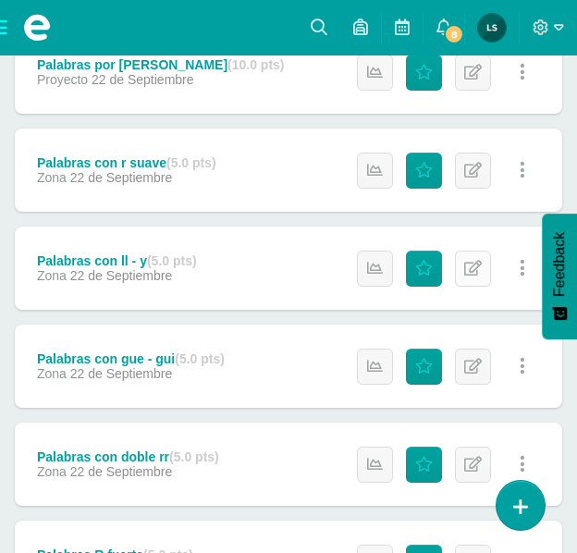
click at [476, 274] on icon at bounding box center [473, 269] width 18 height 16
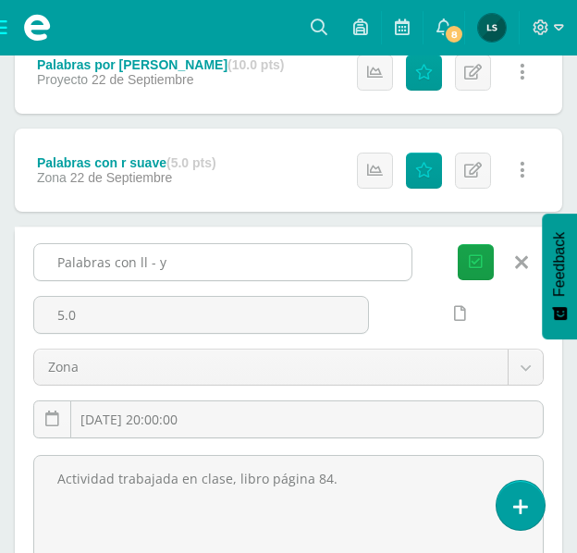
drag, startPoint x: 55, startPoint y: 265, endPoint x: 176, endPoint y: 261, distance: 121.2
click at [176, 261] on input "Palabras con ll - y" at bounding box center [222, 262] width 377 height 36
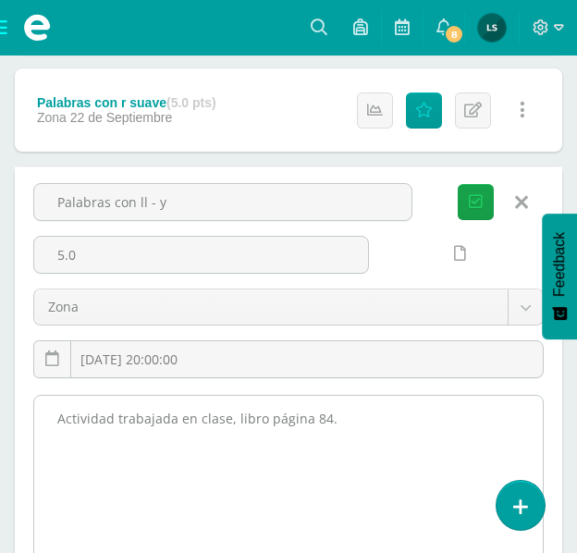
scroll to position [1017, 0]
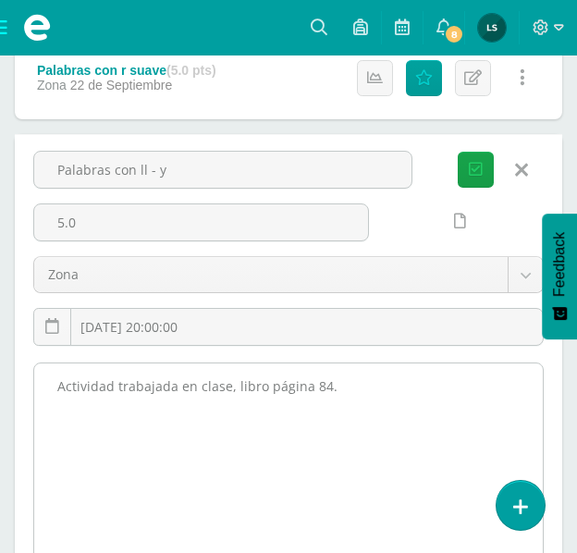
drag, startPoint x: 52, startPoint y: 387, endPoint x: 300, endPoint y: 386, distance: 247.9
click at [387, 379] on textarea "Actividad trabajada en clase, libro página 84." at bounding box center [288, 464] width 509 height 203
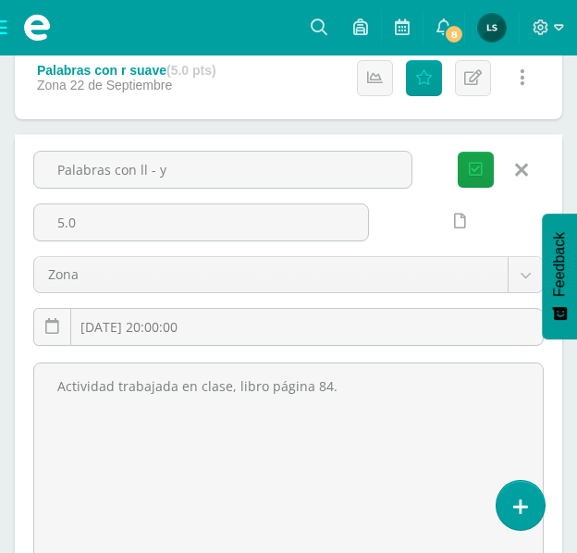
click at [524, 173] on icon at bounding box center [521, 170] width 13 height 20
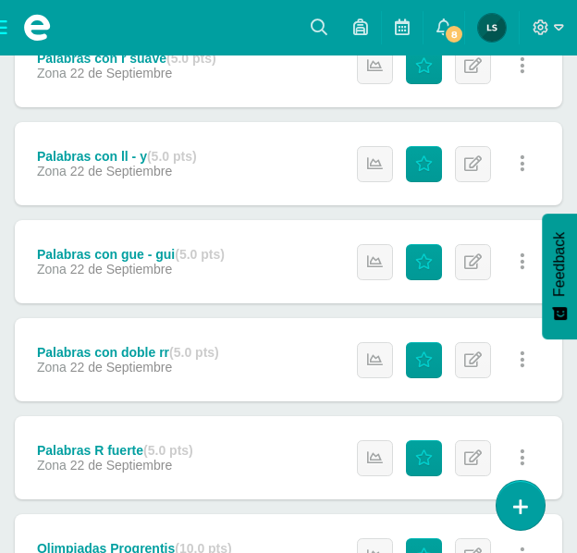
scroll to position [1110, 0]
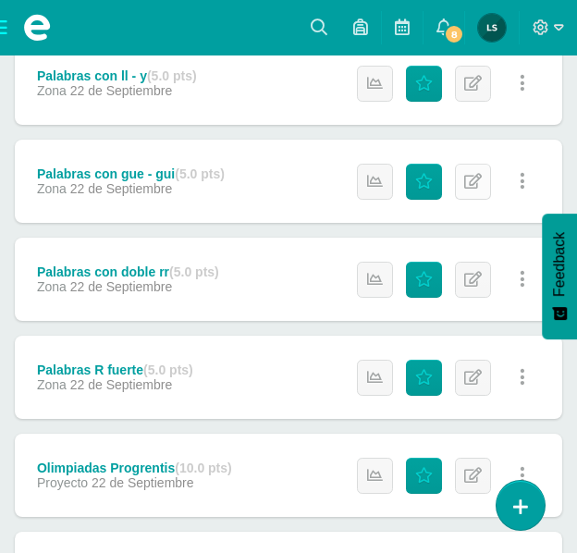
click at [462, 176] on link "Editar" at bounding box center [473, 182] width 36 height 36
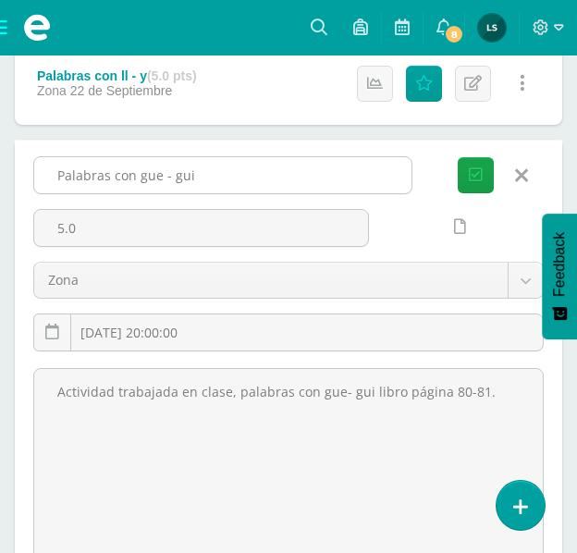
drag, startPoint x: 52, startPoint y: 173, endPoint x: 208, endPoint y: 184, distance: 156.7
click at [208, 184] on input "Palabras con gue - gui" at bounding box center [222, 175] width 377 height 36
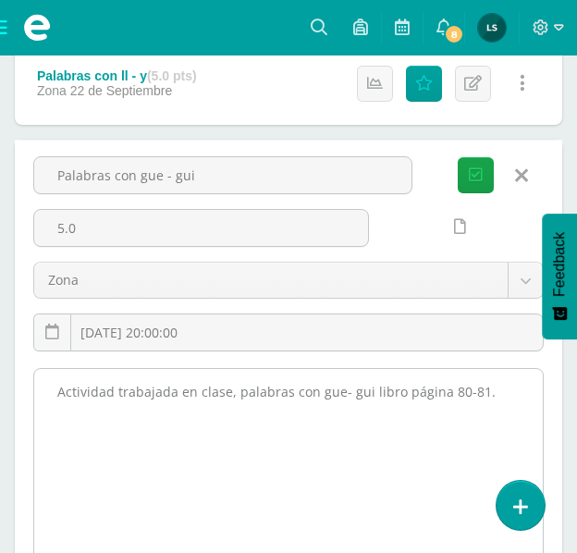
drag, startPoint x: 54, startPoint y: 385, endPoint x: 499, endPoint y: 380, distance: 445.8
click at [499, 380] on textarea "Actividad trabajada en clase, palabras con gue- gui libro página 80-81." at bounding box center [288, 470] width 509 height 203
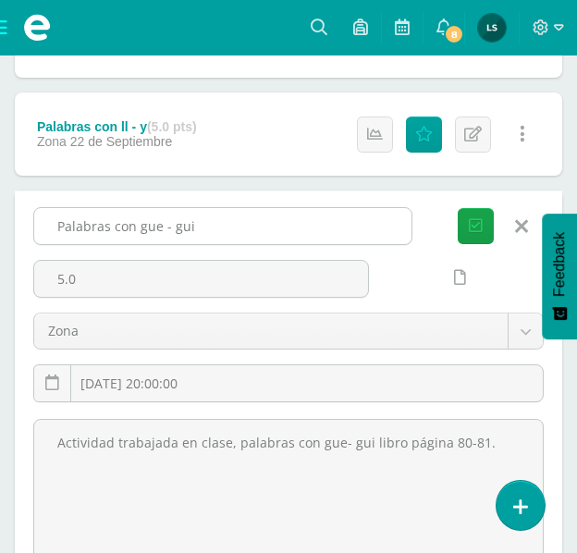
scroll to position [1017, 0]
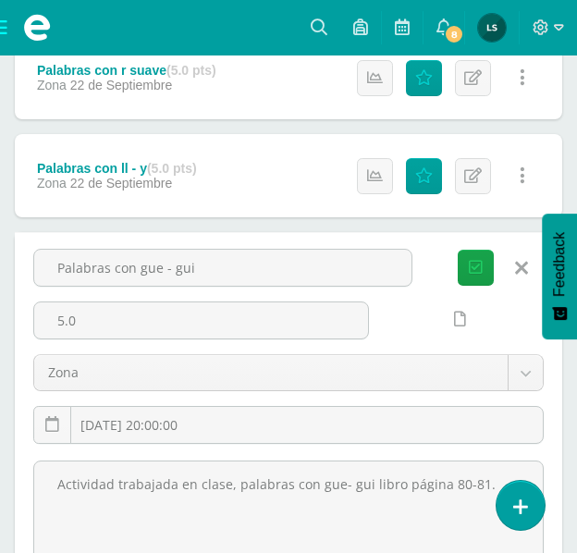
click at [516, 273] on icon at bounding box center [521, 268] width 13 height 20
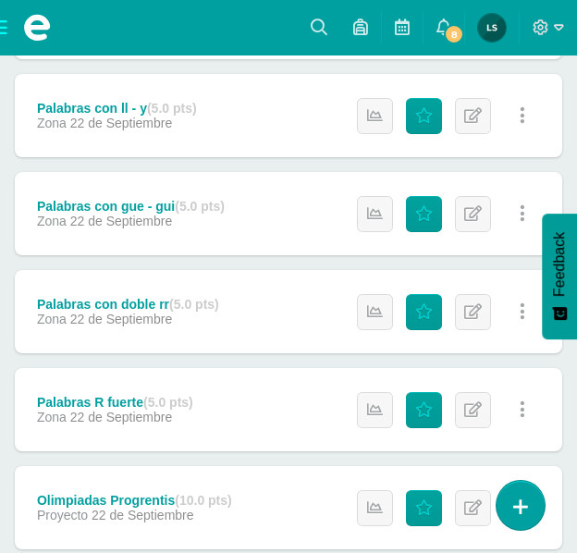
scroll to position [1110, 0]
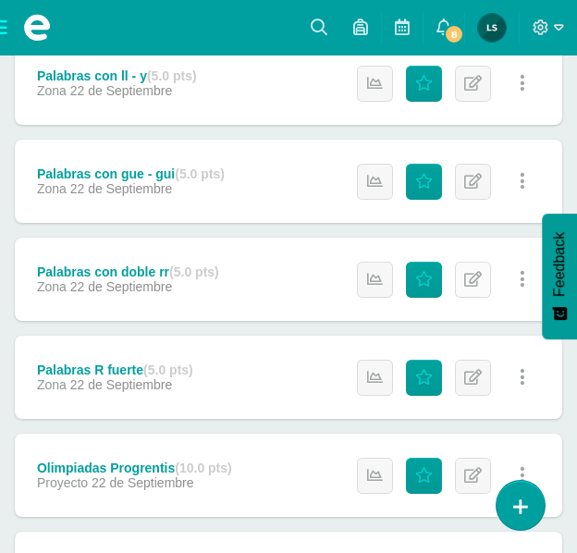
click at [475, 274] on icon at bounding box center [473, 280] width 18 height 16
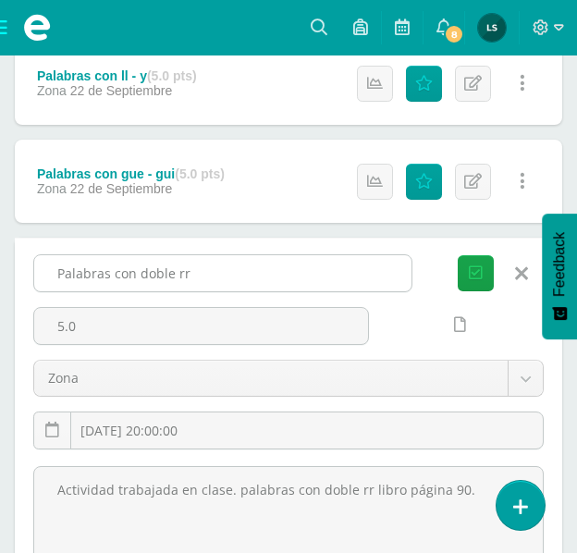
drag, startPoint x: 53, startPoint y: 273, endPoint x: 195, endPoint y: 273, distance: 142.4
click at [195, 273] on input "Palabras con doble rr" at bounding box center [222, 273] width 377 height 36
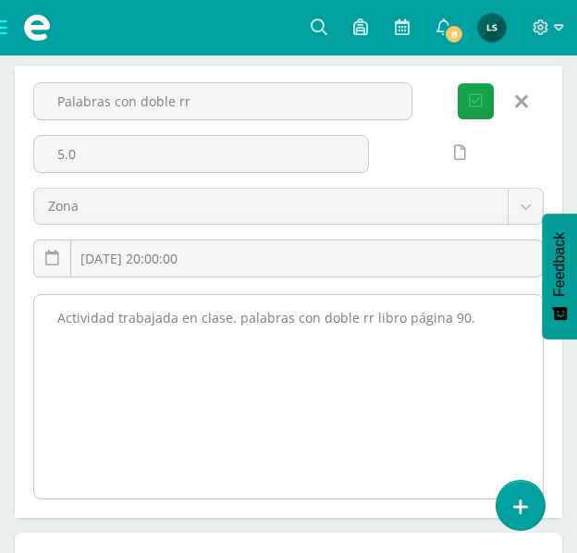
scroll to position [1295, 0]
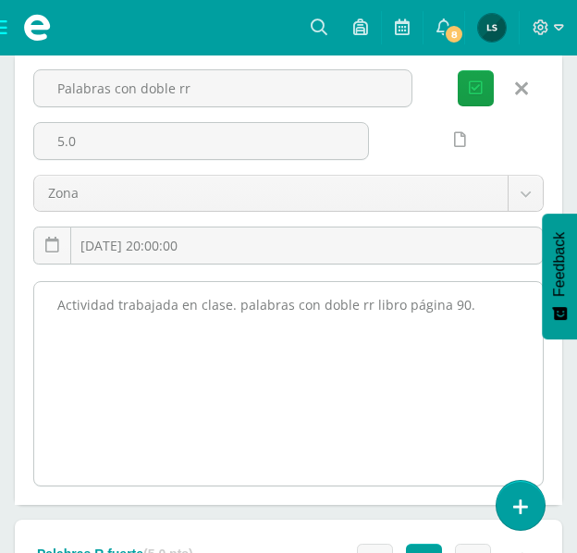
drag, startPoint x: 56, startPoint y: 305, endPoint x: 464, endPoint y: 306, distance: 407.9
click at [473, 306] on textarea "Actividad trabajada en clase. palabras con doble rr libro página 90." at bounding box center [288, 383] width 509 height 203
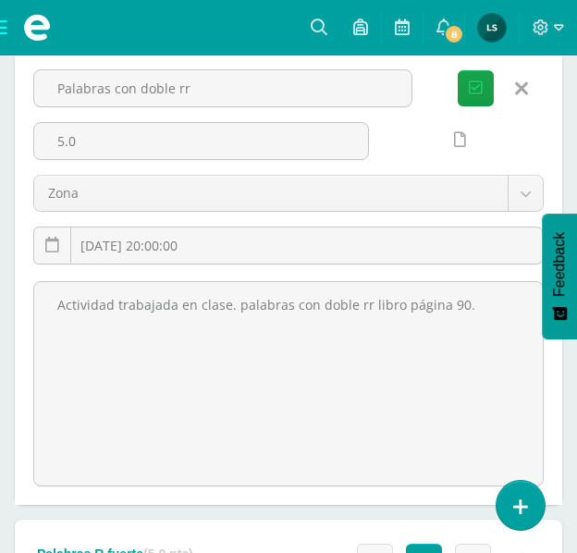
click at [525, 90] on icon at bounding box center [521, 89] width 13 height 20
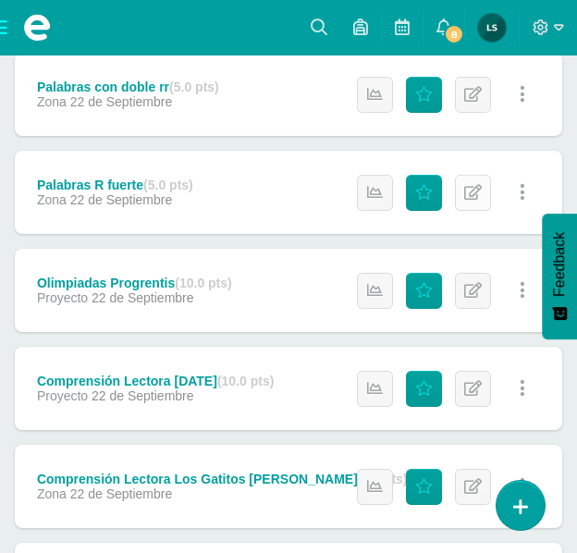
click at [471, 189] on icon at bounding box center [473, 193] width 18 height 16
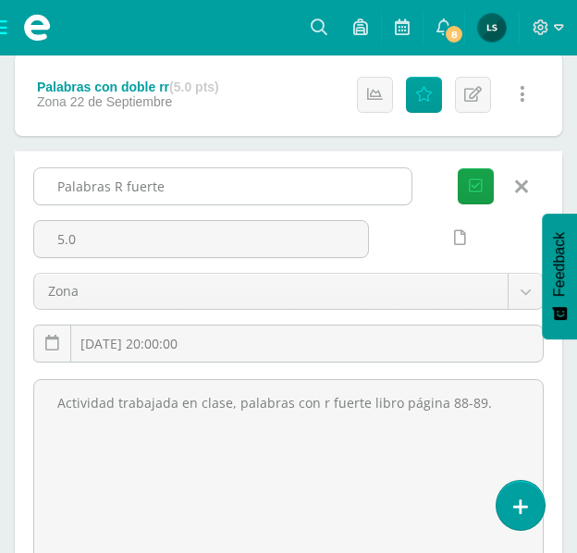
drag, startPoint x: 54, startPoint y: 181, endPoint x: 167, endPoint y: 186, distance: 113.9
click at [167, 186] on input "Palabras R fuerte" at bounding box center [222, 186] width 377 height 36
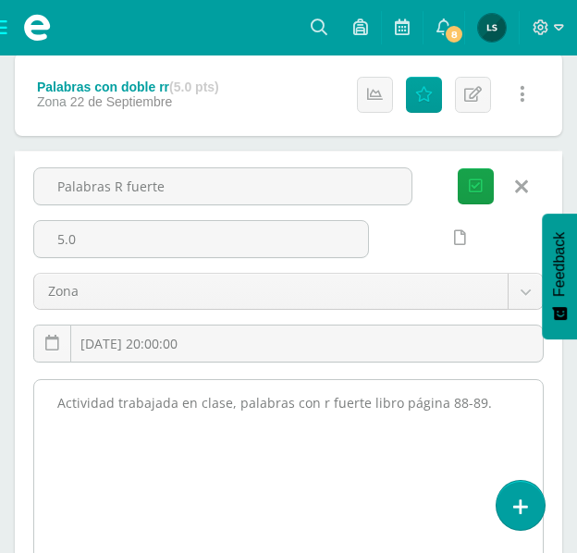
drag, startPoint x: 58, startPoint y: 403, endPoint x: 474, endPoint y: 400, distance: 416.2
click at [474, 400] on textarea "Actividad trabajada en clase, palabras con r fuerte libro página 88-89." at bounding box center [288, 481] width 509 height 203
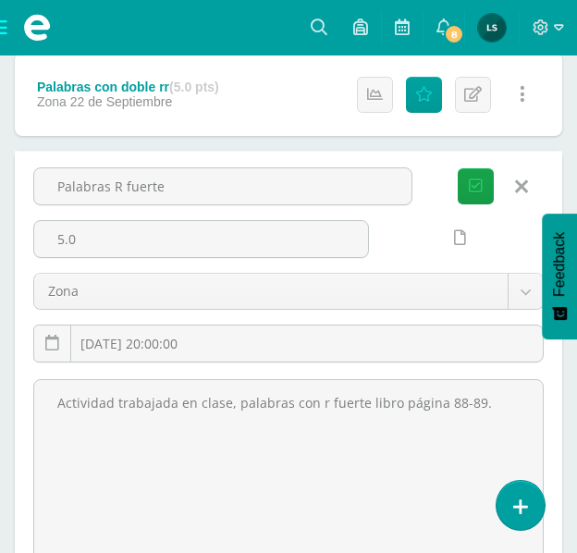
click at [524, 182] on icon at bounding box center [521, 187] width 13 height 20
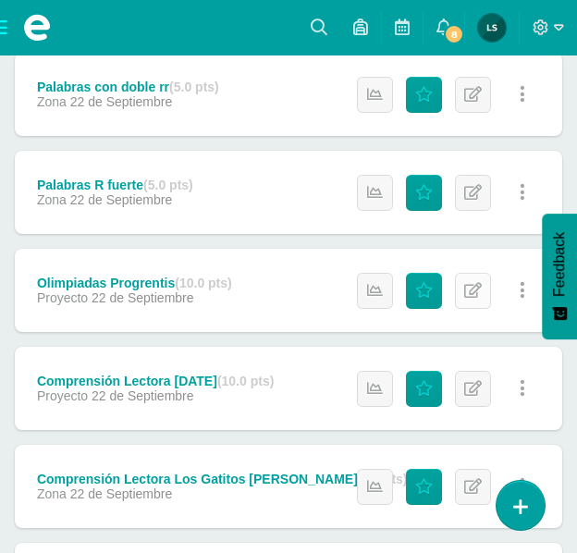
click at [475, 286] on icon at bounding box center [473, 291] width 18 height 16
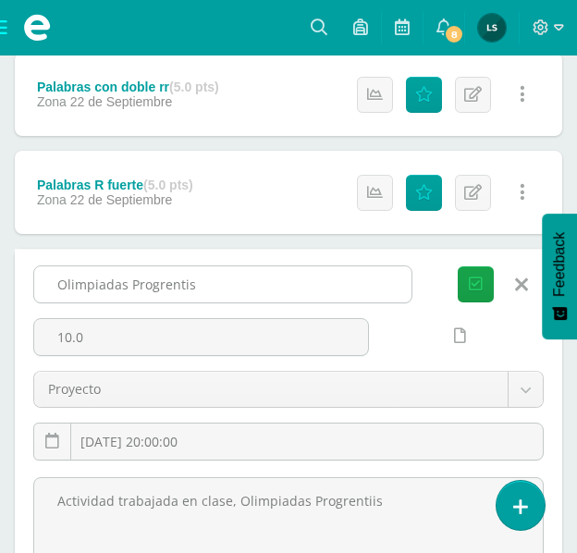
drag, startPoint x: 58, startPoint y: 282, endPoint x: 194, endPoint y: 284, distance: 136.0
click at [194, 284] on input "Olimpiadas Progrentis" at bounding box center [222, 284] width 377 height 36
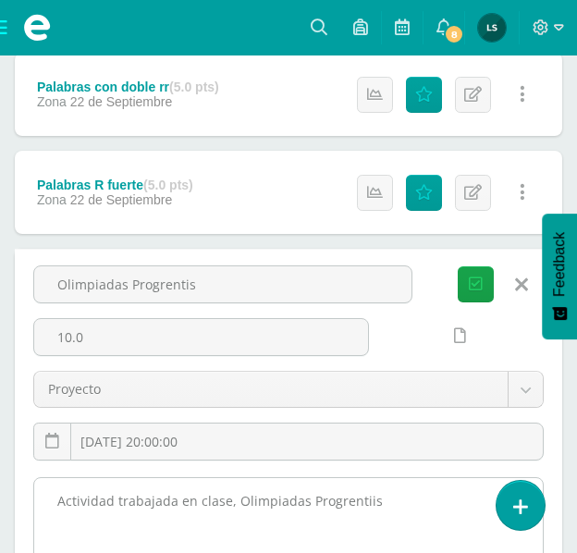
drag, startPoint x: 55, startPoint y: 499, endPoint x: 376, endPoint y: 506, distance: 321.0
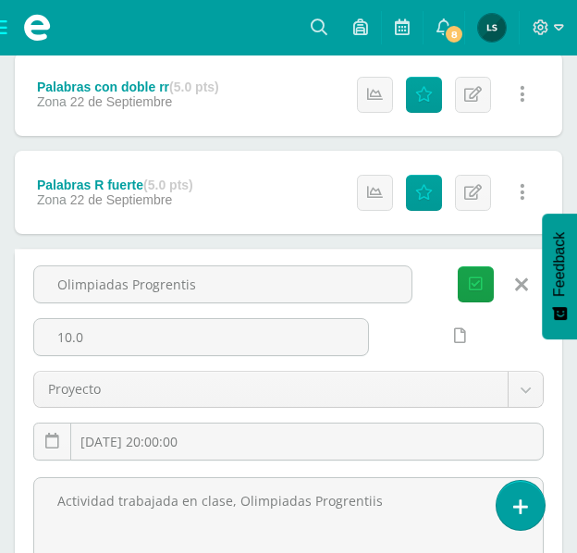
click at [518, 275] on link at bounding box center [521, 284] width 47 height 35
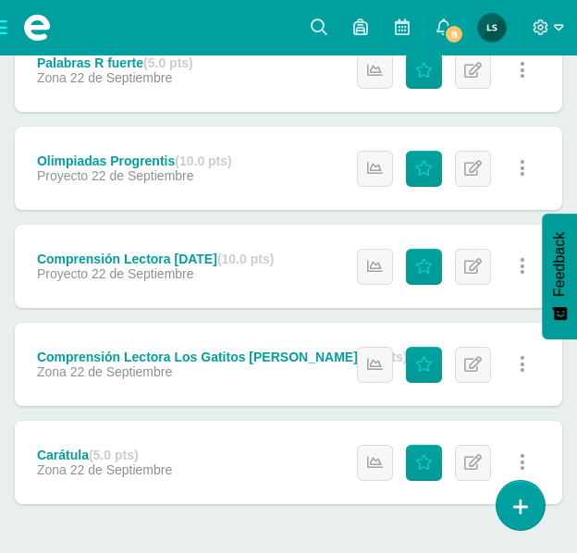
scroll to position [1480, 0]
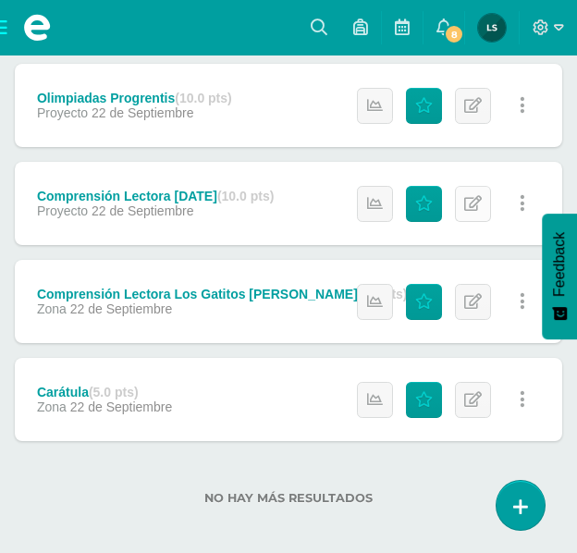
click at [476, 204] on icon at bounding box center [473, 204] width 18 height 16
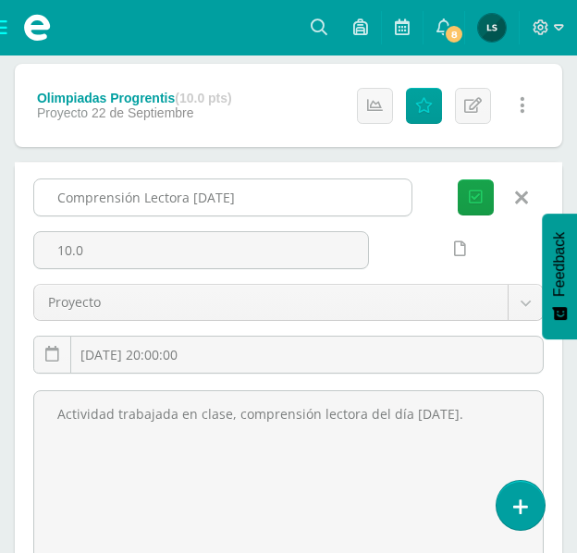
drag, startPoint x: 52, startPoint y: 195, endPoint x: 226, endPoint y: 199, distance: 173.9
click at [255, 199] on input "Comprensión Lectora Viernes" at bounding box center [222, 197] width 377 height 36
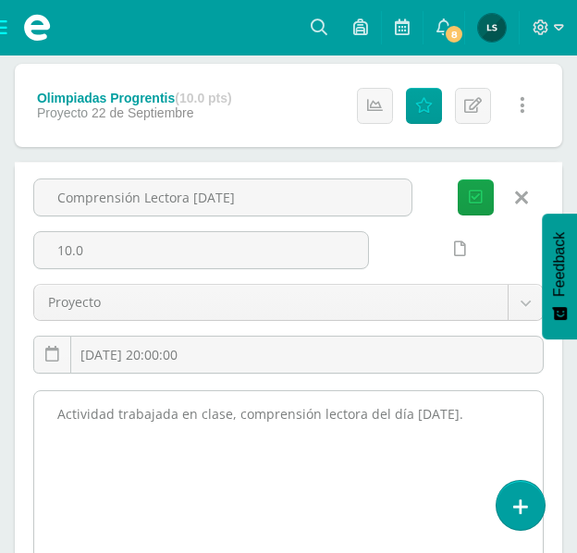
drag, startPoint x: 58, startPoint y: 413, endPoint x: 458, endPoint y: 419, distance: 399.6
click at [458, 419] on textarea "Actividad trabajada en clase, comprensión lectora del día viernes." at bounding box center [288, 492] width 509 height 203
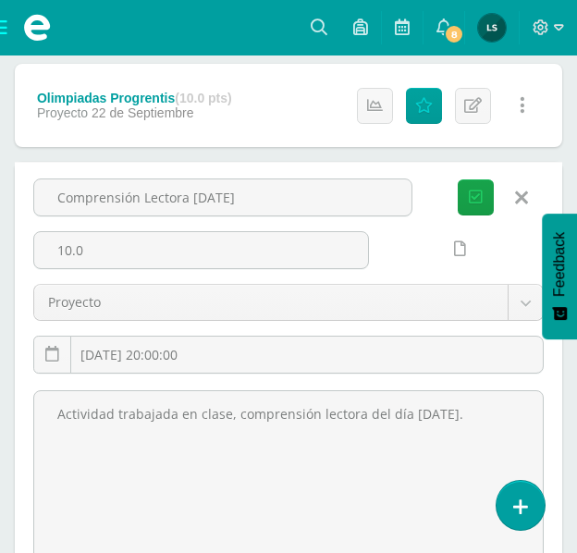
click at [513, 199] on link at bounding box center [521, 197] width 47 height 35
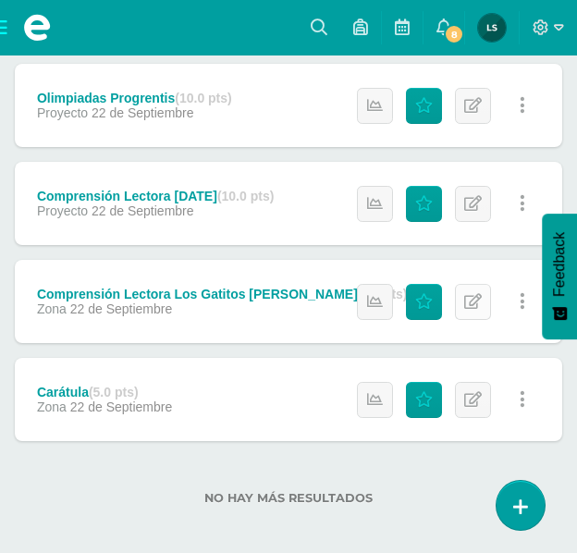
click at [466, 299] on icon at bounding box center [473, 302] width 18 height 16
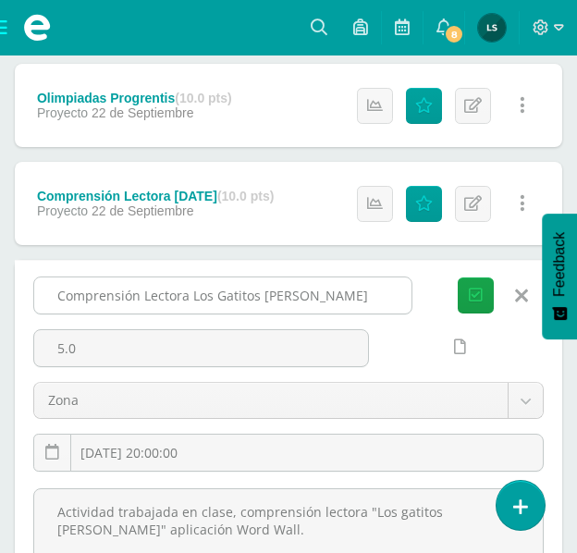
drag, startPoint x: 57, startPoint y: 295, endPoint x: 293, endPoint y: 293, distance: 235.9
click at [344, 297] on input "Comprensión Lectora Los Gatitos de Marcela" at bounding box center [222, 295] width 377 height 36
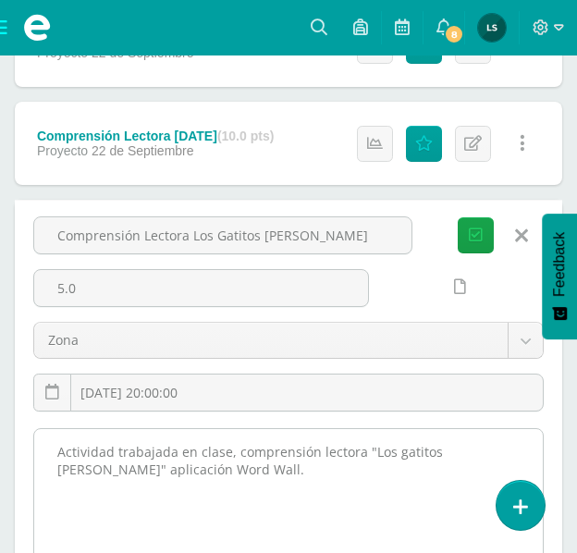
scroll to position [1572, 0]
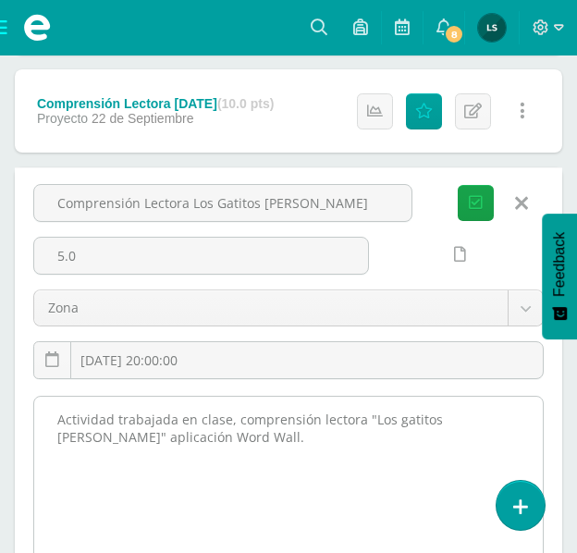
drag, startPoint x: 53, startPoint y: 418, endPoint x: 194, endPoint y: 438, distance: 143.0
click at [194, 438] on textarea "Actividad trabajada en clase, comprensión lectora "Los gatitos de Marcela" apli…" at bounding box center [288, 498] width 509 height 203
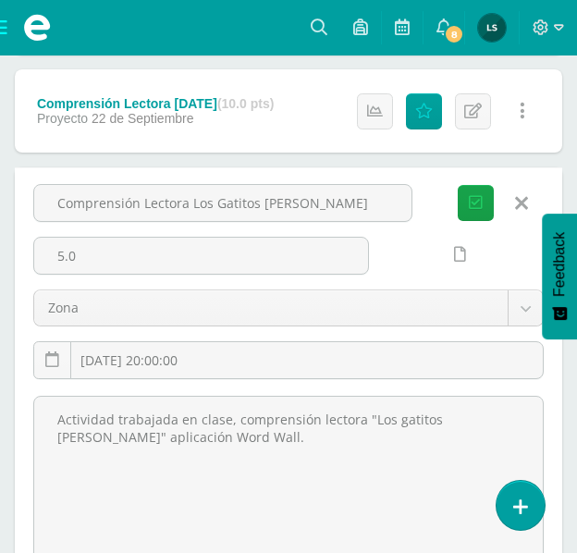
click at [525, 200] on icon at bounding box center [521, 203] width 13 height 20
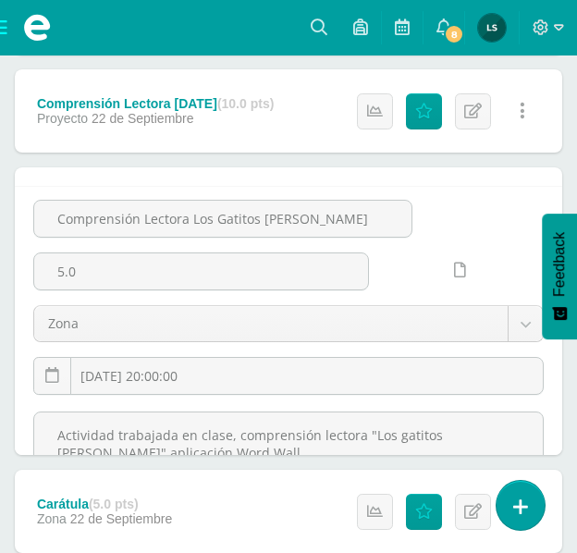
scroll to position [1484, 0]
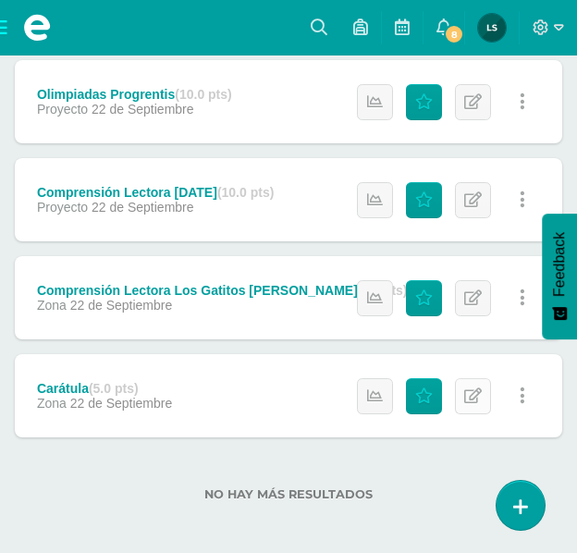
click at [475, 395] on icon at bounding box center [473, 396] width 18 height 16
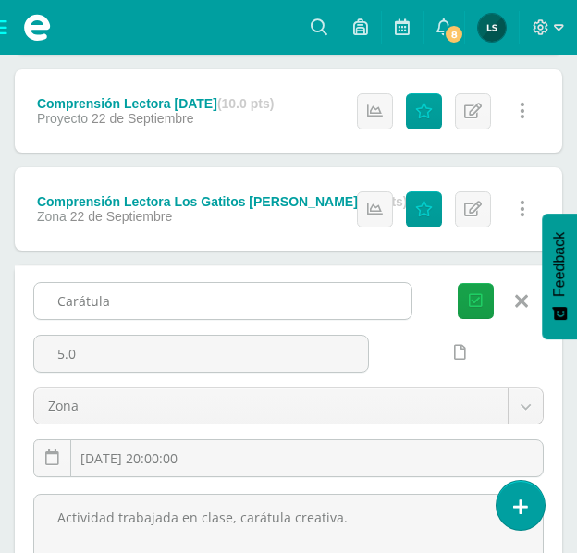
drag, startPoint x: 55, startPoint y: 300, endPoint x: 125, endPoint y: 303, distance: 69.5
click at [125, 303] on input "Carátula" at bounding box center [222, 301] width 377 height 36
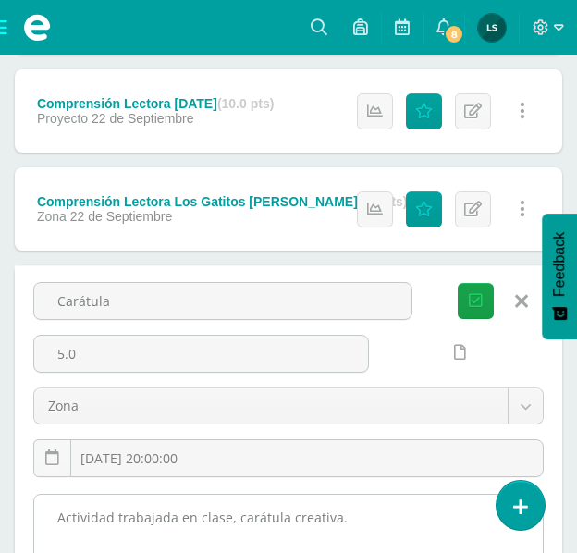
drag, startPoint x: 56, startPoint y: 509, endPoint x: 343, endPoint y: 519, distance: 286.9
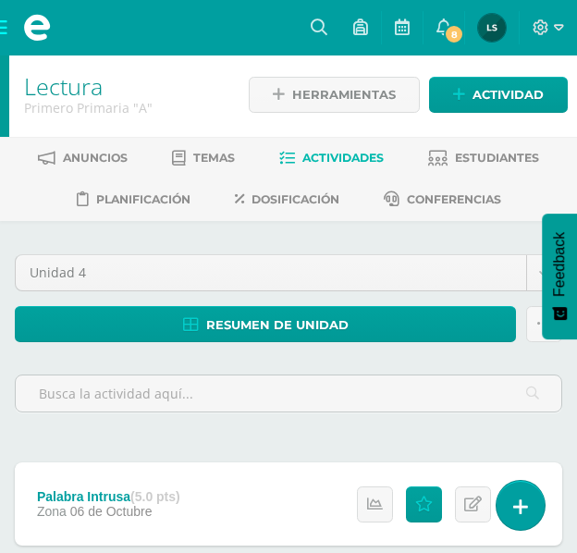
scroll to position [0, 0]
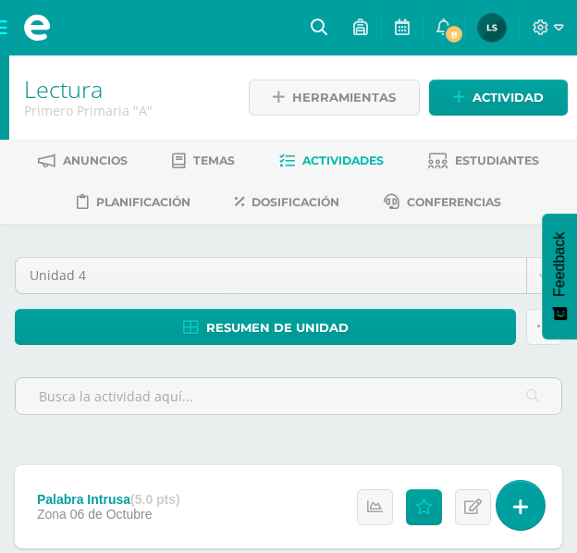
click at [319, 20] on icon at bounding box center [319, 26] width 17 height 17
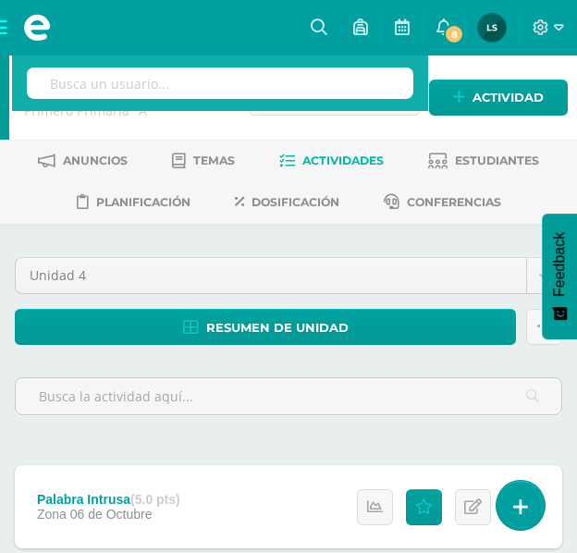
click at [238, 80] on input "text" at bounding box center [220, 83] width 387 height 31
type input "comun"
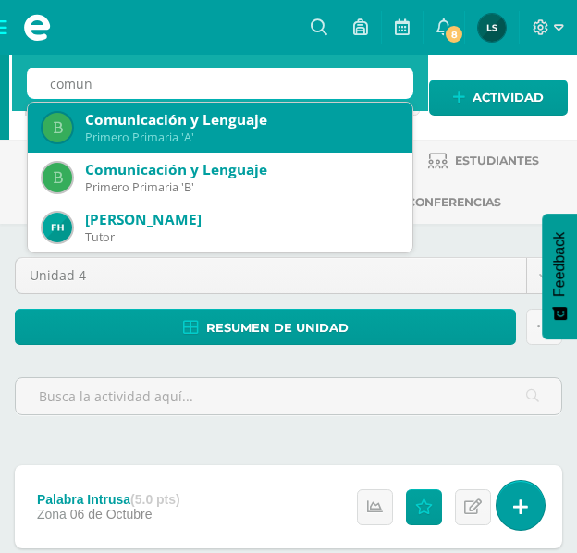
click at [209, 129] on div "Primero Primaria 'A'" at bounding box center [241, 137] width 313 height 16
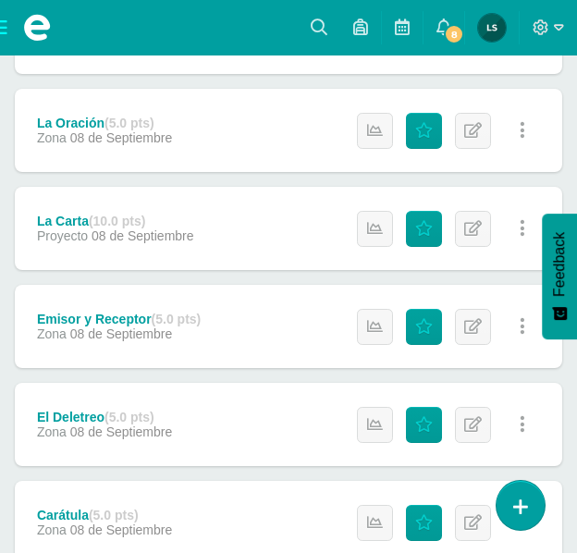
scroll to position [1449, 0]
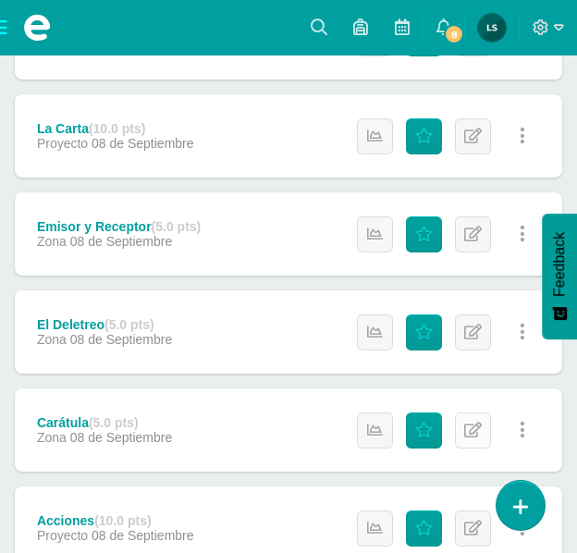
click at [467, 432] on icon at bounding box center [473, 431] width 18 height 16
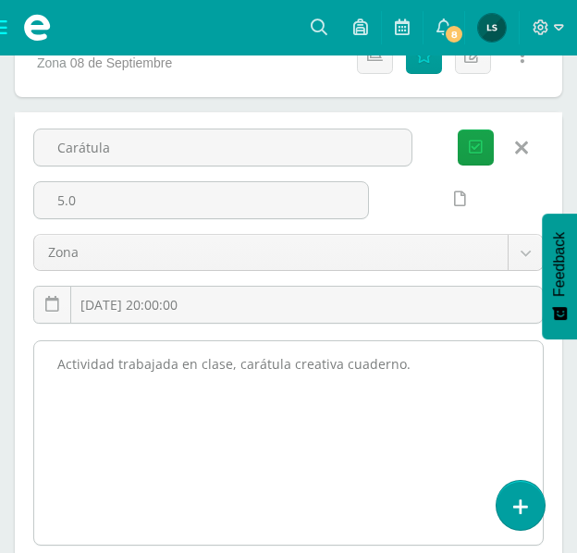
scroll to position [1727, 0]
drag, startPoint x: 60, startPoint y: 368, endPoint x: 402, endPoint y: 367, distance: 342.2
click at [402, 367] on textarea "Actividad trabajada en clase, carátula creativa cuaderno." at bounding box center [288, 441] width 509 height 203
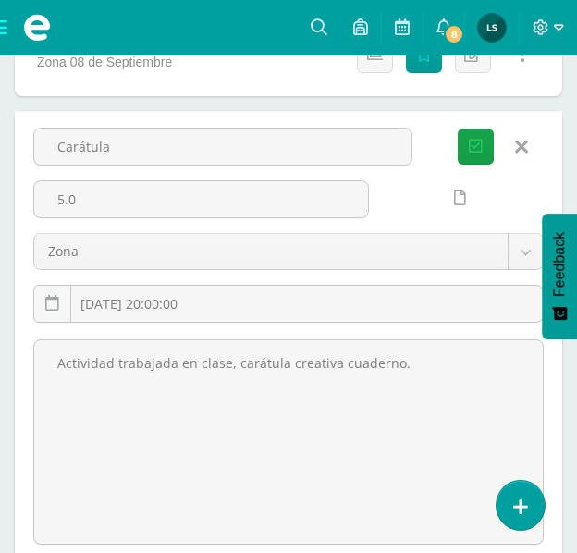
click at [526, 146] on icon at bounding box center [521, 147] width 13 height 20
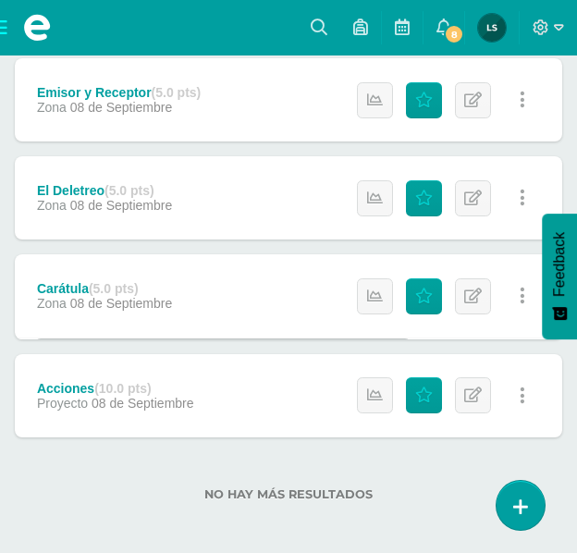
scroll to position [1582, 0]
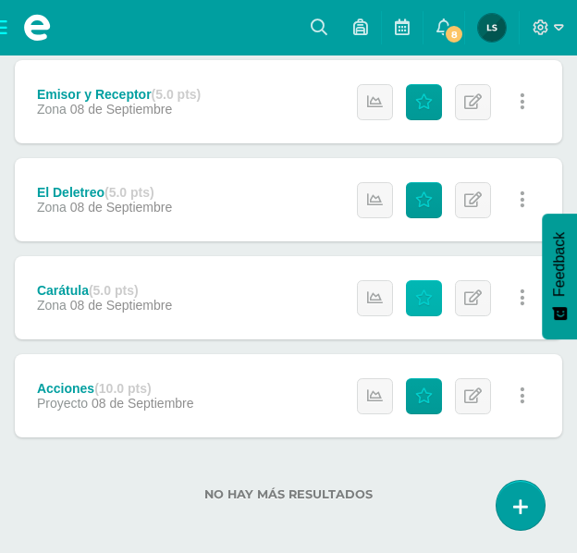
click at [425, 296] on icon at bounding box center [424, 298] width 18 height 16
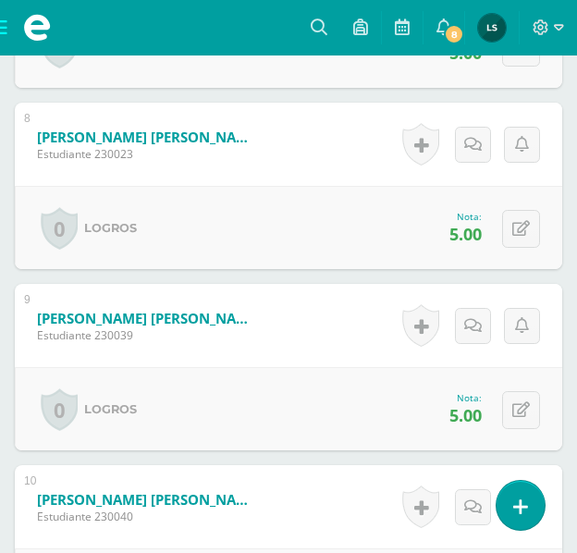
scroll to position [1909, 0]
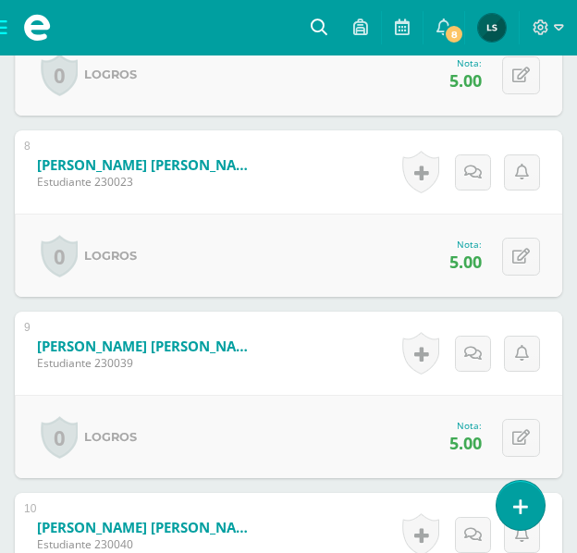
click at [315, 27] on icon at bounding box center [319, 26] width 17 height 17
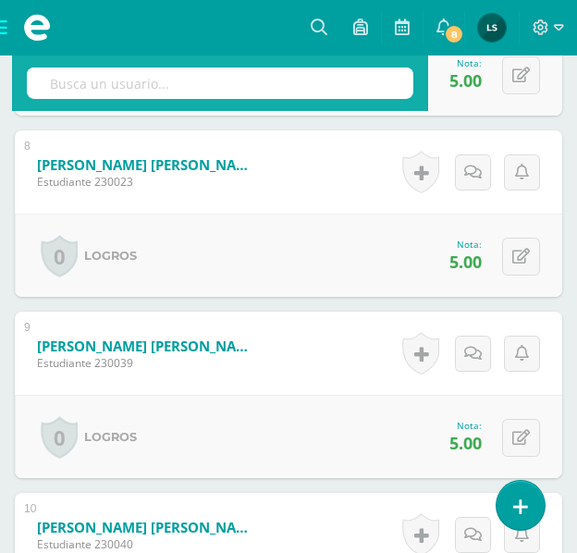
click at [298, 76] on input "text" at bounding box center [220, 83] width 387 height 31
type input "mate"
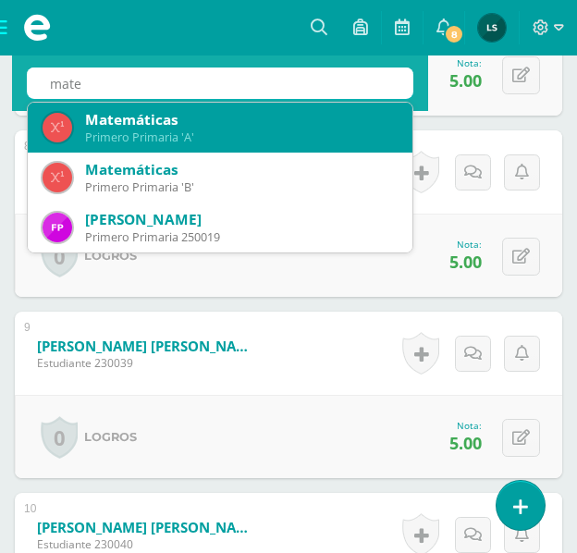
click at [154, 117] on div "Matemáticas" at bounding box center [241, 119] width 313 height 19
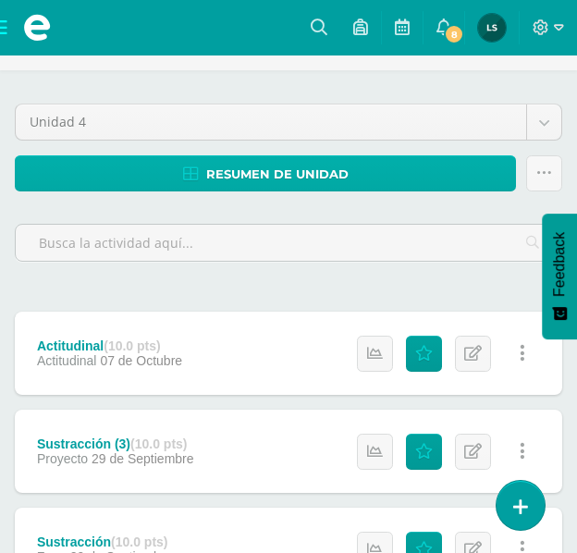
scroll to position [185, 0]
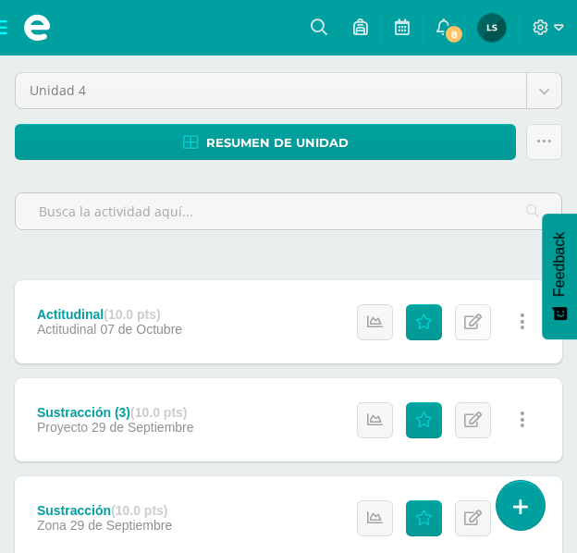
click at [470, 327] on icon at bounding box center [473, 322] width 18 height 16
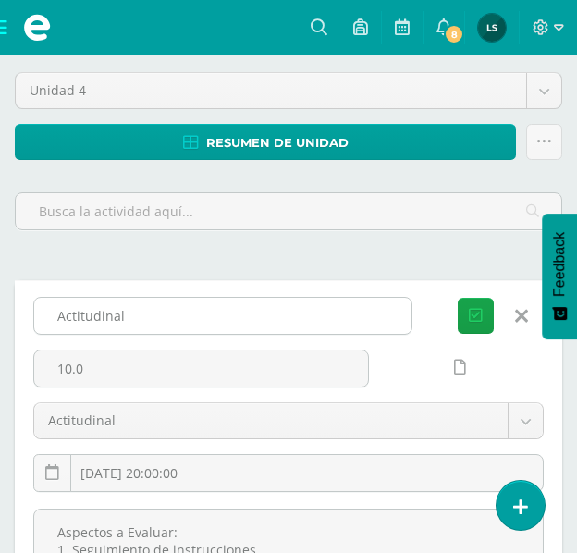
drag, startPoint x: 53, startPoint y: 312, endPoint x: 141, endPoint y: 318, distance: 88.1
click at [141, 318] on input "Actitudinal" at bounding box center [222, 316] width 377 height 36
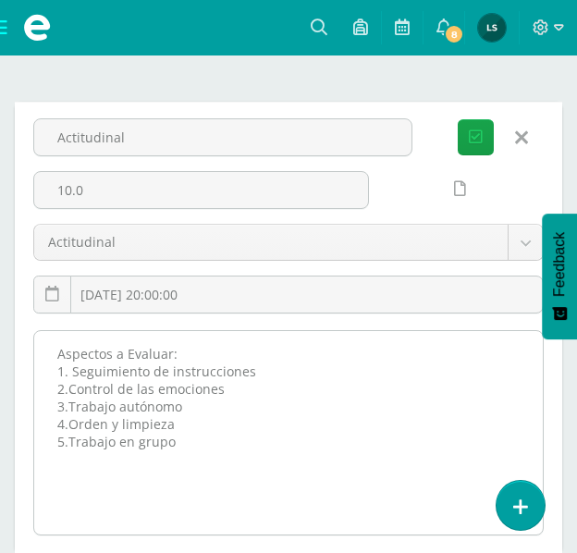
scroll to position [370, 0]
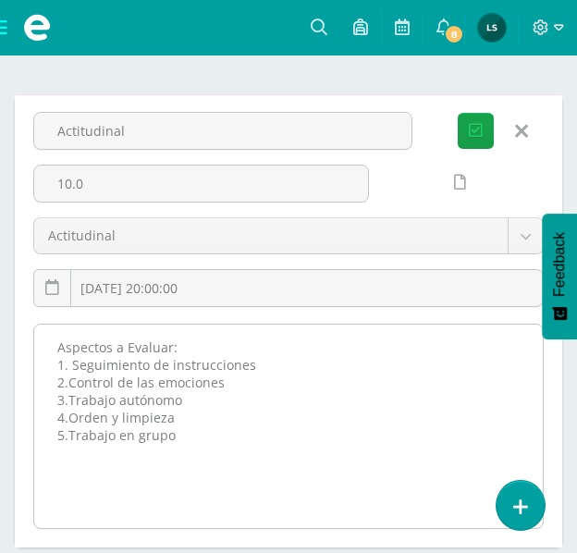
drag, startPoint x: 59, startPoint y: 345, endPoint x: 185, endPoint y: 437, distance: 155.6
click at [185, 437] on textarea "Aspectos a Evaluar: 1. Seguimiento de instrucciones 2.Control de las emociones …" at bounding box center [288, 426] width 509 height 203
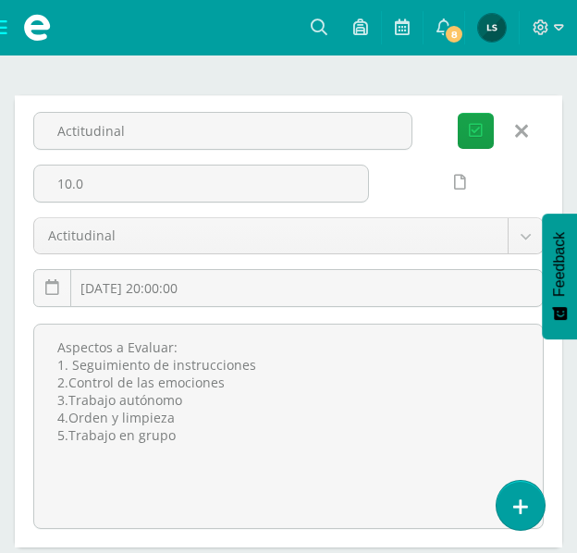
click at [517, 129] on icon at bounding box center [521, 131] width 13 height 20
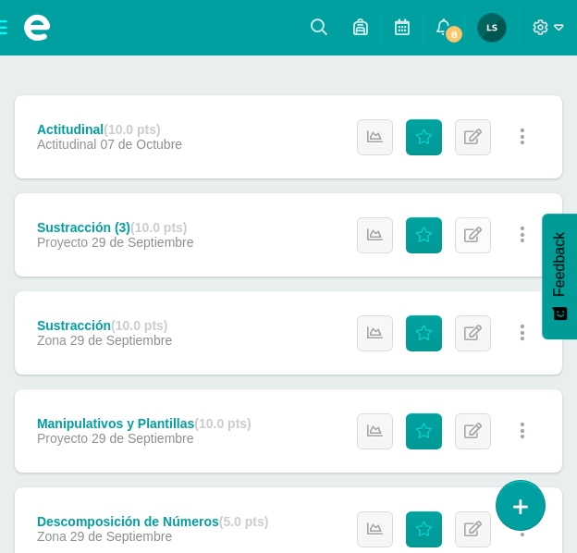
click at [463, 232] on link "Editar" at bounding box center [473, 235] width 36 height 36
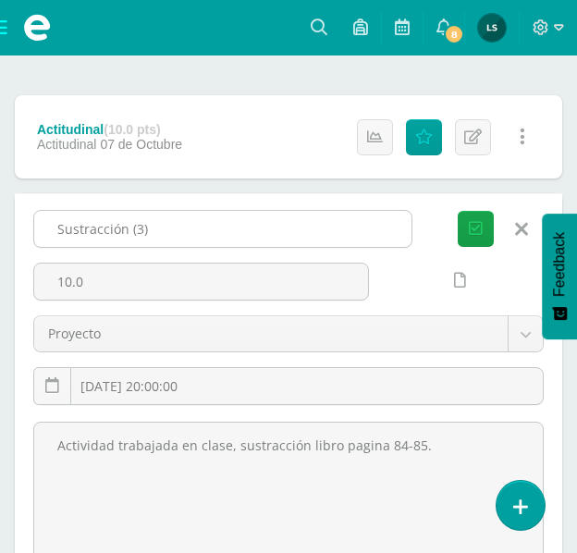
drag, startPoint x: 51, startPoint y: 224, endPoint x: 159, endPoint y: 228, distance: 108.3
click at [159, 228] on input "Sustracción (3)" at bounding box center [222, 229] width 377 height 36
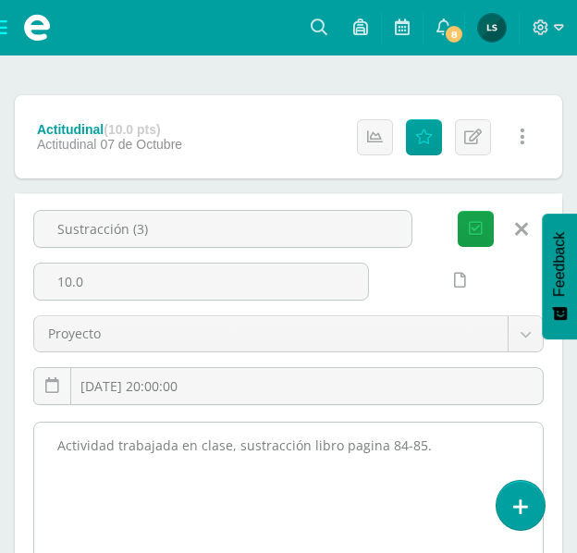
drag, startPoint x: 49, startPoint y: 441, endPoint x: 396, endPoint y: 447, distance: 346.9
click at [424, 447] on textarea "Actividad trabajada en clase, sustracción libro pagina 84-85." at bounding box center [288, 524] width 509 height 203
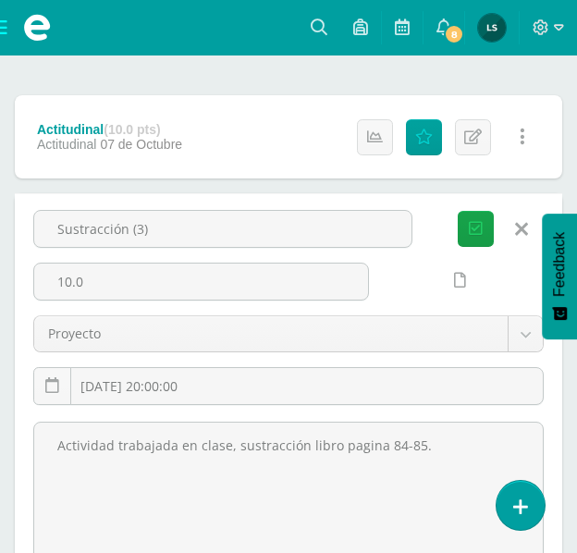
click at [524, 225] on icon at bounding box center [521, 229] width 13 height 20
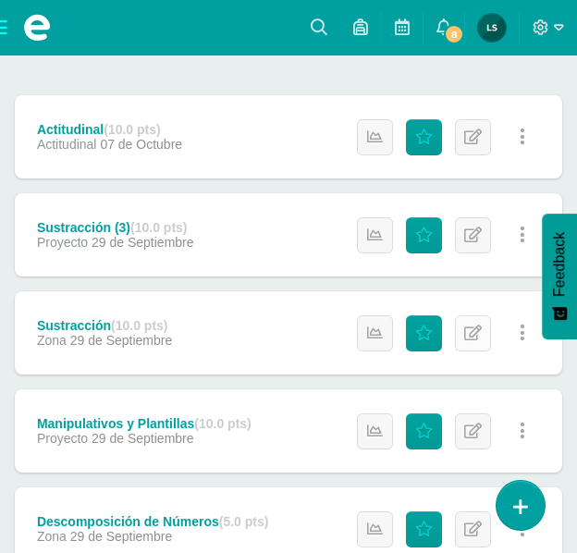
click at [484, 338] on link "Editar" at bounding box center [473, 333] width 36 height 36
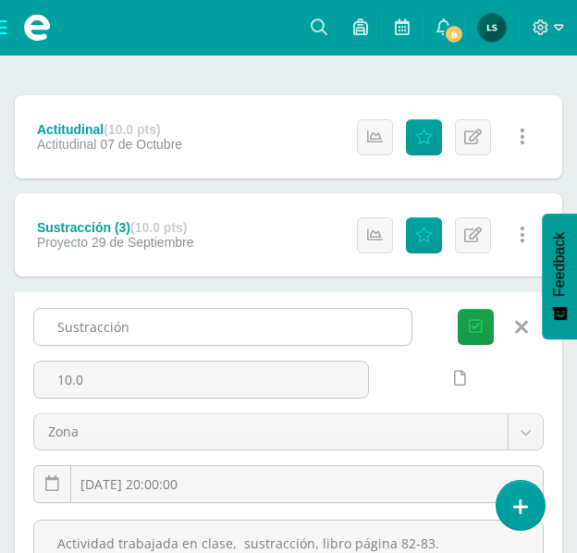
drag, startPoint x: 53, startPoint y: 327, endPoint x: 141, endPoint y: 326, distance: 87.9
click at [141, 326] on input "Sustracción" at bounding box center [222, 327] width 377 height 36
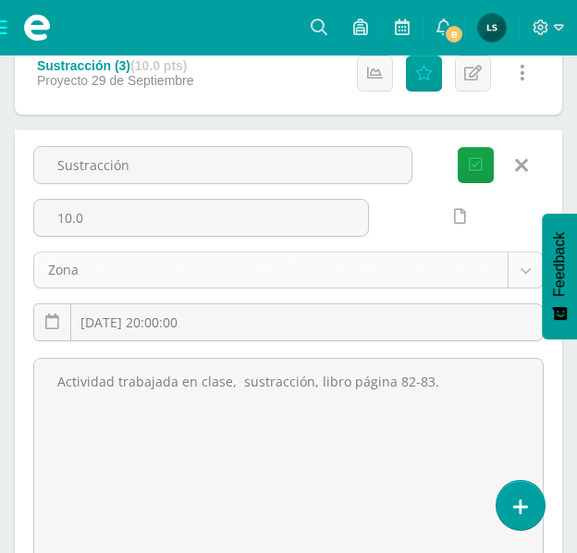
scroll to position [555, 0]
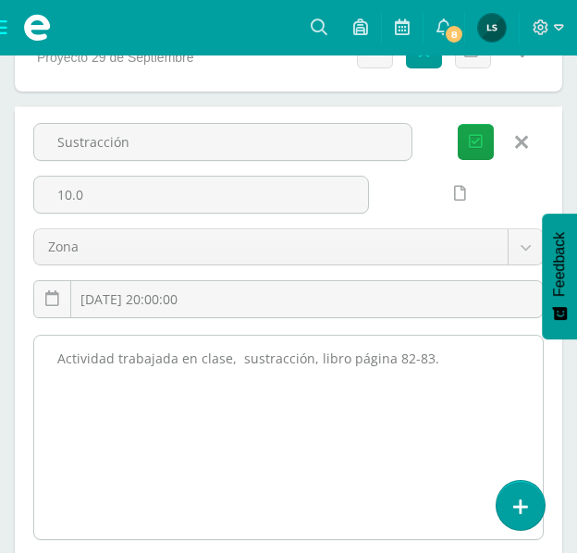
drag, startPoint x: 55, startPoint y: 359, endPoint x: 426, endPoint y: 357, distance: 371.8
click at [426, 357] on textarea "Actividad trabajada en clase, sustracción, libro página 82-83." at bounding box center [288, 437] width 509 height 203
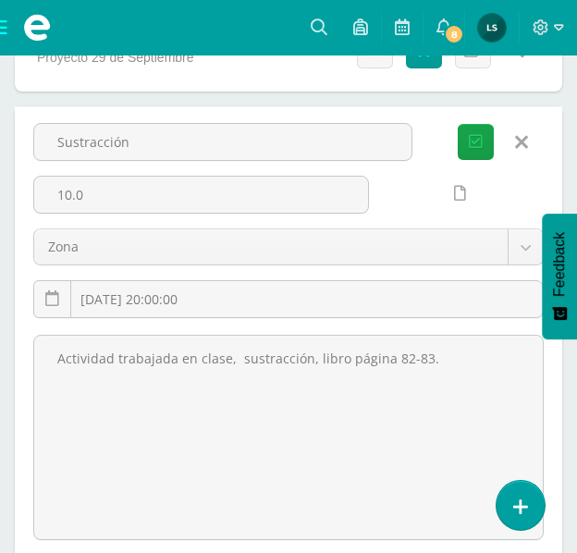
click at [523, 139] on icon at bounding box center [521, 142] width 13 height 20
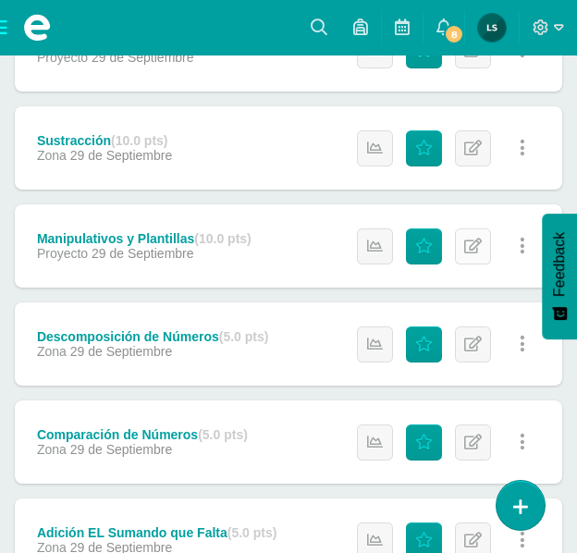
click at [474, 244] on icon at bounding box center [473, 247] width 18 height 16
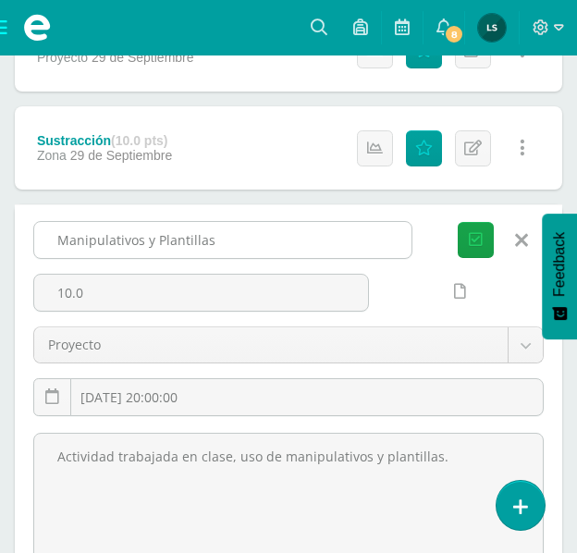
drag, startPoint x: 56, startPoint y: 235, endPoint x: 220, endPoint y: 247, distance: 164.2
click at [222, 245] on input "Manipulativos y Plantillas" at bounding box center [222, 240] width 377 height 36
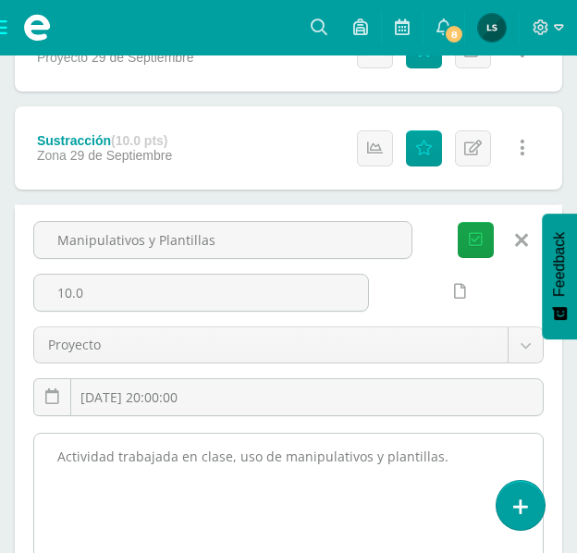
drag, startPoint x: 56, startPoint y: 455, endPoint x: 404, endPoint y: 458, distance: 347.8
click at [441, 461] on textarea "Actividad trabajada en clase, uso de manipulativos y plantillas." at bounding box center [288, 535] width 509 height 203
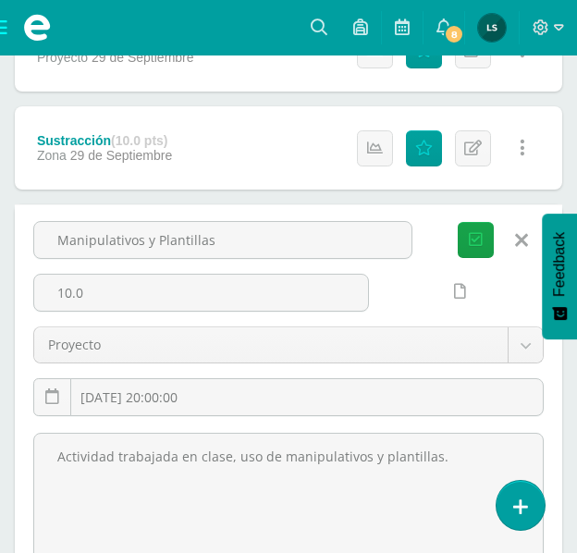
click at [515, 235] on icon at bounding box center [521, 240] width 13 height 20
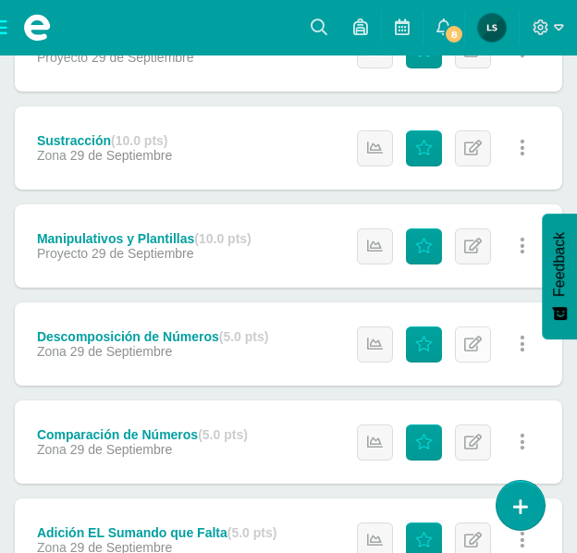
click at [470, 345] on icon at bounding box center [473, 345] width 18 height 16
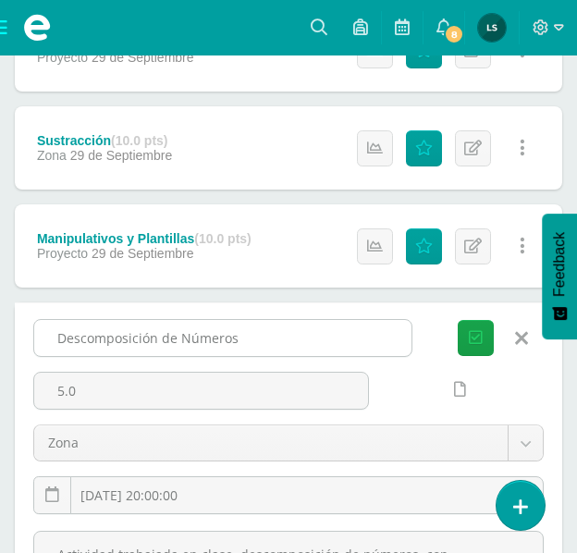
drag, startPoint x: 60, startPoint y: 334, endPoint x: 253, endPoint y: 337, distance: 192.4
click at [253, 337] on input "Descomposición de Números" at bounding box center [222, 338] width 377 height 36
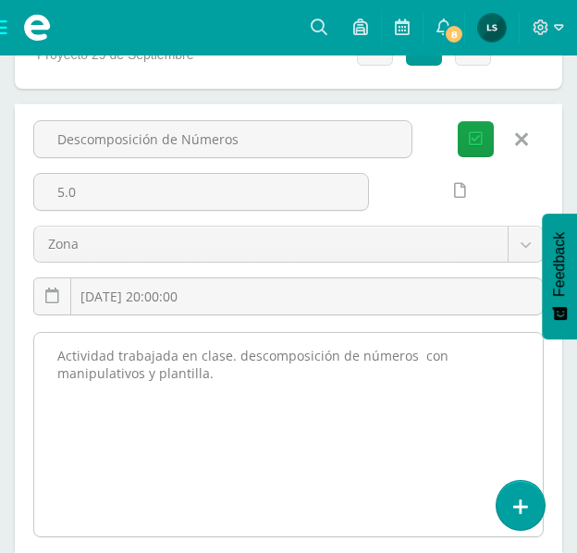
scroll to position [832, 0]
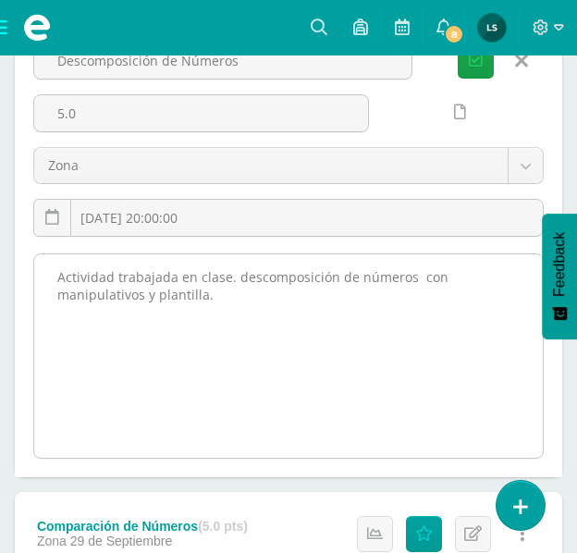
drag, startPoint x: 61, startPoint y: 277, endPoint x: 216, endPoint y: 295, distance: 156.5
click at [216, 295] on textarea "Actividad trabajada en clase. descomposición de números con manipulativos y pla…" at bounding box center [288, 355] width 509 height 203
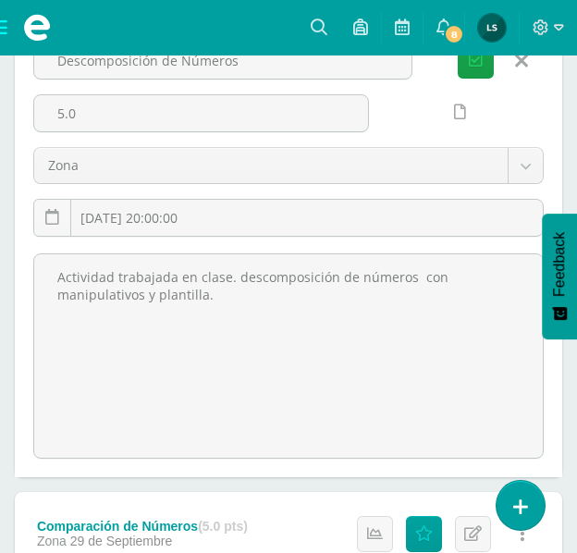
click at [518, 55] on icon at bounding box center [521, 61] width 13 height 20
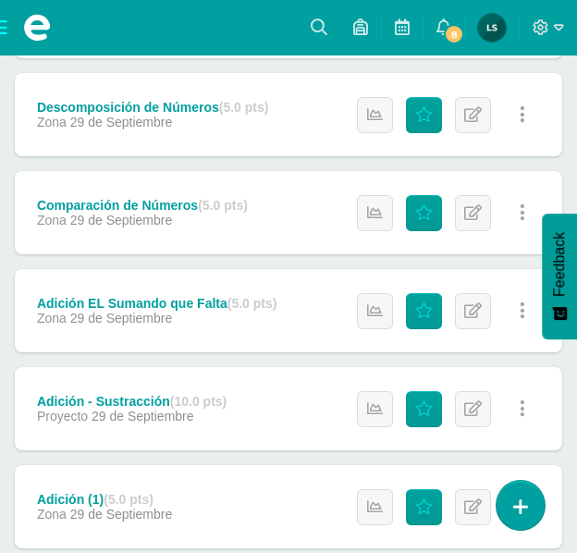
scroll to position [740, 0]
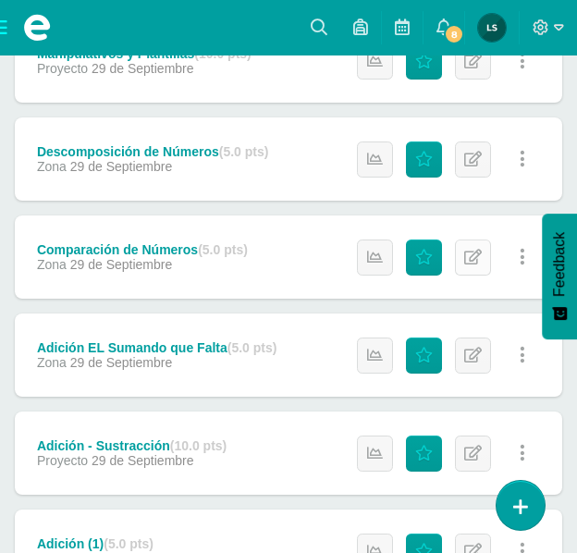
click at [471, 252] on icon at bounding box center [473, 258] width 18 height 16
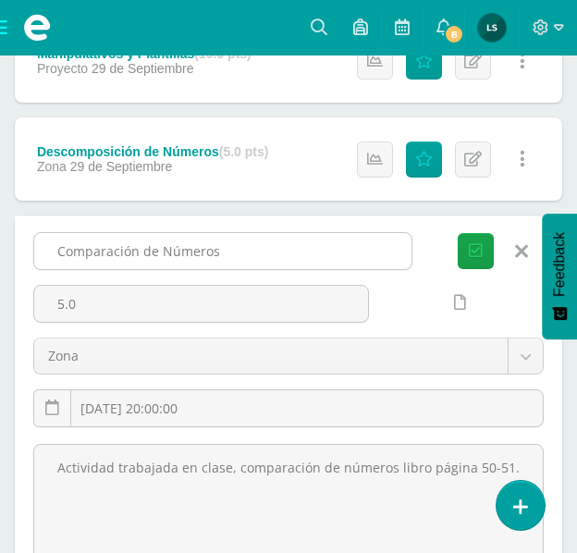
drag, startPoint x: 52, startPoint y: 246, endPoint x: 228, endPoint y: 251, distance: 175.8
click at [229, 249] on input "Comparación de Números" at bounding box center [222, 251] width 377 height 36
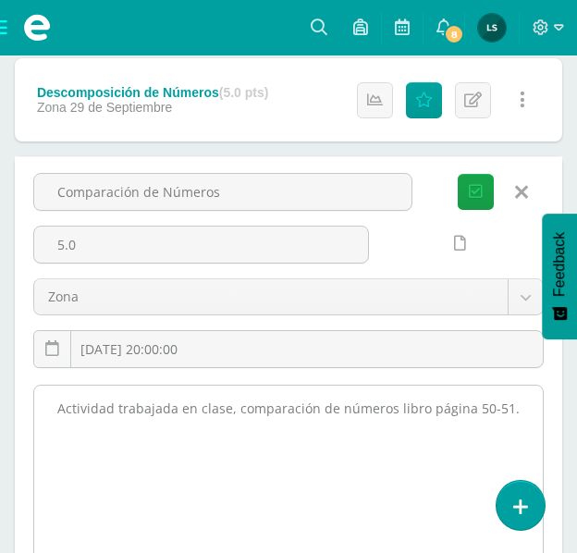
scroll to position [832, 0]
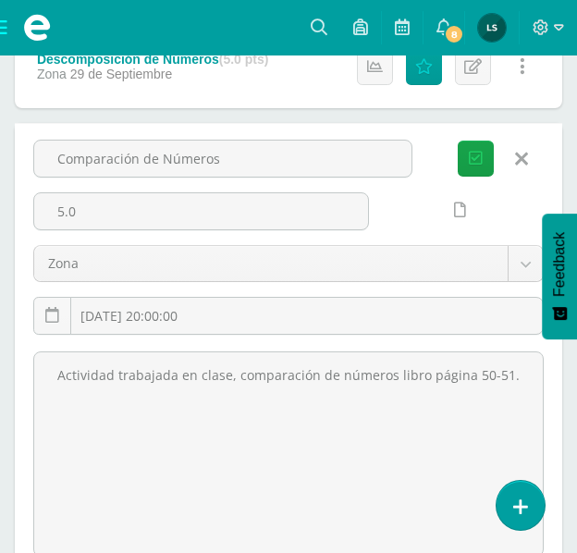
drag, startPoint x: 56, startPoint y: 372, endPoint x: 550, endPoint y: 378, distance: 494.0
click at [550, 378] on div "Actividad trabajada en clase, comparación de números libro página 50-51." at bounding box center [288, 453] width 525 height 207
click at [522, 160] on icon at bounding box center [521, 159] width 13 height 20
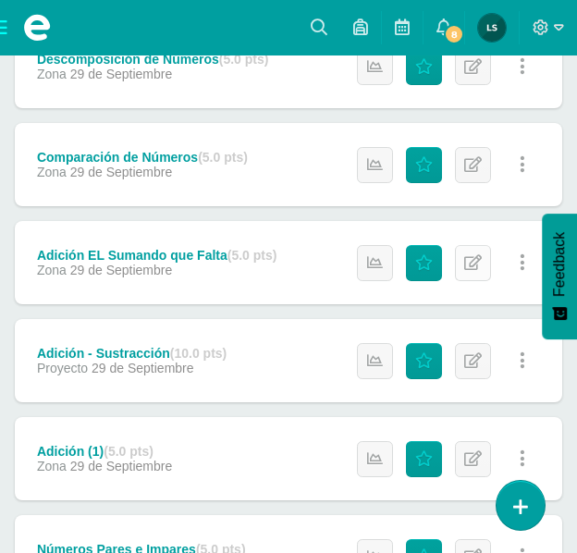
click at [469, 263] on icon at bounding box center [473, 263] width 18 height 16
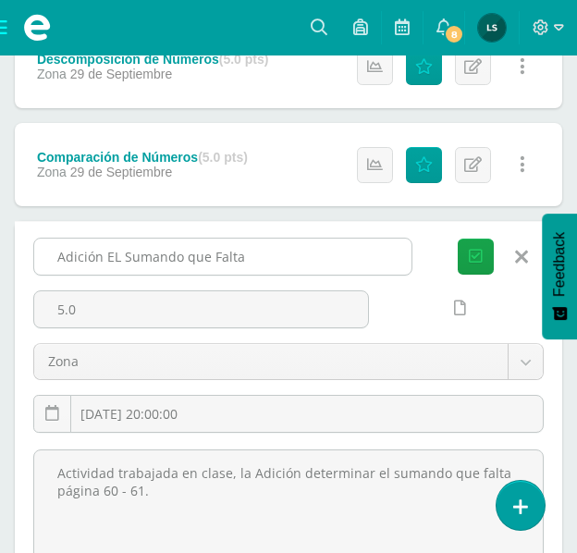
drag, startPoint x: 52, startPoint y: 256, endPoint x: 258, endPoint y: 258, distance: 206.3
click at [258, 258] on input "Adición EL Sumando que Falta" at bounding box center [222, 257] width 377 height 36
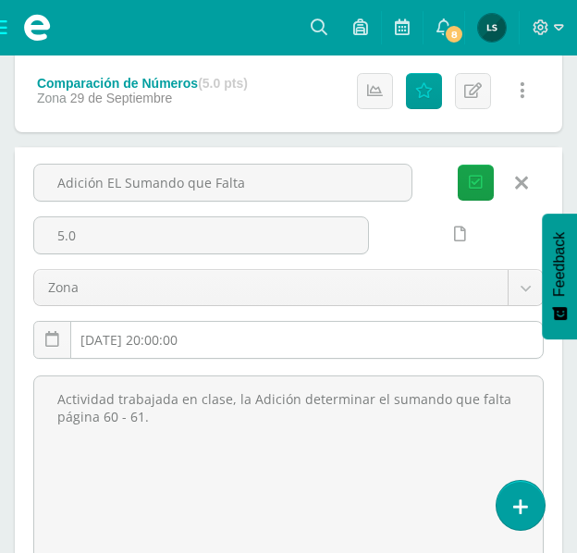
scroll to position [925, 0]
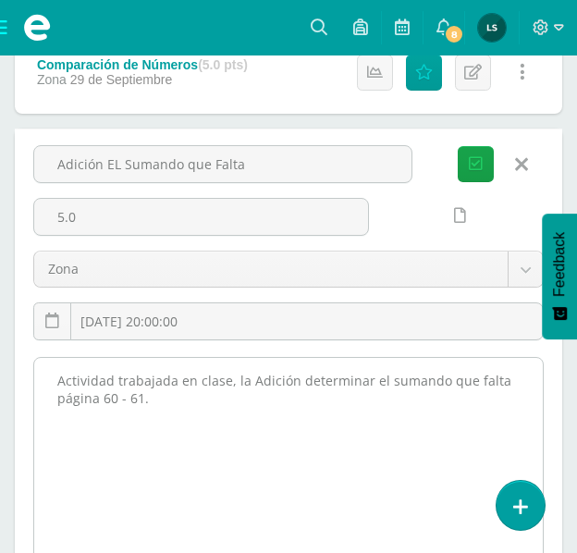
drag, startPoint x: 59, startPoint y: 376, endPoint x: 150, endPoint y: 396, distance: 92.7
click at [150, 396] on textarea "Actividad trabajada en clase, la Adición determinar el sumando que falta página…" at bounding box center [288, 459] width 509 height 203
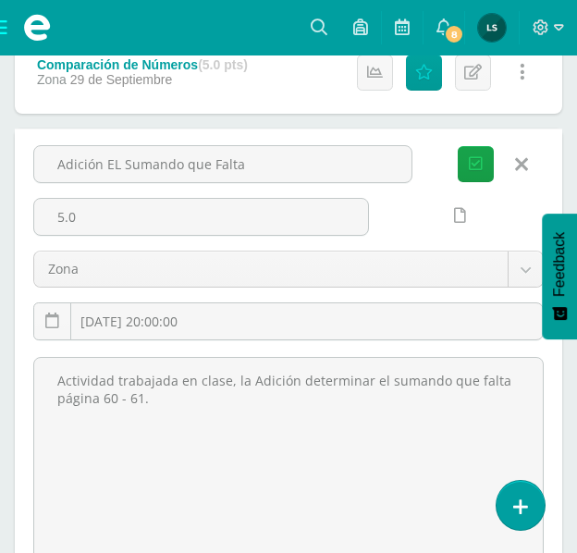
click at [529, 166] on link at bounding box center [521, 164] width 47 height 35
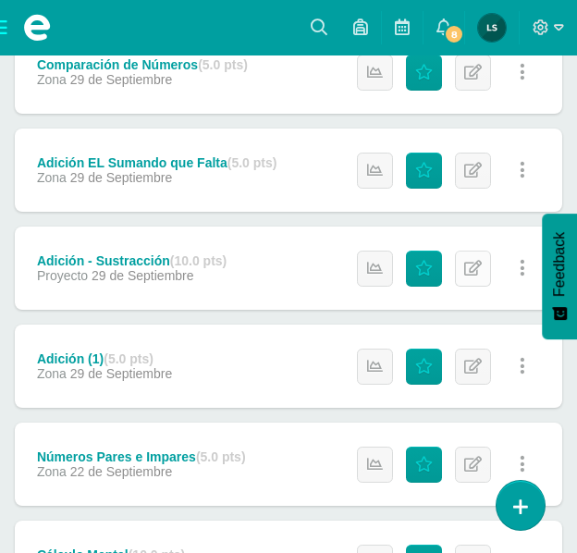
click at [464, 265] on icon at bounding box center [473, 269] width 18 height 16
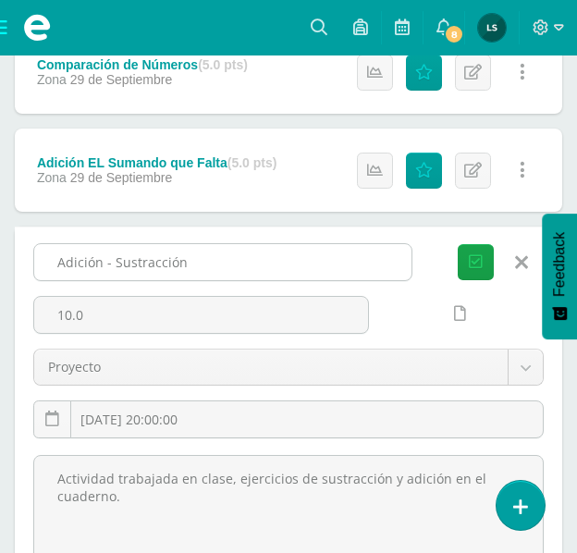
drag, startPoint x: 55, startPoint y: 264, endPoint x: 191, endPoint y: 260, distance: 135.1
click at [191, 260] on input "Adición - Sustracción" at bounding box center [222, 262] width 377 height 36
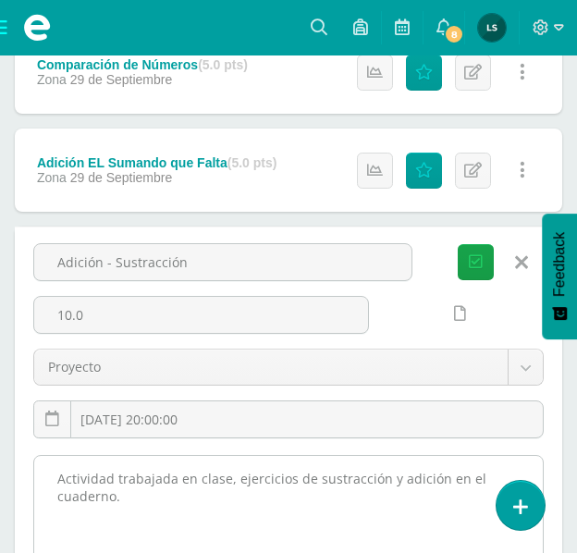
drag, startPoint x: 53, startPoint y: 479, endPoint x: 120, endPoint y: 503, distance: 71.7
click at [120, 503] on textarea "Actividad trabajada en clase, ejercicios de sustracción y adición en el cuadern…" at bounding box center [288, 557] width 509 height 203
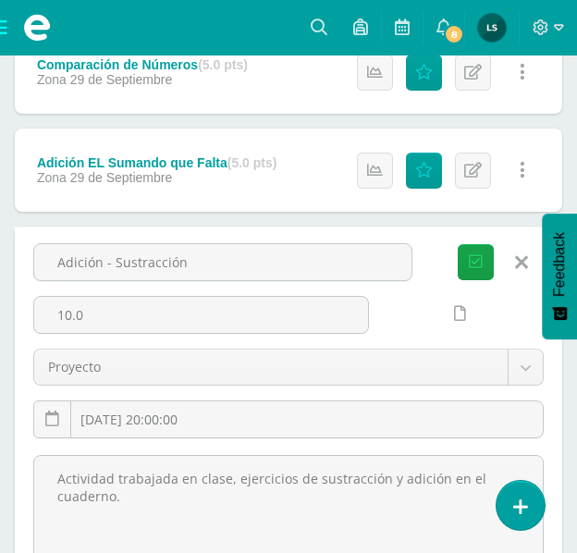
click at [514, 260] on link at bounding box center [521, 262] width 47 height 35
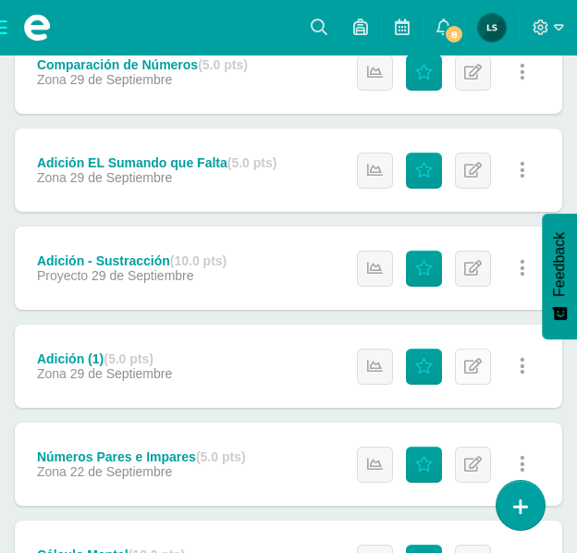
click at [472, 365] on icon at bounding box center [473, 367] width 18 height 16
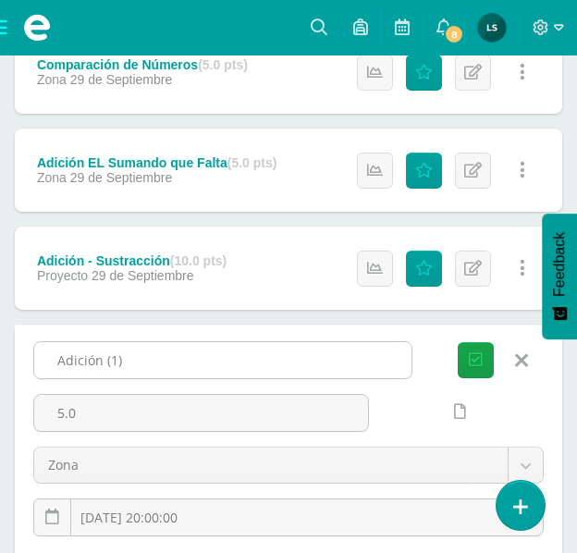
drag, startPoint x: 55, startPoint y: 354, endPoint x: 142, endPoint y: 363, distance: 88.3
click at [142, 363] on input "Adición (1)" at bounding box center [222, 360] width 377 height 36
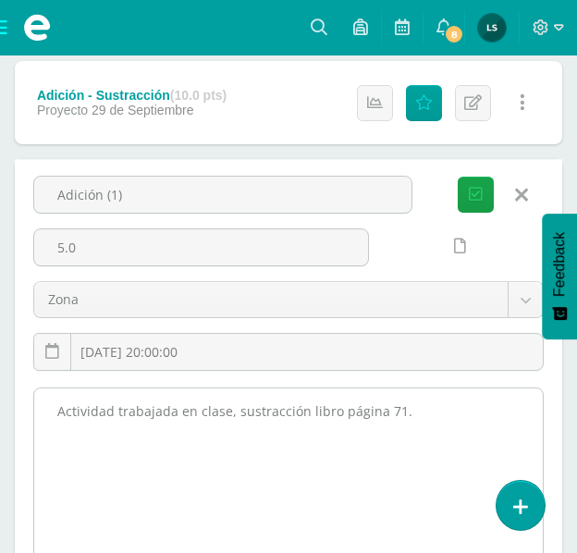
scroll to position [1110, 0]
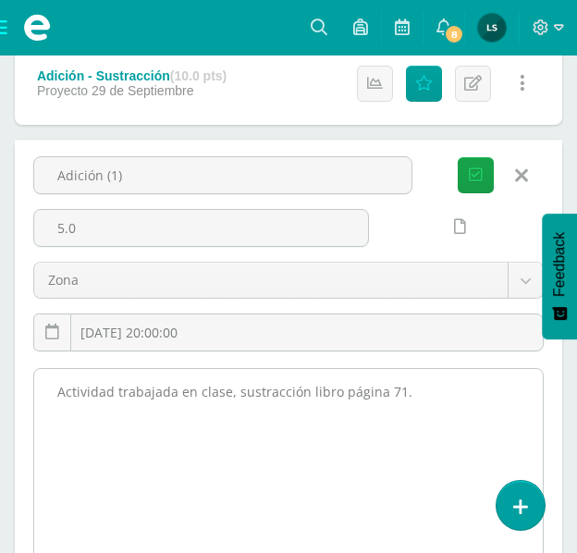
drag, startPoint x: 56, startPoint y: 392, endPoint x: 425, endPoint y: 401, distance: 368.2
click at [425, 401] on textarea "Actividad trabajada en clase, sustracción libro página 71." at bounding box center [288, 470] width 509 height 203
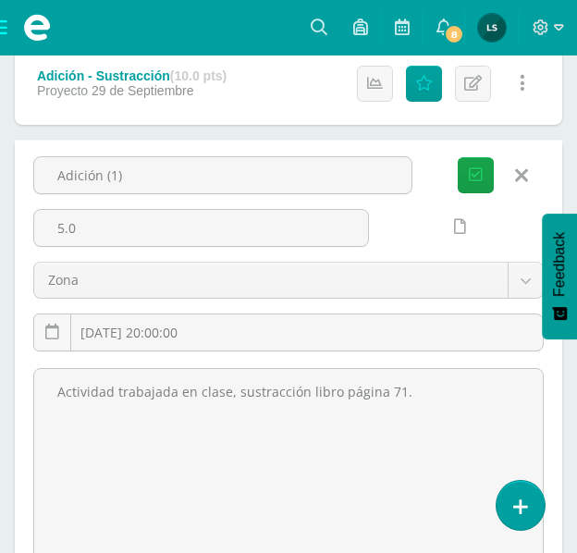
click at [524, 172] on icon at bounding box center [521, 176] width 13 height 20
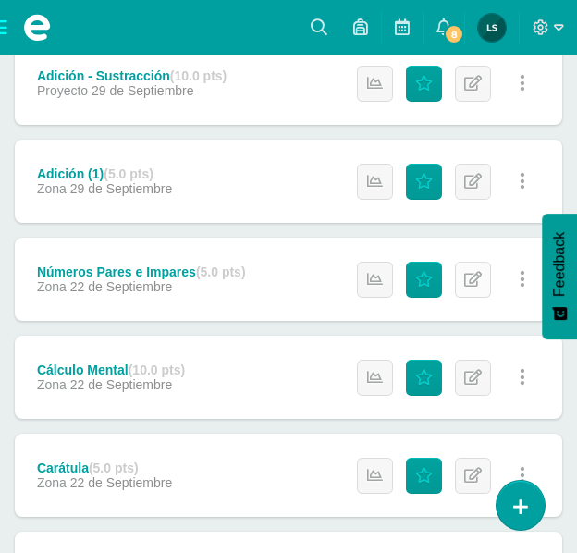
click at [472, 280] on icon at bounding box center [473, 280] width 18 height 16
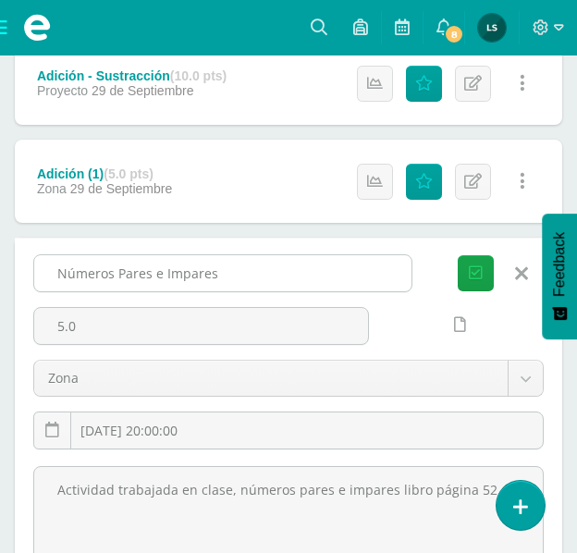
drag, startPoint x: 55, startPoint y: 272, endPoint x: 238, endPoint y: 272, distance: 183.1
click at [238, 272] on input "Números Pares e Impares" at bounding box center [222, 273] width 377 height 36
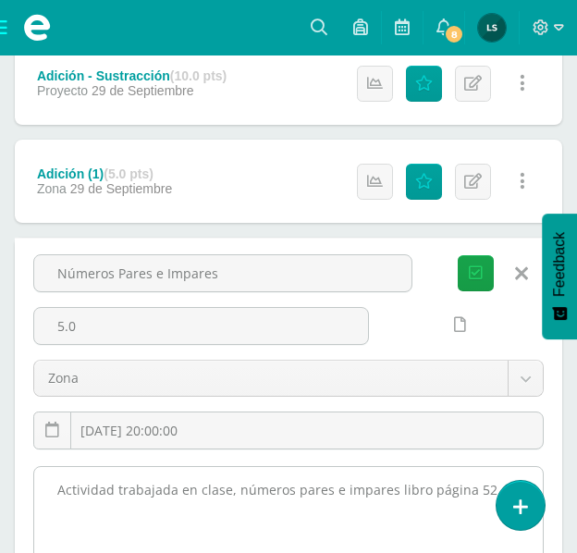
drag, startPoint x: 53, startPoint y: 485, endPoint x: 466, endPoint y: 493, distance: 413.5
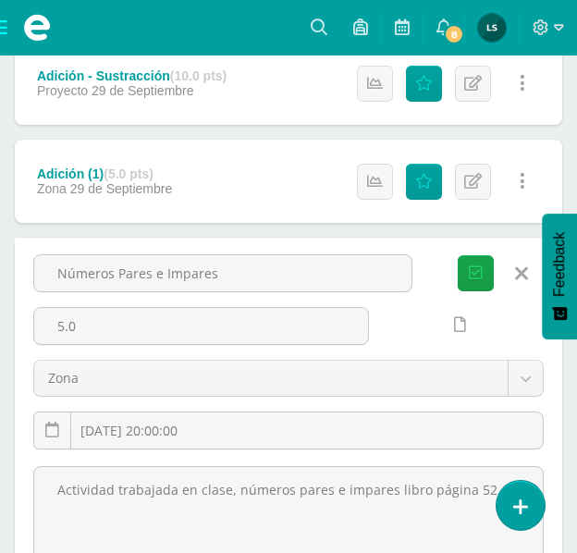
click at [525, 272] on icon at bounding box center [521, 274] width 13 height 20
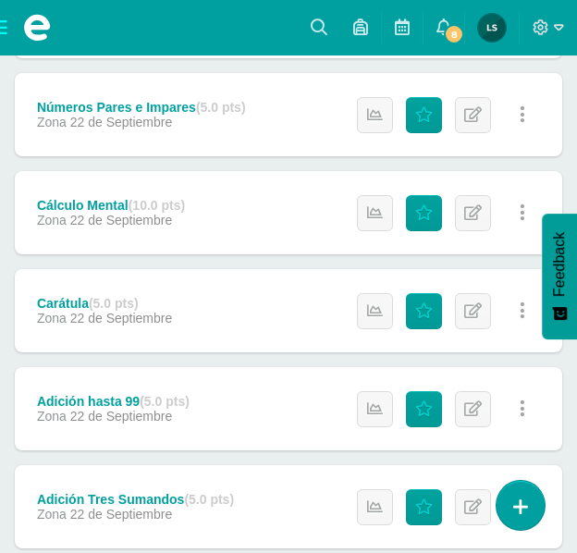
scroll to position [1295, 0]
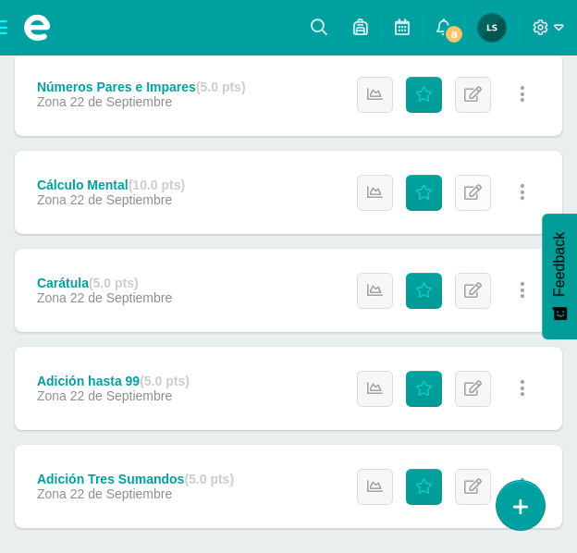
click at [467, 192] on icon at bounding box center [473, 193] width 18 height 16
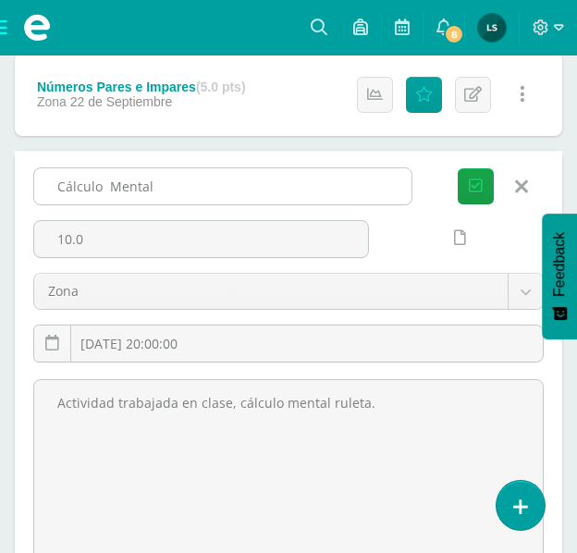
drag, startPoint x: 55, startPoint y: 186, endPoint x: 165, endPoint y: 186, distance: 109.1
click at [165, 186] on input "Cálculo Mental" at bounding box center [222, 186] width 377 height 36
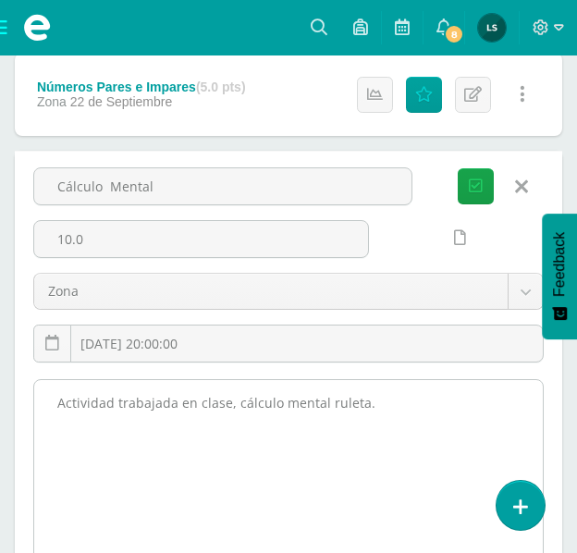
drag, startPoint x: 56, startPoint y: 400, endPoint x: 363, endPoint y: 411, distance: 306.4
click at [363, 411] on textarea "Actividad trabajada en clase, cálculo mental ruleta." at bounding box center [288, 481] width 509 height 203
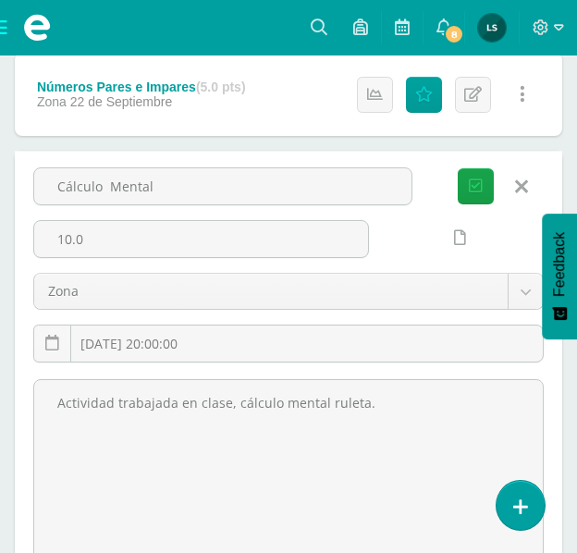
click at [522, 189] on icon at bounding box center [521, 187] width 13 height 20
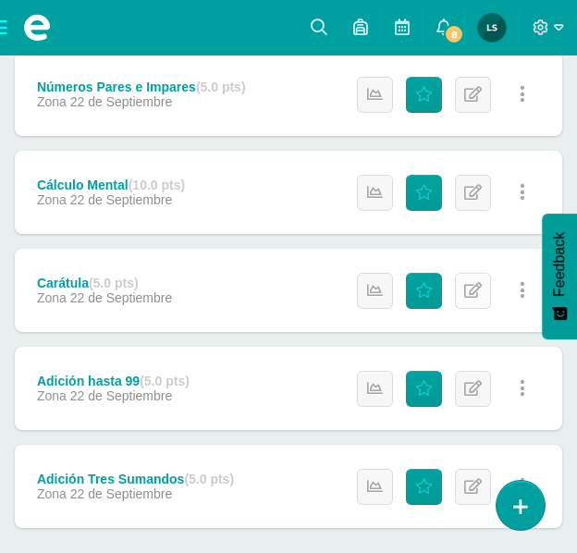
click at [476, 295] on icon at bounding box center [473, 291] width 18 height 16
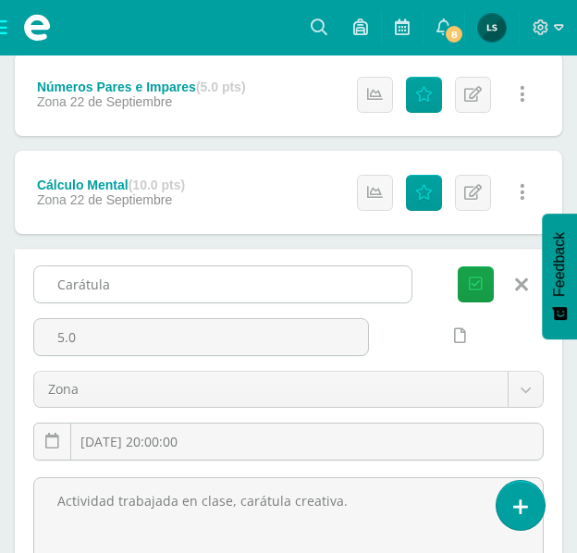
drag, startPoint x: 55, startPoint y: 283, endPoint x: 115, endPoint y: 286, distance: 60.2
click at [115, 286] on input "Carátula" at bounding box center [222, 284] width 377 height 36
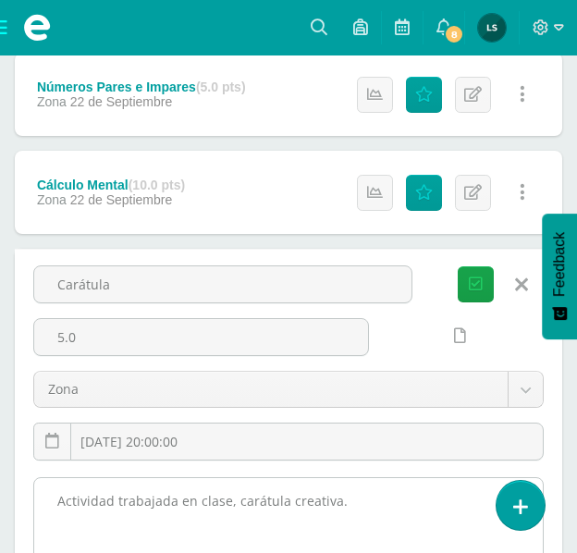
drag, startPoint x: 58, startPoint y: 499, endPoint x: 349, endPoint y: 505, distance: 290.5
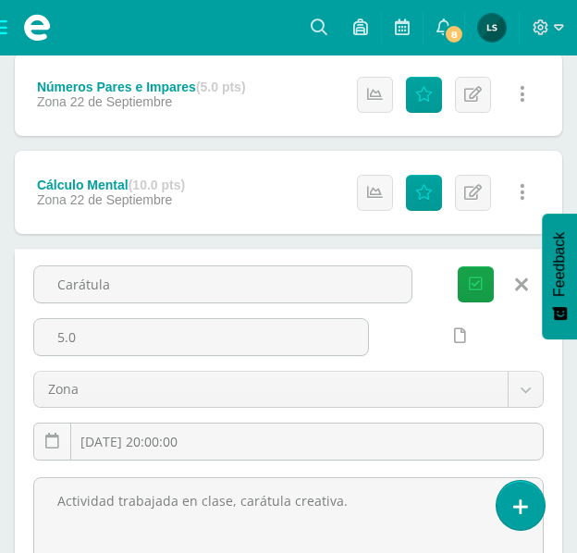
click at [520, 283] on icon at bounding box center [521, 285] width 13 height 20
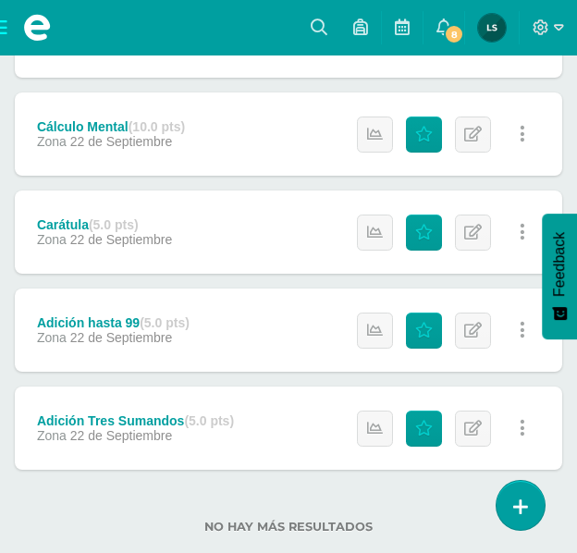
scroll to position [1386, 0]
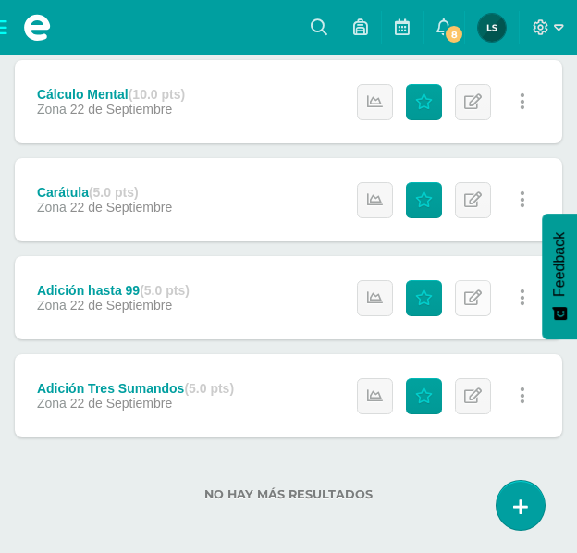
click at [468, 297] on icon at bounding box center [473, 298] width 18 height 16
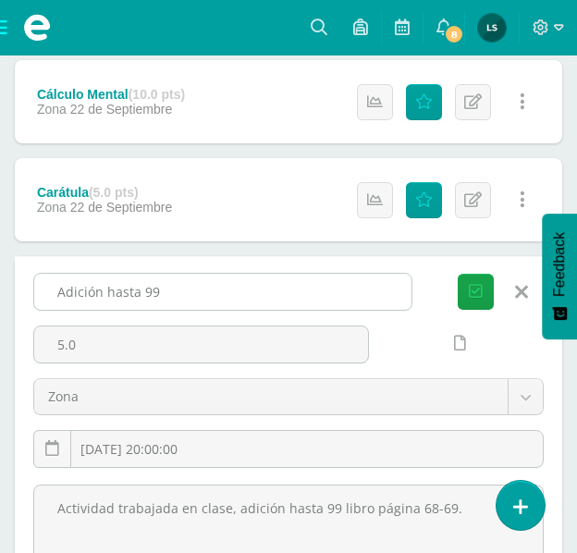
drag, startPoint x: 52, startPoint y: 290, endPoint x: 166, endPoint y: 294, distance: 114.8
click at [166, 294] on input "Adición hasta 99" at bounding box center [222, 292] width 377 height 36
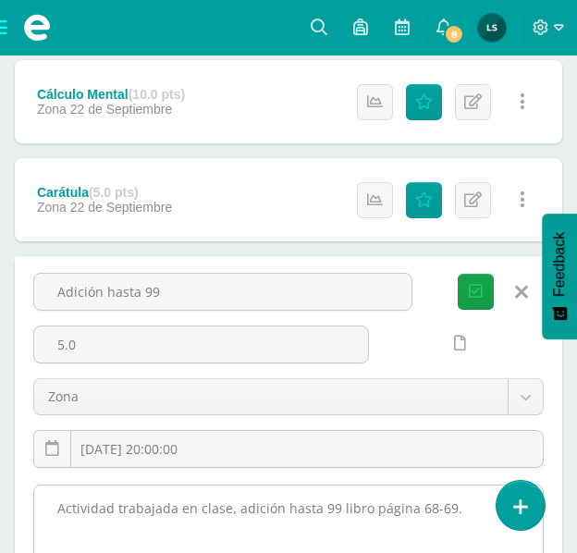
drag, startPoint x: 57, startPoint y: 506, endPoint x: 450, endPoint y: 515, distance: 393.2
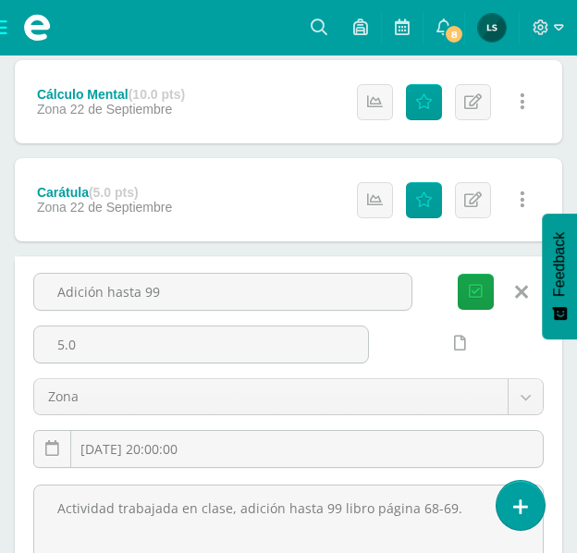
click at [517, 291] on icon at bounding box center [521, 292] width 13 height 20
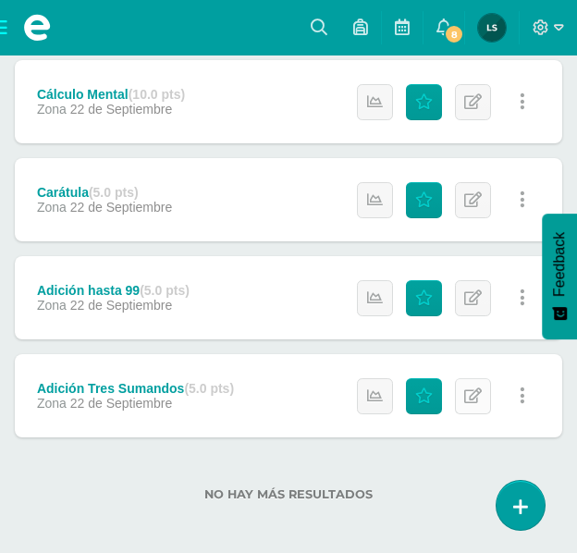
click at [477, 391] on icon at bounding box center [473, 396] width 18 height 16
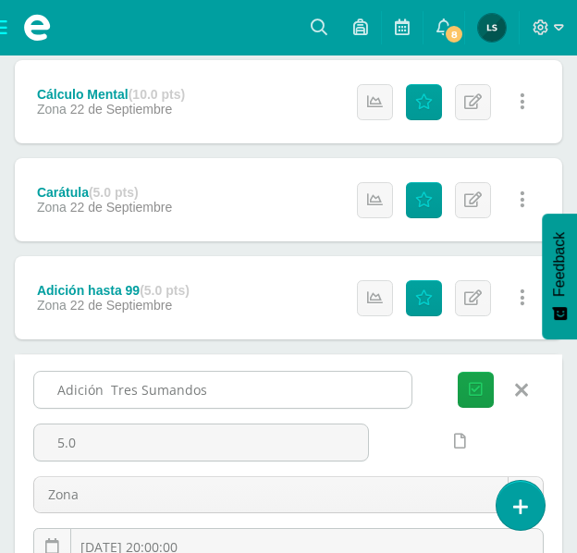
drag, startPoint x: 56, startPoint y: 390, endPoint x: 206, endPoint y: 391, distance: 149.8
click at [206, 391] on input "Adición Tres Sumandos" at bounding box center [222, 390] width 377 height 36
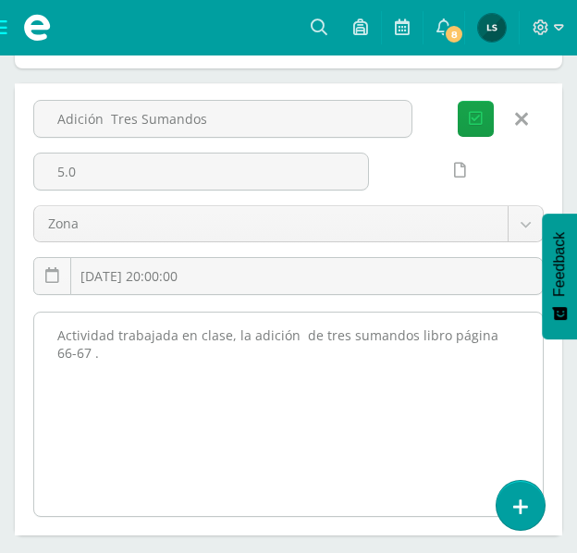
scroll to position [1663, 0]
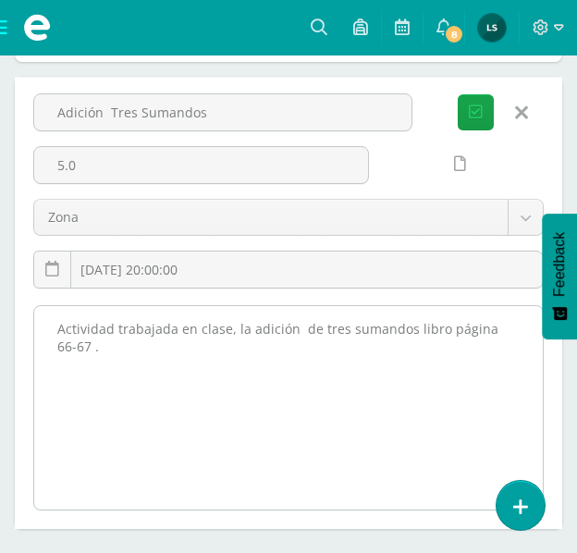
drag, startPoint x: 59, startPoint y: 328, endPoint x: 465, endPoint y: 345, distance: 406.4
click at [465, 345] on textarea "Actividad trabajada en clase, la adición de tres sumandos libro página 66-67 ." at bounding box center [288, 407] width 509 height 203
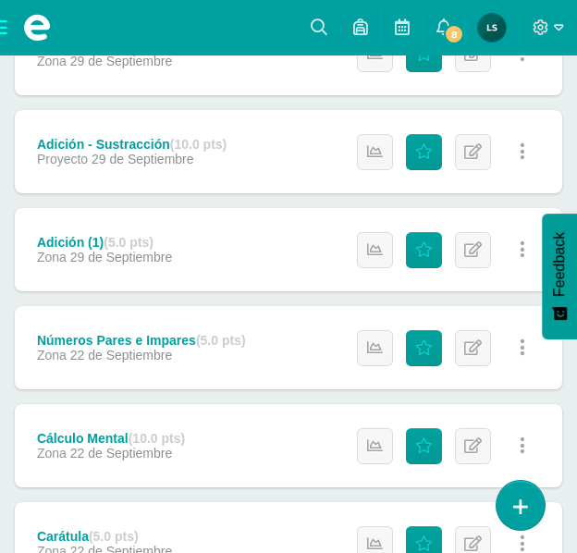
scroll to position [1016, 0]
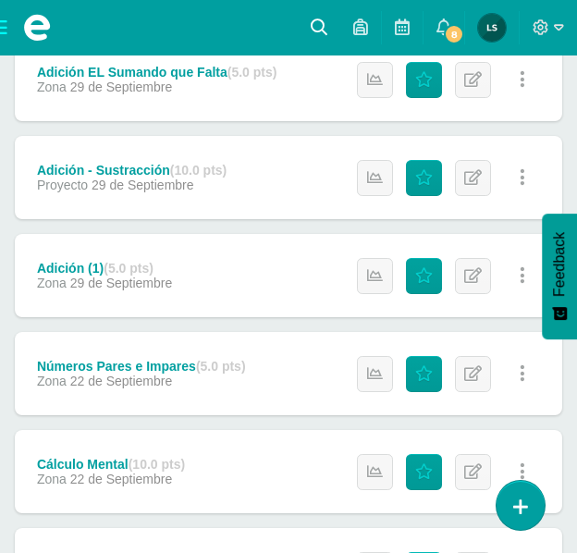
click at [320, 23] on icon at bounding box center [319, 26] width 17 height 17
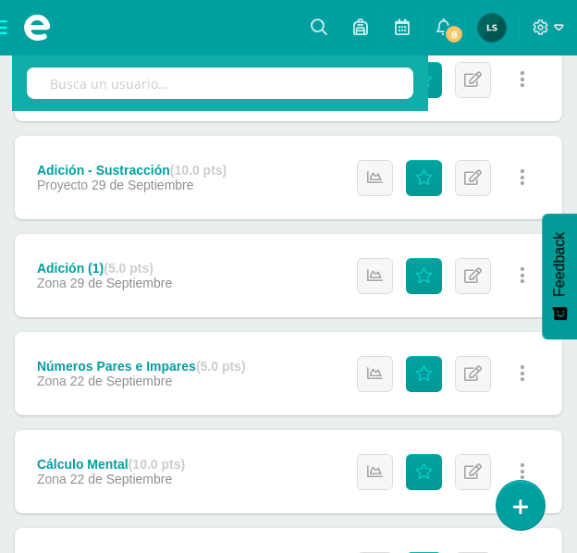
click at [323, 89] on input "text" at bounding box center [220, 83] width 387 height 31
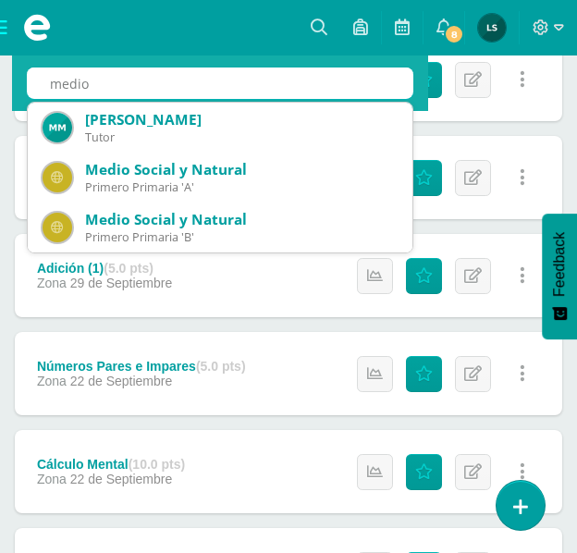
type input "medio"
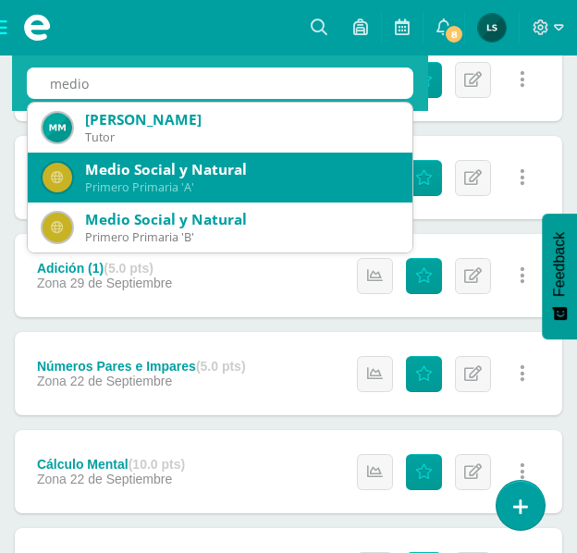
click at [274, 171] on div "Medio Social y Natural" at bounding box center [241, 169] width 313 height 19
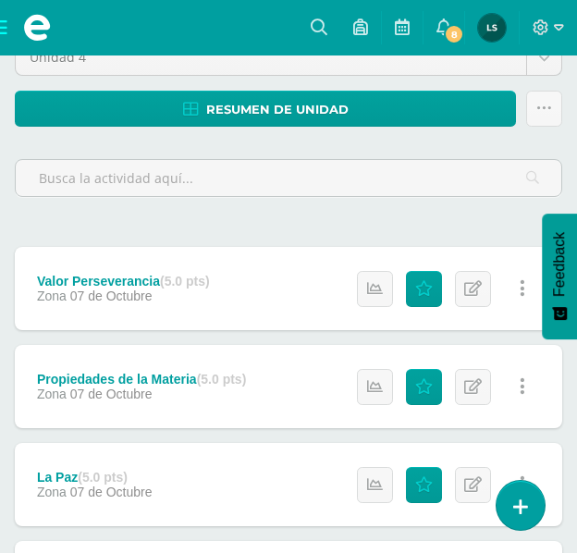
scroll to position [185, 0]
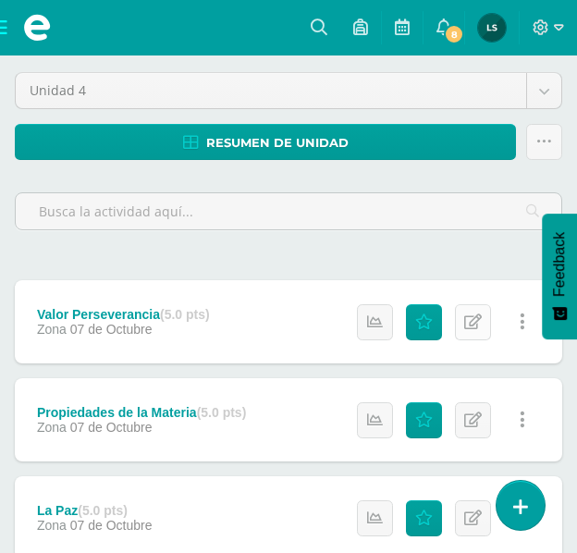
click at [474, 321] on icon at bounding box center [473, 322] width 18 height 16
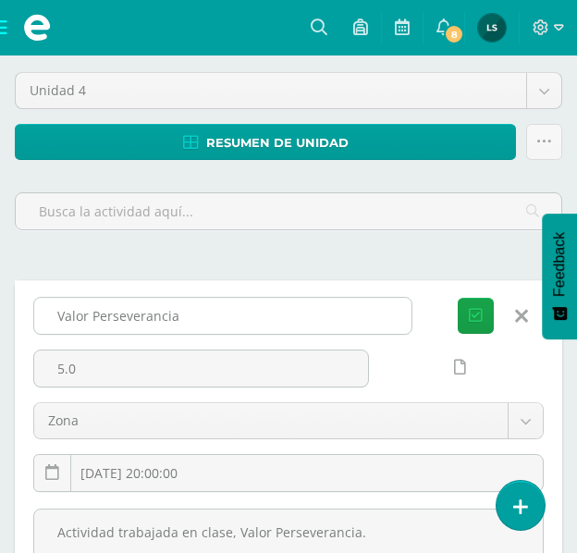
drag, startPoint x: 61, startPoint y: 321, endPoint x: 189, endPoint y: 325, distance: 127.7
click at [189, 325] on input "Valor Perseverancia" at bounding box center [222, 316] width 377 height 36
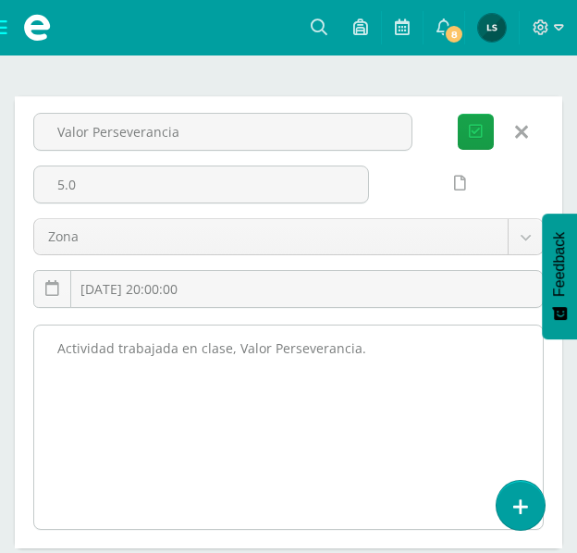
scroll to position [370, 0]
drag, startPoint x: 55, startPoint y: 340, endPoint x: 321, endPoint y: 349, distance: 265.6
click at [321, 349] on textarea "Actividad trabajada en clase, Valor Perseverancia." at bounding box center [288, 426] width 509 height 203
click at [53, 344] on textarea "Actividad trabajada en clase, Valor Perseverancia." at bounding box center [288, 426] width 509 height 203
drag, startPoint x: 54, startPoint y: 344, endPoint x: 390, endPoint y: 351, distance: 336.8
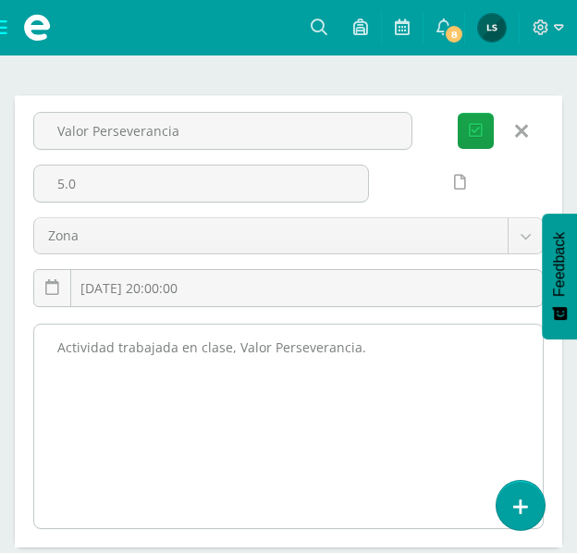
click at [390, 351] on textarea "Actividad trabajada en clase, Valor Perseverancia." at bounding box center [288, 426] width 509 height 203
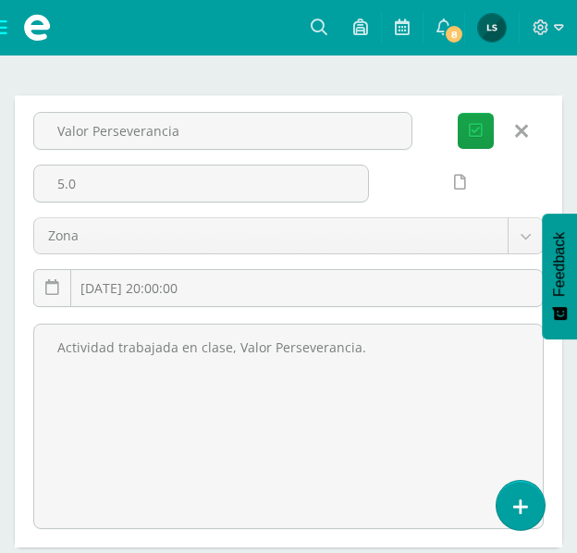
click at [523, 124] on icon at bounding box center [521, 131] width 13 height 20
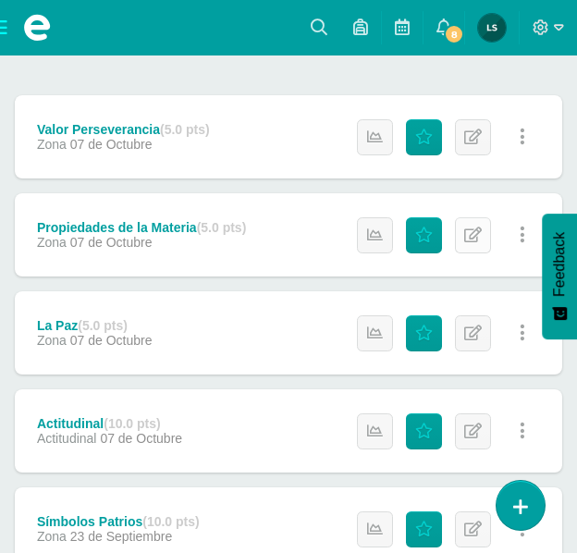
click at [468, 238] on icon at bounding box center [473, 236] width 18 height 16
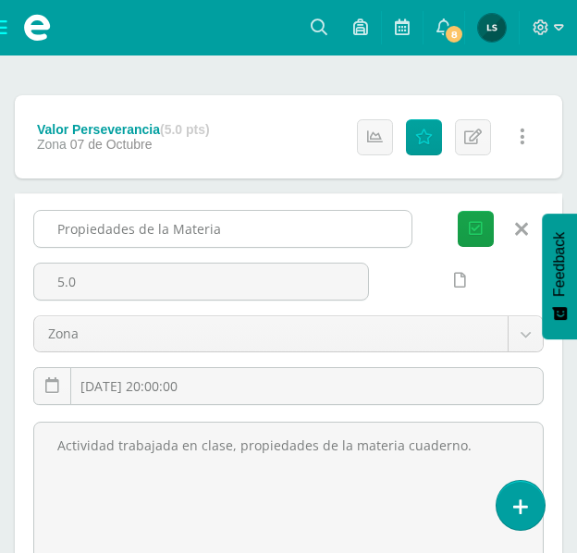
drag, startPoint x: 51, startPoint y: 228, endPoint x: 224, endPoint y: 228, distance: 173.0
click at [224, 228] on input "Propiedades de la Materia" at bounding box center [222, 229] width 377 height 36
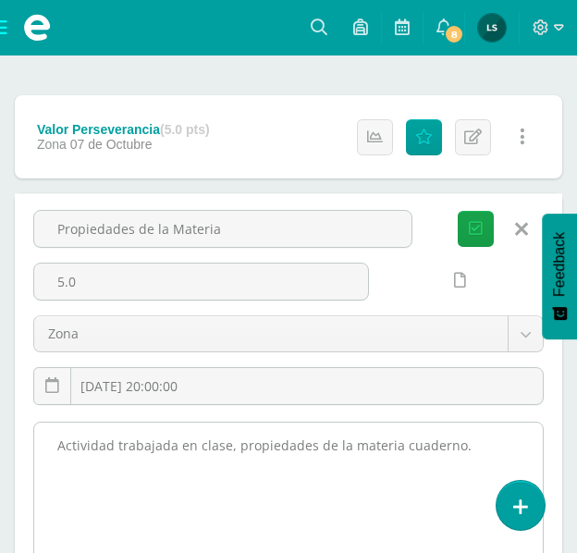
drag, startPoint x: 53, startPoint y: 446, endPoint x: 456, endPoint y: 450, distance: 403.3
click at [456, 450] on textarea "Actividad trabajada en clase, propiedades de la materia cuaderno." at bounding box center [288, 524] width 509 height 203
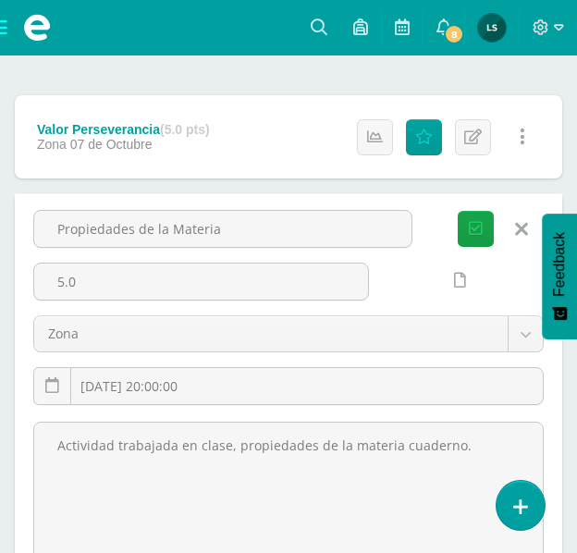
click at [517, 229] on icon at bounding box center [521, 229] width 13 height 20
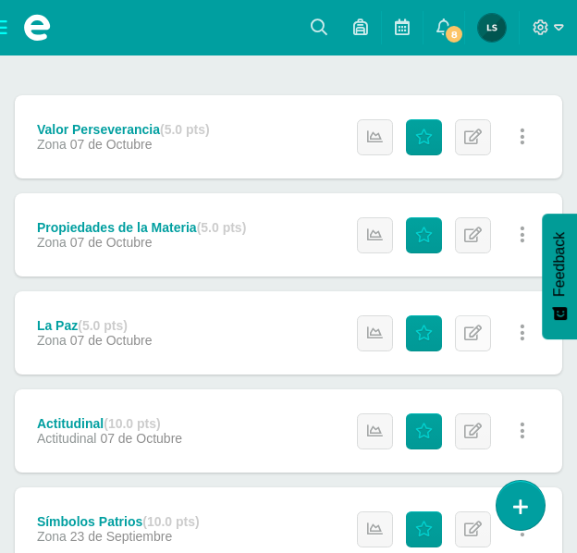
click at [469, 331] on icon at bounding box center [473, 334] width 18 height 16
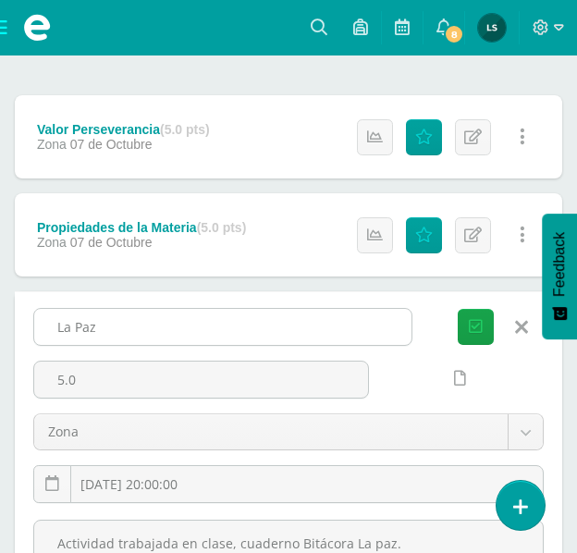
drag, startPoint x: 56, startPoint y: 319, endPoint x: 131, endPoint y: 327, distance: 75.4
click at [131, 327] on input "La Paz" at bounding box center [222, 327] width 377 height 36
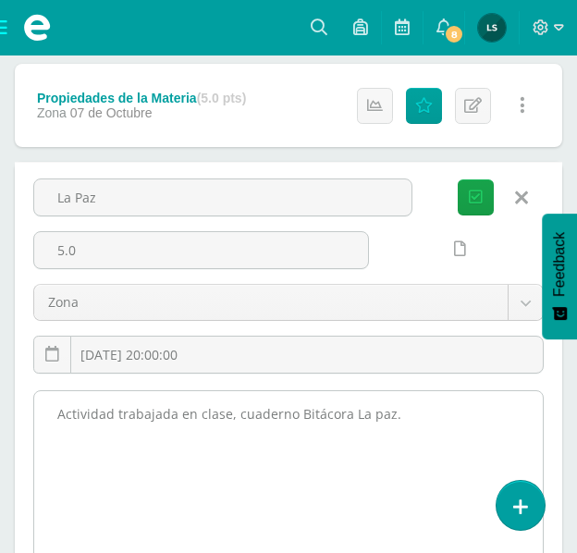
scroll to position [555, 0]
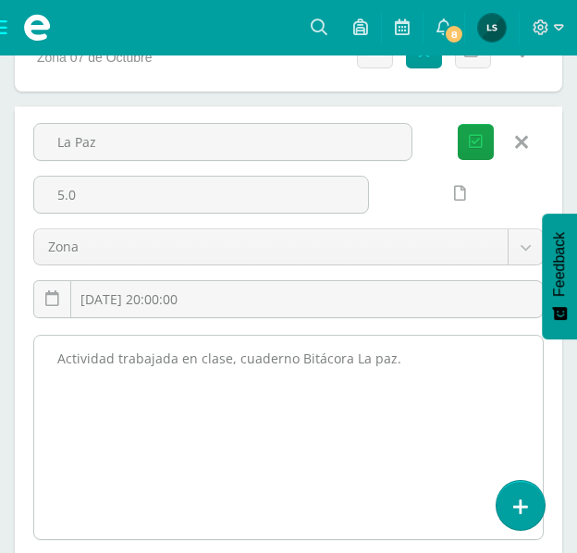
drag, startPoint x: 54, startPoint y: 355, endPoint x: 405, endPoint y: 353, distance: 351.5
click at [405, 353] on textarea "Actividad trabajada en clase, cuaderno Bitácora La paz." at bounding box center [288, 437] width 509 height 203
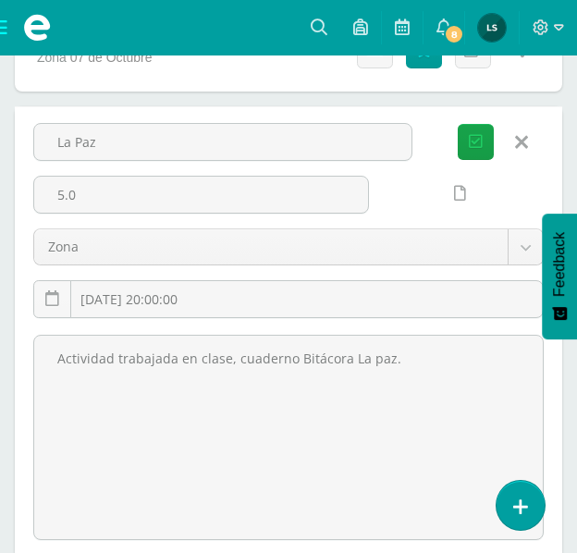
click at [532, 141] on link at bounding box center [521, 142] width 47 height 35
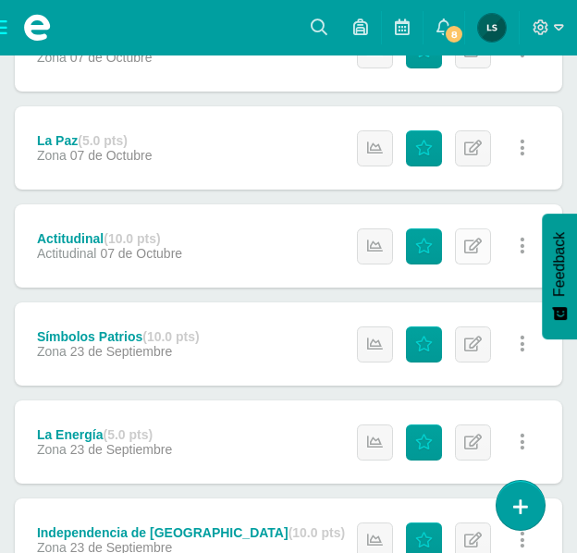
click at [475, 248] on icon at bounding box center [473, 247] width 18 height 16
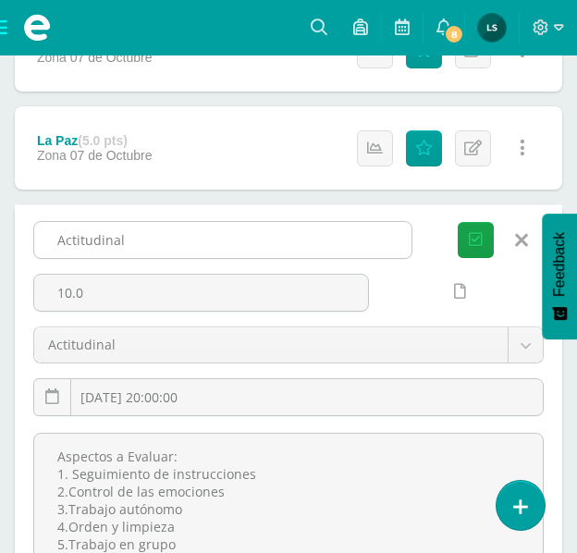
drag, startPoint x: 58, startPoint y: 240, endPoint x: 129, endPoint y: 239, distance: 71.2
click at [129, 239] on input "Actitudinal" at bounding box center [222, 240] width 377 height 36
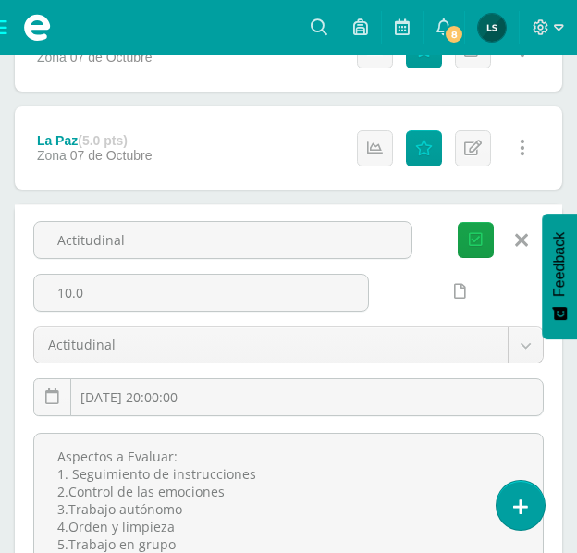
scroll to position [647, 0]
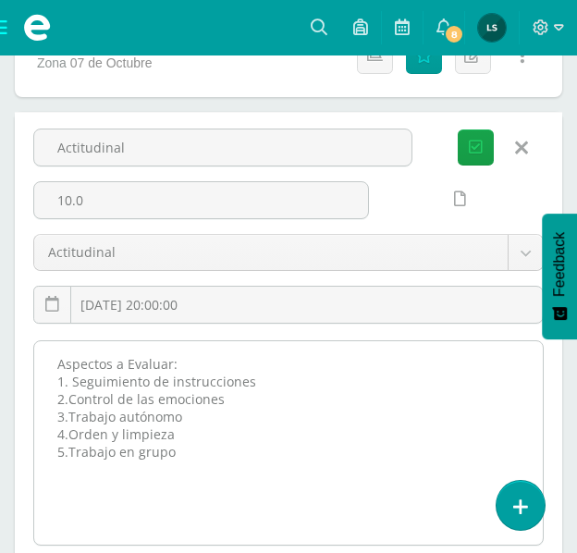
drag, startPoint x: 57, startPoint y: 362, endPoint x: 133, endPoint y: 411, distance: 90.3
click at [178, 441] on textarea "Aspectos a Evaluar: 1. Seguimiento de instrucciones 2.Control de las emociones …" at bounding box center [288, 442] width 509 height 203
drag, startPoint x: 132, startPoint y: 403, endPoint x: 200, endPoint y: 439, distance: 76.6
click at [239, 464] on textarea "Aspectos a Evaluar: 1. Seguimiento de instrucciones 2.Control de las emociones …" at bounding box center [288, 442] width 509 height 203
drag, startPoint x: 56, startPoint y: 364, endPoint x: 180, endPoint y: 452, distance: 151.9
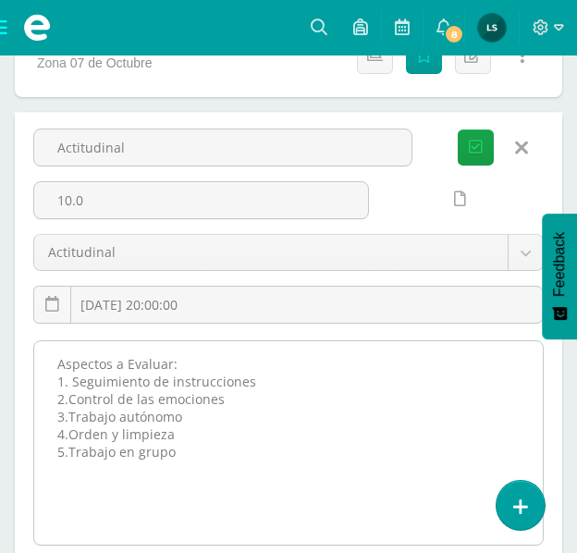
click at [180, 452] on textarea "Aspectos a Evaluar: 1. Seguimiento de instrucciones 2.Control de las emociones …" at bounding box center [288, 442] width 509 height 203
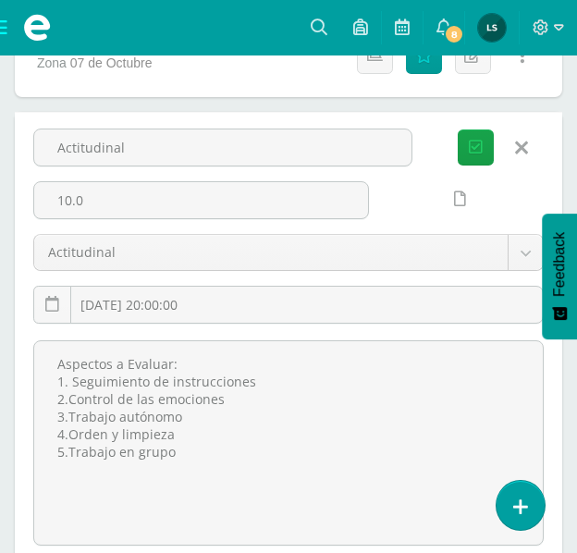
click at [529, 147] on link at bounding box center [521, 147] width 47 height 35
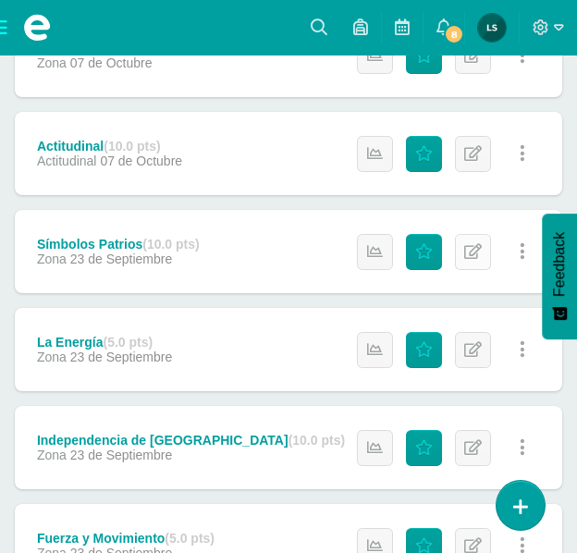
click at [482, 244] on icon at bounding box center [473, 252] width 18 height 16
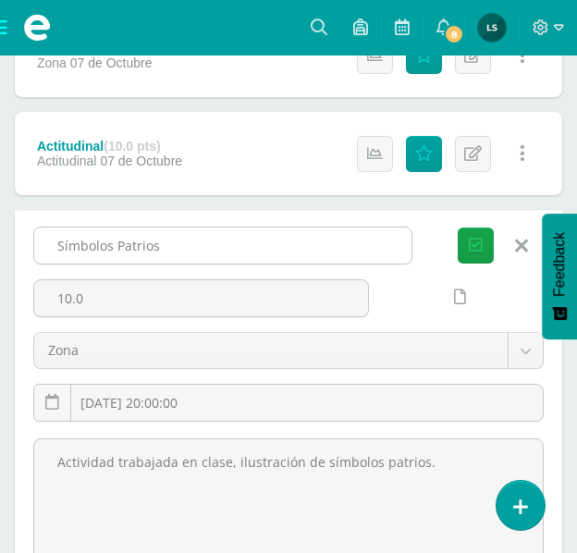
drag, startPoint x: 57, startPoint y: 243, endPoint x: 190, endPoint y: 251, distance: 132.5
click at [190, 251] on input "Símbolos Patrios" at bounding box center [222, 246] width 377 height 36
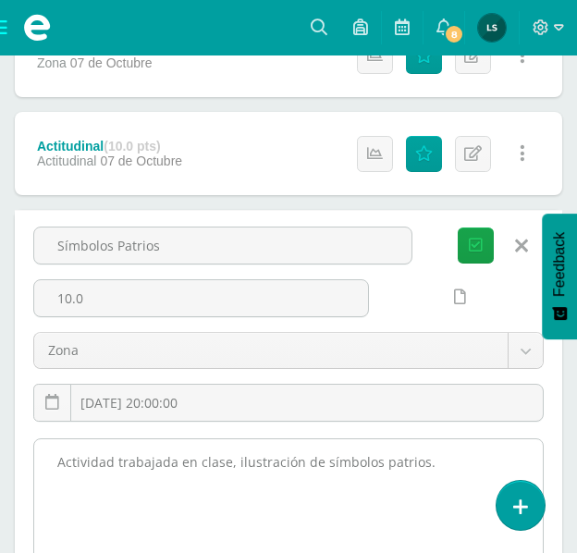
drag, startPoint x: 59, startPoint y: 459, endPoint x: 387, endPoint y: 463, distance: 327.5
click at [418, 464] on textarea "Actividad trabajada en clase, ilustración de símbolos patrios." at bounding box center [288, 540] width 509 height 203
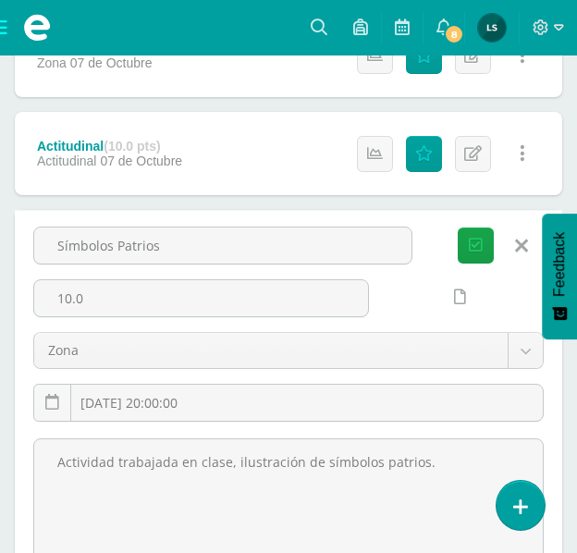
click at [520, 242] on icon at bounding box center [521, 246] width 13 height 20
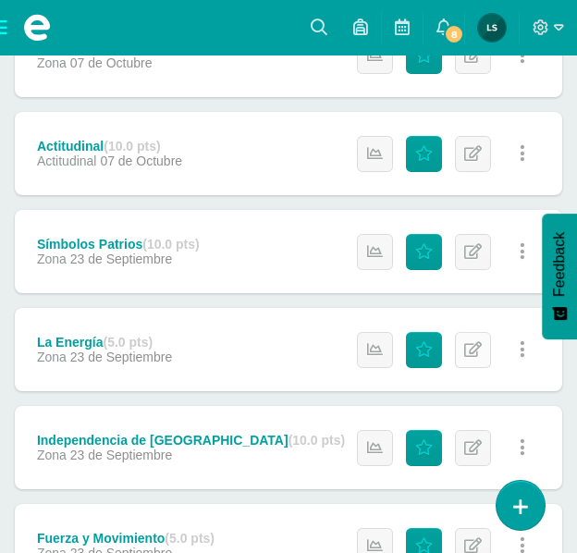
click at [470, 354] on icon at bounding box center [473, 350] width 18 height 16
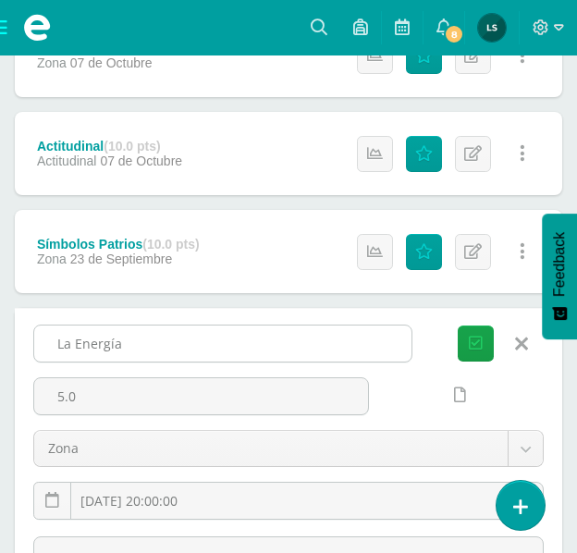
drag, startPoint x: 54, startPoint y: 339, endPoint x: 129, endPoint y: 349, distance: 76.5
click at [129, 349] on input "La Energía" at bounding box center [222, 344] width 377 height 36
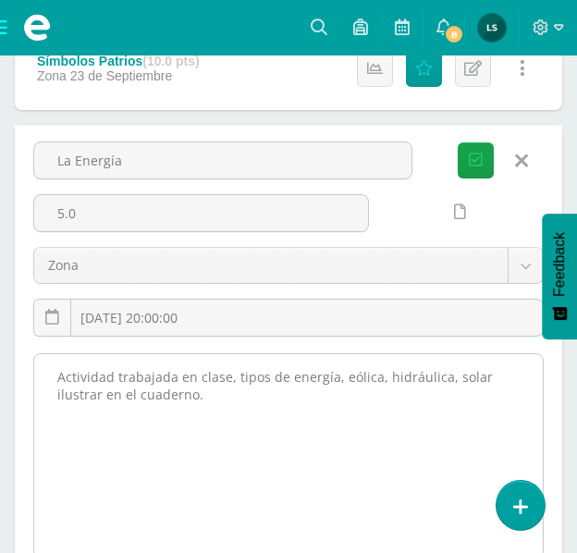
scroll to position [925, 0]
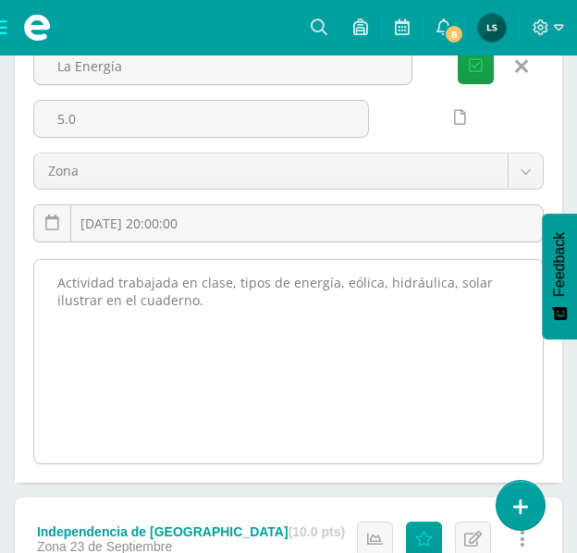
drag, startPoint x: 48, startPoint y: 280, endPoint x: 201, endPoint y: 304, distance: 154.5
click at [201, 304] on textarea "Actividad trabajada en clase, tipos de energía, eólica, hidráulica, solar ilust…" at bounding box center [288, 361] width 509 height 203
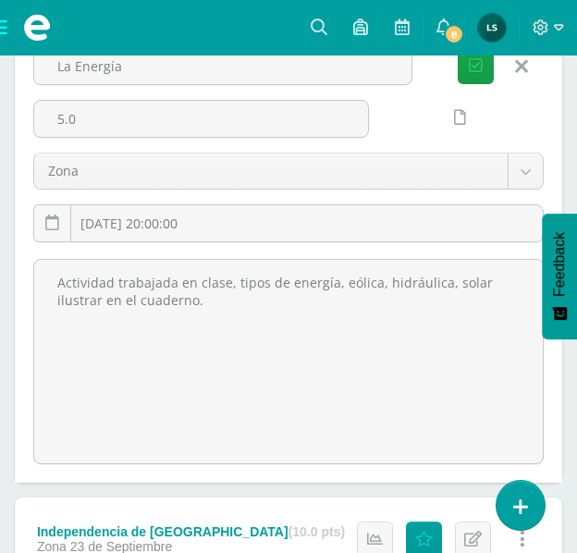
click at [524, 64] on icon at bounding box center [521, 66] width 13 height 20
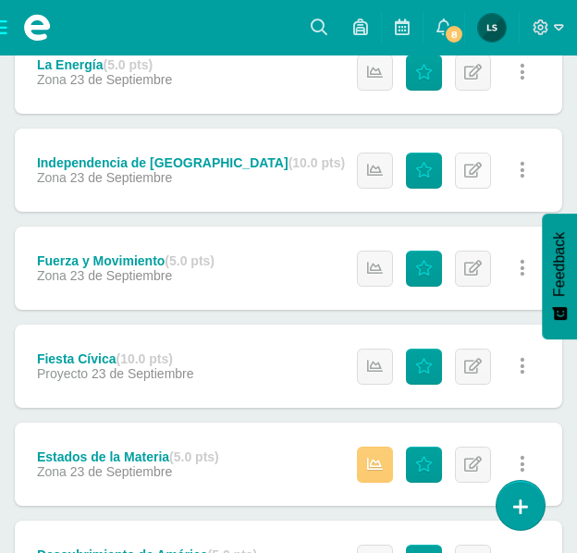
click at [473, 165] on icon at bounding box center [473, 171] width 18 height 16
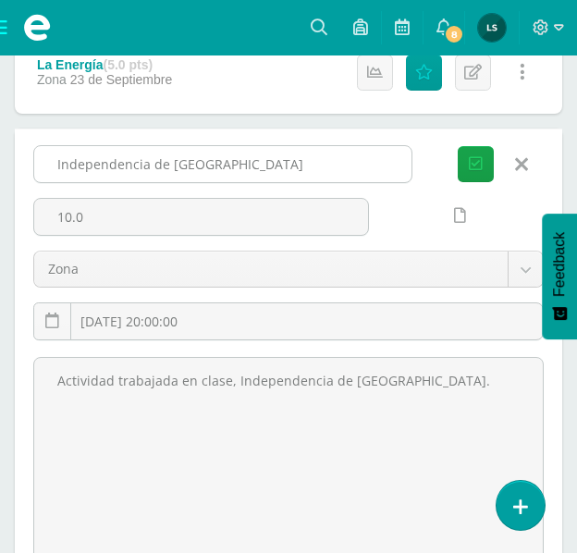
drag, startPoint x: 48, startPoint y: 166, endPoint x: 241, endPoint y: 168, distance: 193.3
click at [241, 168] on input "Independencia de Guatemala" at bounding box center [222, 164] width 377 height 36
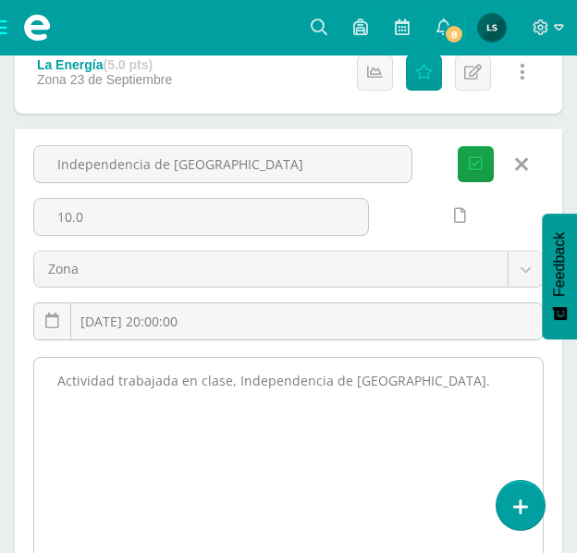
drag, startPoint x: 53, startPoint y: 377, endPoint x: 425, endPoint y: 387, distance: 372.9
click at [425, 387] on textarea "Actividad trabajada en clase, Independencia de Guatemala." at bounding box center [288, 459] width 509 height 203
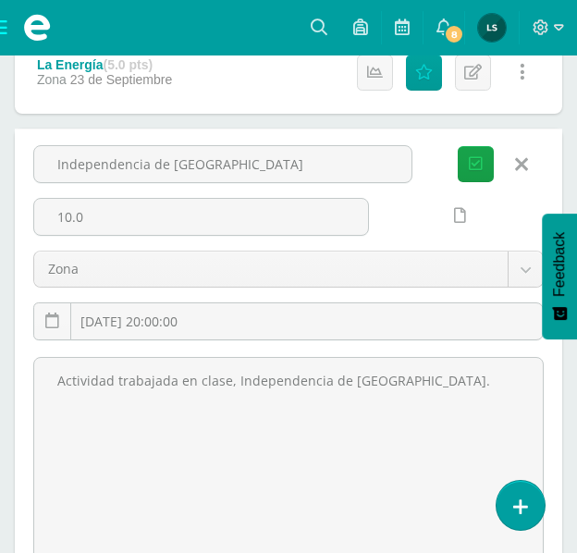
click at [518, 159] on icon at bounding box center [521, 164] width 13 height 20
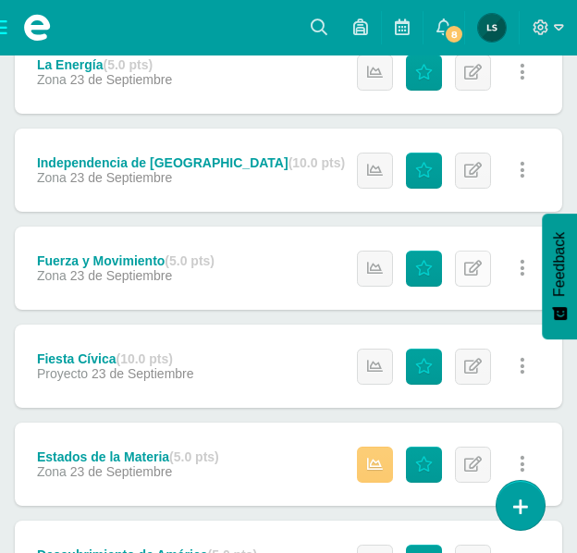
click at [482, 263] on icon at bounding box center [473, 269] width 18 height 16
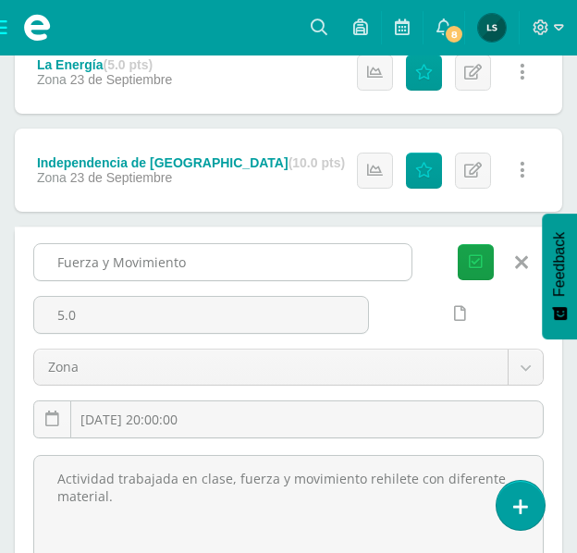
drag, startPoint x: 54, startPoint y: 259, endPoint x: 195, endPoint y: 265, distance: 141.6
click at [195, 265] on input "Fuerza y Movimiento" at bounding box center [222, 262] width 377 height 36
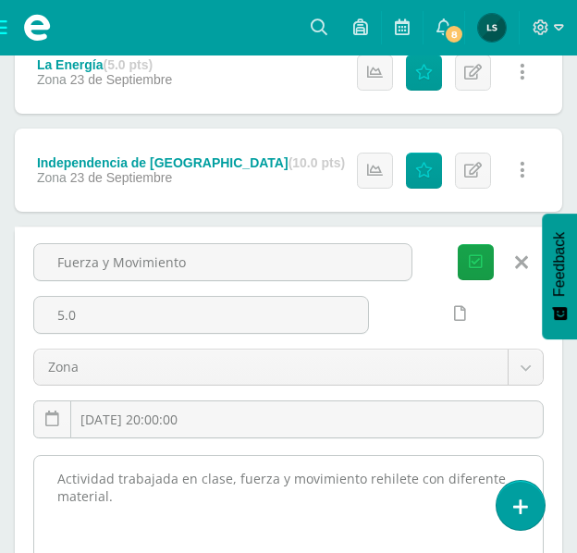
drag, startPoint x: 55, startPoint y: 476, endPoint x: 118, endPoint y: 501, distance: 68.5
click at [118, 501] on textarea "Actividad trabajada en clase, fuerza y movimiento rehilete con diferente materi…" at bounding box center [288, 557] width 509 height 203
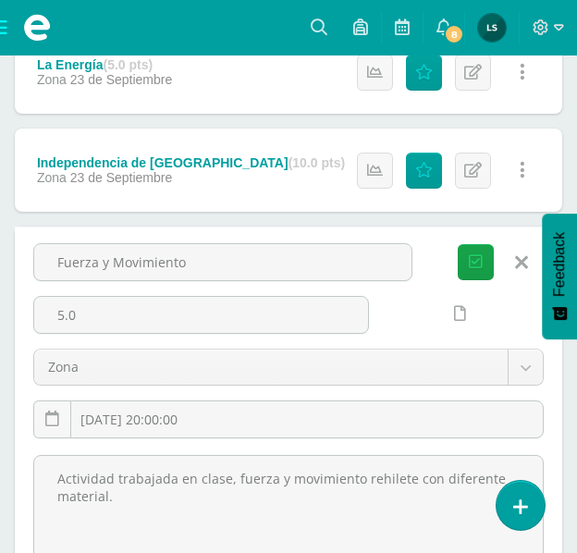
click at [525, 261] on icon at bounding box center [521, 263] width 13 height 20
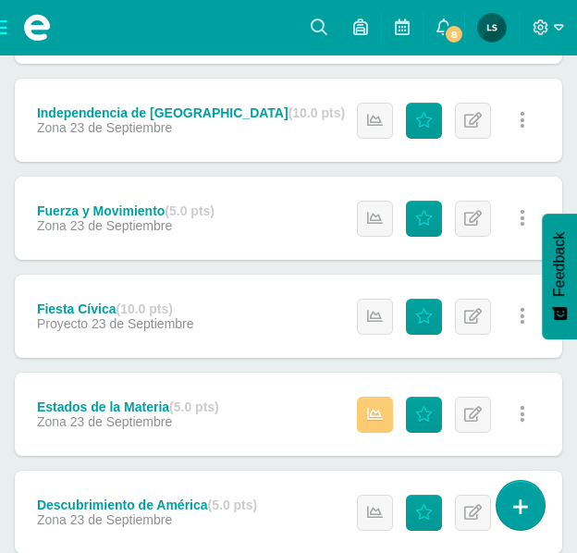
scroll to position [1017, 0]
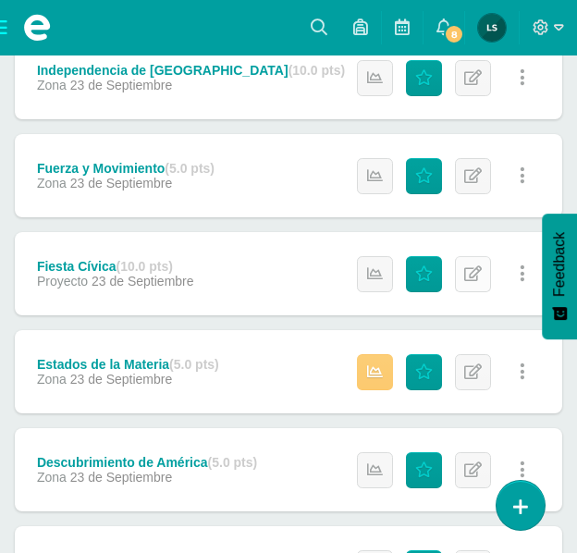
click at [470, 271] on icon at bounding box center [473, 274] width 18 height 16
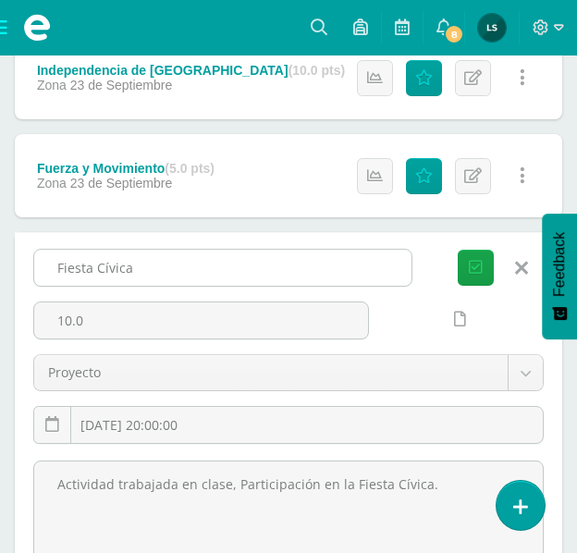
drag, startPoint x: 55, startPoint y: 265, endPoint x: 138, endPoint y: 275, distance: 83.9
click at [138, 275] on input "Fiesta Cívica" at bounding box center [222, 268] width 377 height 36
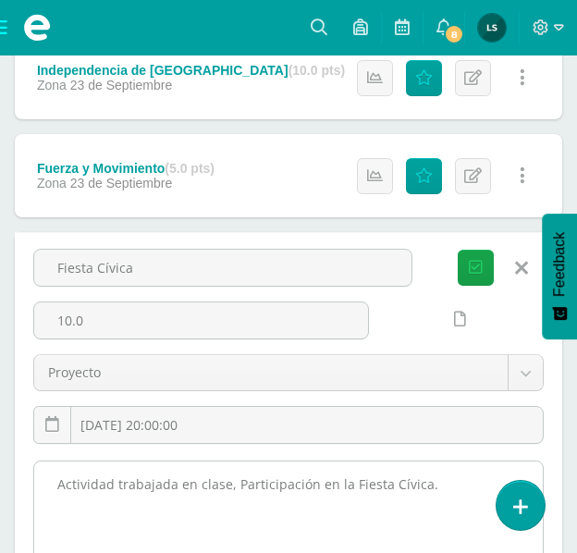
drag, startPoint x: 54, startPoint y: 484, endPoint x: 424, endPoint y: 499, distance: 370.3
click at [424, 499] on textarea "Actividad trabajada en clase, Participación en la Fiesta Cívica." at bounding box center [288, 563] width 509 height 203
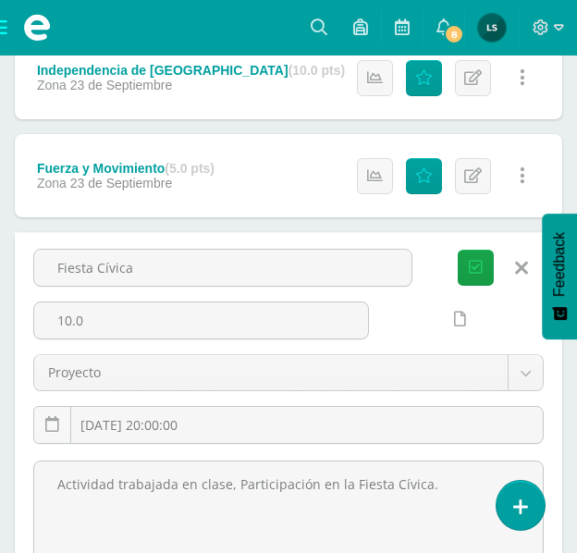
click at [516, 269] on icon at bounding box center [521, 268] width 13 height 20
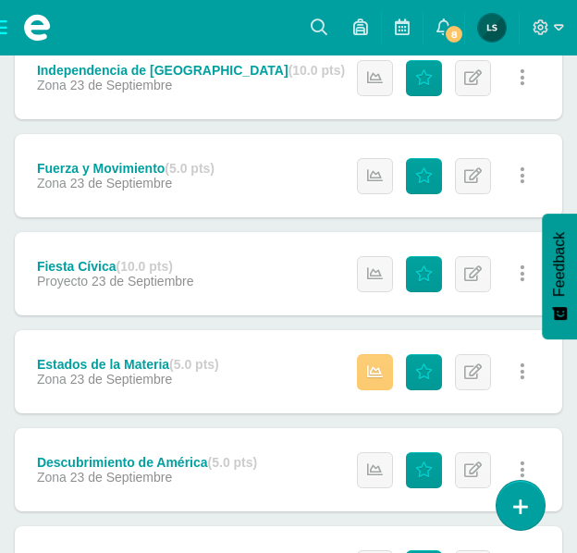
scroll to position [1110, 0]
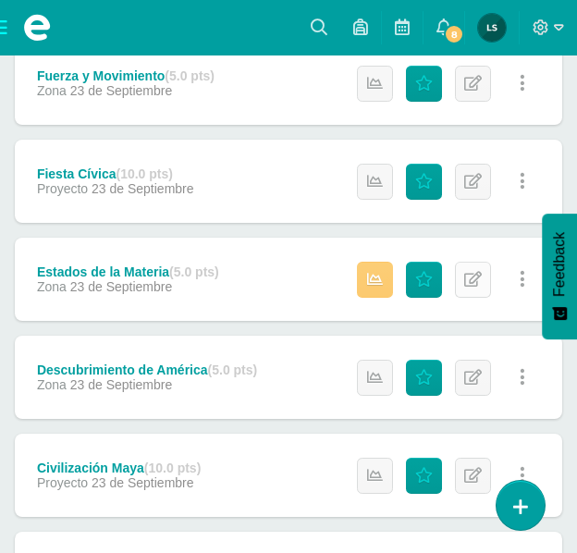
click at [472, 274] on icon at bounding box center [473, 280] width 18 height 16
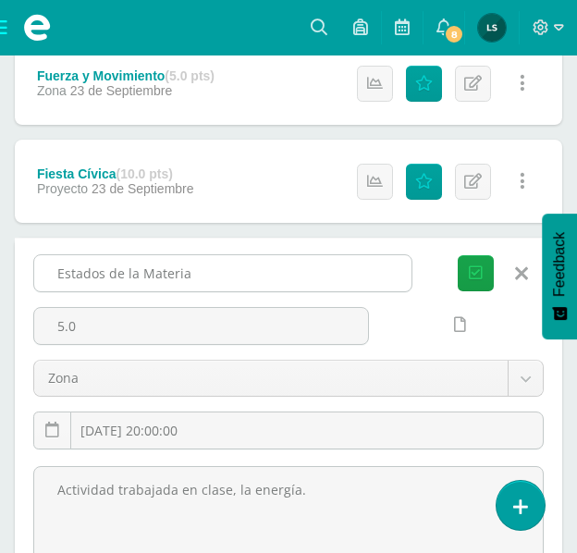
drag, startPoint x: 55, startPoint y: 270, endPoint x: 196, endPoint y: 273, distance: 140.6
click at [196, 273] on input "Estados de la Materia" at bounding box center [222, 273] width 377 height 36
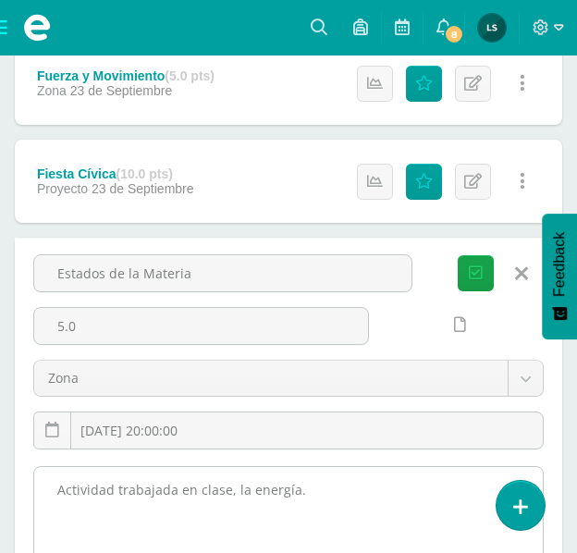
drag, startPoint x: 56, startPoint y: 487, endPoint x: 308, endPoint y: 499, distance: 251.9
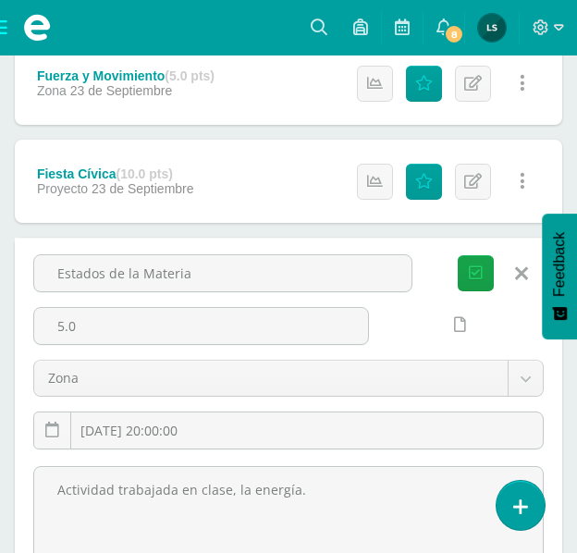
click at [520, 266] on icon at bounding box center [521, 274] width 13 height 20
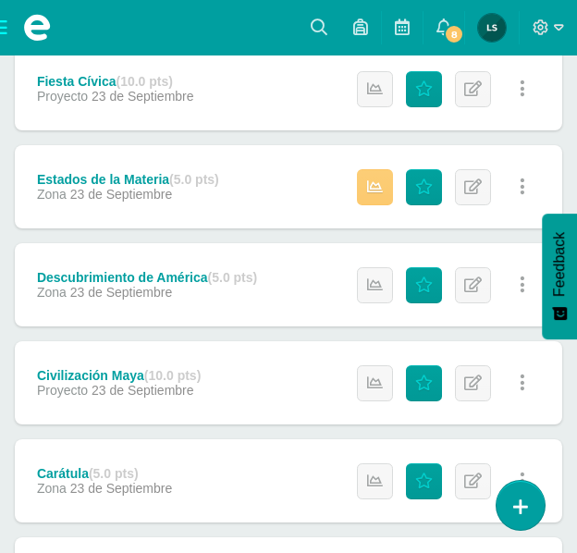
scroll to position [1295, 0]
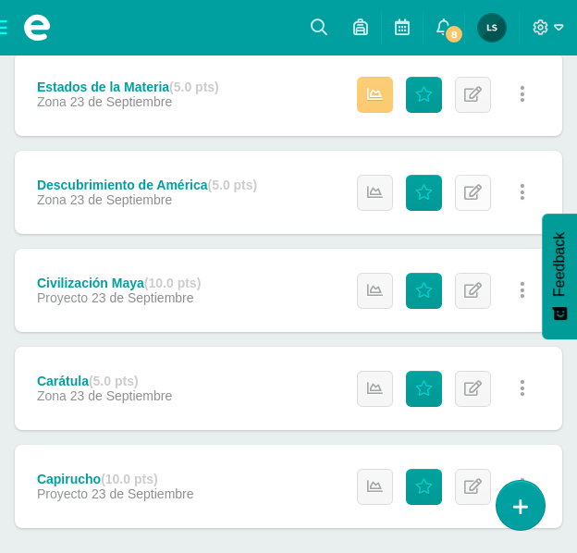
click at [481, 188] on icon at bounding box center [473, 193] width 18 height 16
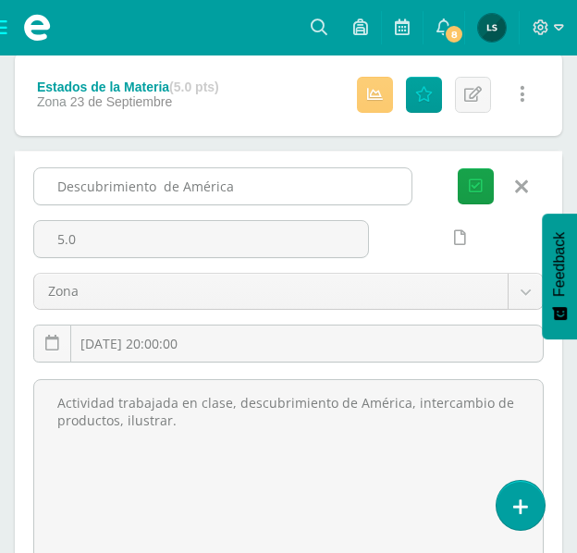
drag, startPoint x: 57, startPoint y: 183, endPoint x: 240, endPoint y: 194, distance: 182.5
click at [240, 194] on input "Descubrimiento de América" at bounding box center [222, 186] width 377 height 36
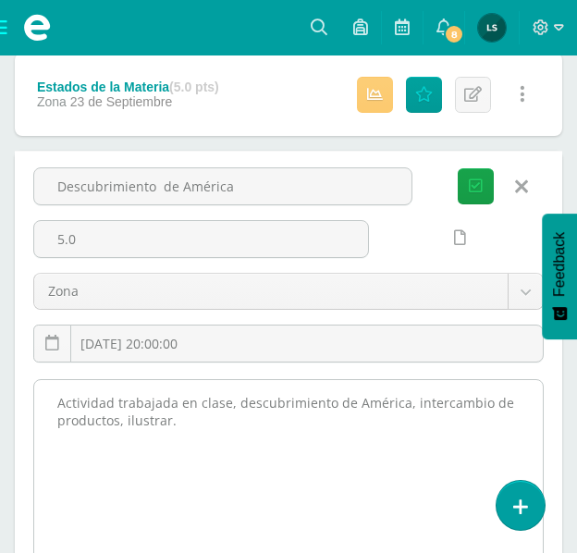
drag, startPoint x: 58, startPoint y: 395, endPoint x: 179, endPoint y: 423, distance: 124.3
click at [179, 423] on textarea "Actividad trabajada en clase, descubrimiento de América, intercambio de product…" at bounding box center [288, 481] width 509 height 203
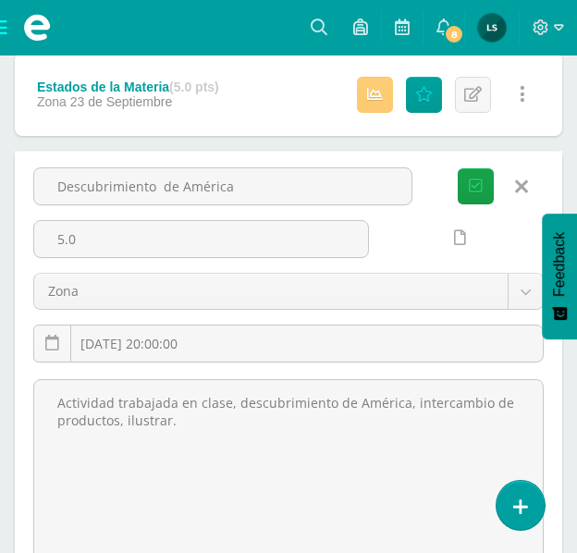
click at [523, 182] on icon at bounding box center [521, 187] width 13 height 20
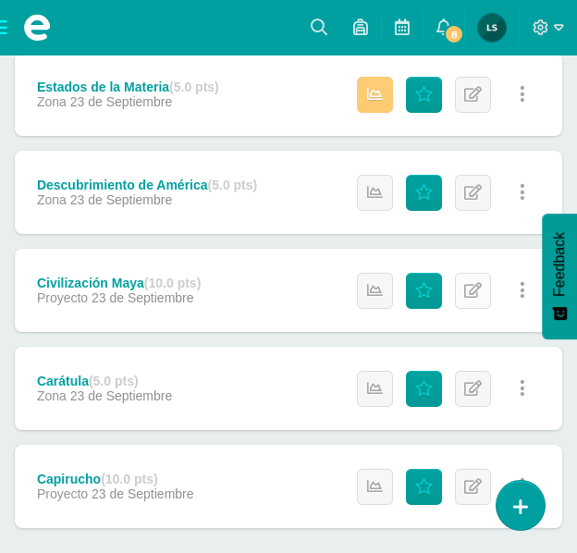
click at [473, 288] on icon at bounding box center [473, 291] width 18 height 16
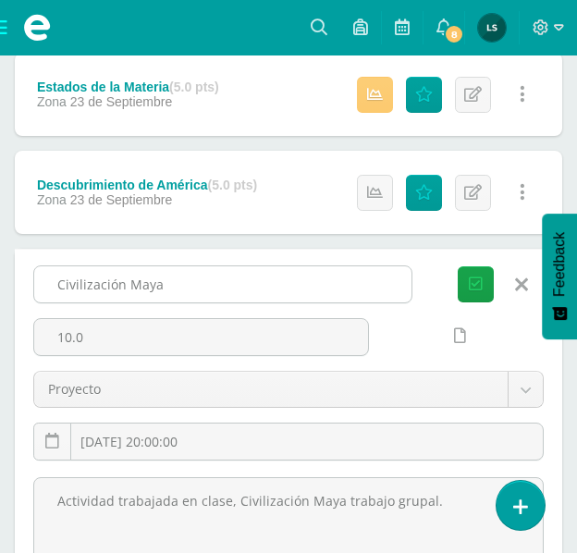
drag, startPoint x: 57, startPoint y: 280, endPoint x: 180, endPoint y: 284, distance: 123.1
click at [180, 284] on input "Civilización Maya" at bounding box center [222, 284] width 377 height 36
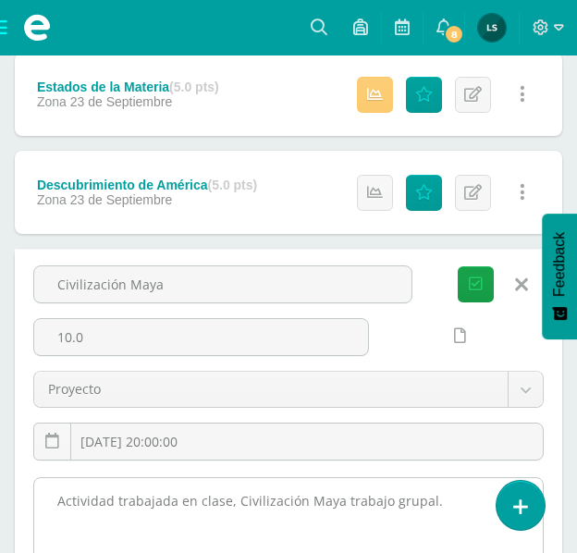
drag, startPoint x: 54, startPoint y: 499, endPoint x: 434, endPoint y: 511, distance: 380.3
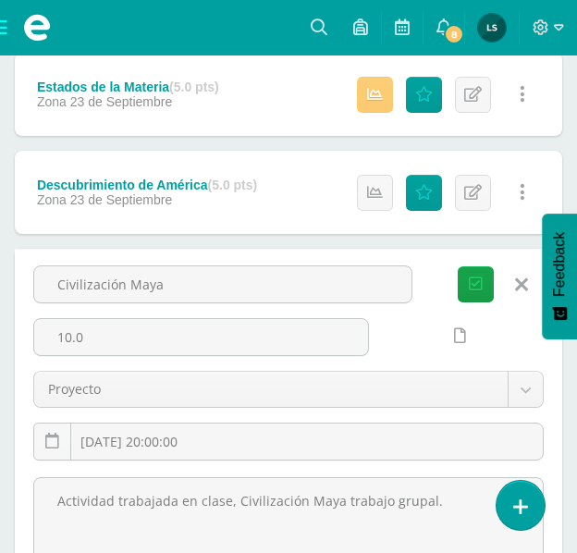
click at [524, 279] on icon at bounding box center [521, 285] width 13 height 20
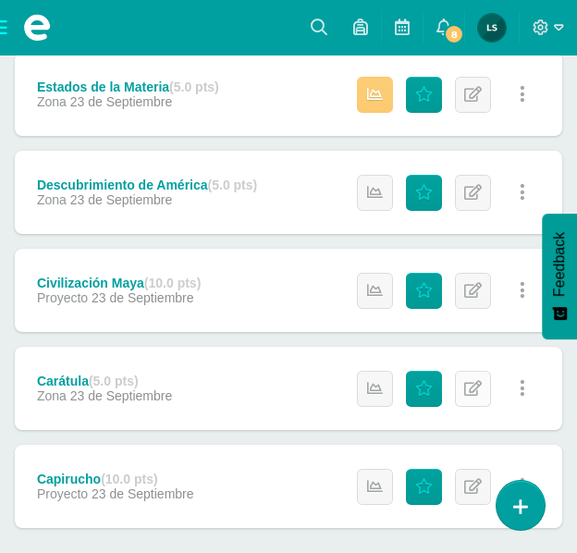
click at [476, 389] on icon at bounding box center [473, 389] width 18 height 16
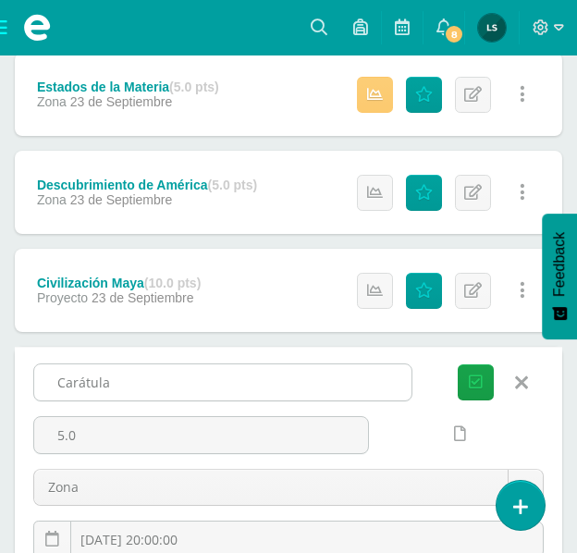
drag, startPoint x: 57, startPoint y: 379, endPoint x: 116, endPoint y: 381, distance: 58.3
click at [116, 381] on input "Carátula" at bounding box center [222, 382] width 377 height 36
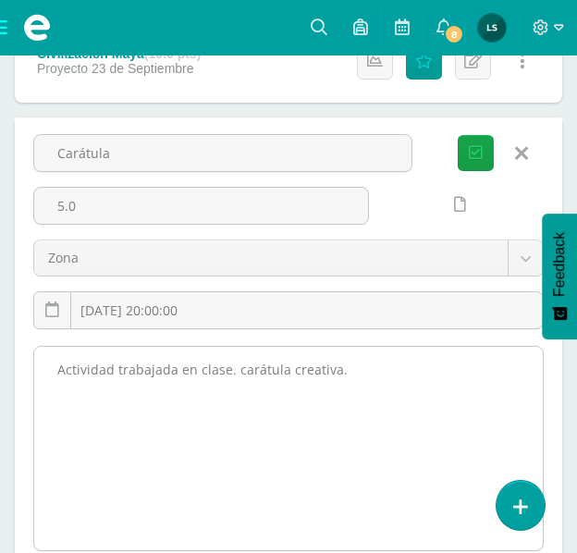
scroll to position [1572, 0]
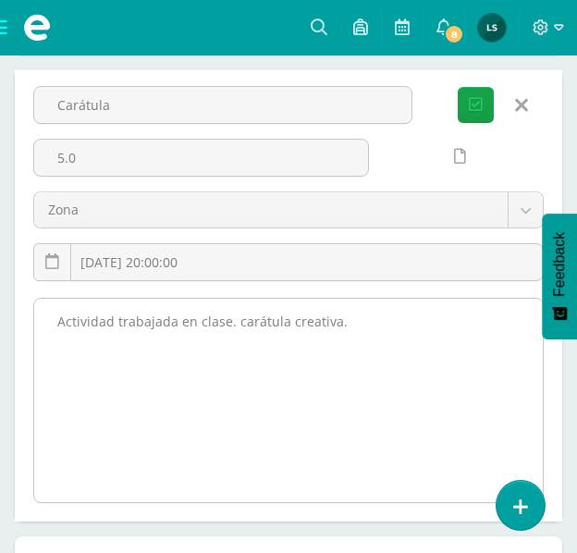
drag, startPoint x: 55, startPoint y: 319, endPoint x: 363, endPoint y: 314, distance: 308.1
click at [363, 314] on textarea "Actividad trabajada en clase. carátula creativa." at bounding box center [288, 400] width 509 height 203
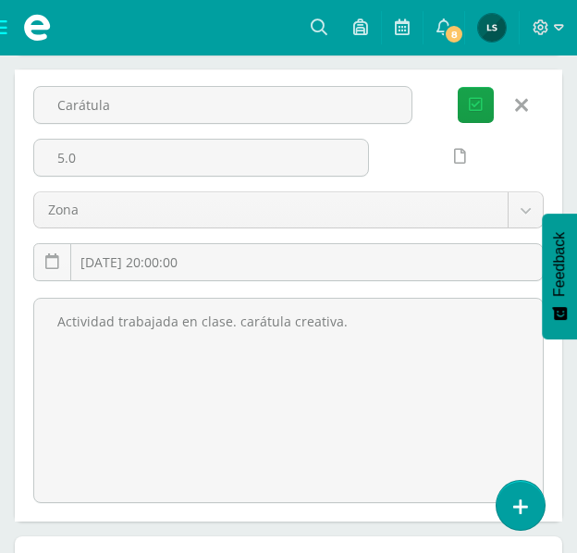
click at [527, 104] on link at bounding box center [521, 105] width 47 height 35
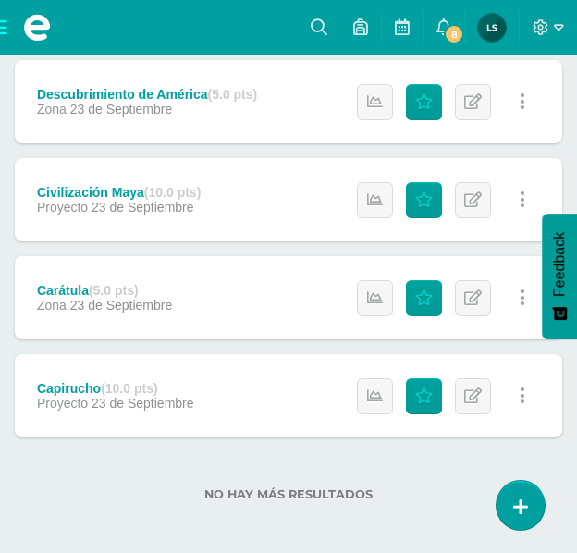
scroll to position [1386, 0]
click at [473, 386] on link "Editar" at bounding box center [473, 396] width 36 height 36
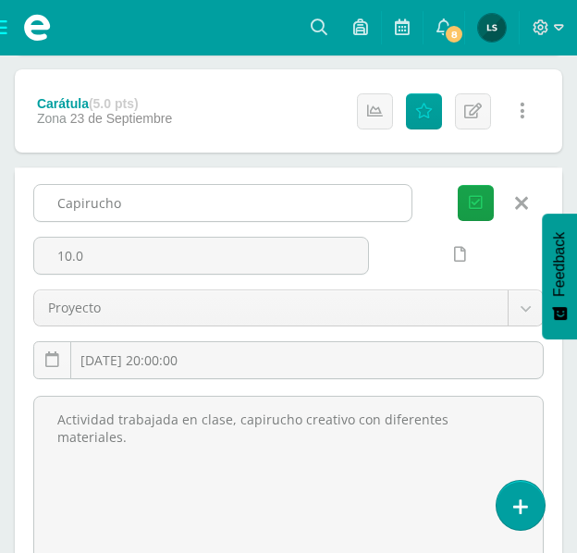
drag, startPoint x: 59, startPoint y: 202, endPoint x: 129, endPoint y: 200, distance: 69.4
click at [129, 200] on input "Capirucho" at bounding box center [222, 203] width 377 height 36
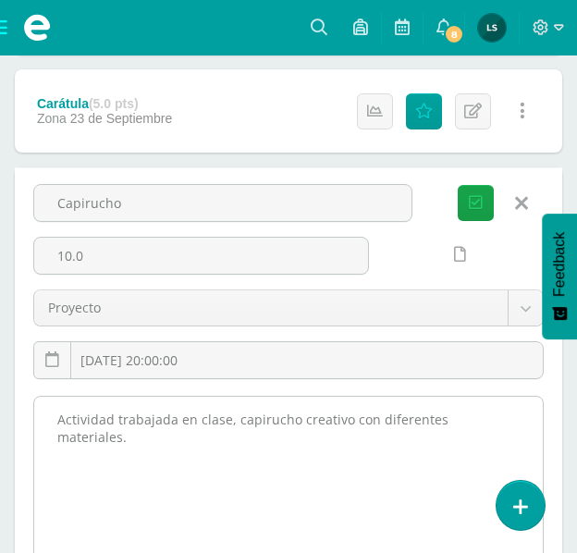
drag, startPoint x: 56, startPoint y: 419, endPoint x: 481, endPoint y: 418, distance: 424.5
click at [516, 424] on textarea "Actividad trabajada en clase, capirucho creativo con diferentes materiales." at bounding box center [288, 498] width 509 height 203
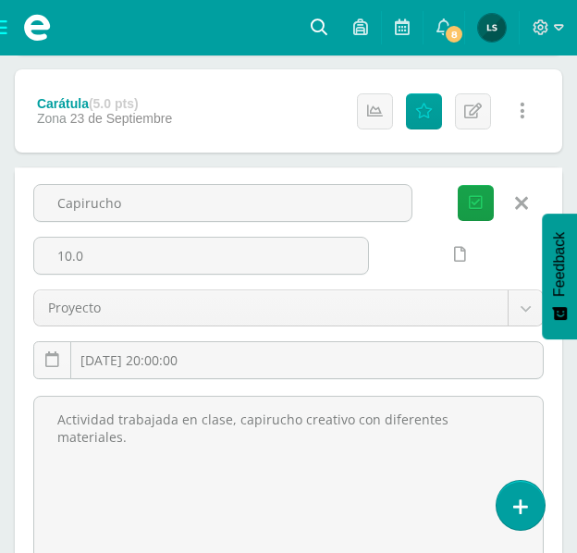
click at [322, 24] on icon at bounding box center [319, 26] width 17 height 17
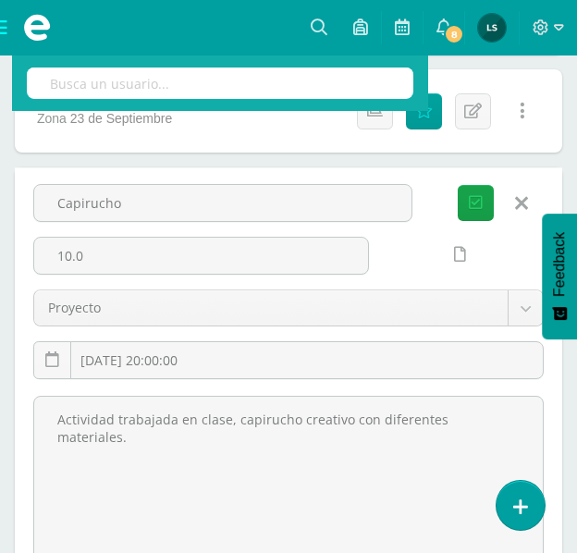
click at [208, 70] on input "text" at bounding box center [220, 83] width 387 height 31
type input "segun"
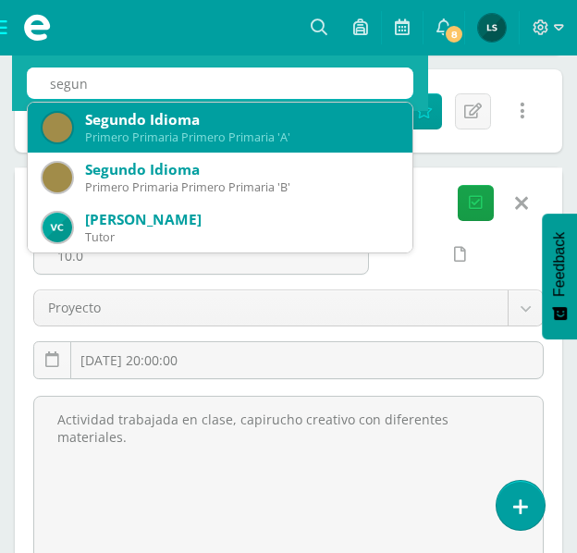
click at [149, 132] on div "Primero Primaria Primero Primaria 'A'" at bounding box center [241, 137] width 313 height 16
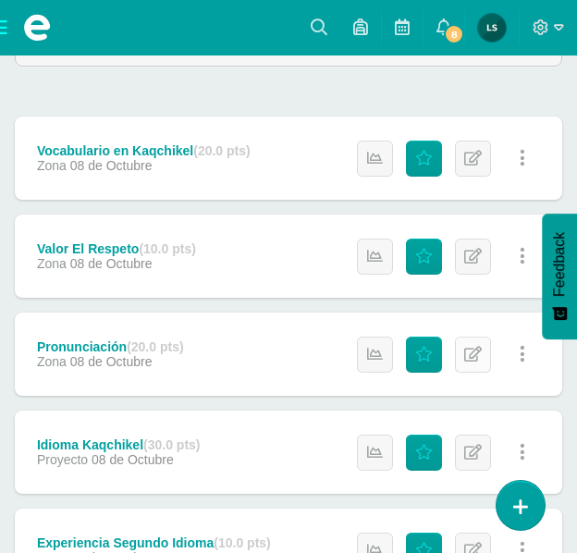
scroll to position [231, 0]
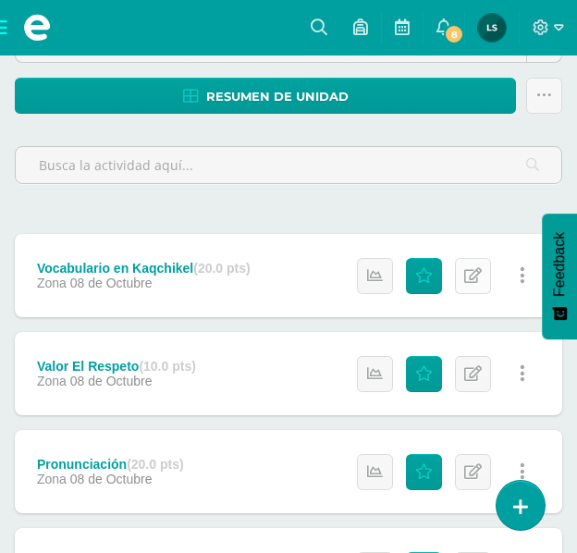
click at [474, 280] on icon at bounding box center [473, 276] width 18 height 16
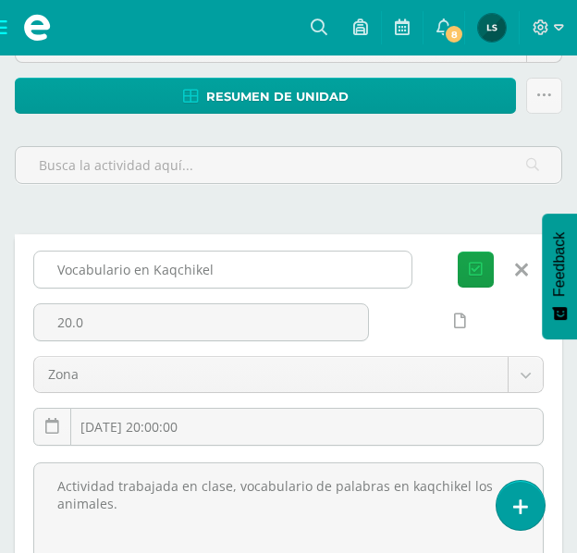
drag, startPoint x: 54, startPoint y: 265, endPoint x: 223, endPoint y: 272, distance: 169.4
click at [229, 272] on input "Vocabulario en Kaqchikel" at bounding box center [222, 270] width 377 height 36
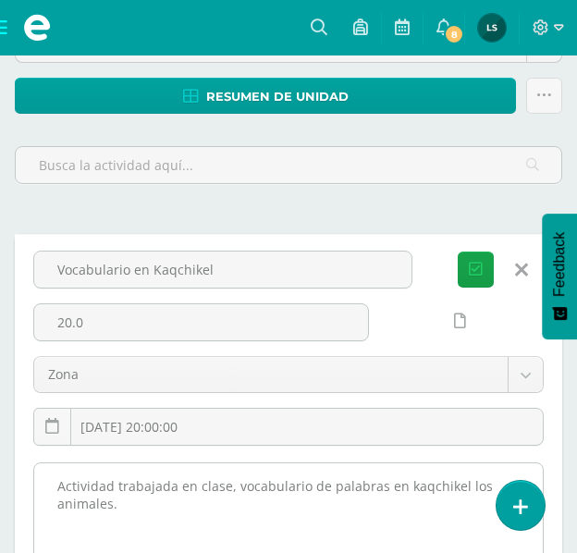
drag, startPoint x: 52, startPoint y: 495, endPoint x: 116, endPoint y: 512, distance: 66.2
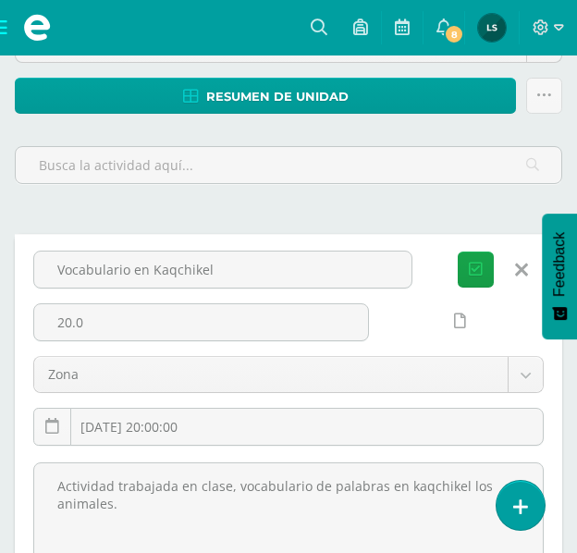
click at [528, 271] on link at bounding box center [521, 270] width 47 height 35
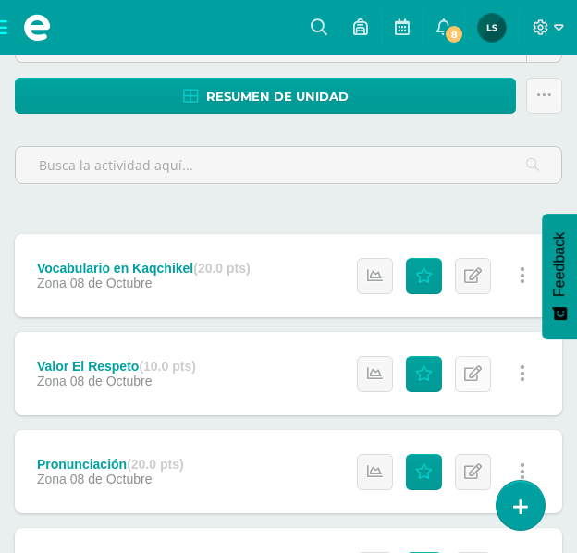
click at [463, 371] on link "Editar" at bounding box center [473, 374] width 36 height 36
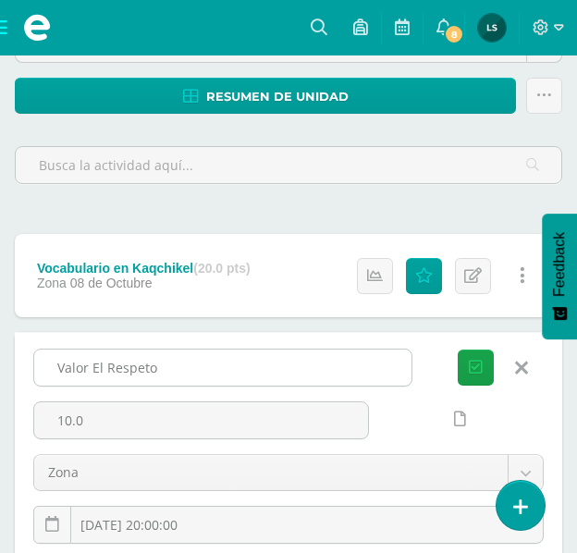
drag, startPoint x: 56, startPoint y: 367, endPoint x: 158, endPoint y: 369, distance: 101.8
click at [158, 369] on input "Valor El Respeto" at bounding box center [222, 368] width 377 height 36
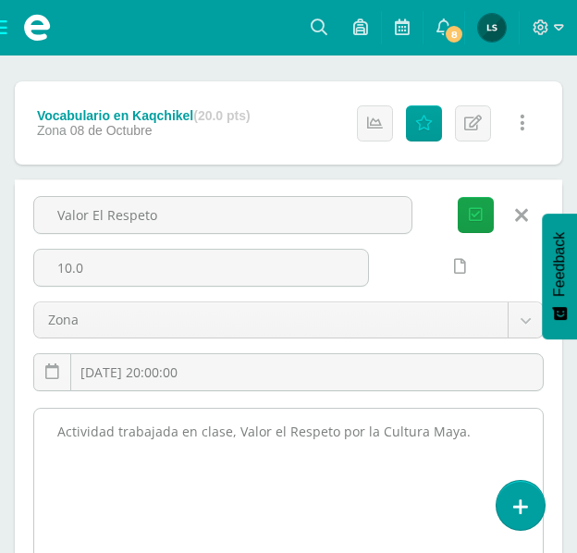
scroll to position [416, 0]
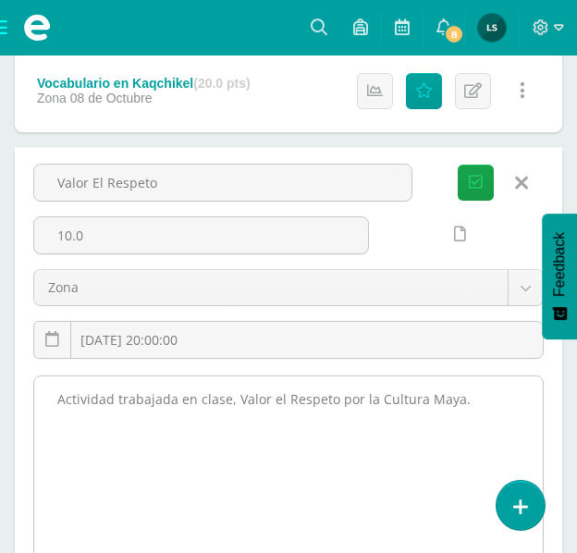
drag, startPoint x: 56, startPoint y: 400, endPoint x: 455, endPoint y: 405, distance: 398.7
click at [455, 405] on textarea "Actividad trabajada en clase, Valor el Respeto por la Cultura Maya." at bounding box center [288, 477] width 509 height 203
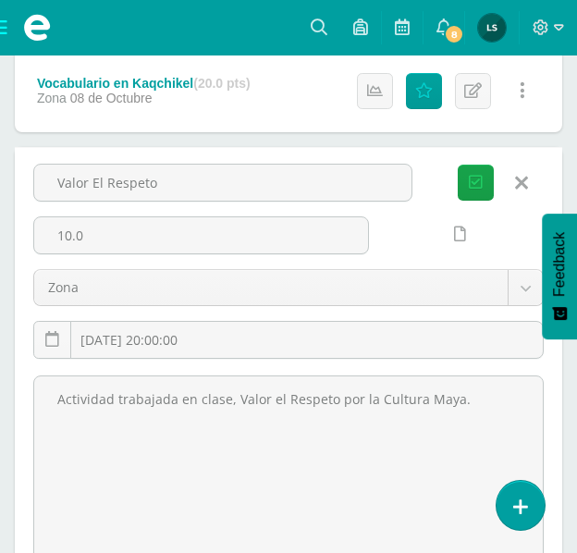
click at [524, 184] on icon at bounding box center [521, 183] width 13 height 20
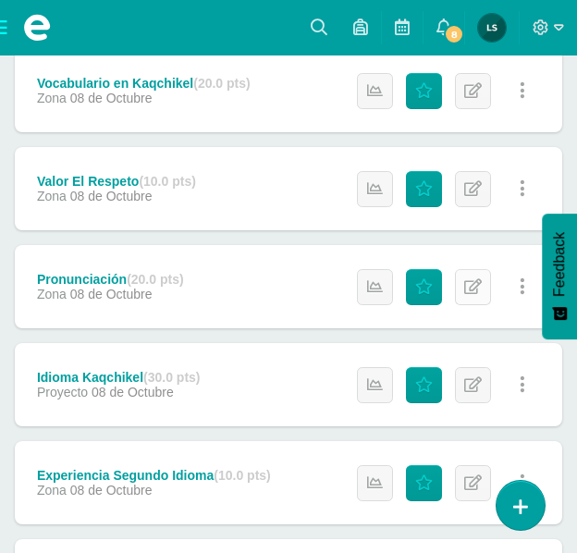
click at [474, 294] on icon at bounding box center [473, 287] width 18 height 16
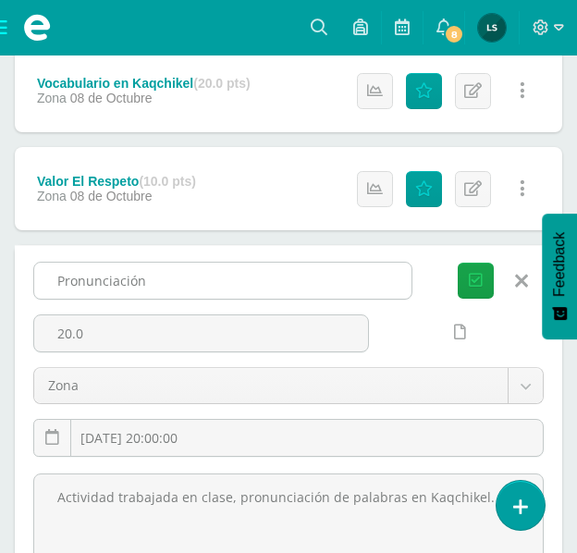
drag, startPoint x: 58, startPoint y: 279, endPoint x: 159, endPoint y: 284, distance: 100.9
click at [159, 284] on input "Pronunciación" at bounding box center [222, 281] width 377 height 36
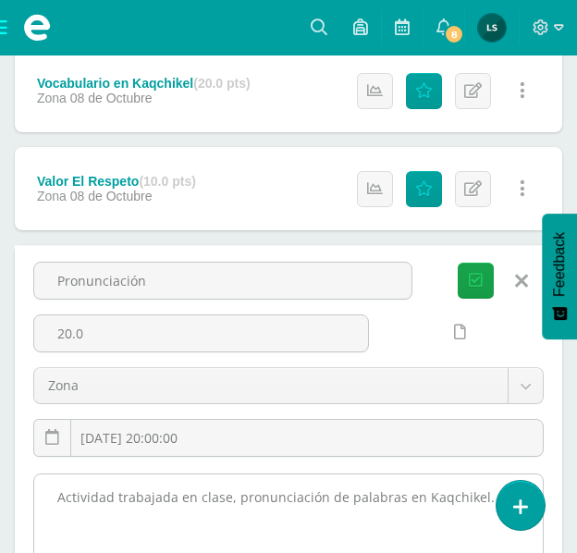
drag, startPoint x: 58, startPoint y: 495, endPoint x: 474, endPoint y: 510, distance: 416.5
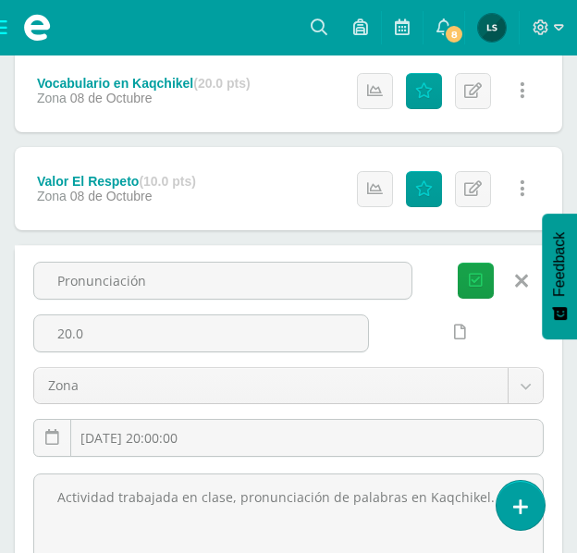
click at [527, 279] on link at bounding box center [521, 281] width 47 height 35
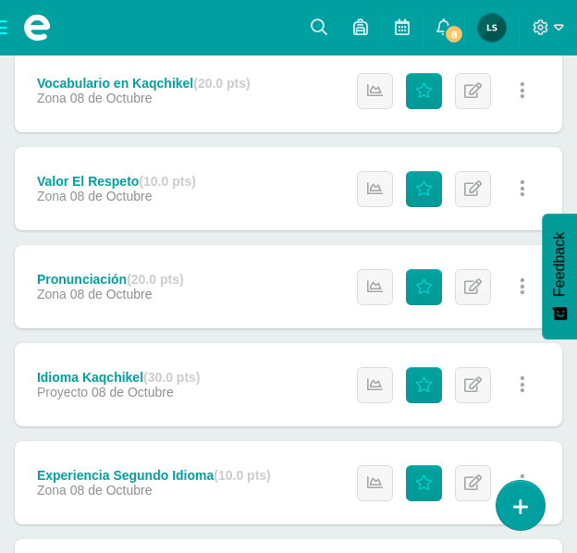
scroll to position [509, 0]
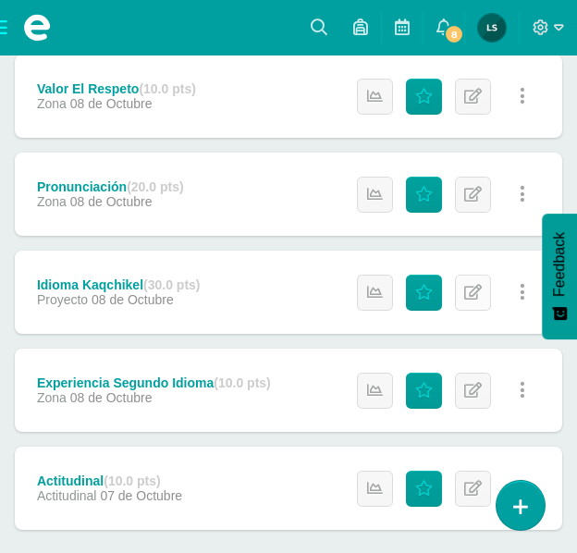
click at [474, 294] on icon at bounding box center [473, 293] width 18 height 16
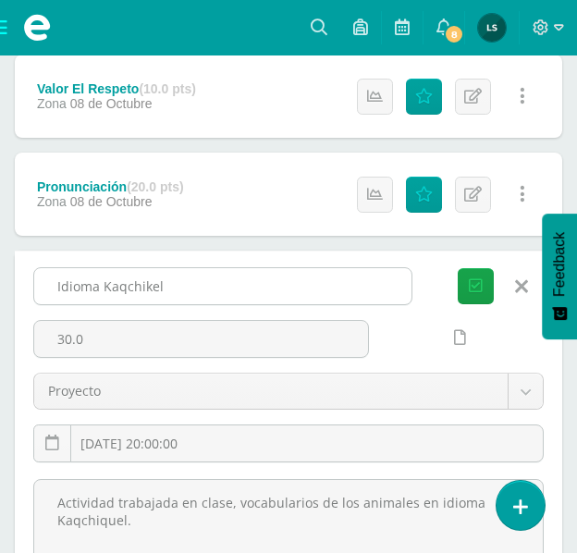
drag, startPoint x: 58, startPoint y: 284, endPoint x: 194, endPoint y: 290, distance: 136.1
click at [194, 290] on input "Idioma Kaqchikel" at bounding box center [222, 286] width 377 height 36
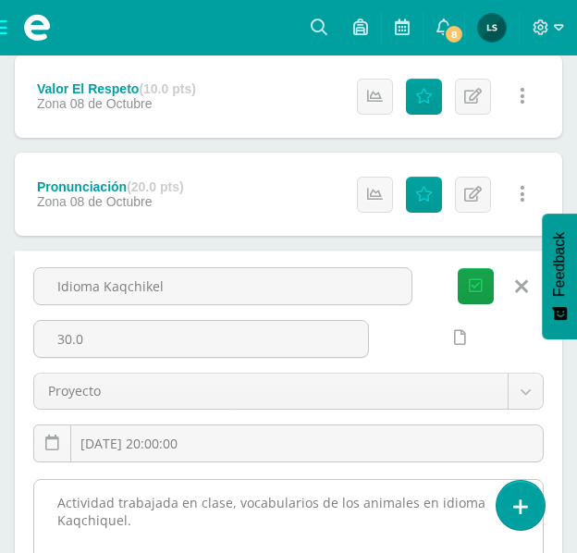
drag, startPoint x: 56, startPoint y: 504, endPoint x: 143, endPoint y: 531, distance: 91.0
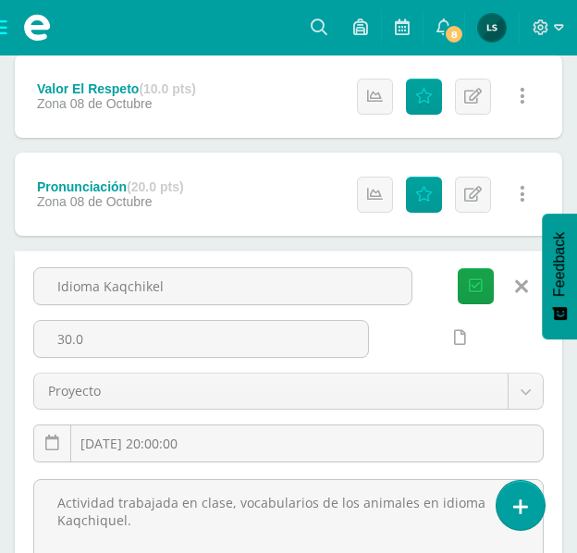
click at [517, 285] on icon at bounding box center [521, 287] width 13 height 20
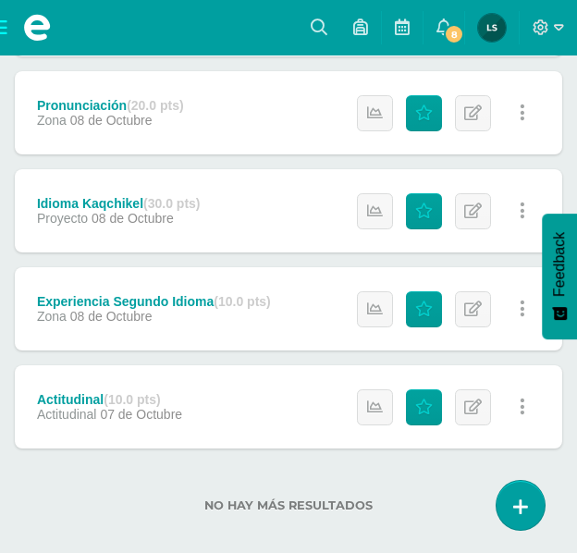
scroll to position [601, 0]
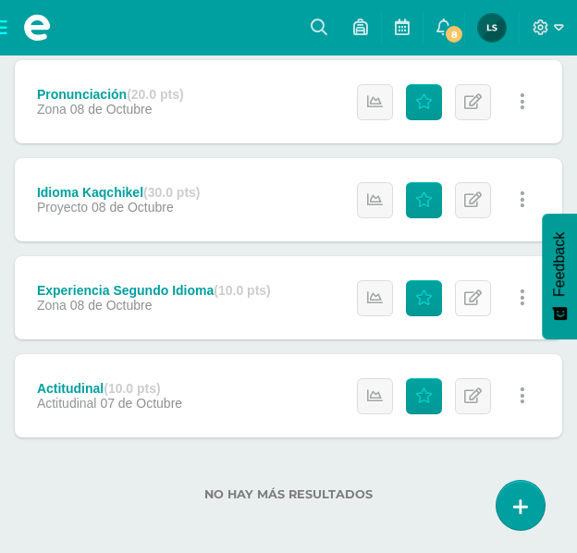
click at [478, 287] on link "Editar" at bounding box center [473, 298] width 36 height 36
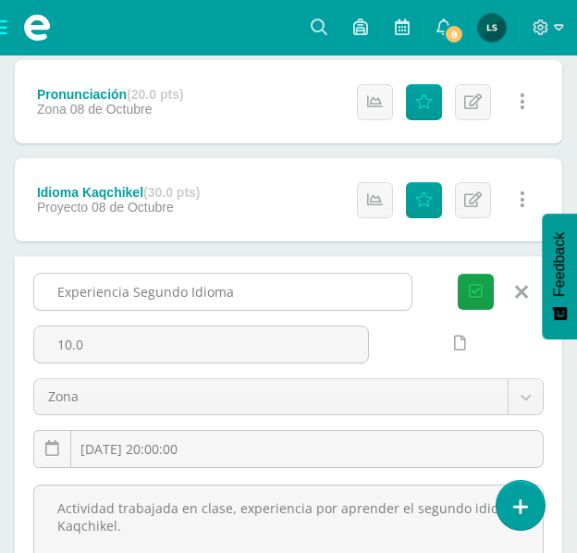
drag, startPoint x: 49, startPoint y: 288, endPoint x: 236, endPoint y: 298, distance: 187.1
click at [236, 298] on input "Experiencia Segundo Idioma" at bounding box center [222, 292] width 377 height 36
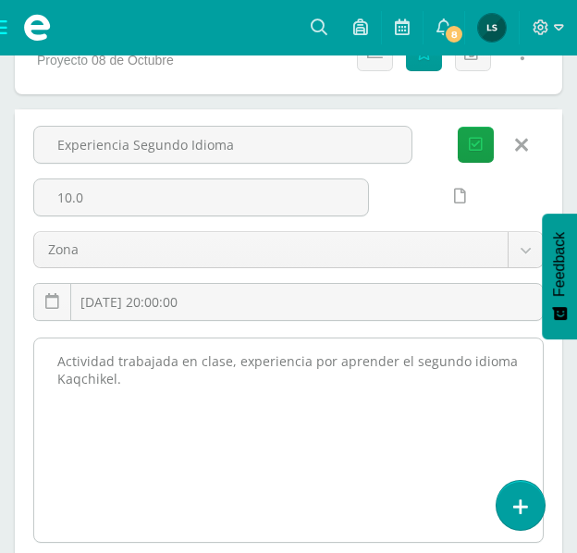
scroll to position [758, 0]
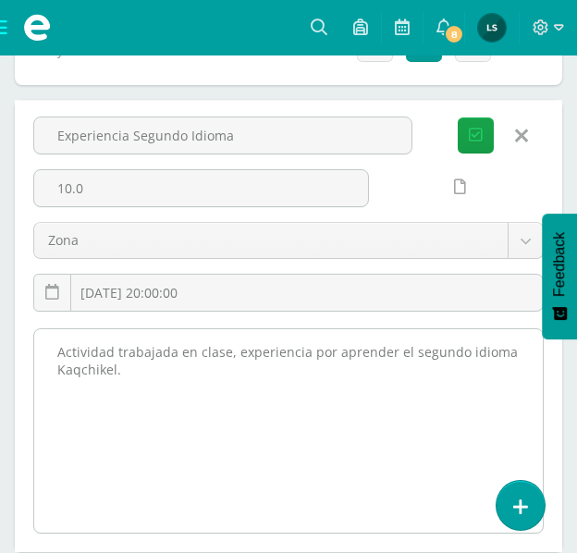
drag, startPoint x: 55, startPoint y: 508, endPoint x: 148, endPoint y: 392, distance: 148.6
click at [148, 392] on textarea "Actividad trabajada en clase, experiencia por aprender el segundo idioma Kaqchi…" at bounding box center [288, 430] width 509 height 203
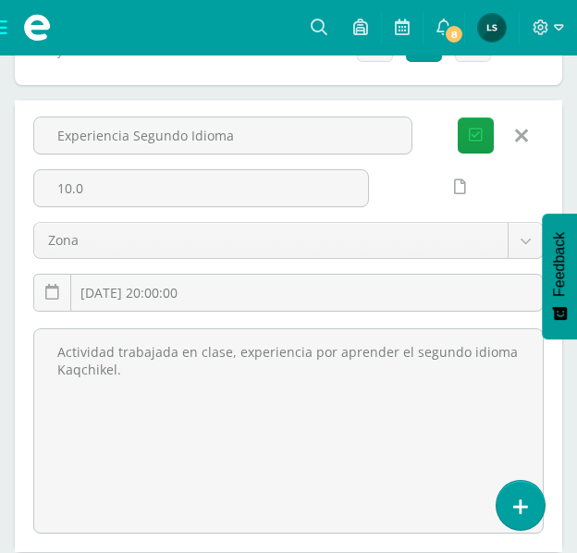
click at [513, 129] on link at bounding box center [521, 135] width 47 height 35
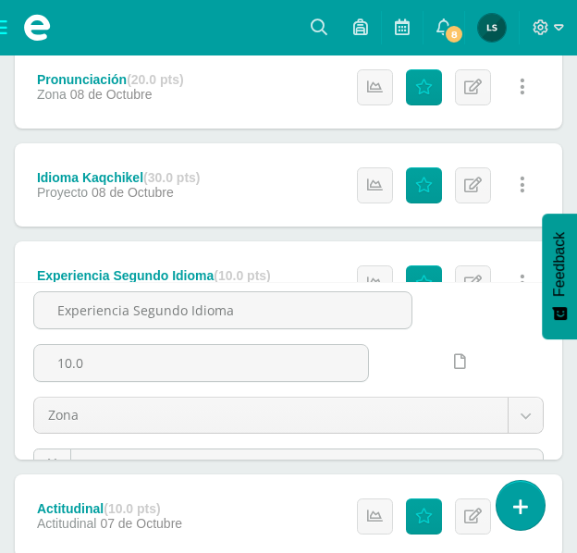
scroll to position [601, 0]
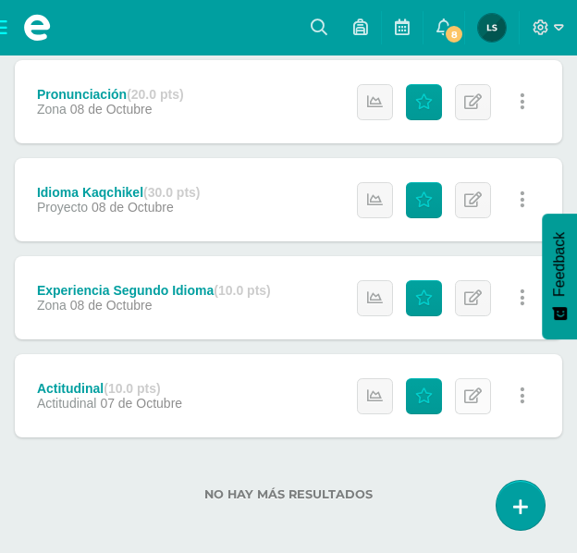
click at [470, 398] on icon at bounding box center [473, 396] width 18 height 16
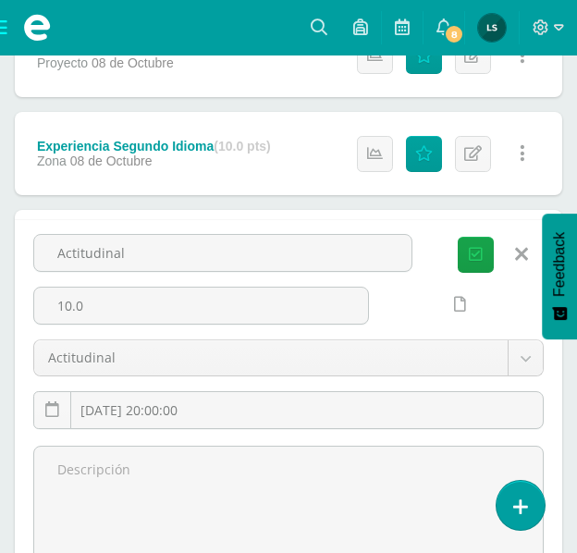
scroll to position [758, 0]
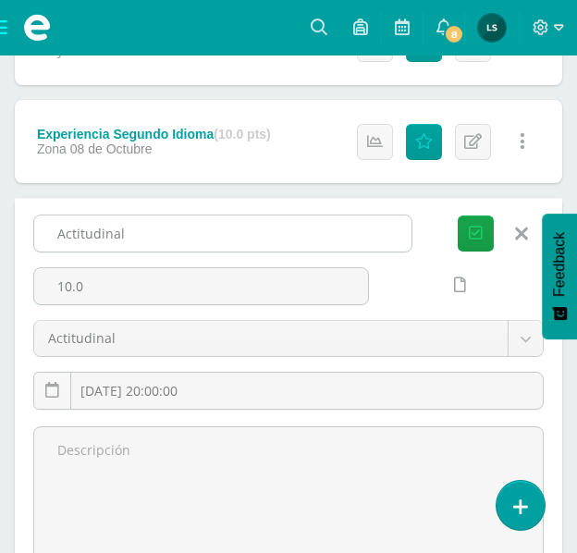
drag, startPoint x: 51, startPoint y: 235, endPoint x: 142, endPoint y: 239, distance: 90.7
click at [142, 239] on input "Actitudinal" at bounding box center [222, 234] width 377 height 36
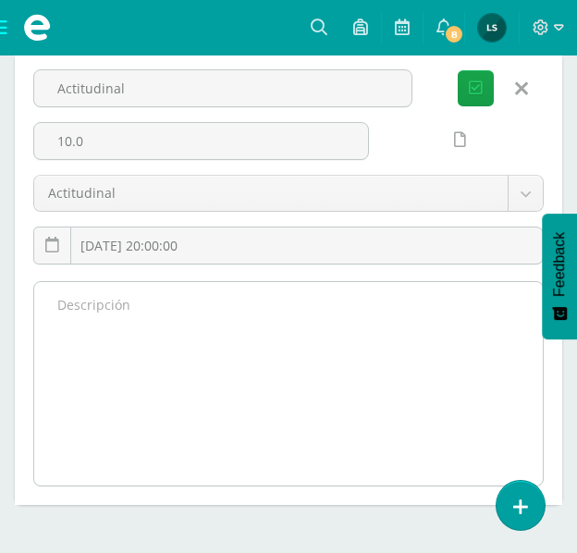
scroll to position [943, 0]
